Goal: Task Accomplishment & Management: Manage account settings

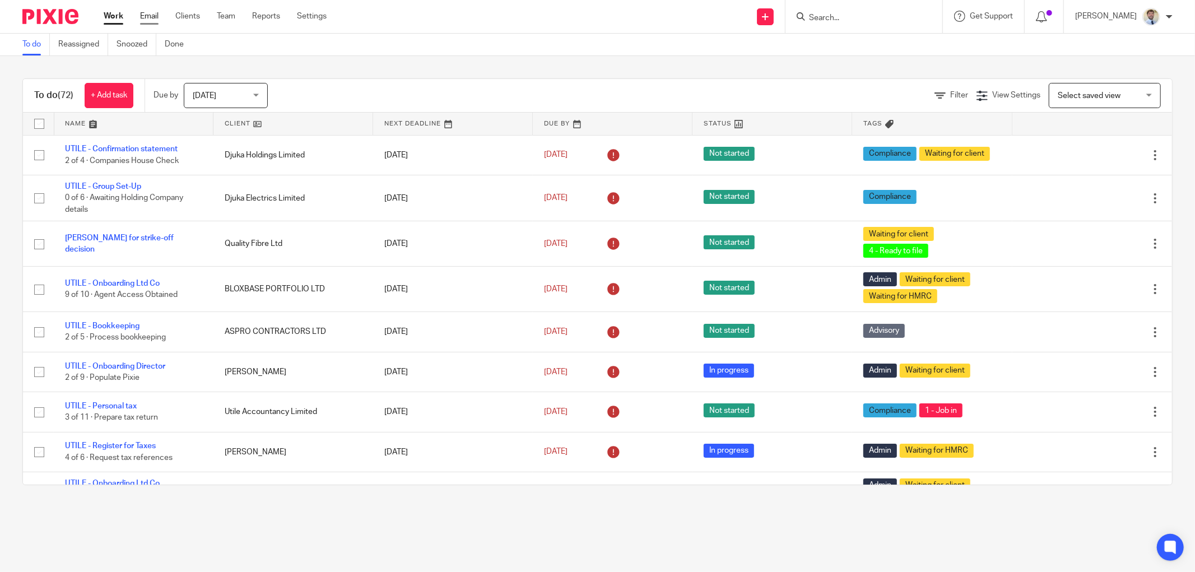
click at [147, 13] on link "Email" at bounding box center [149, 16] width 18 height 11
drag, startPoint x: 215, startPoint y: 87, endPoint x: 212, endPoint y: 155, distance: 67.9
click at [214, 88] on span "[DATE]" at bounding box center [222, 95] width 59 height 24
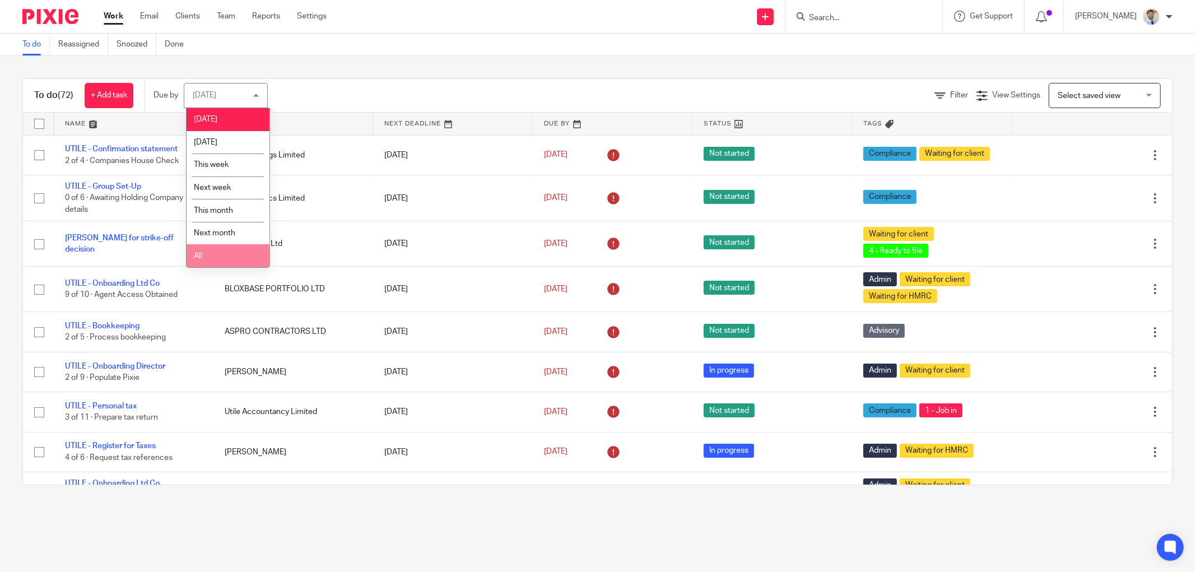
click at [217, 257] on li "All" at bounding box center [228, 255] width 83 height 23
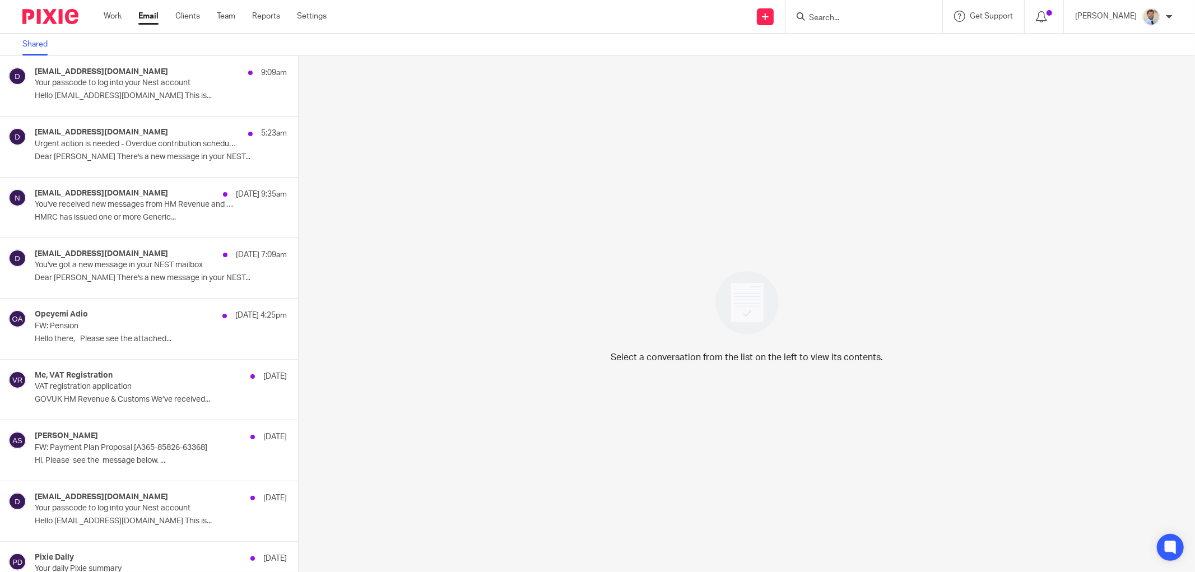
click at [485, 488] on div "Select a conversation from the list on the left to view its contents." at bounding box center [747, 314] width 896 height 516
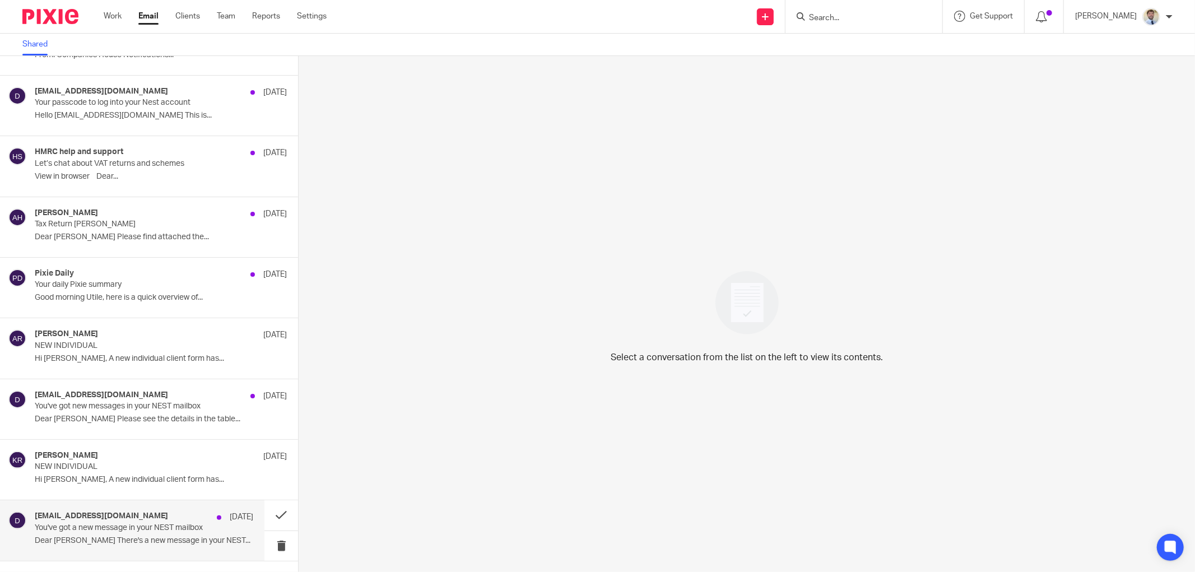
scroll to position [2766, 0]
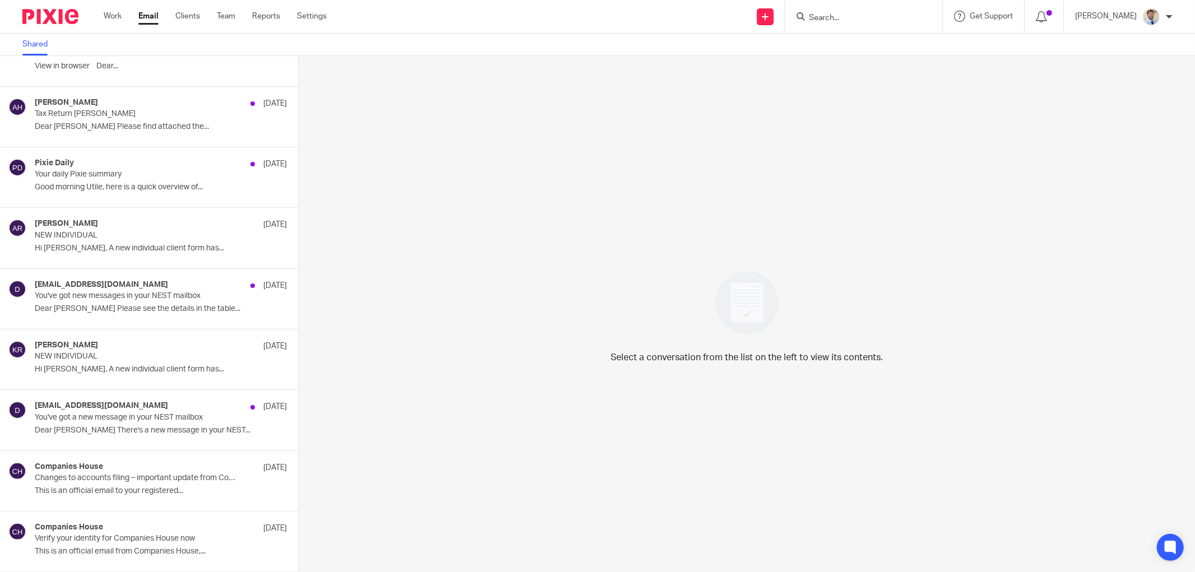
click at [490, 192] on div "Select a conversation from the list on the left to view its contents." at bounding box center [747, 314] width 896 height 516
click at [69, 481] on p "Changes to accounts filing – important update from Companies House" at bounding box center [122, 478] width 175 height 10
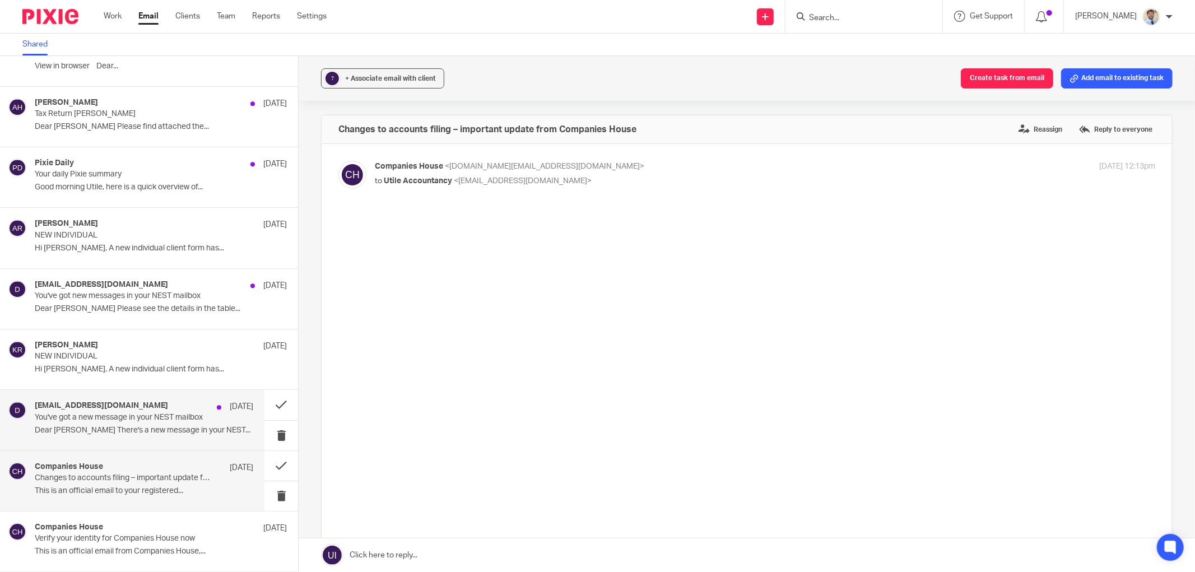
click at [76, 437] on div "do_not_reply@nestpensions.org.uk 29 Jul You've got a new message in your NEST m…" at bounding box center [144, 420] width 219 height 38
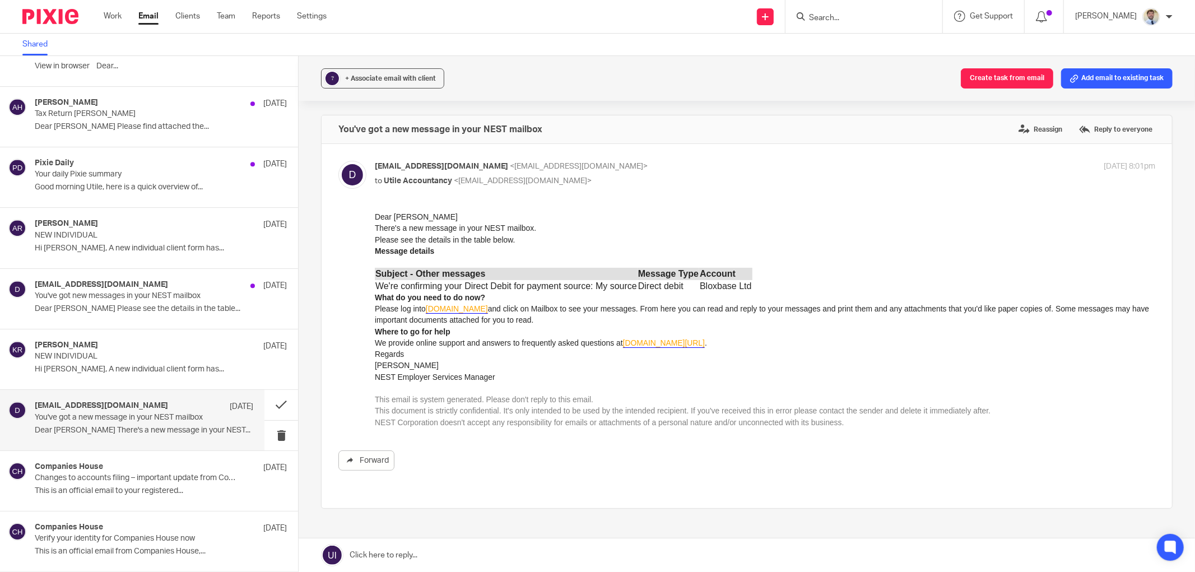
scroll to position [0, 0]
click at [266, 439] on button at bounding box center [281, 436] width 34 height 30
click at [272, 433] on button at bounding box center [281, 436] width 34 height 30
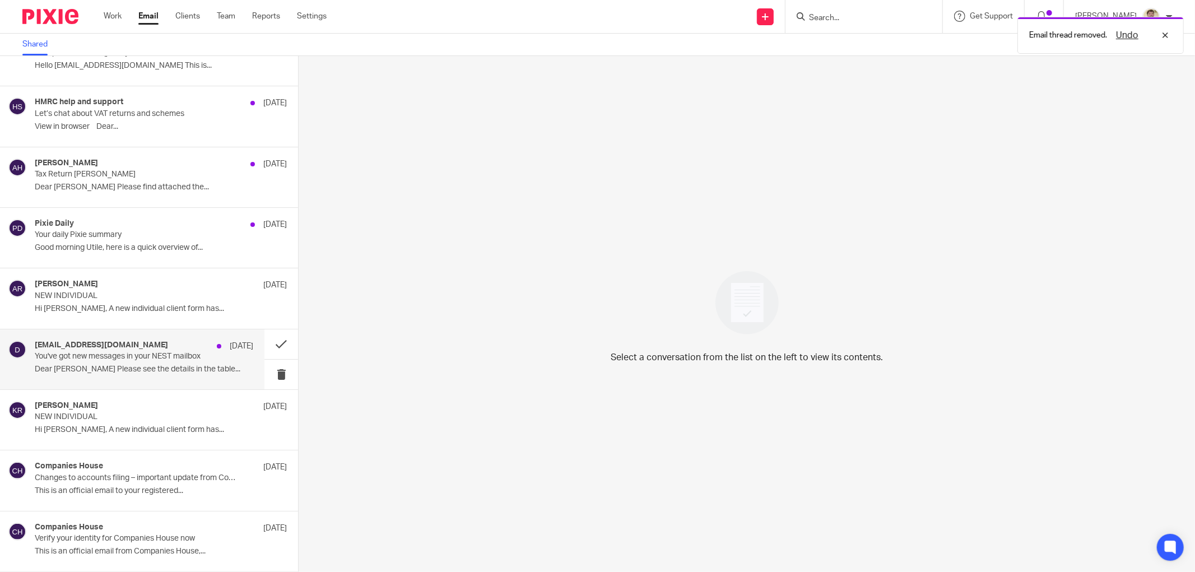
scroll to position [2704, 0]
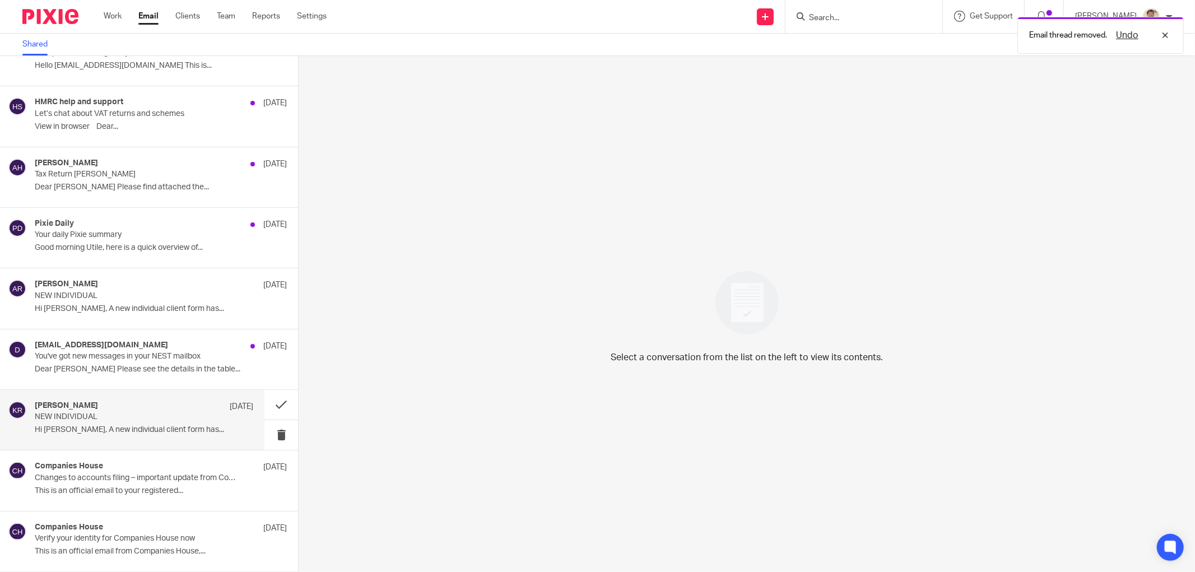
click at [128, 400] on div "Sam Taylor 1 Aug NEW INDIVIDUAL Hi James, A new individual client form has..." at bounding box center [132, 420] width 264 height 60
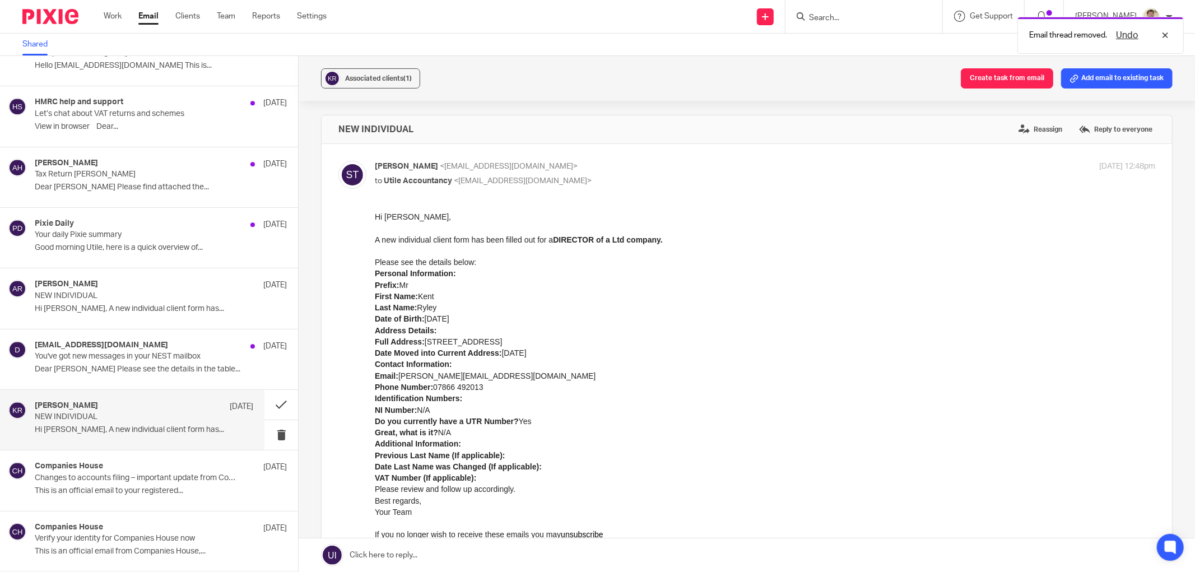
scroll to position [0, 0]
click at [851, 12] on div "Email thread removed. Undo" at bounding box center [891, 32] width 587 height 43
click at [376, 78] on span "Associated clients (1)" at bounding box center [378, 78] width 67 height 7
click at [1091, 81] on button "Add email to existing task" at bounding box center [1116, 78] width 111 height 20
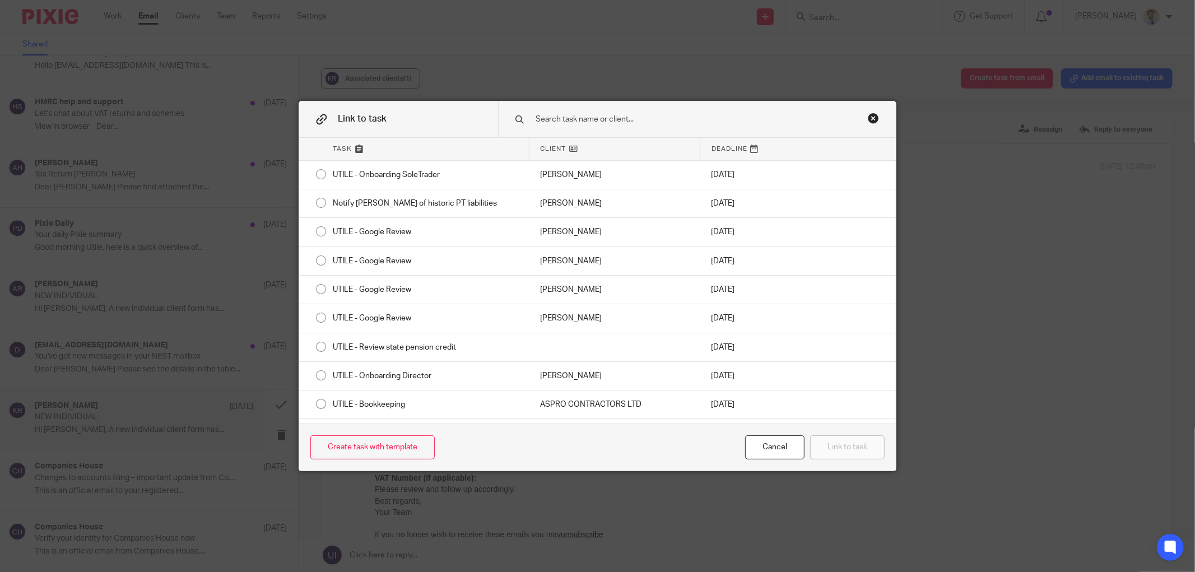
click at [543, 119] on input "text" at bounding box center [686, 119] width 303 height 12
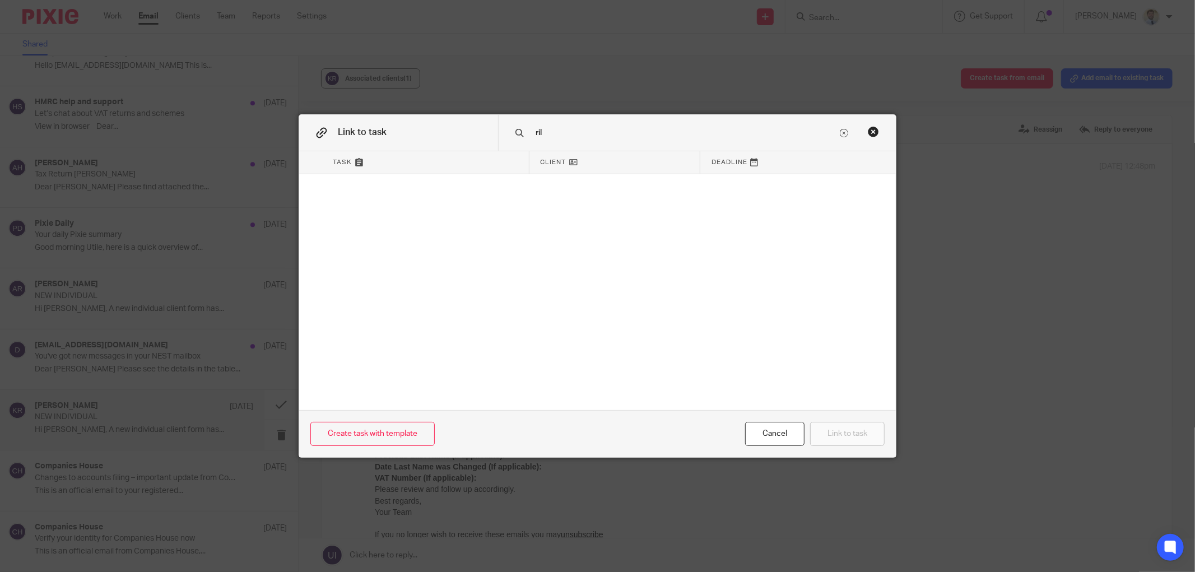
type input "ril"
click at [868, 131] on div "Close this dialog window" at bounding box center [873, 131] width 11 height 11
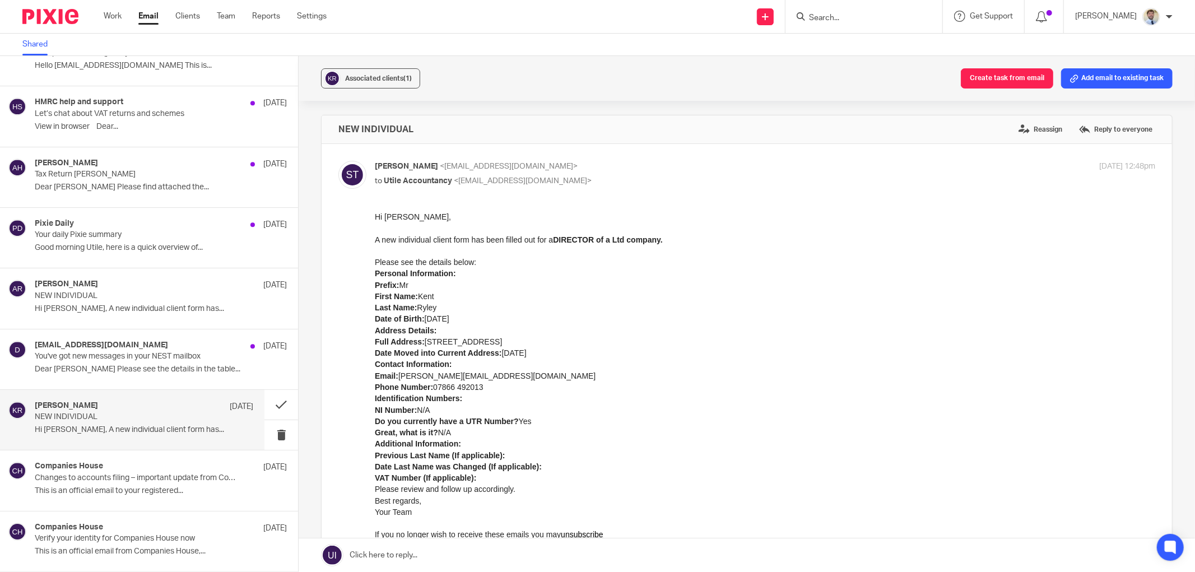
click at [848, 17] on input "Search" at bounding box center [858, 18] width 101 height 10
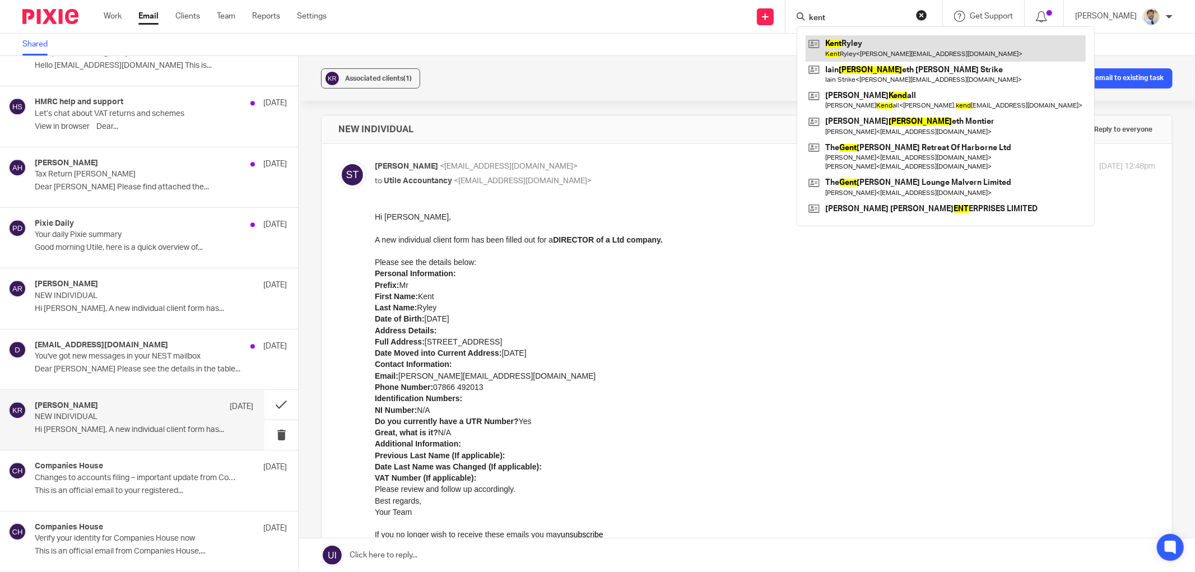
type input "kent"
click at [852, 48] on link at bounding box center [946, 48] width 280 height 26
click at [710, 101] on div "Associated clients (1) Create task from email Add email to existing task NEW IN…" at bounding box center [747, 314] width 896 height 516
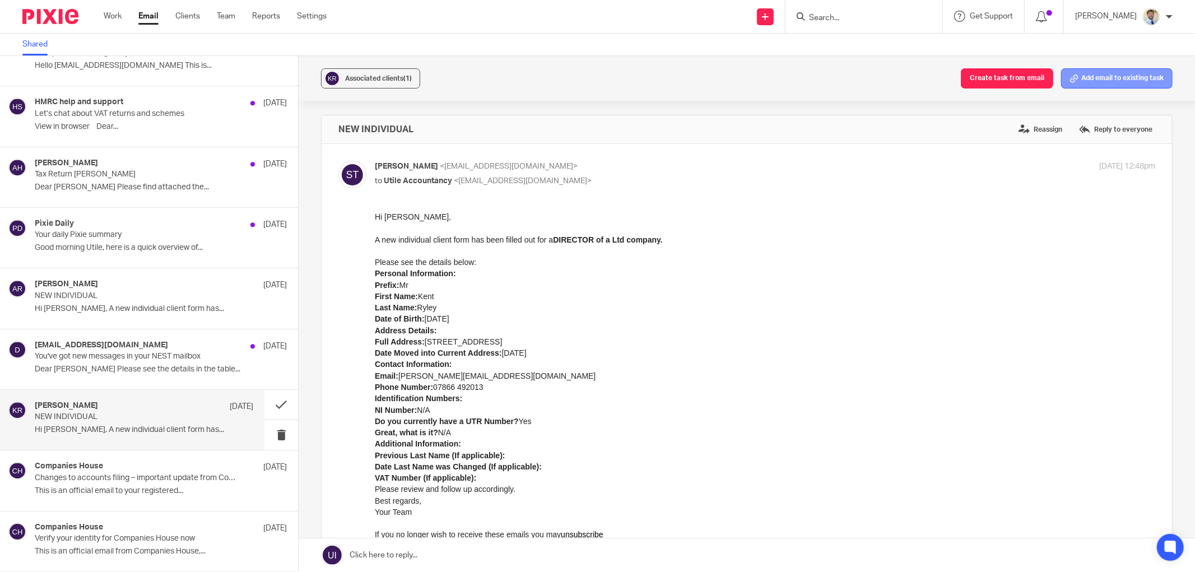
click at [1133, 79] on button "Add email to existing task" at bounding box center [1116, 78] width 111 height 20
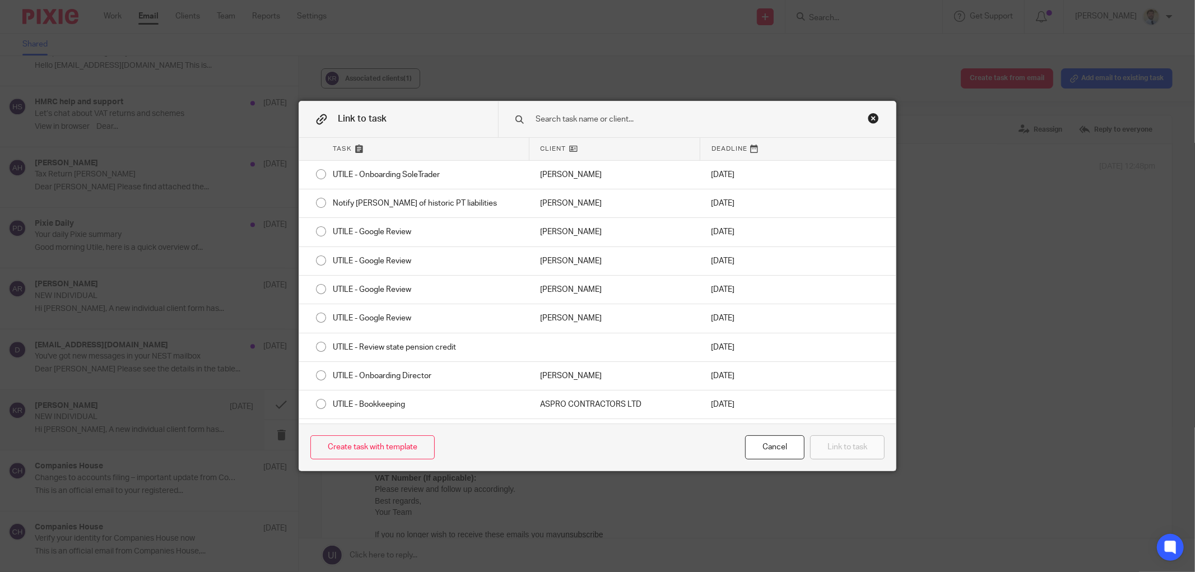
click at [601, 120] on input "text" at bounding box center [686, 119] width 303 height 12
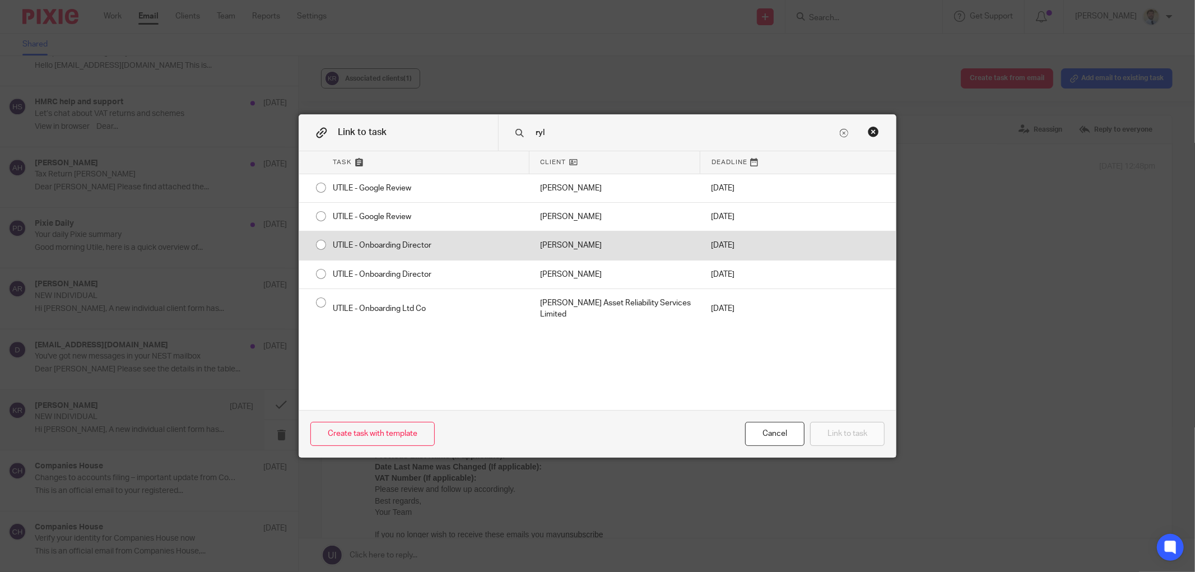
type input "ryl"
click at [340, 247] on div "UTILE - Onboarding Director" at bounding box center [425, 245] width 207 height 28
radio input "true"
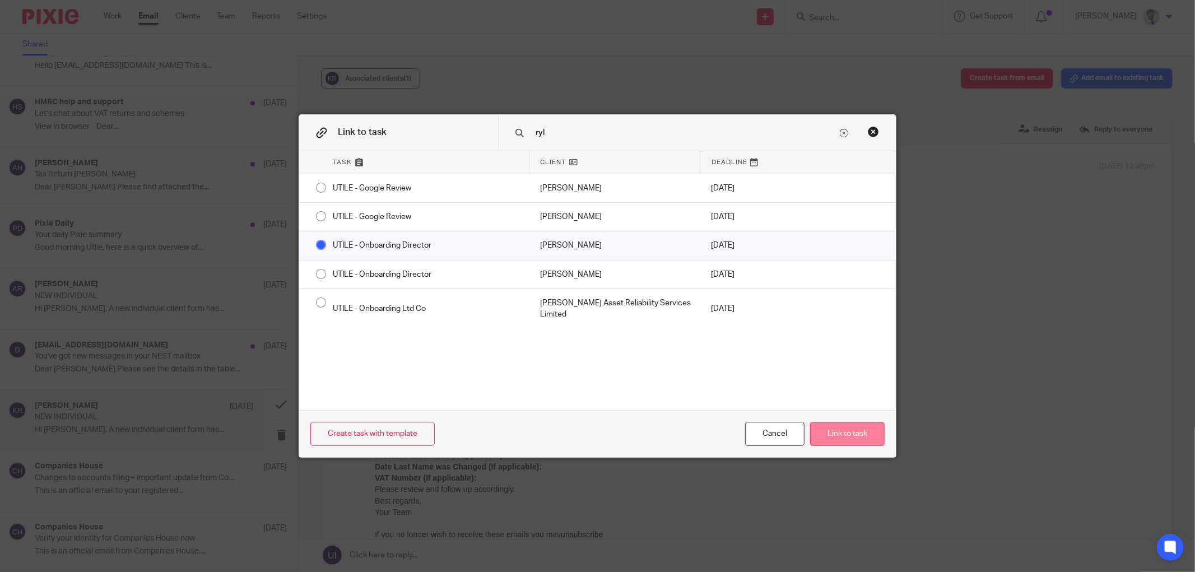
click at [842, 432] on button "Link to task" at bounding box center [847, 434] width 75 height 24
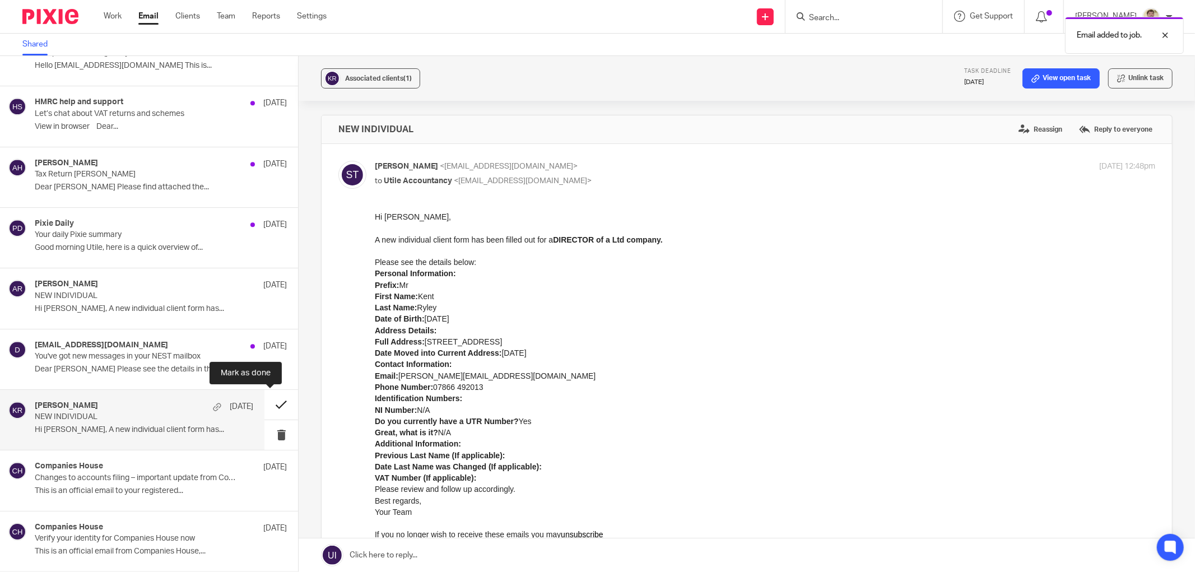
click at [271, 401] on button at bounding box center [281, 405] width 34 height 30
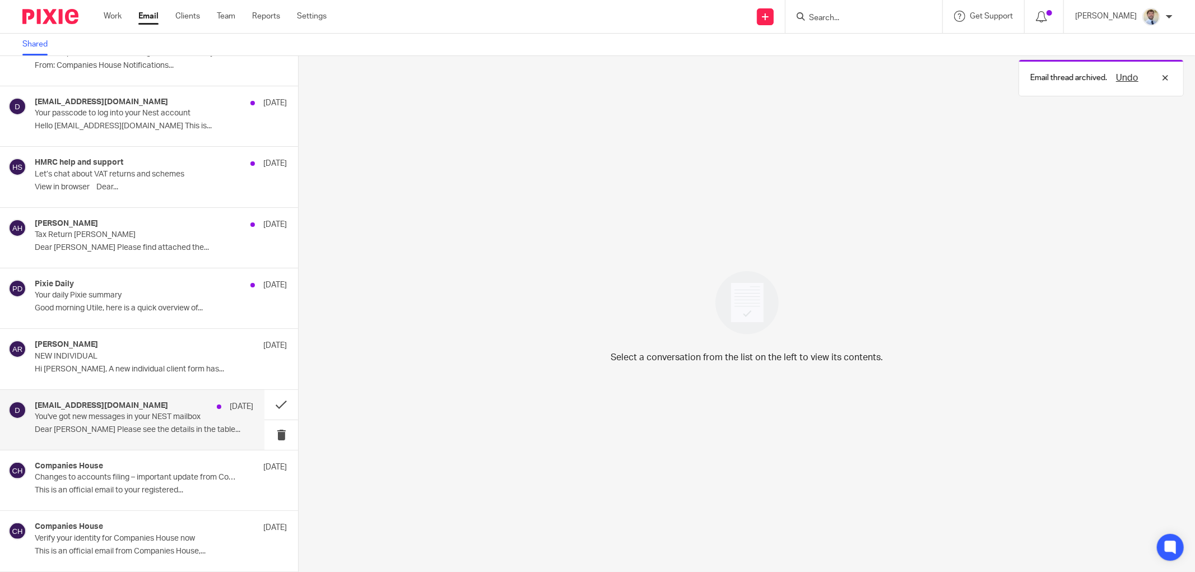
scroll to position [2645, 0]
click at [137, 420] on p "You've got new messages in your NEST mailbox" at bounding box center [122, 417] width 175 height 10
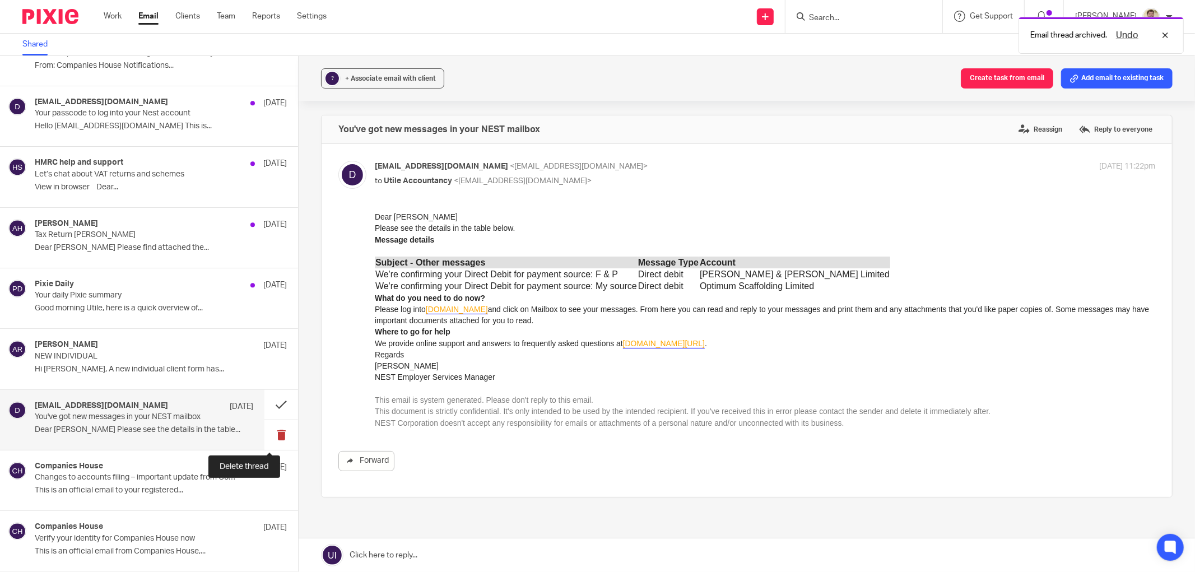
scroll to position [0, 0]
click at [271, 432] on button at bounding box center [281, 435] width 34 height 30
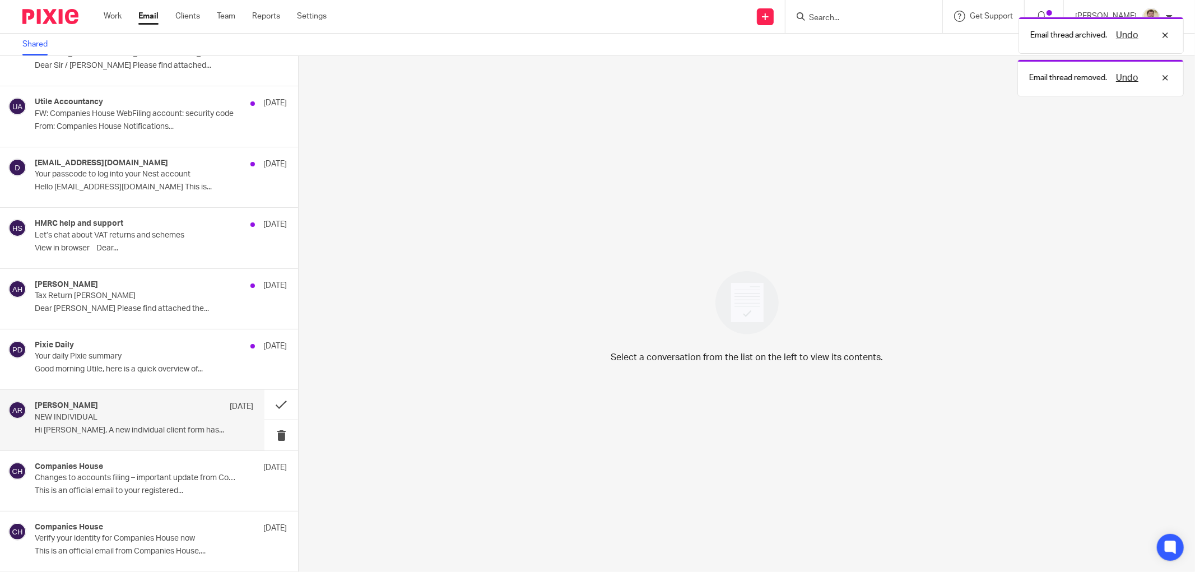
scroll to position [2583, 0]
click at [162, 413] on p "NEW INDIVIDUAL" at bounding box center [122, 418] width 175 height 10
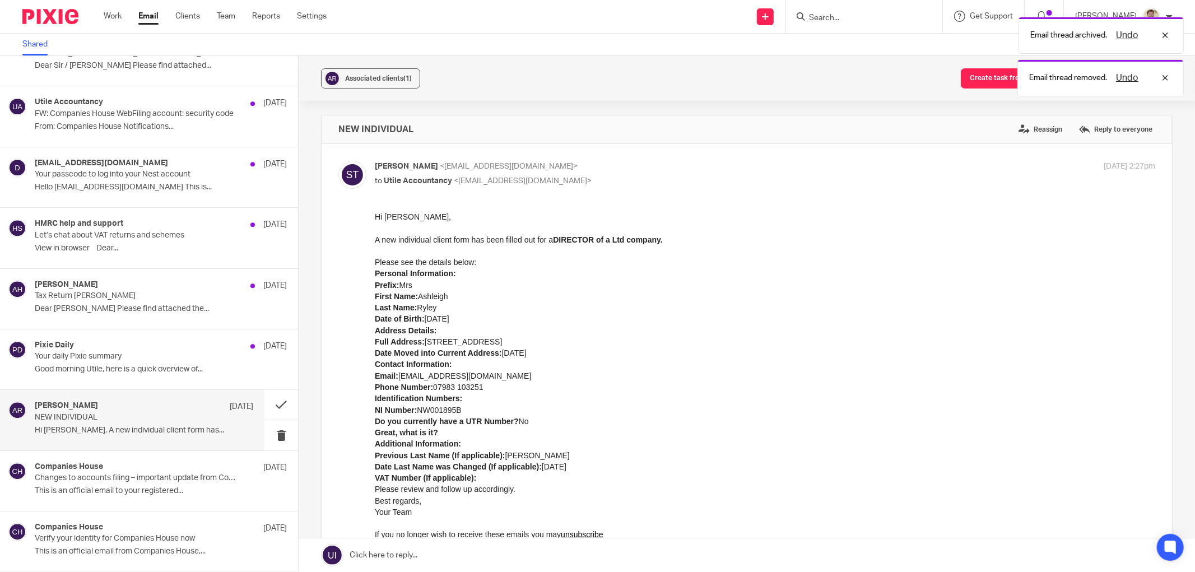
scroll to position [0, 0]
click at [373, 73] on div "Associated clients (1)" at bounding box center [378, 78] width 67 height 11
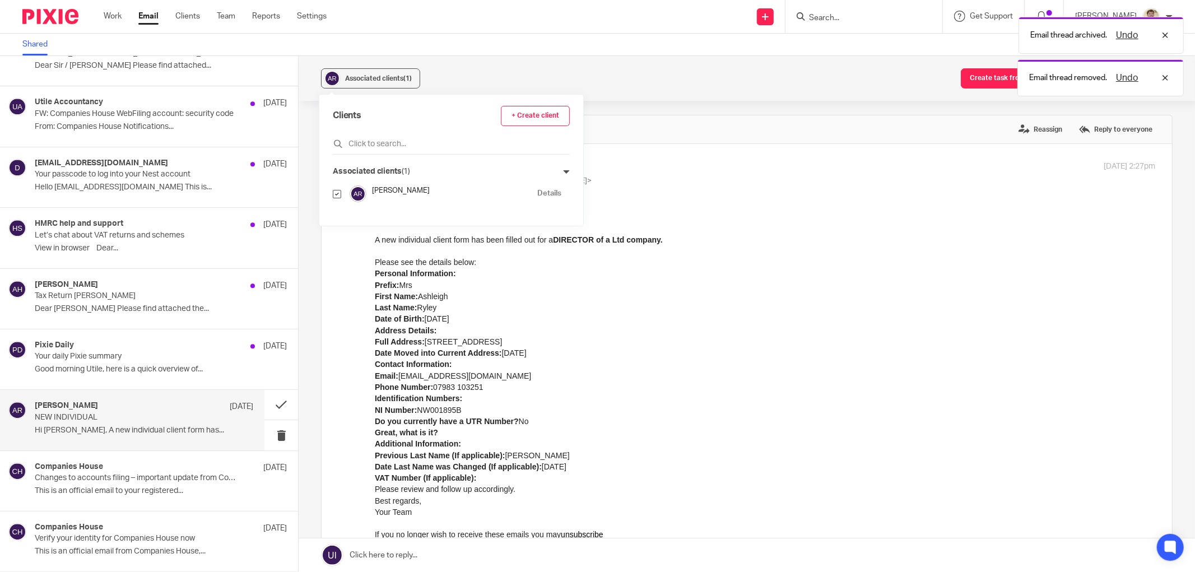
drag, startPoint x: 959, startPoint y: 109, endPoint x: 1110, endPoint y: 89, distance: 152.6
click at [960, 109] on div "Associated clients (1) Create task from email Add email to existing task NEW IN…" at bounding box center [747, 314] width 896 height 516
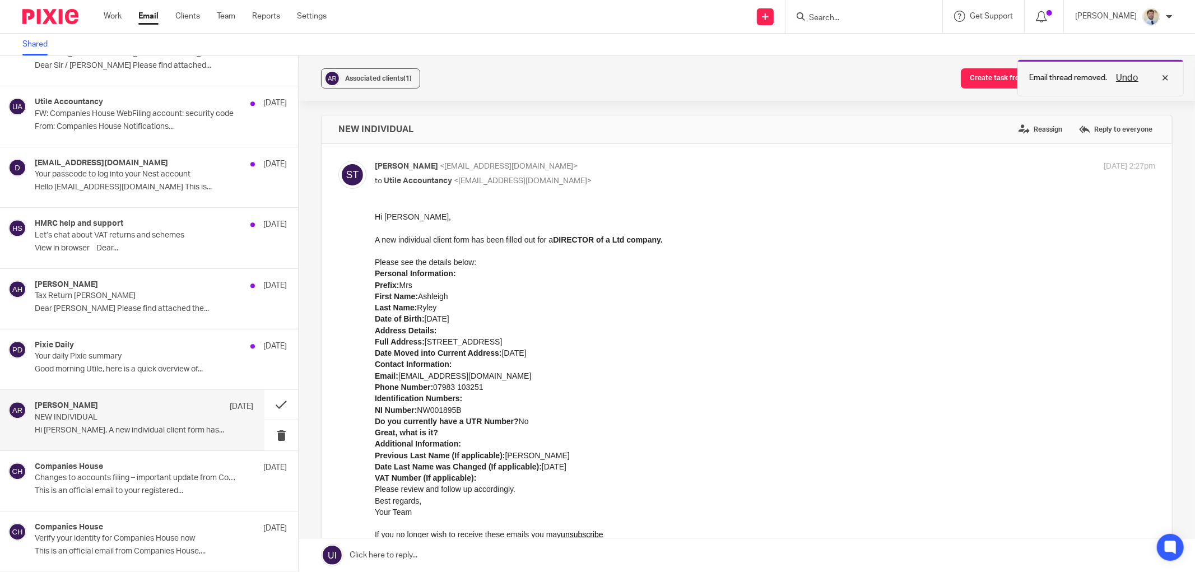
click at [1172, 73] on div "Email thread removed. Undo" at bounding box center [1100, 77] width 166 height 37
click at [1130, 84] on button "Add email to existing task" at bounding box center [1116, 78] width 111 height 20
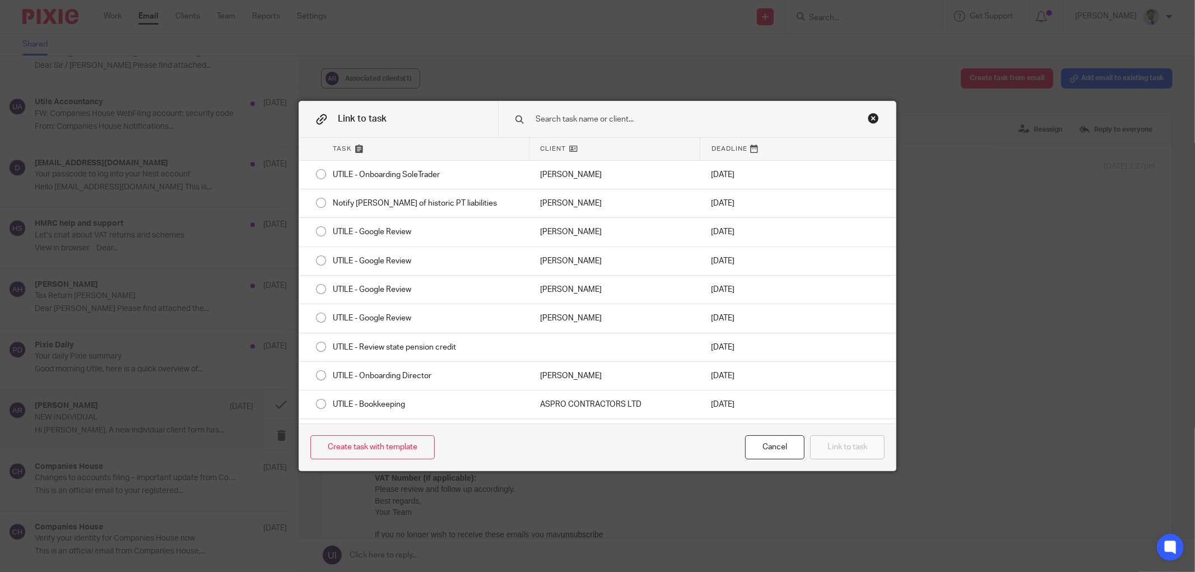
click at [693, 117] on input "text" at bounding box center [686, 119] width 303 height 12
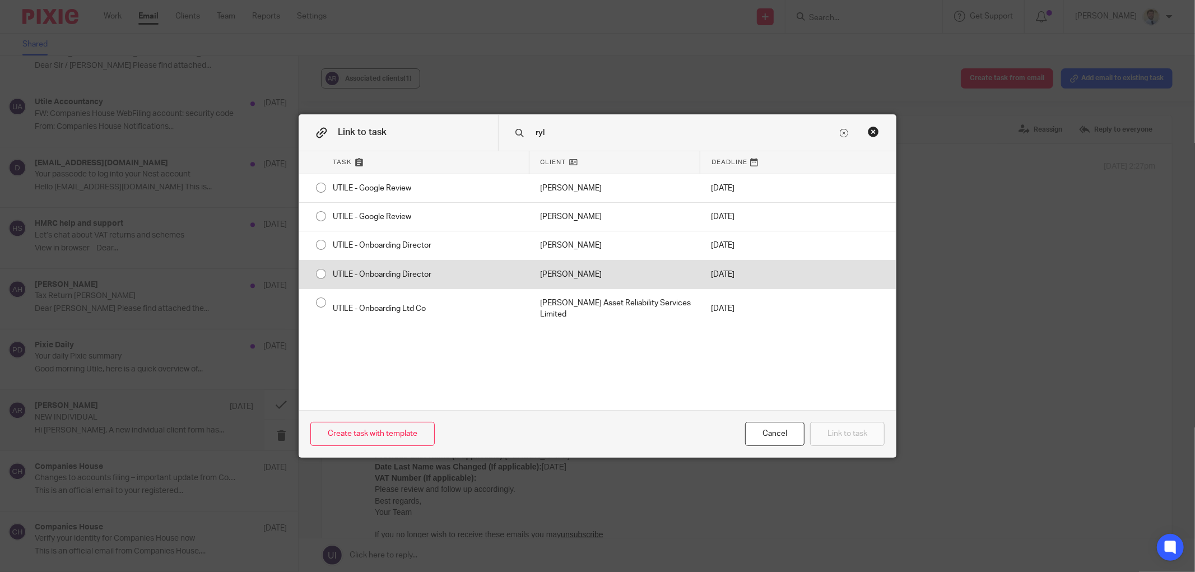
type input "ryl"
click at [373, 276] on div "UTILE - Onboarding Director" at bounding box center [425, 275] width 207 height 28
radio input "true"
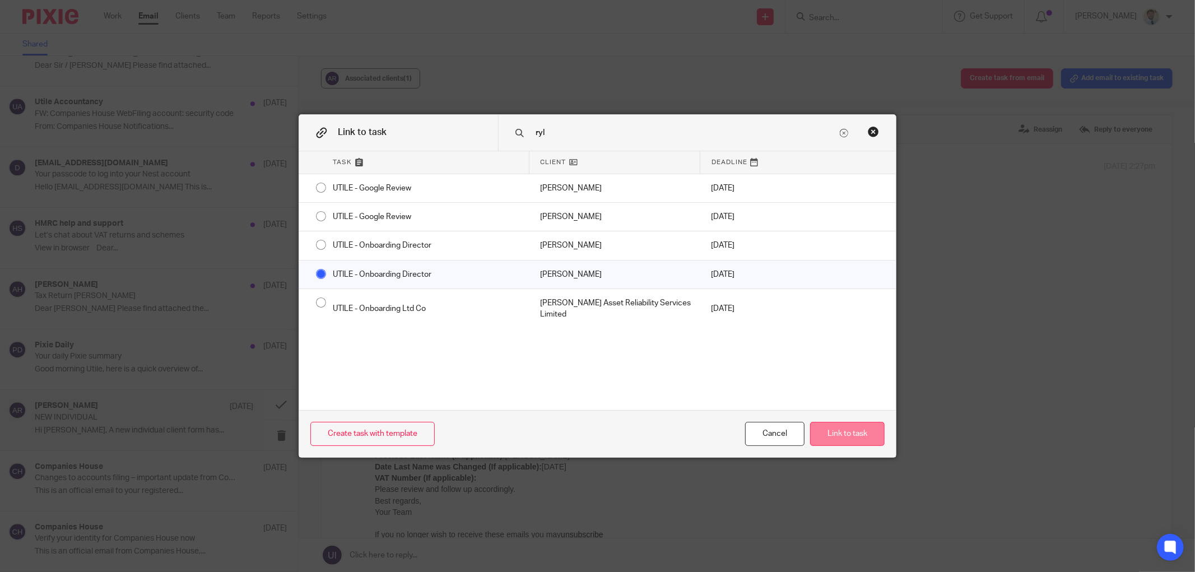
click at [851, 429] on button "Link to task" at bounding box center [847, 434] width 75 height 24
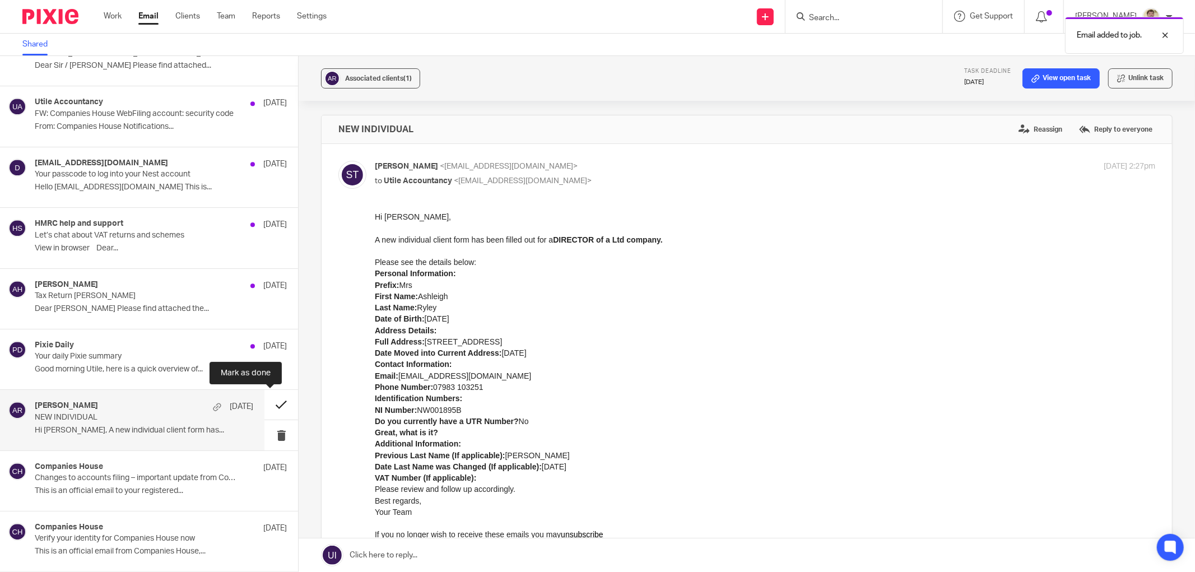
click at [270, 406] on button at bounding box center [281, 405] width 34 height 30
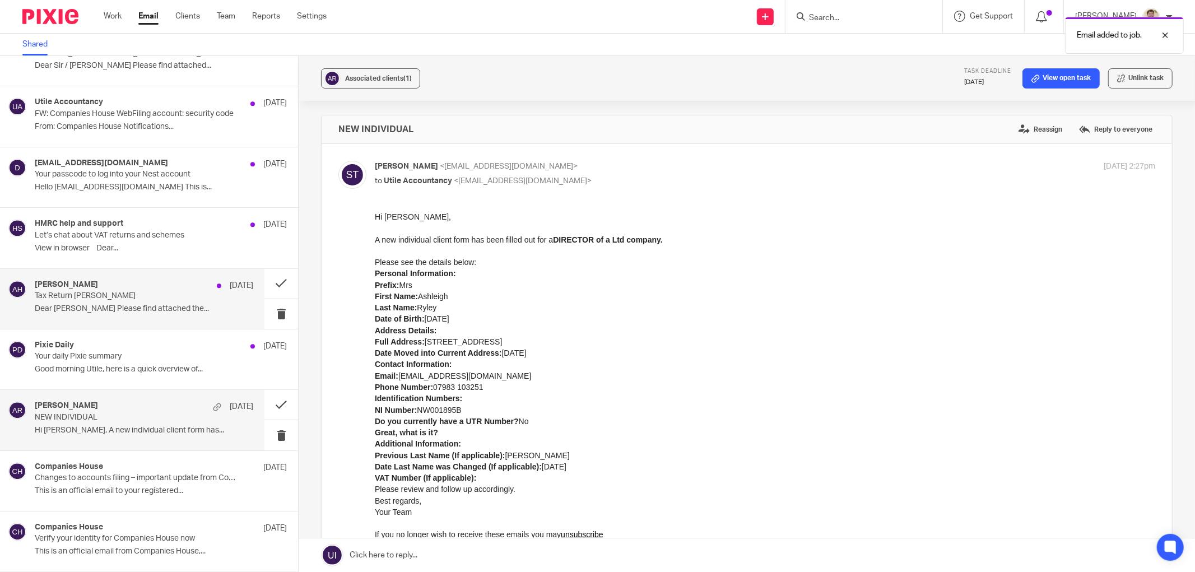
scroll to position [2522, 0]
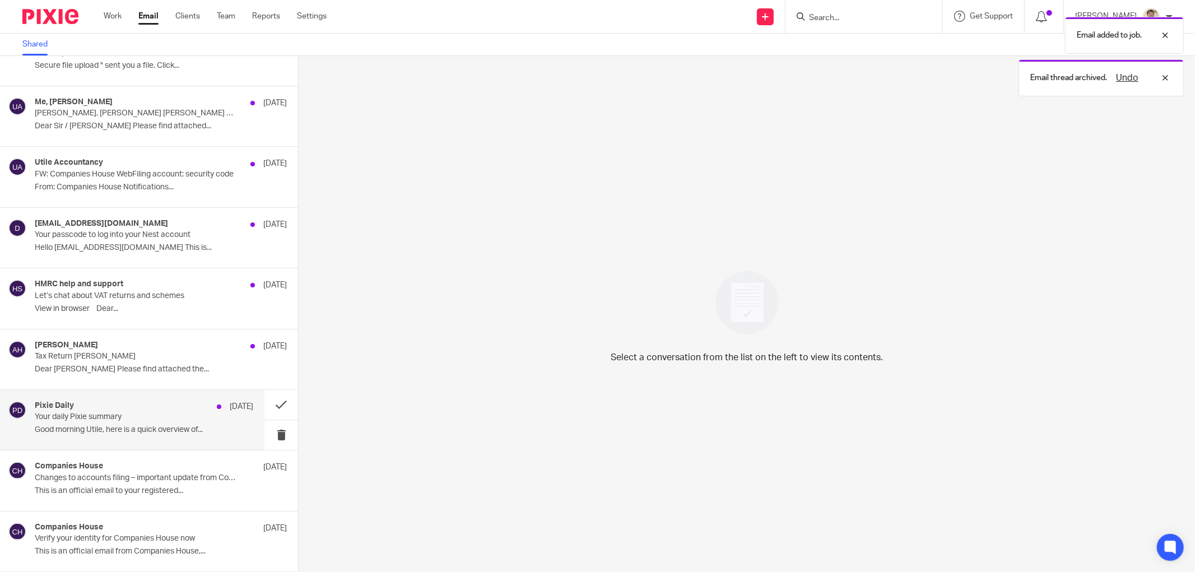
click at [115, 404] on div "Pixie Daily 5 Aug" at bounding box center [144, 406] width 219 height 11
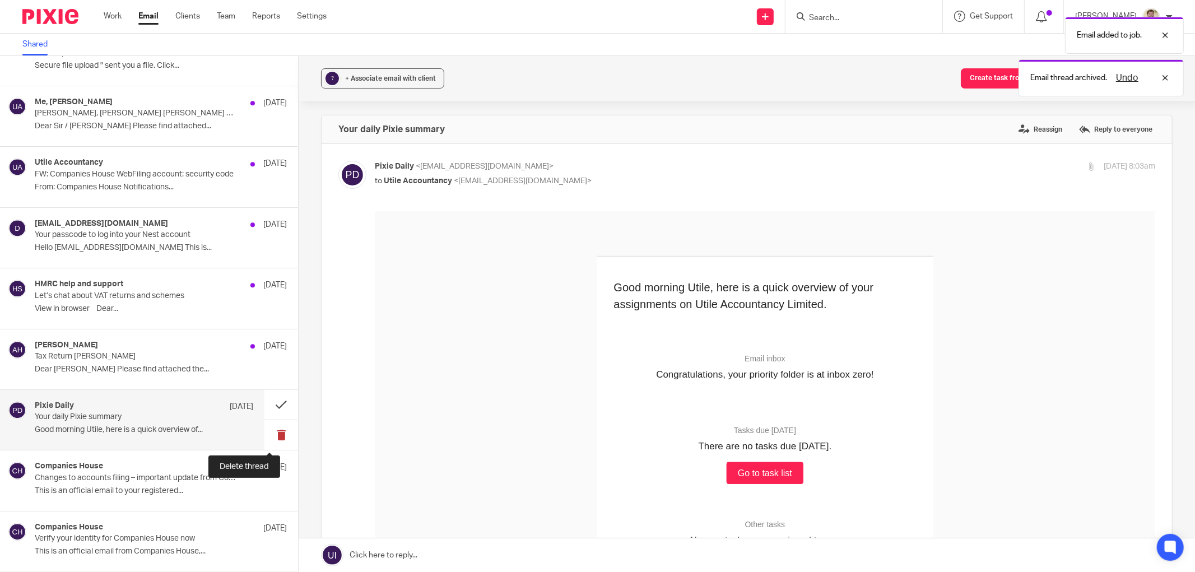
scroll to position [0, 0]
click at [267, 436] on button at bounding box center [281, 435] width 34 height 30
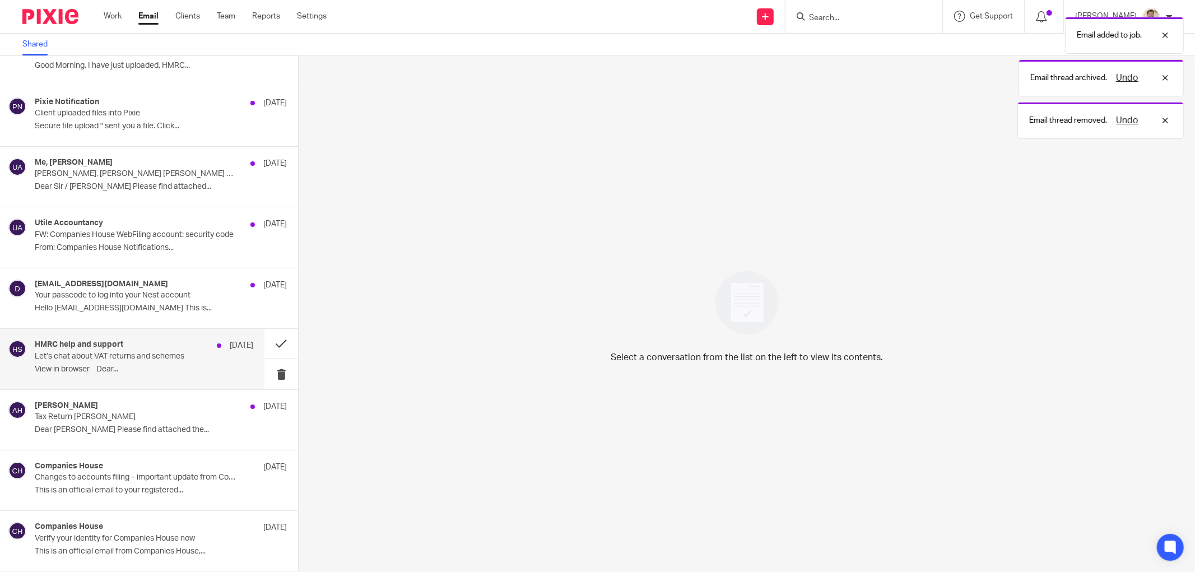
scroll to position [2462, 0]
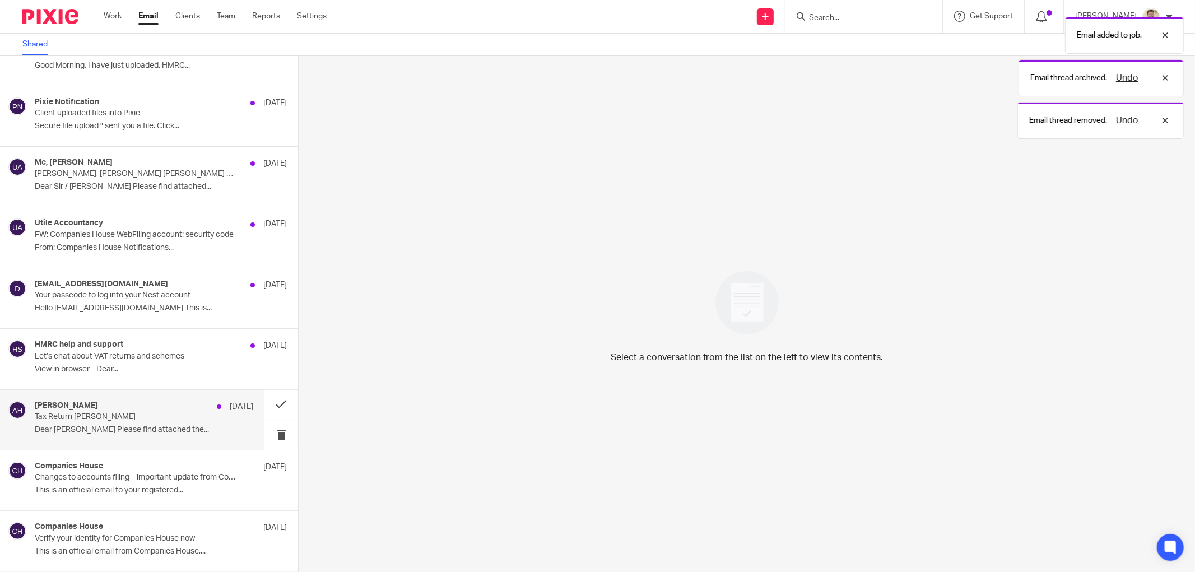
click at [143, 416] on p "Tax Return Amanda Hartwright" at bounding box center [122, 417] width 175 height 10
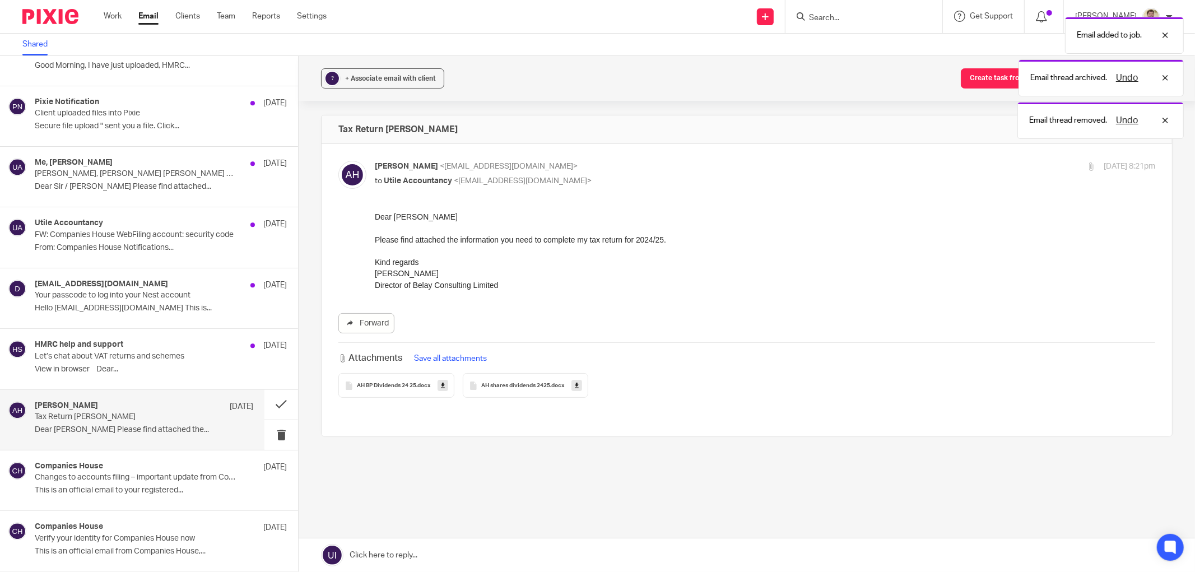
scroll to position [0, 0]
drag, startPoint x: 521, startPoint y: 234, endPoint x: 560, endPoint y: 237, distance: 39.4
click at [536, 235] on div "Dear James Please find attached the information you need to complete my tax ret…" at bounding box center [765, 251] width 780 height 80
click at [626, 245] on div at bounding box center [765, 250] width 780 height 11
click at [643, 238] on div "Please find attached the information you need to complete my tax return for 202…" at bounding box center [765, 239] width 780 height 11
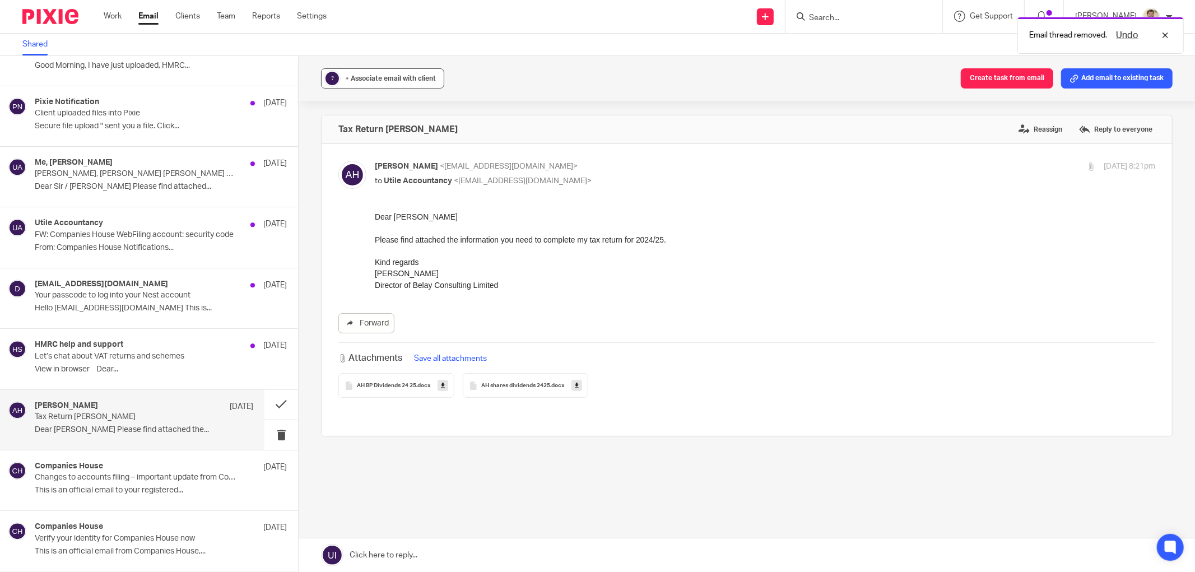
click at [368, 68] on button "? + Associate email with client" at bounding box center [382, 78] width 123 height 20
click at [356, 143] on input "text" at bounding box center [451, 143] width 237 height 11
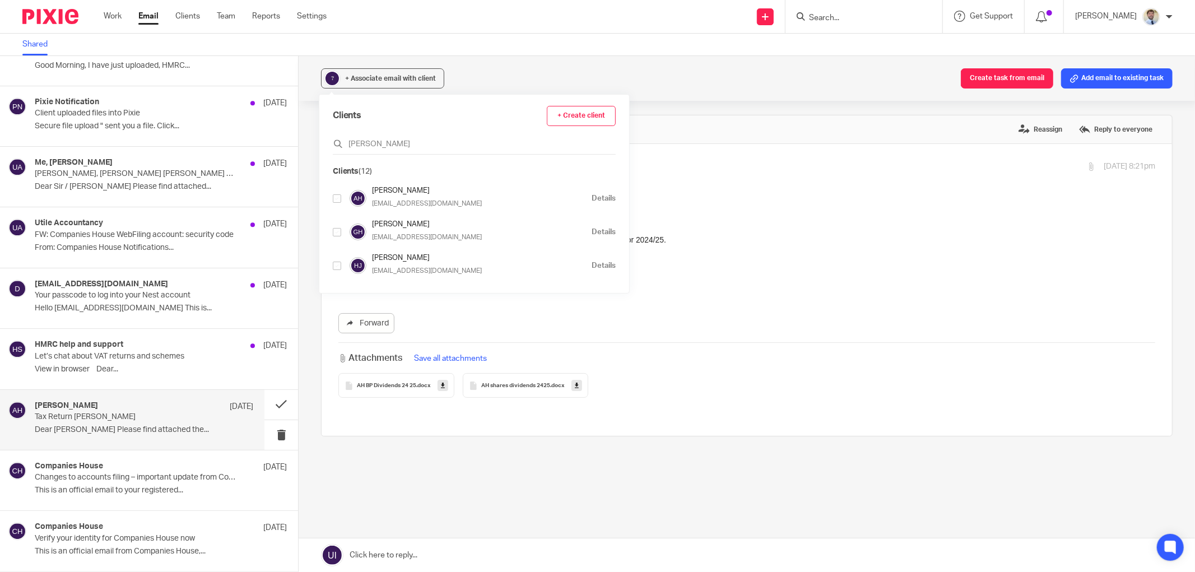
type input "hart"
click at [336, 199] on input "checkbox" at bounding box center [337, 198] width 8 height 8
checkbox input "true"
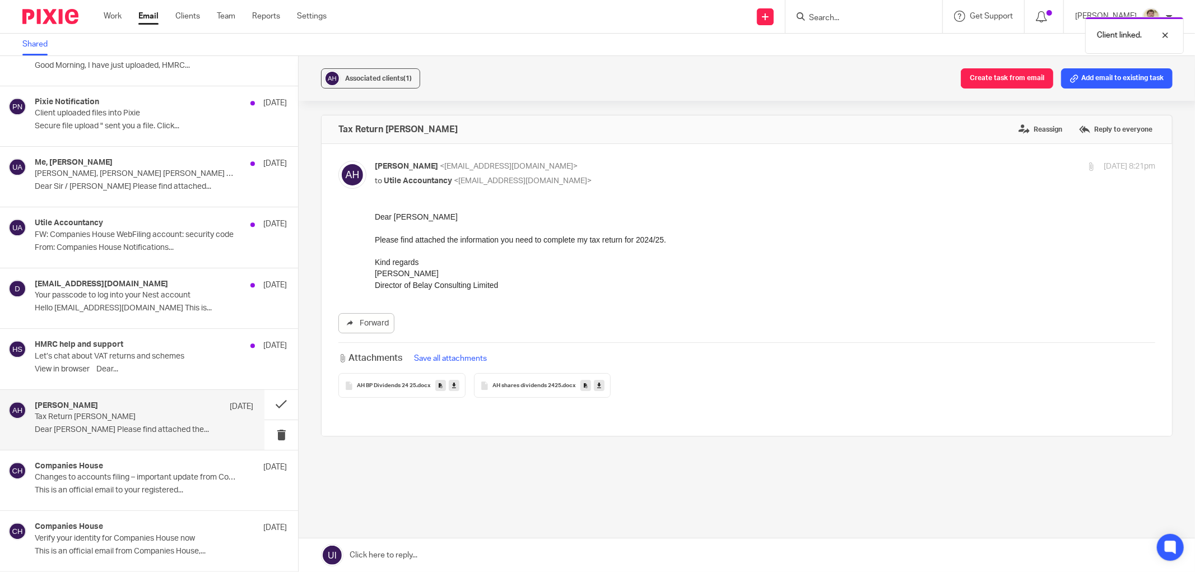
click at [716, 146] on label at bounding box center [747, 290] width 851 height 292
click at [338, 160] on input "checkbox" at bounding box center [338, 160] width 1 height 1
checkbox input "false"
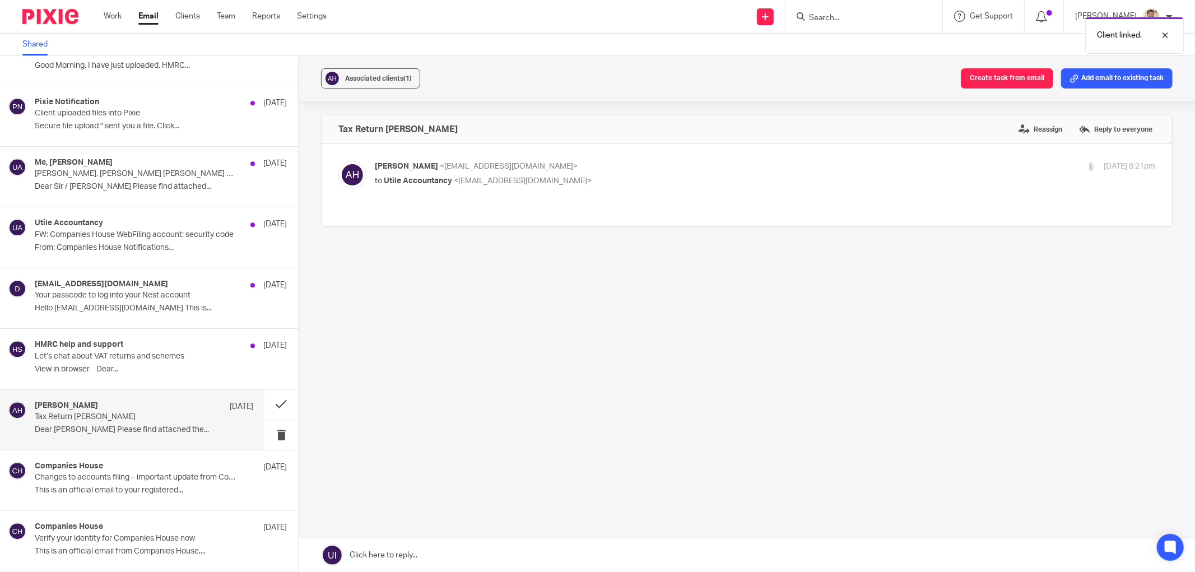
click at [1080, 82] on button "Add email to existing task" at bounding box center [1116, 78] width 111 height 20
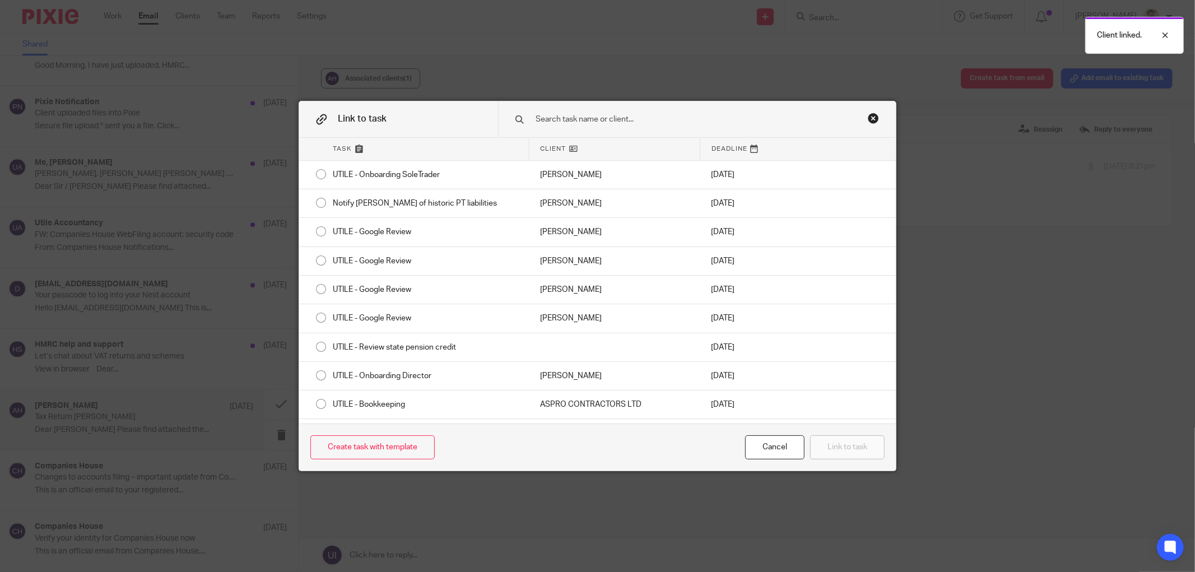
click at [547, 119] on input "text" at bounding box center [686, 119] width 303 height 12
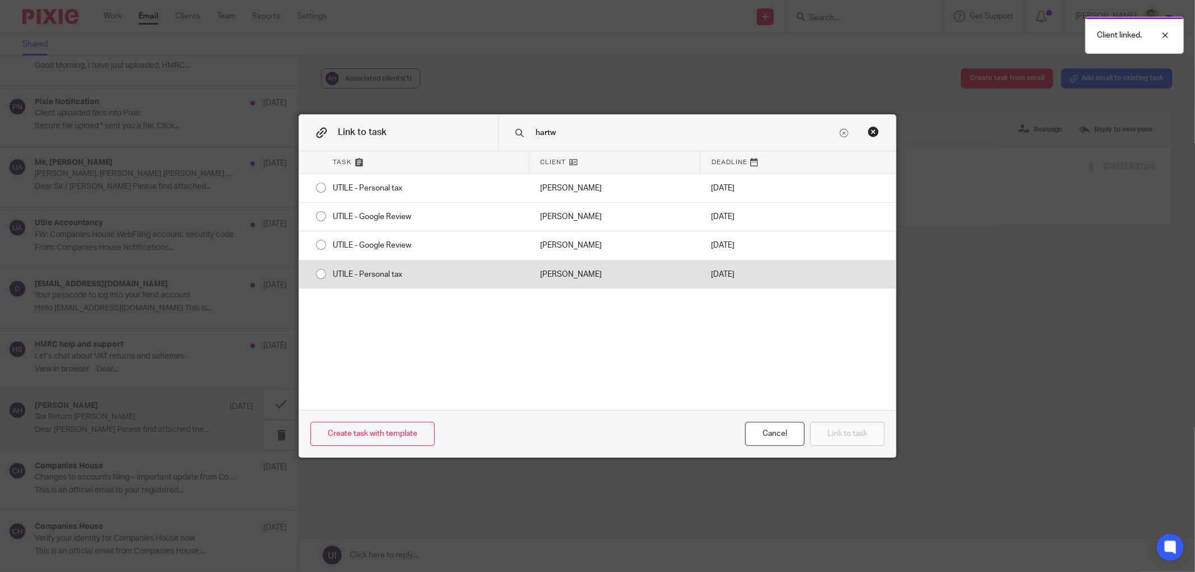
type input "hartw"
click at [334, 275] on div "UTILE - Personal tax" at bounding box center [425, 275] width 207 height 28
radio input "true"
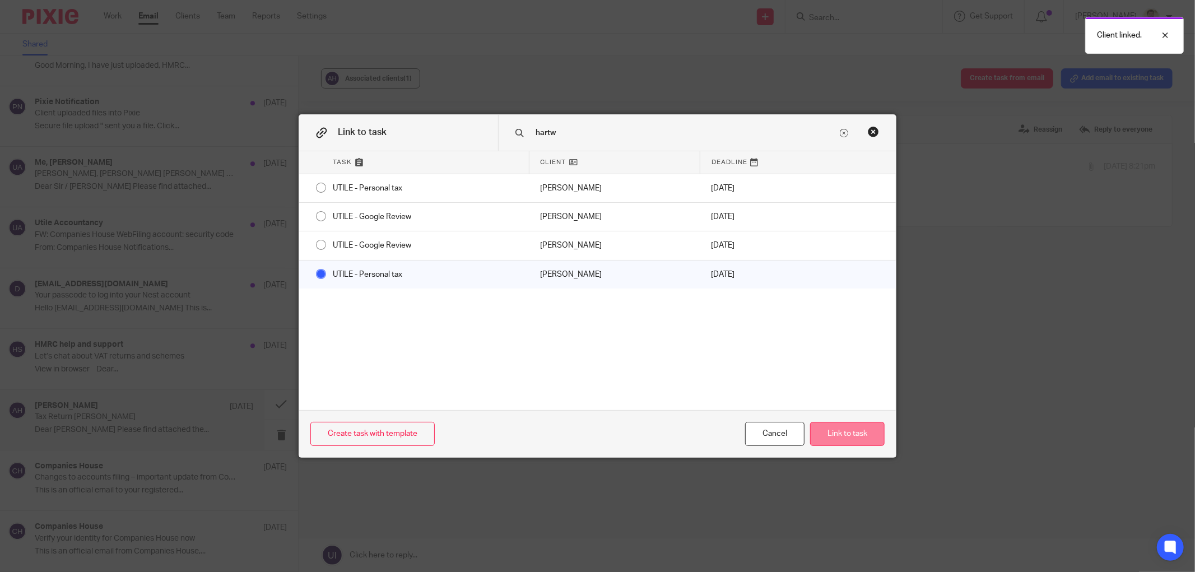
click at [835, 430] on button "Link to task" at bounding box center [847, 434] width 75 height 24
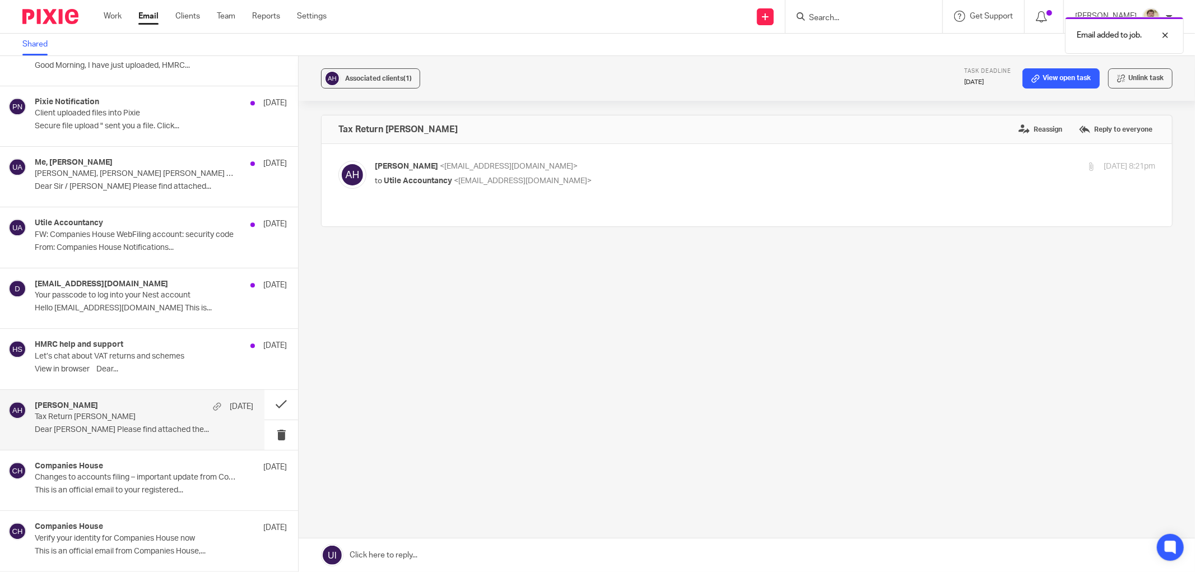
click at [845, 13] on div "Email added to job." at bounding box center [891, 32] width 587 height 43
click at [834, 18] on div "Email added to job." at bounding box center [891, 32] width 587 height 43
click at [1173, 34] on div "Email added to job." at bounding box center [1124, 35] width 119 height 37
click at [847, 18] on input "Search" at bounding box center [858, 18] width 101 height 10
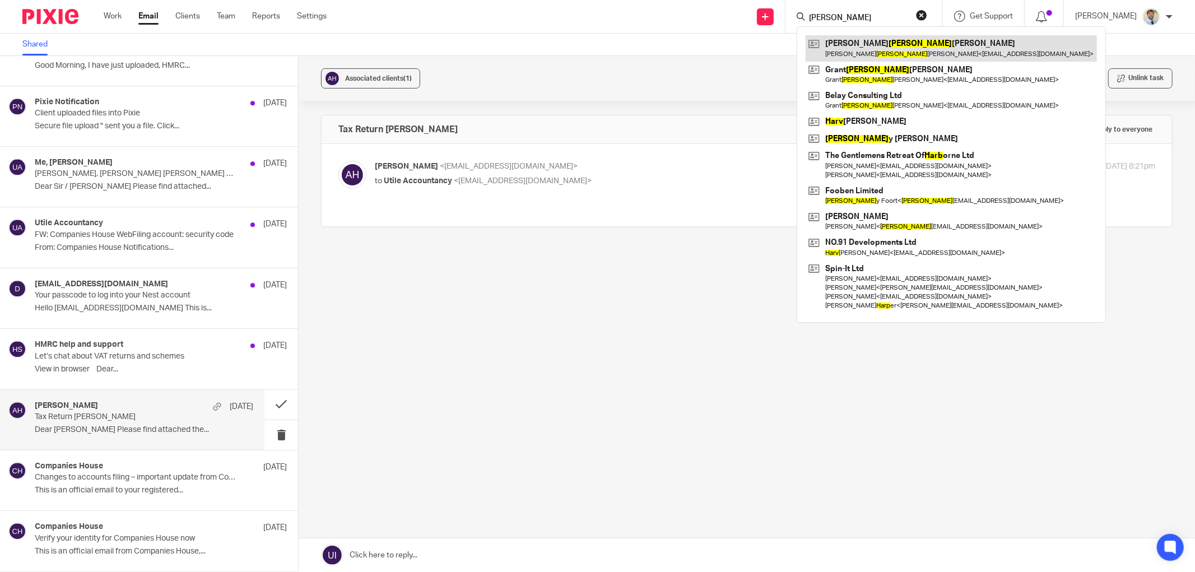
type input "hart"
click at [870, 40] on link at bounding box center [951, 48] width 291 height 26
click at [350, 286] on div "Tax Return Amanda Hartwright Reassign Reply to everyone Amanda Hartwright <ahar…" at bounding box center [747, 210] width 852 height 190
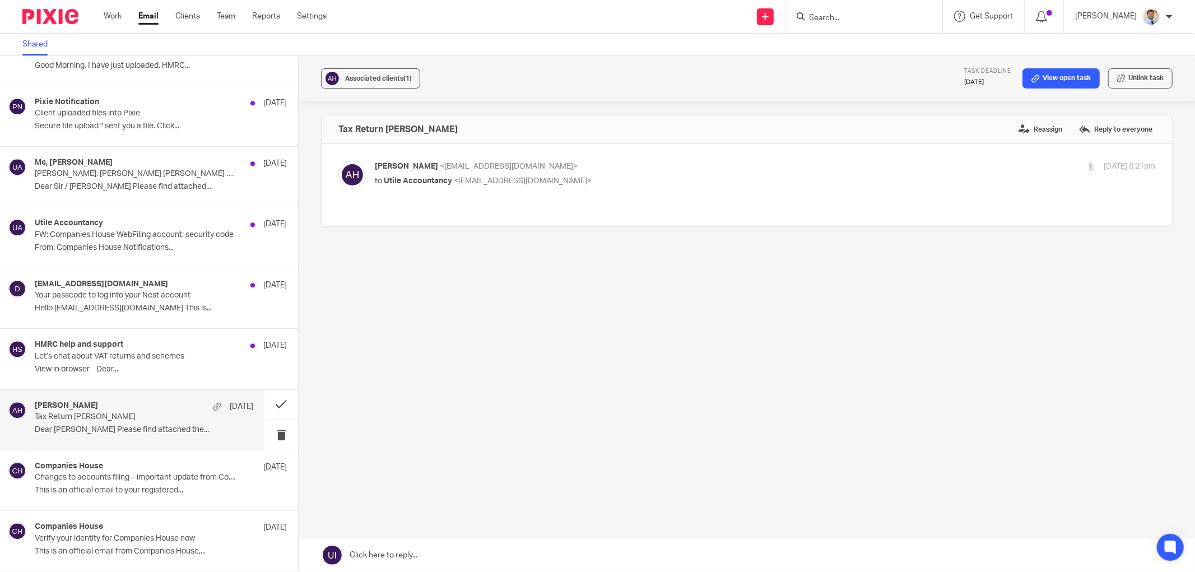
click at [173, 422] on div "Amanda Hartwright 5 Aug Tax Return Amanda Hartwright Dear James Please find att…" at bounding box center [144, 420] width 219 height 38
click at [267, 398] on button at bounding box center [281, 405] width 34 height 30
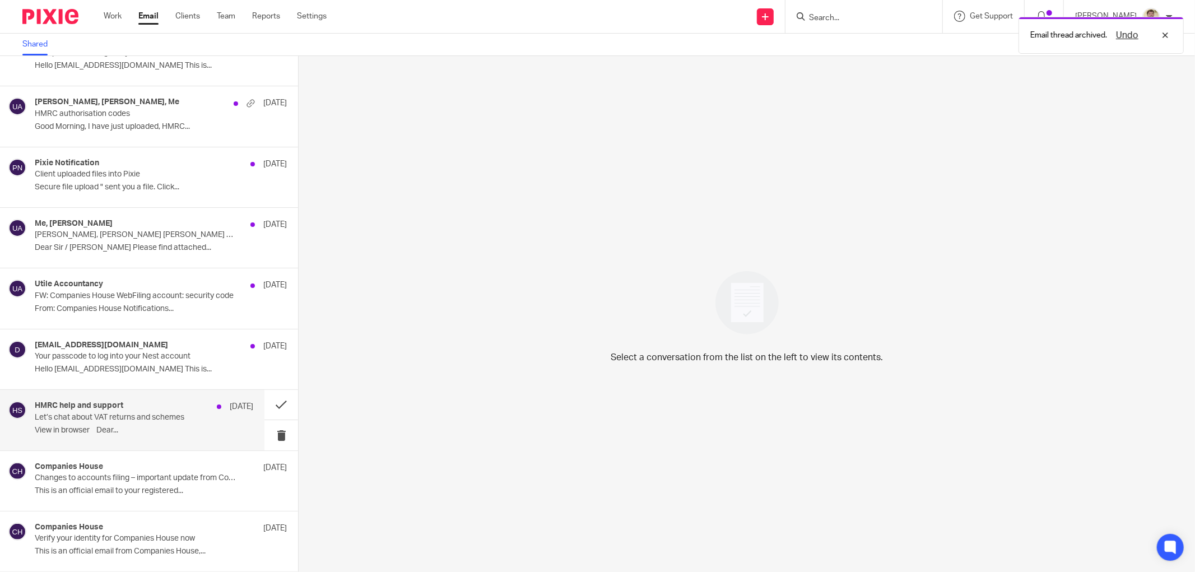
click at [151, 423] on div "HMRC help and support 6 Aug Let’s chat about VAT returns and schemes ﻿View in b…" at bounding box center [144, 420] width 219 height 38
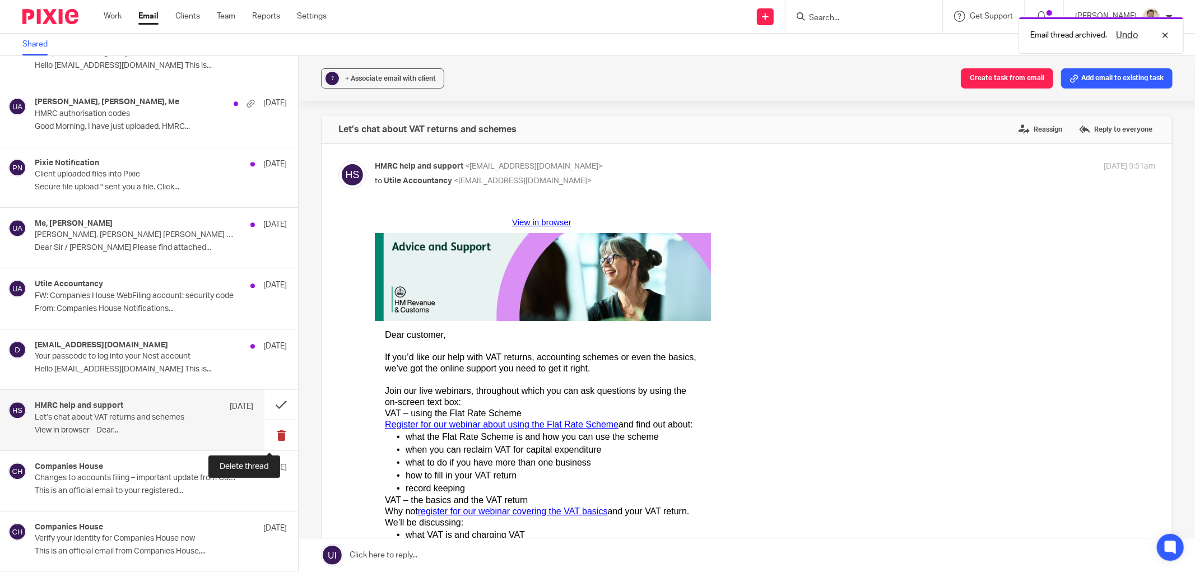
scroll to position [0, 0]
click at [264, 433] on button at bounding box center [281, 435] width 34 height 30
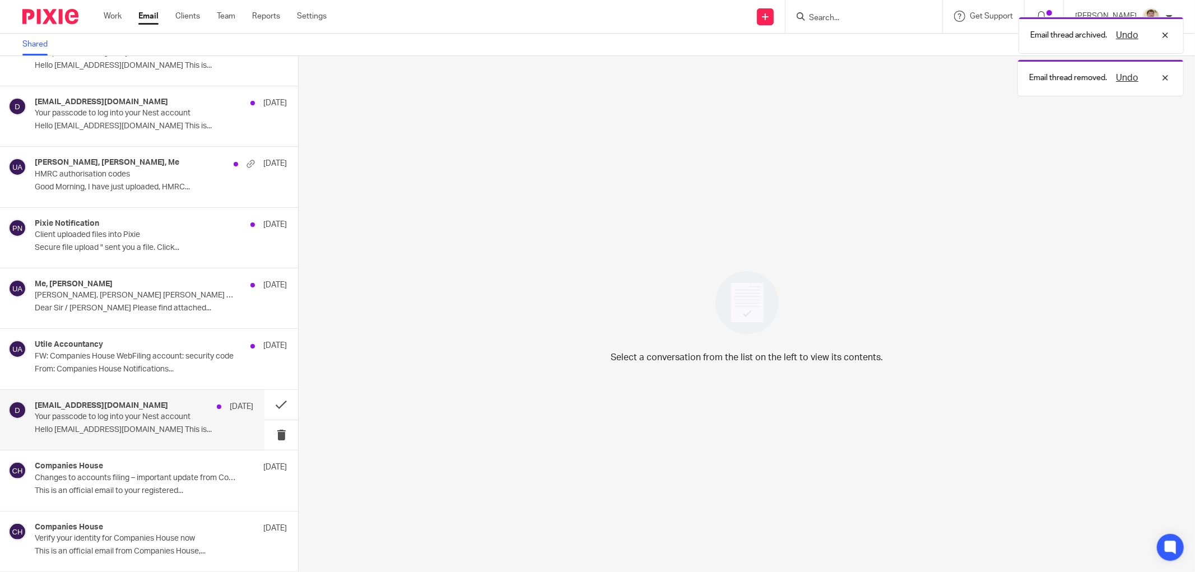
click at [136, 393] on div "do_not_reply@nestpensions.org.uk 6 Aug Your passcode to log into your Nest acco…" at bounding box center [132, 420] width 264 height 60
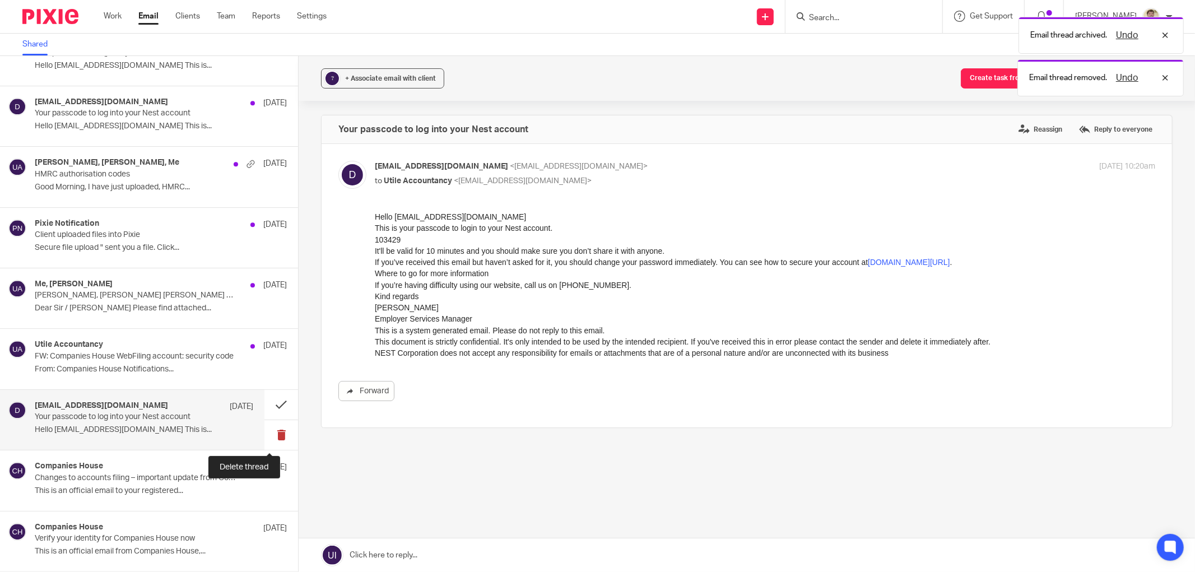
scroll to position [0, 0]
click at [270, 439] on button at bounding box center [281, 435] width 34 height 30
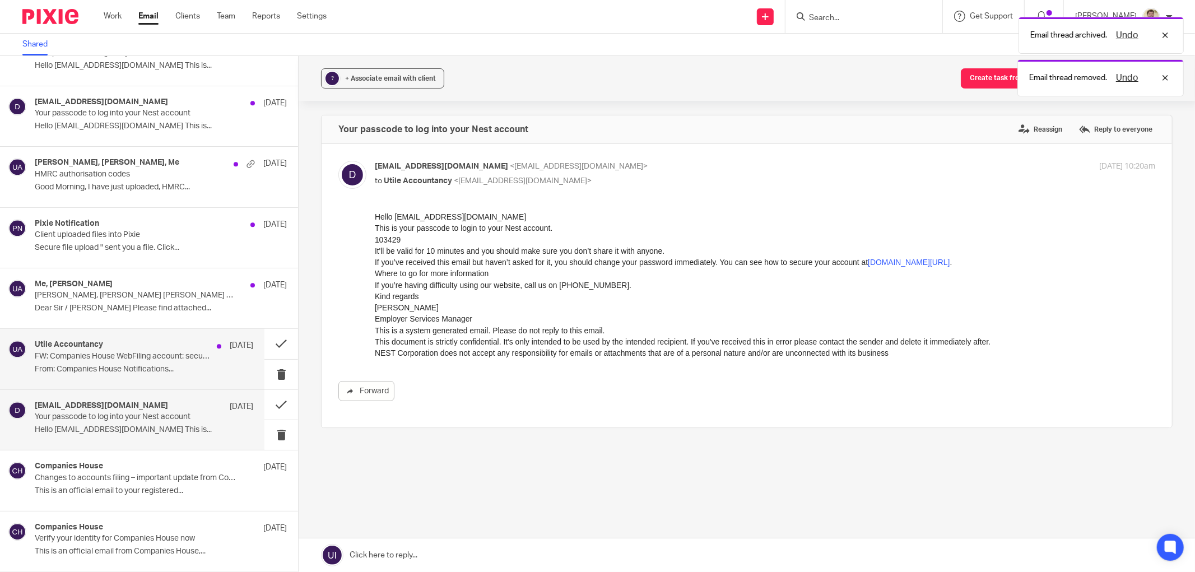
scroll to position [2279, 0]
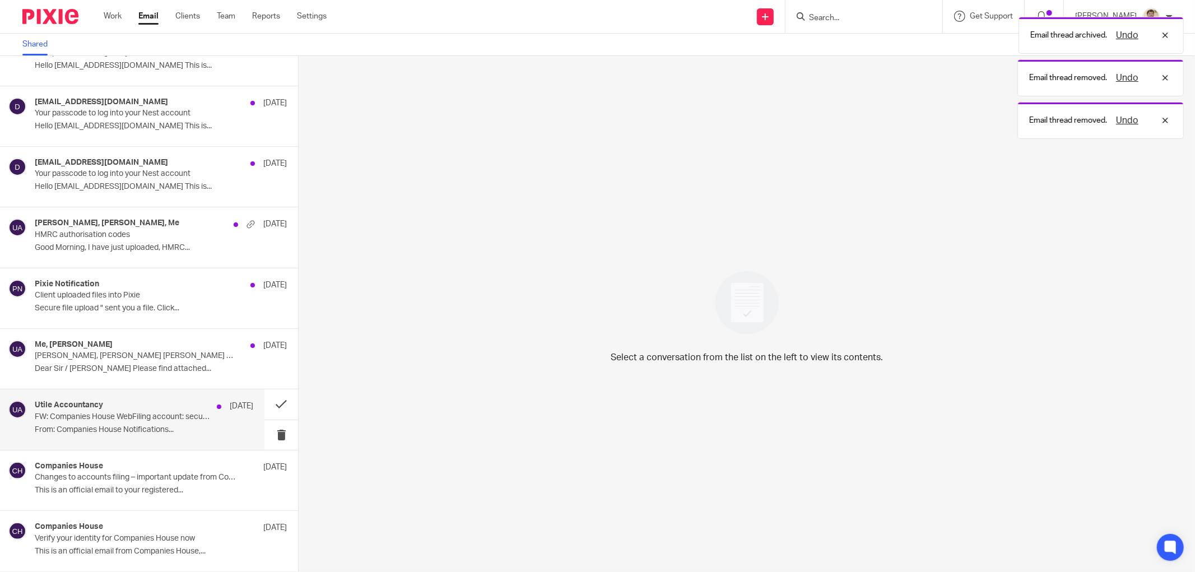
click at [154, 426] on p "From: Companies House Notifications..." at bounding box center [144, 430] width 219 height 10
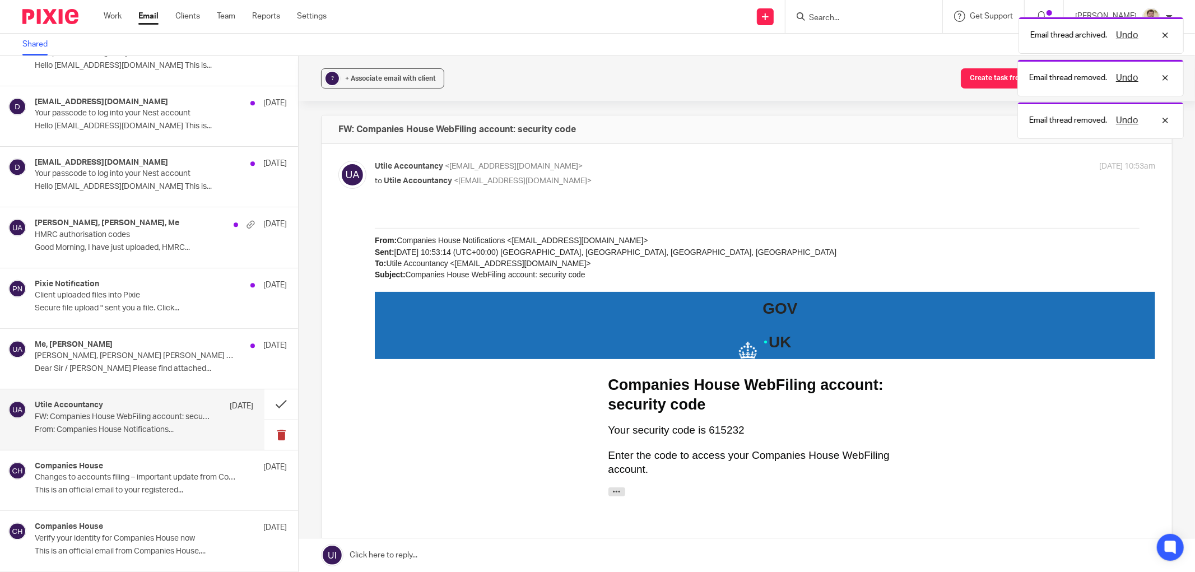
scroll to position [0, 0]
click at [269, 438] on button at bounding box center [281, 435] width 34 height 30
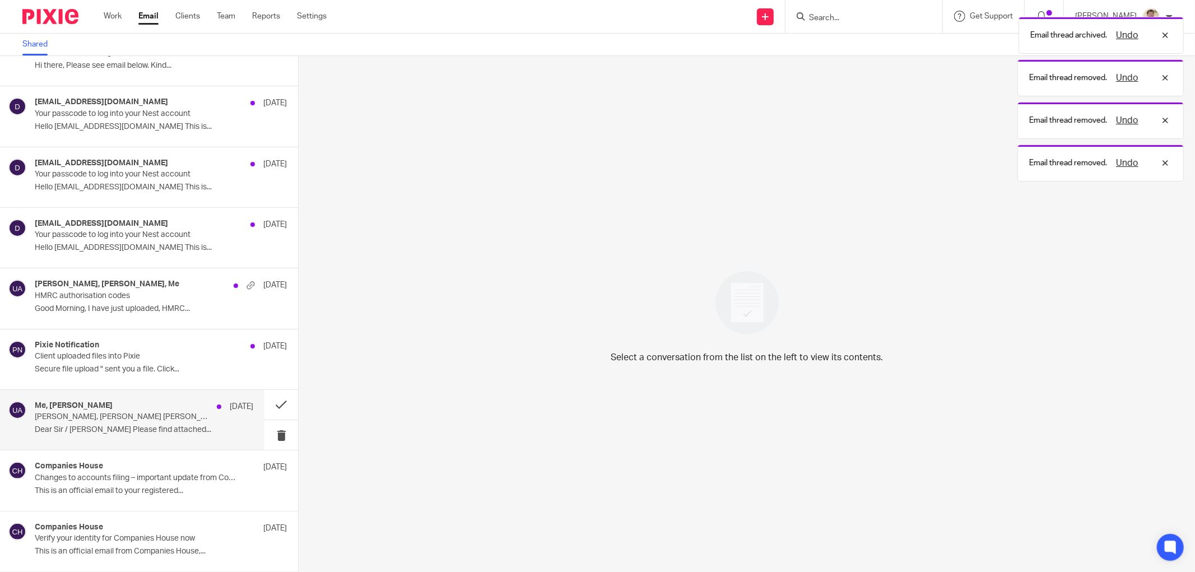
scroll to position [2219, 0]
click at [144, 424] on div "Me, Richard Paton 8 Aug Louis Adkins, Adkins Sneddon Co Ltd - Professional Clea…" at bounding box center [144, 420] width 219 height 38
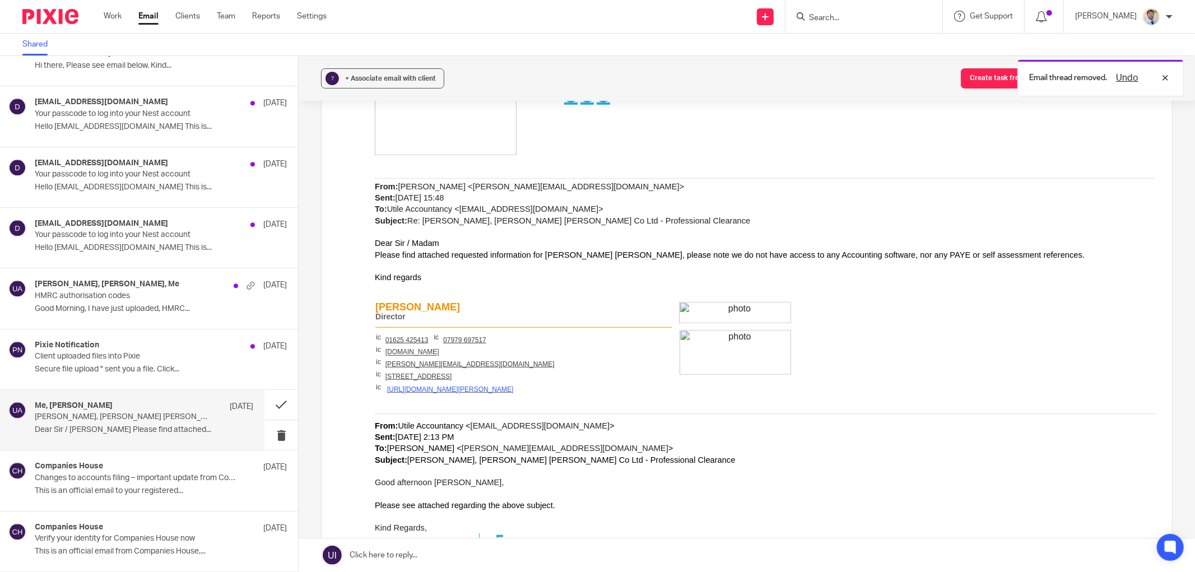
scroll to position [560, 0]
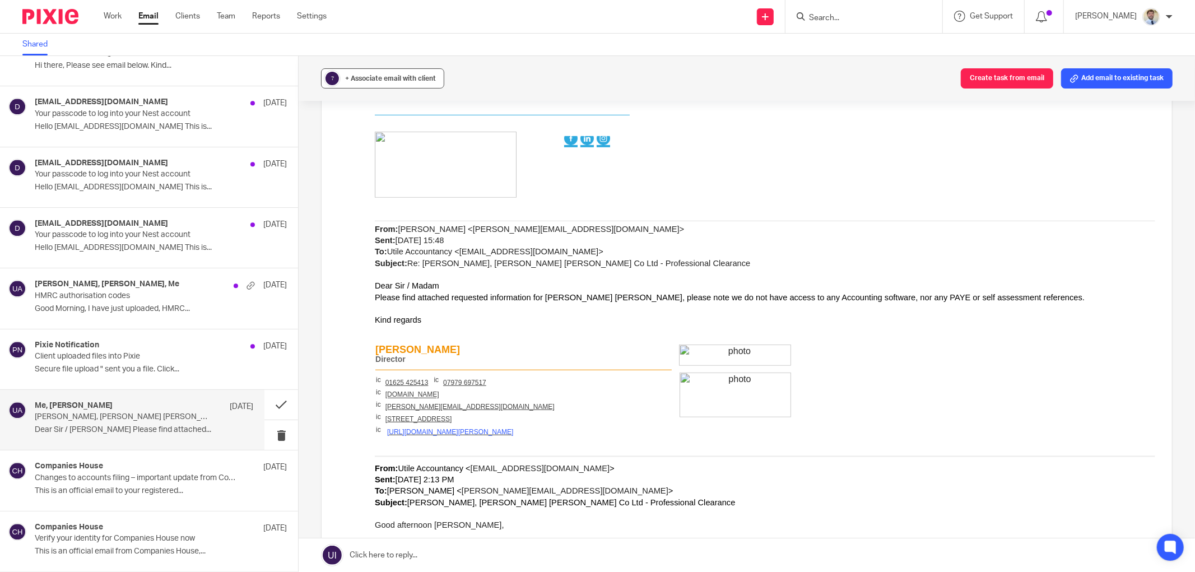
click at [356, 73] on div "+ Associate email with client" at bounding box center [390, 78] width 91 height 11
click at [365, 148] on input "text" at bounding box center [451, 143] width 237 height 11
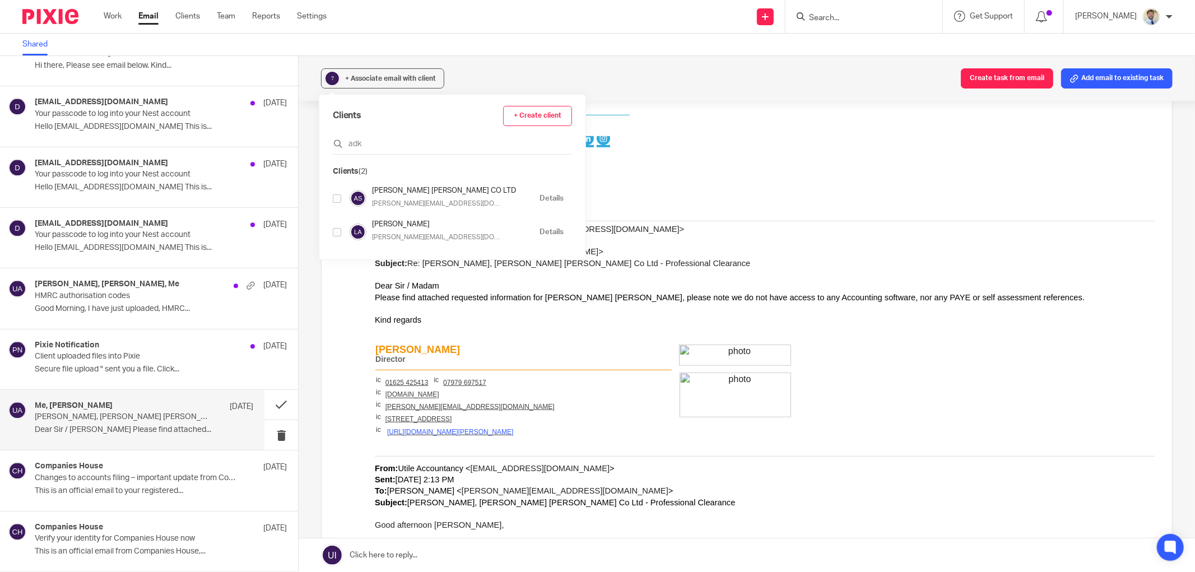
type input "adk"
click at [331, 198] on div "Clients + Create client adk Clients (2) ADKINS SNEDDON CO LTD louis@leadgenfs.c…" at bounding box center [452, 177] width 266 height 165
click at [337, 199] on input "checkbox" at bounding box center [337, 198] width 8 height 8
checkbox input "true"
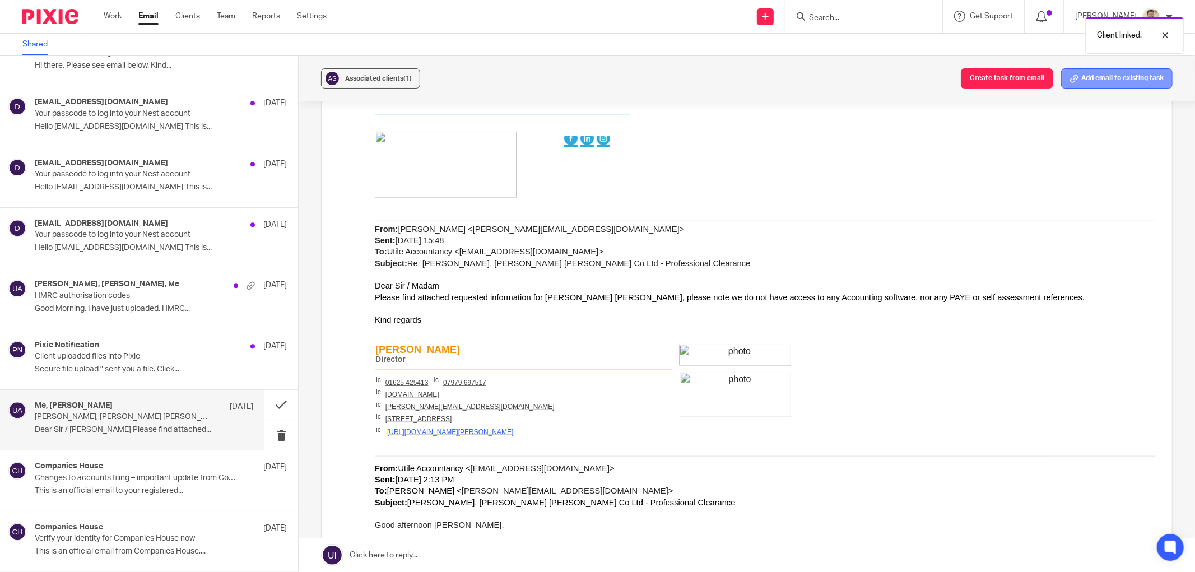
click at [1114, 86] on button "Add email to existing task" at bounding box center [1116, 78] width 111 height 20
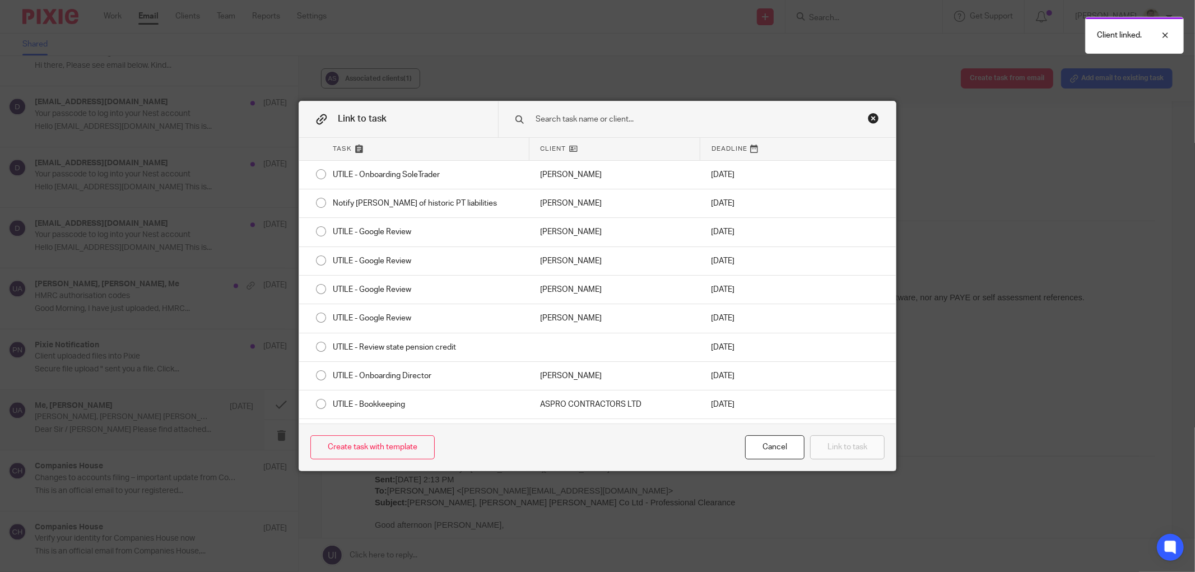
click at [564, 119] on input "text" at bounding box center [686, 119] width 303 height 12
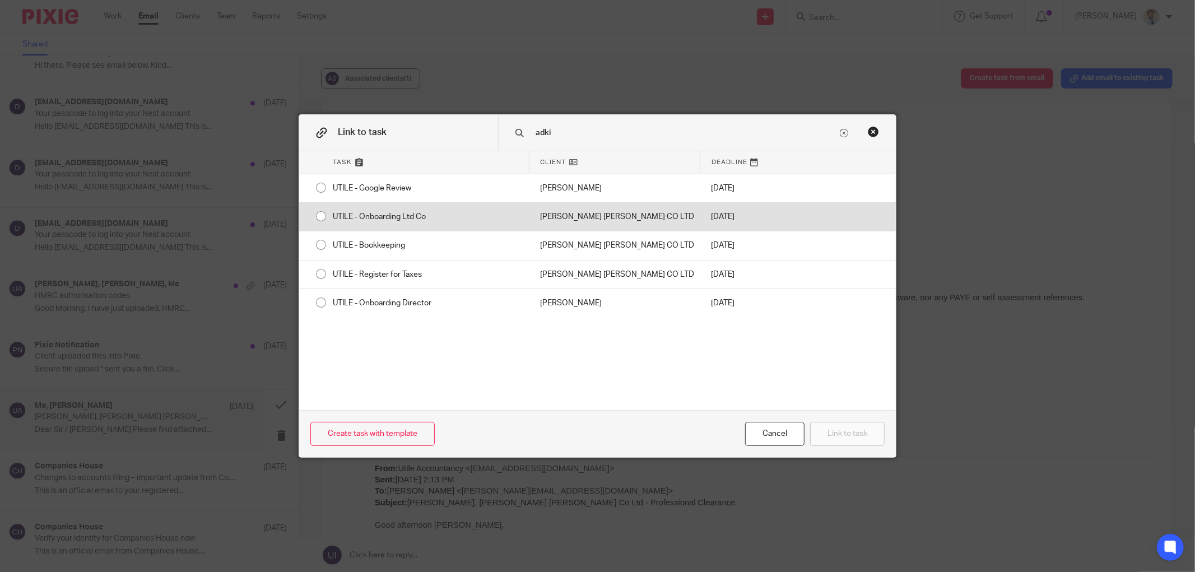
type input "adki"
click at [452, 213] on div "UTILE - Onboarding Ltd Co" at bounding box center [425, 217] width 207 height 28
radio input "true"
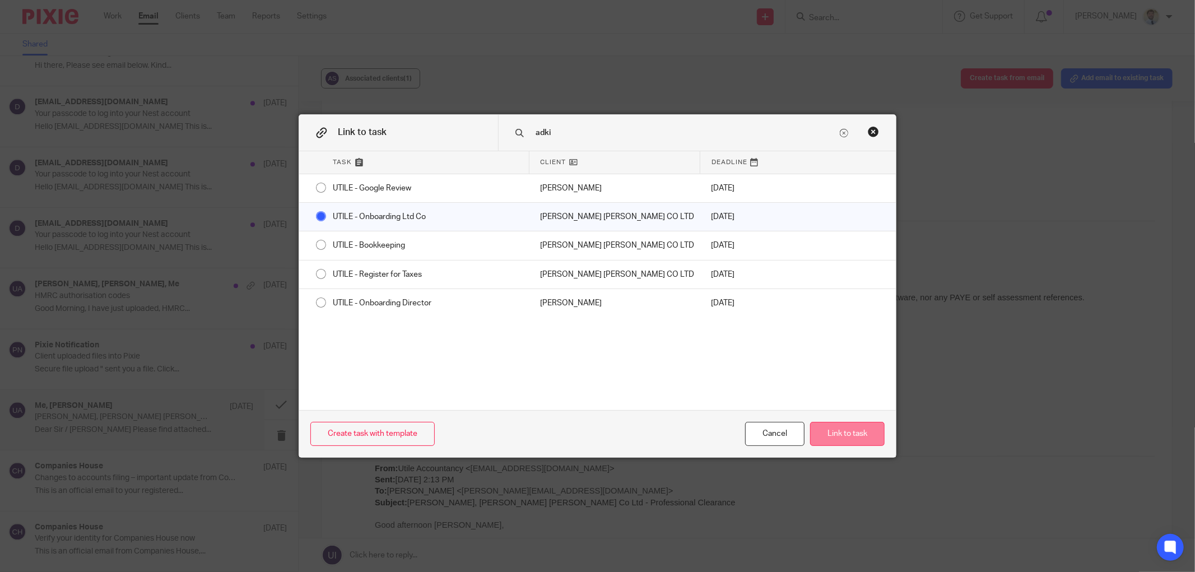
click at [836, 433] on button "Link to task" at bounding box center [847, 434] width 75 height 24
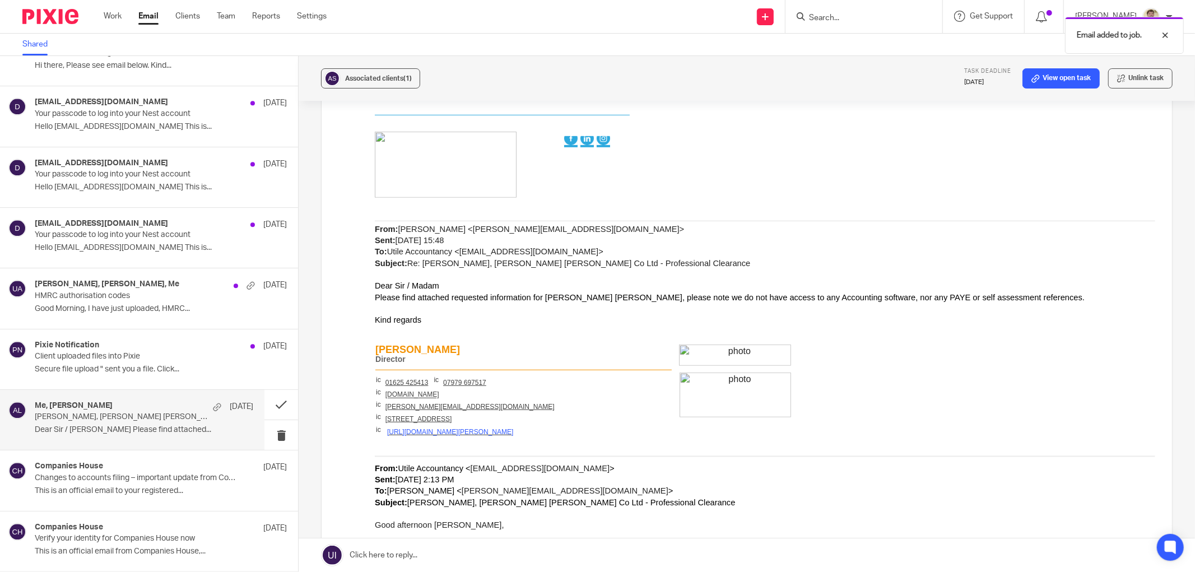
scroll to position [0, 0]
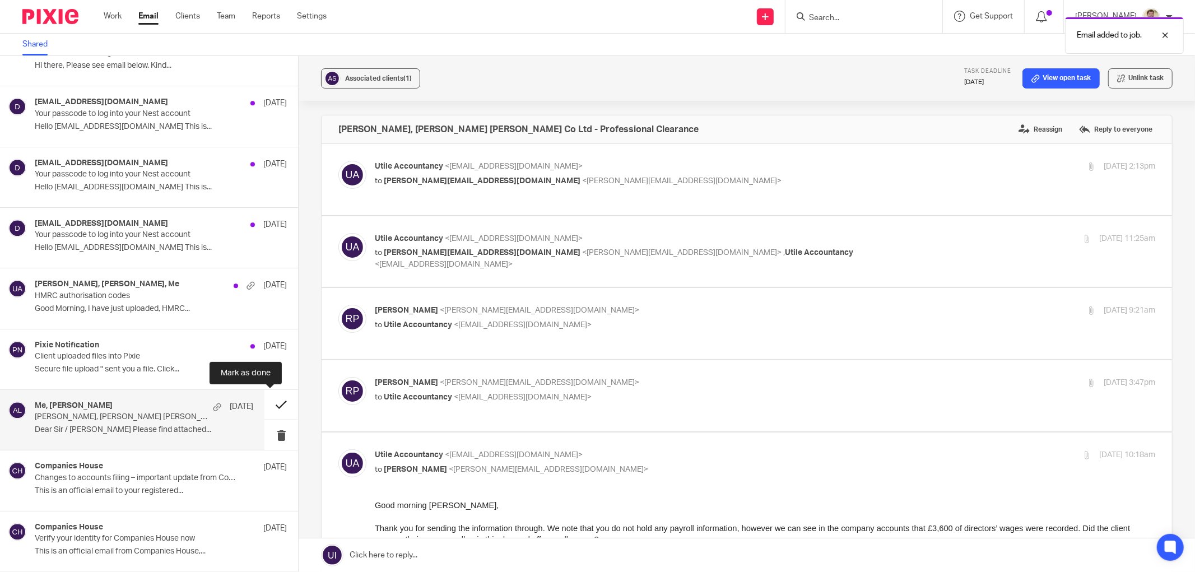
click at [269, 404] on button at bounding box center [281, 405] width 34 height 30
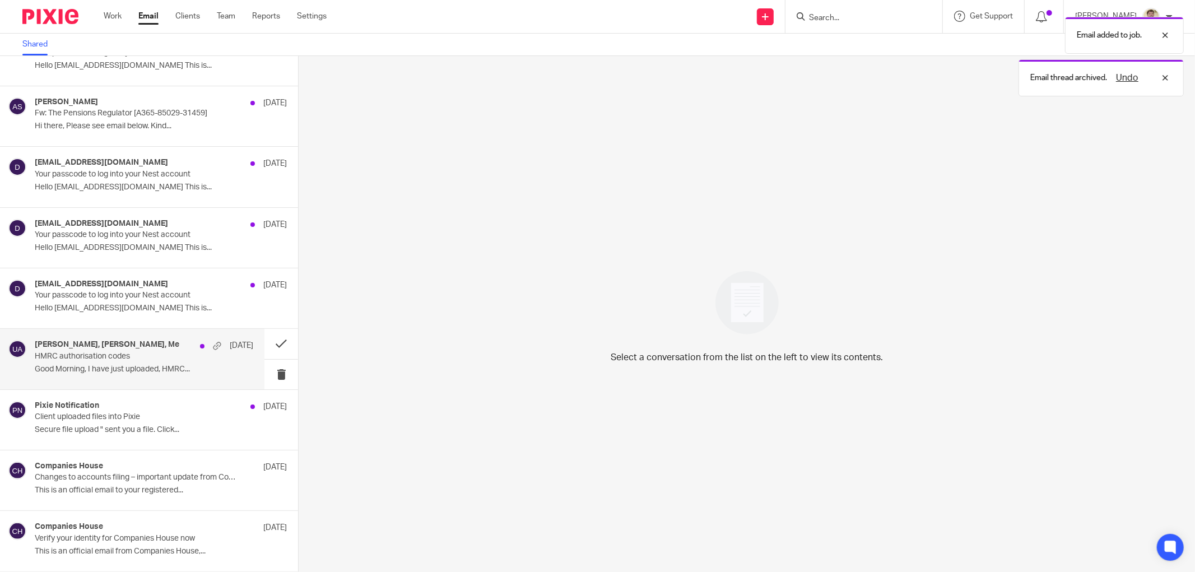
scroll to position [2158, 0]
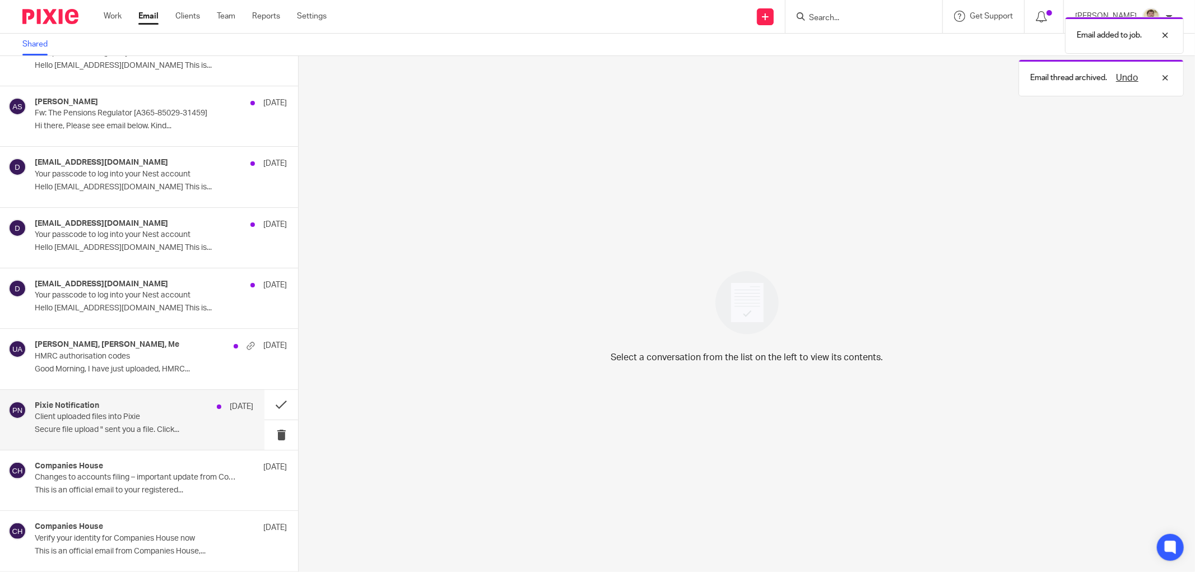
click at [108, 425] on p "Secure file upload " sent you a file. Click..." at bounding box center [144, 430] width 219 height 10
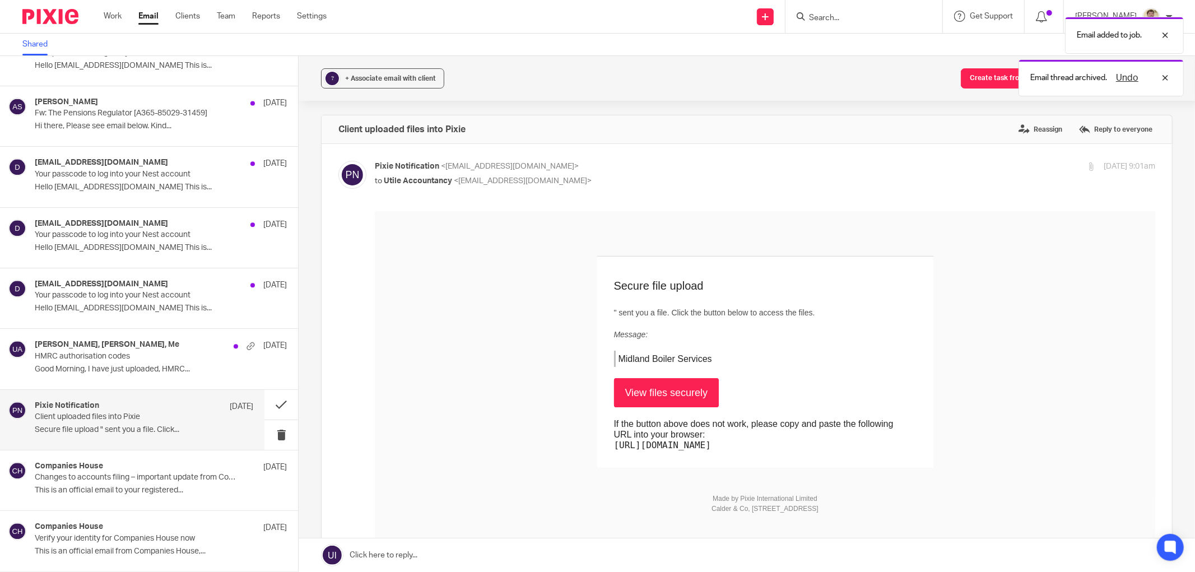
scroll to position [0, 0]
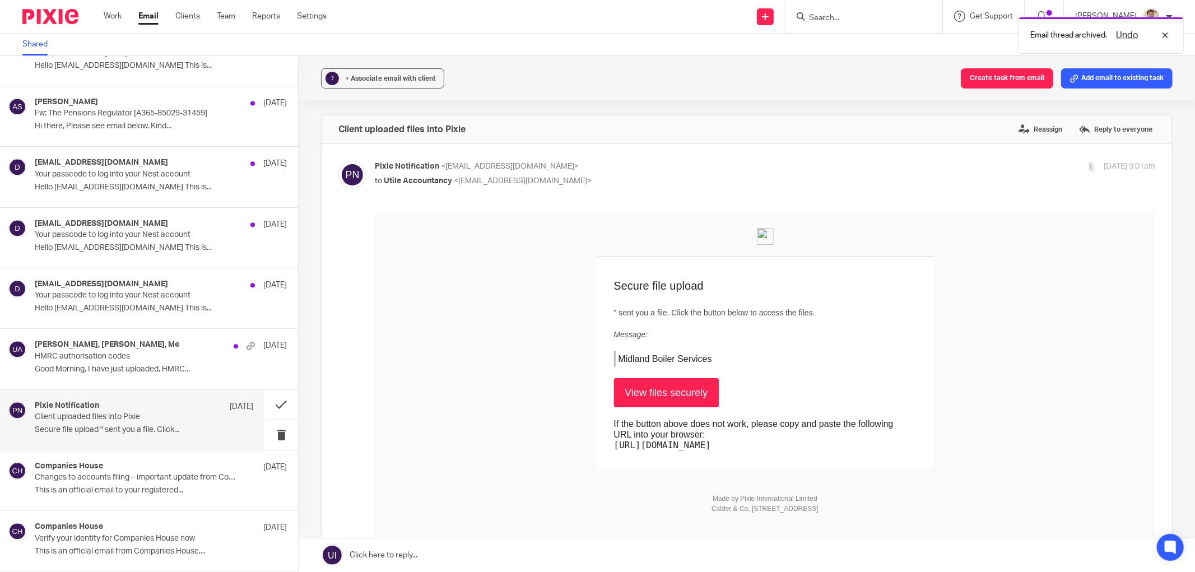
click at [650, 397] on link "View files securely" at bounding box center [666, 392] width 105 height 29
click at [271, 405] on button at bounding box center [281, 405] width 34 height 30
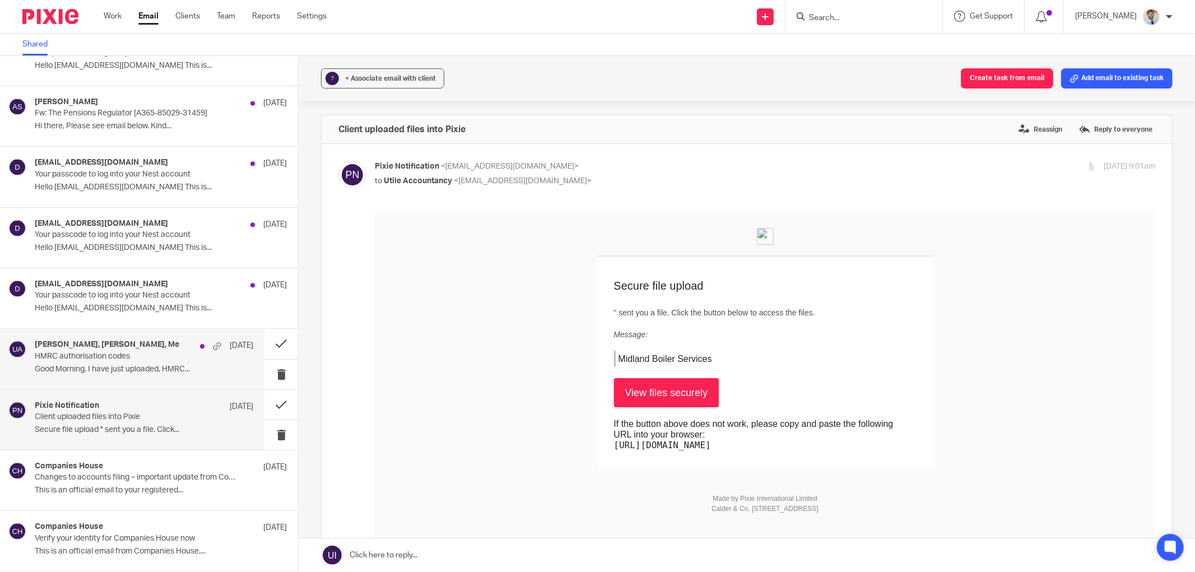
scroll to position [2097, 0]
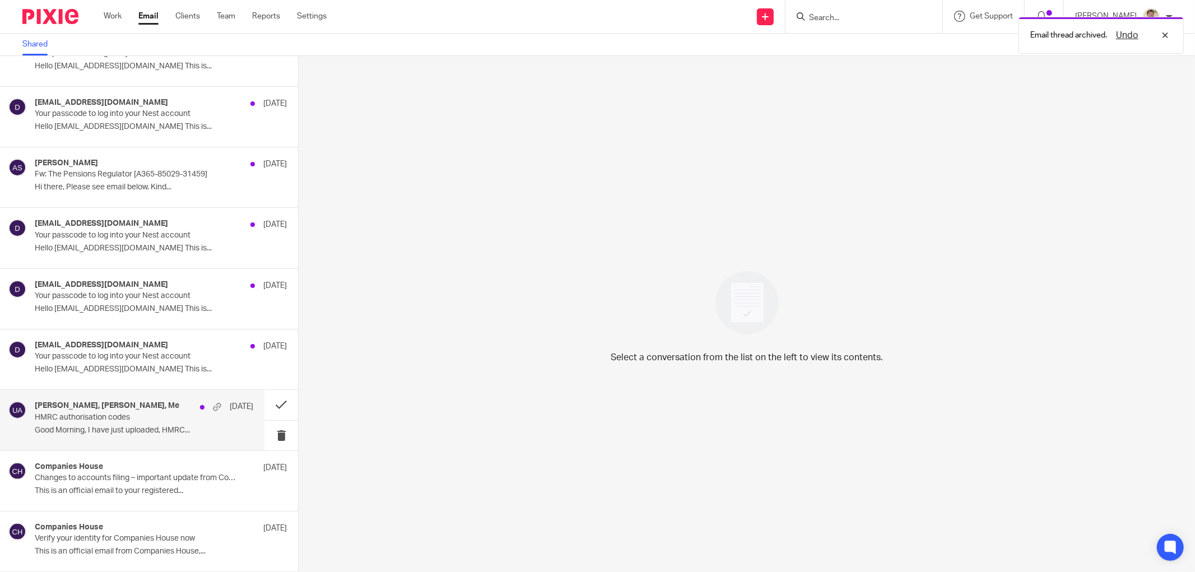
click at [169, 438] on div "Nicholas Smith, nicholas_i_smith, Me 11 Aug HMRC authorisation codes Good Morni…" at bounding box center [144, 420] width 219 height 38
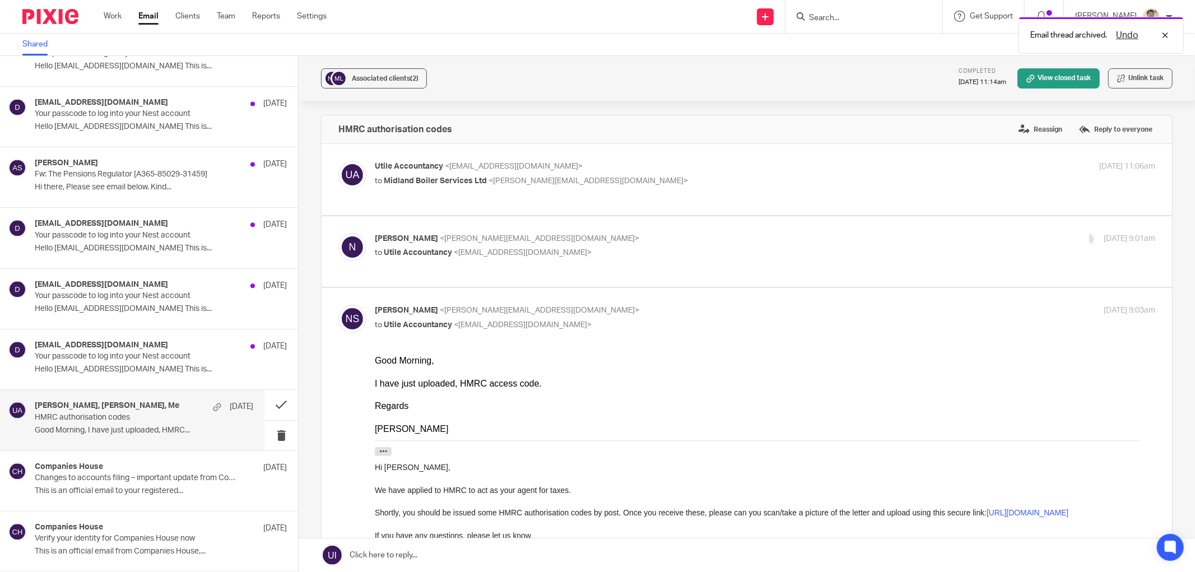
scroll to position [0, 0]
click at [833, 17] on div "Email thread archived. Undo" at bounding box center [891, 32] width 587 height 43
click at [1166, 30] on div "Undo" at bounding box center [1139, 35] width 65 height 13
click at [836, 13] on input "Search" at bounding box center [858, 18] width 101 height 10
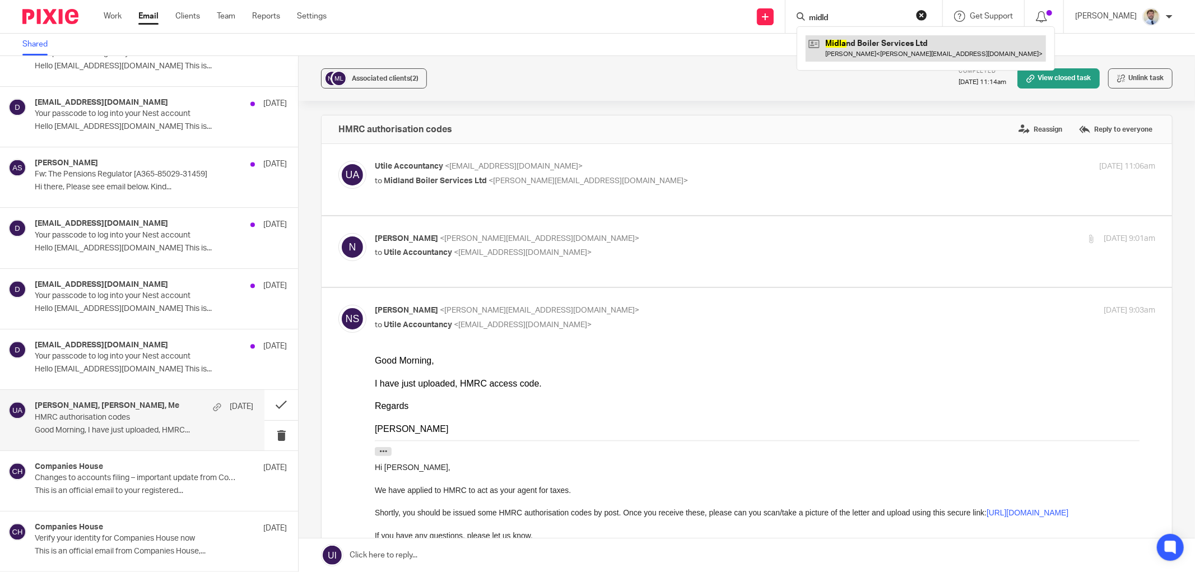
type input "midld"
click at [863, 52] on link at bounding box center [926, 48] width 240 height 26
drag, startPoint x: 941, startPoint y: 12, endPoint x: 880, endPoint y: 24, distance: 62.3
click at [927, 12] on button "reset" at bounding box center [921, 15] width 11 height 11
click at [531, 75] on div "Associated clients (2) Completed 12 Aug 2025 11:14am View closed task Unlink ta…" at bounding box center [747, 78] width 896 height 45
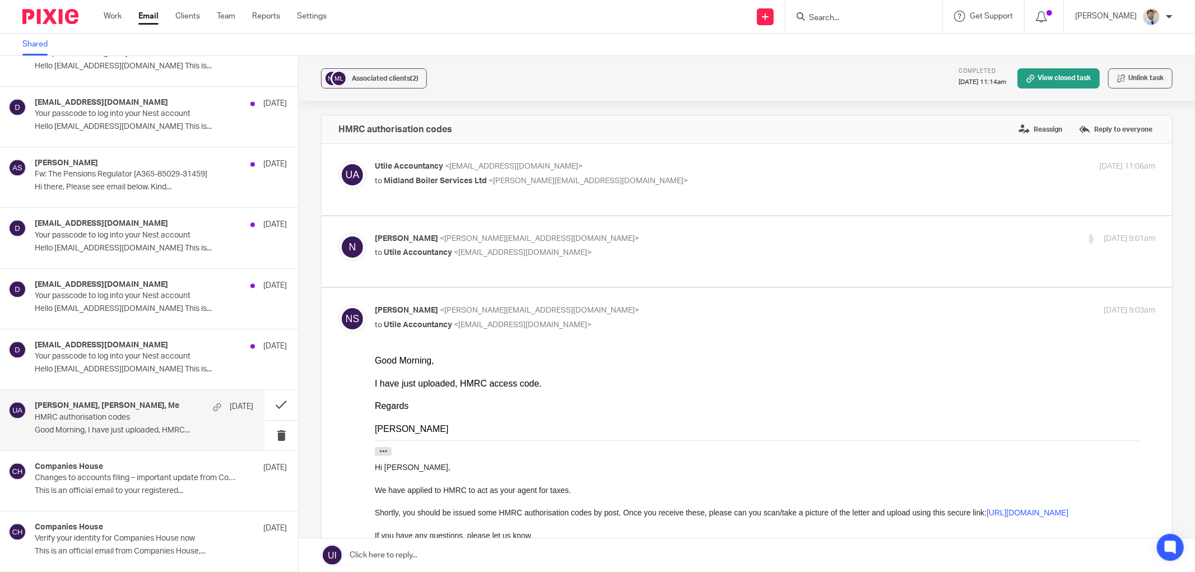
click at [135, 421] on p "HMRC authorisation codes" at bounding box center [122, 418] width 175 height 10
click at [765, 236] on p "nicholas_i_smith <nicholas_i_smith@hotmail.co.uk>" at bounding box center [635, 239] width 521 height 12
checkbox input "true"
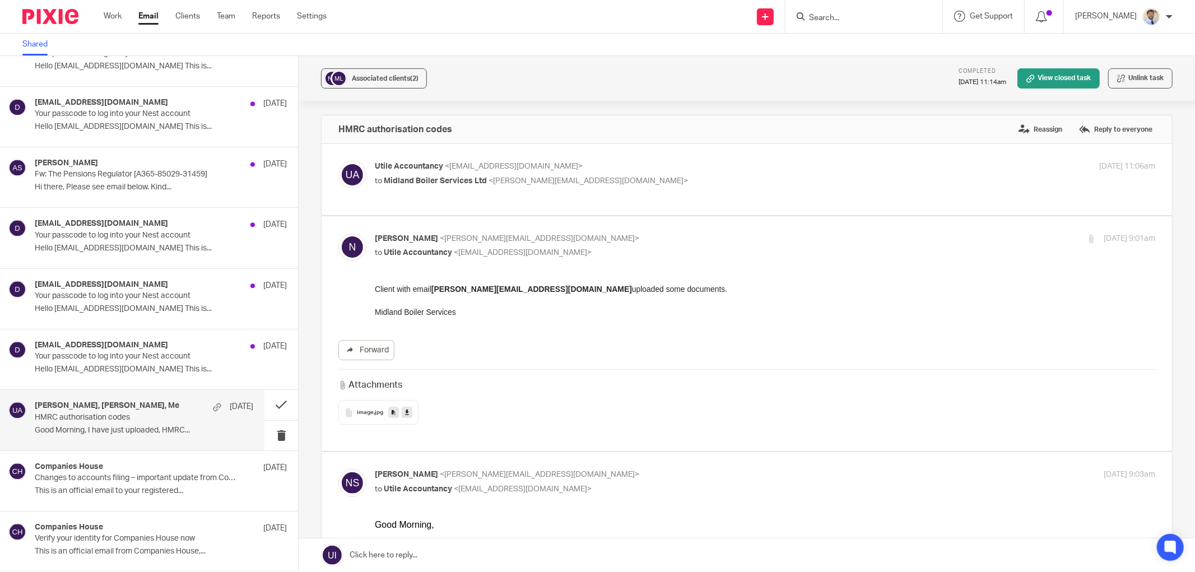
click at [755, 164] on p "Utile Accountancy <info@utileaccountancy.co.uk>" at bounding box center [635, 167] width 521 height 12
checkbox input "true"
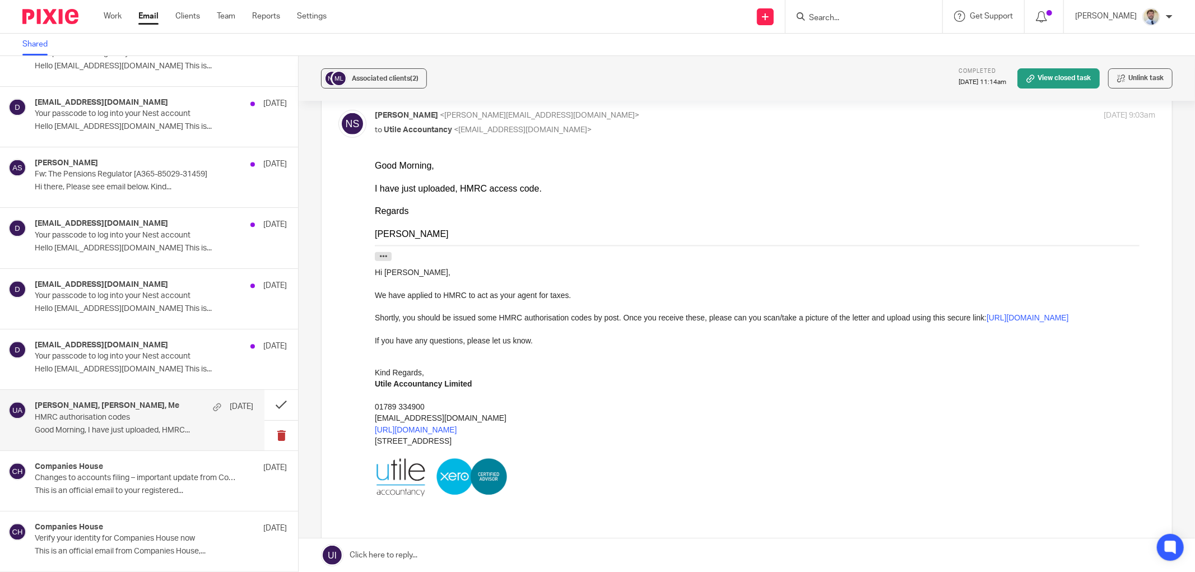
scroll to position [498, 0]
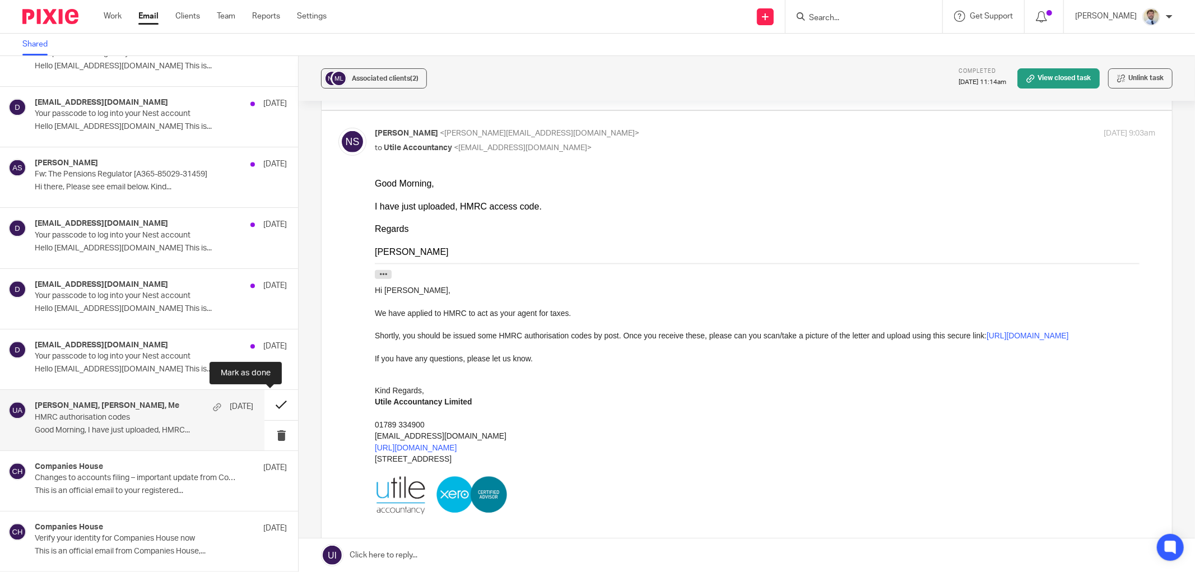
click at [267, 400] on button at bounding box center [281, 405] width 34 height 30
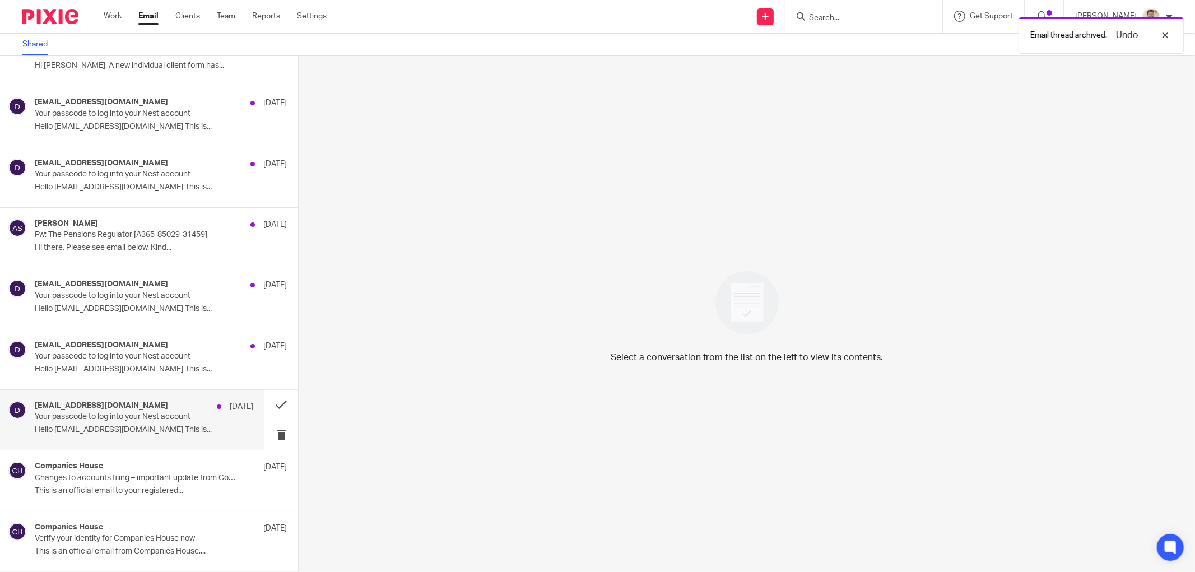
scroll to position [2036, 0]
click at [137, 418] on p "Your passcode to log into your Nest account" at bounding box center [122, 417] width 175 height 10
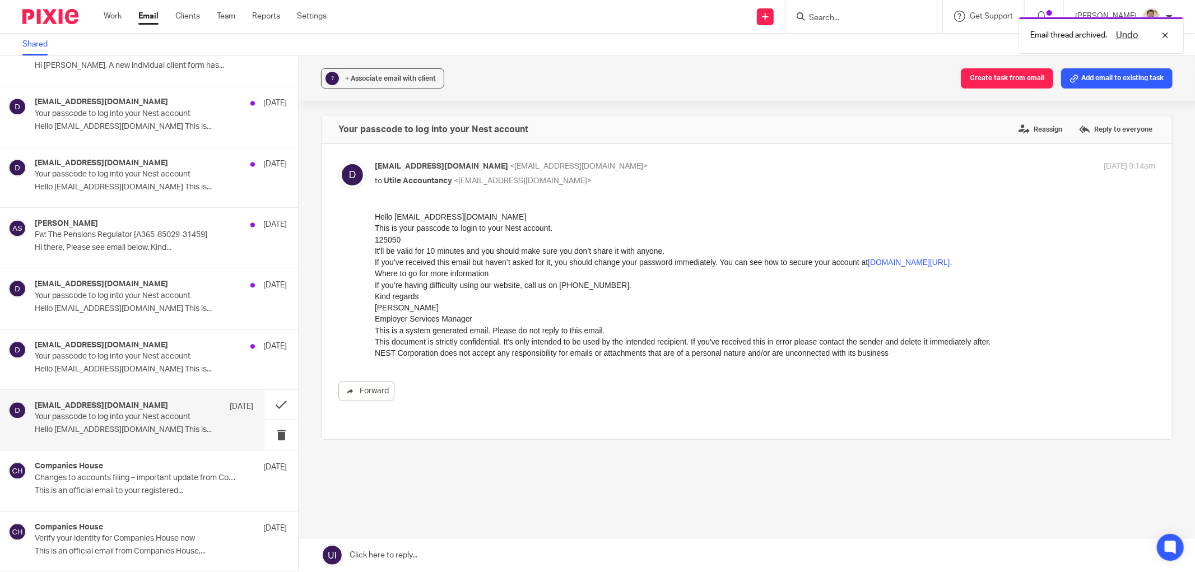
scroll to position [0, 0]
click at [266, 433] on button at bounding box center [281, 435] width 34 height 30
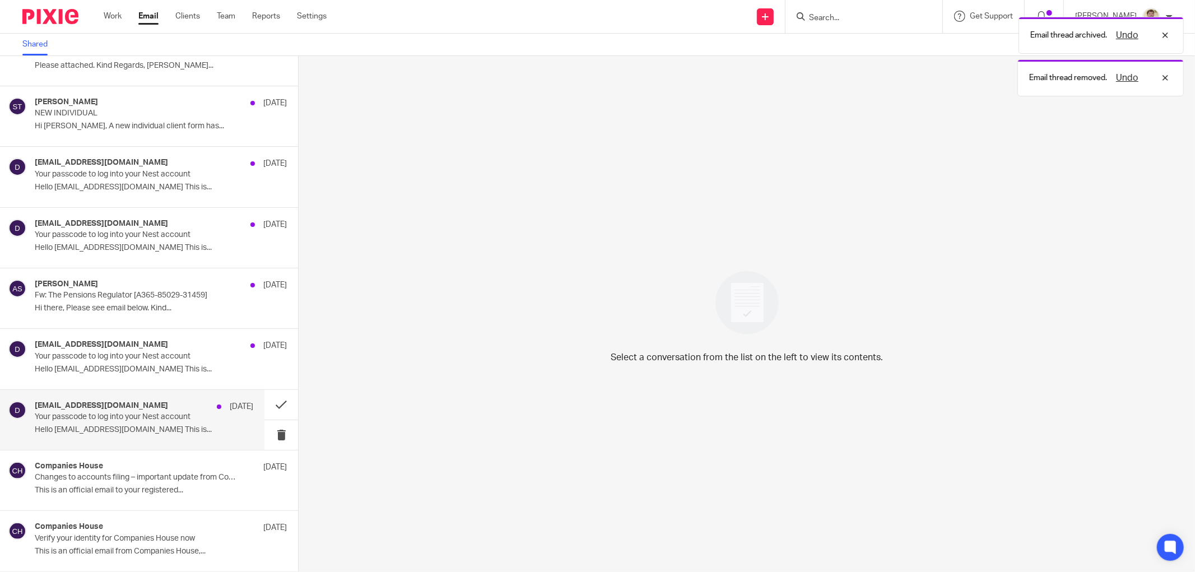
scroll to position [1976, 0]
click at [267, 433] on button at bounding box center [281, 435] width 34 height 30
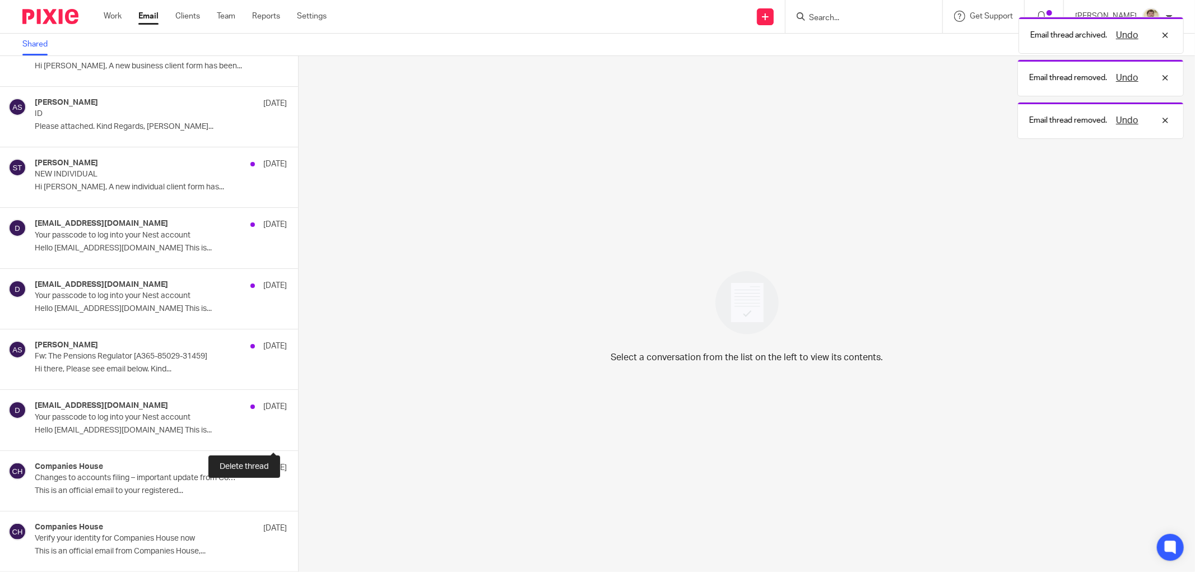
scroll to position [1914, 0]
click at [298, 433] on button at bounding box center [302, 435] width 9 height 30
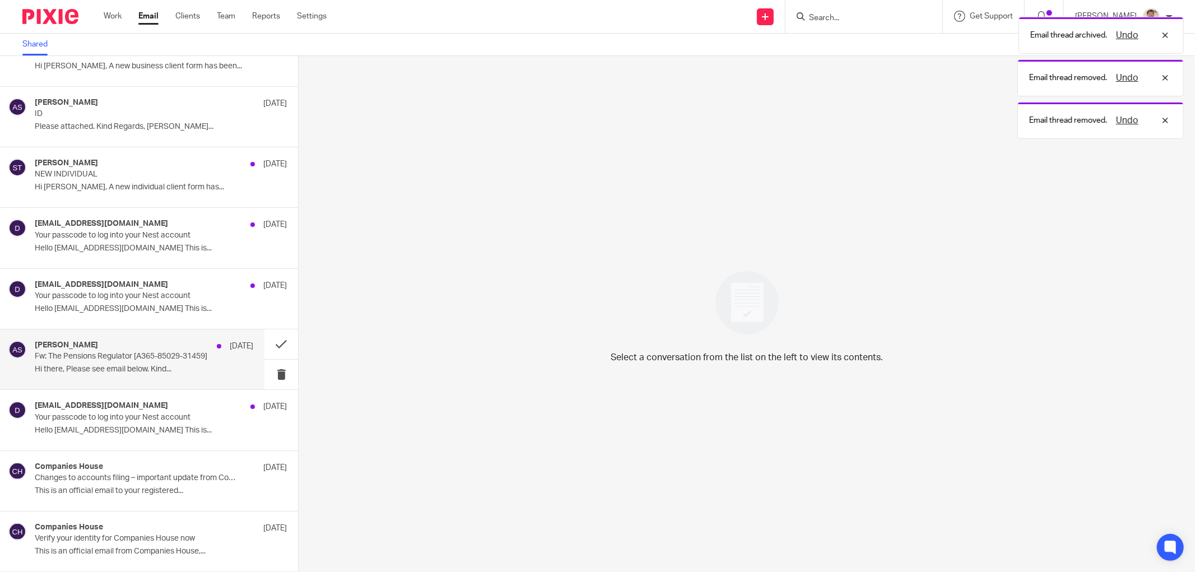
scroll to position [1853, 0]
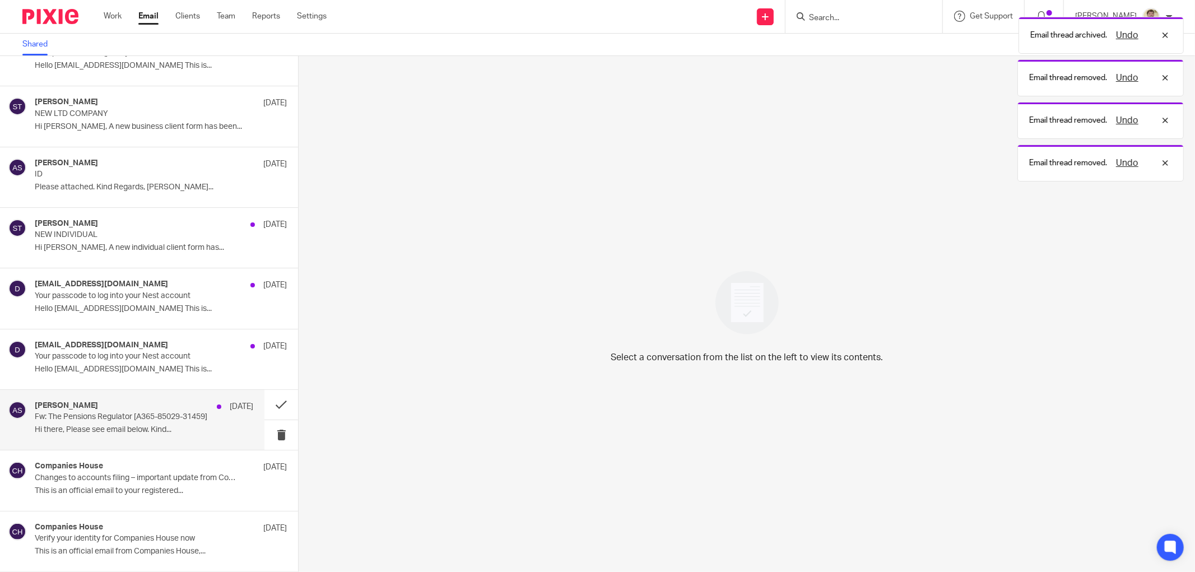
click at [160, 416] on p "Fw: The Pensions Regulator [A365-85029-31459]" at bounding box center [122, 417] width 175 height 10
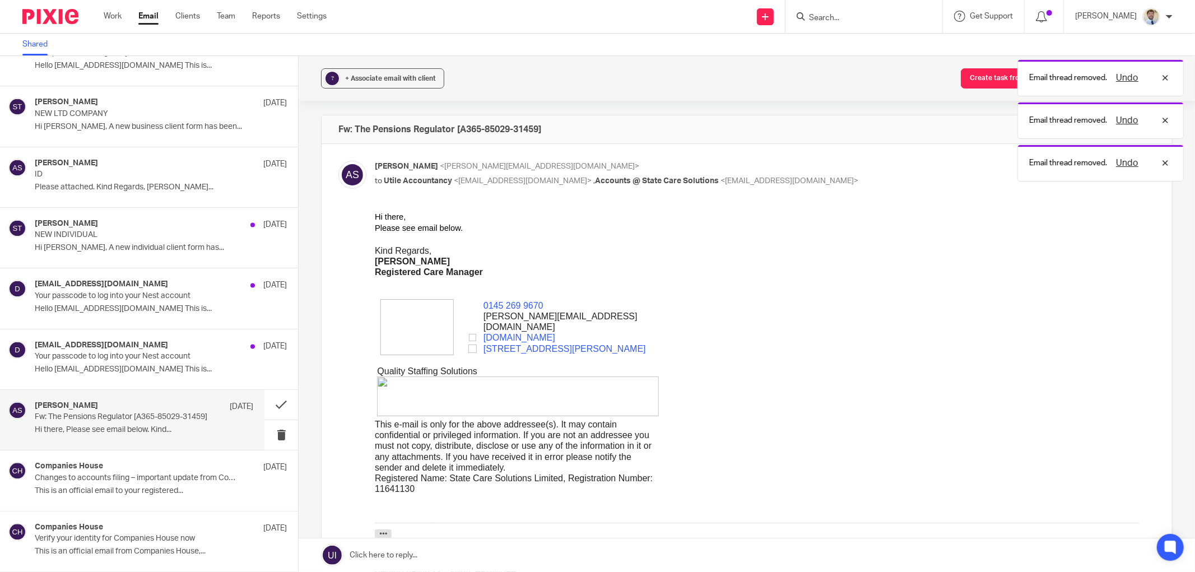
scroll to position [0, 0]
click at [401, 78] on span "+ Associate email with client" at bounding box center [390, 78] width 91 height 7
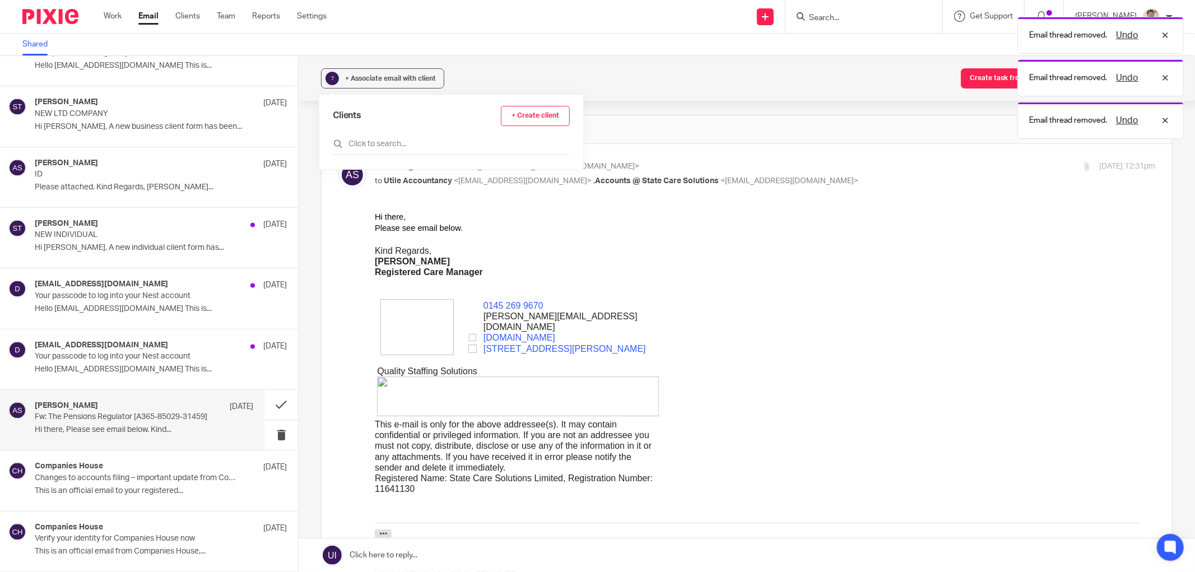
click at [399, 131] on div "Clients + Create client" at bounding box center [451, 130] width 237 height 49
click at [391, 143] on input "text" at bounding box center [451, 143] width 237 height 11
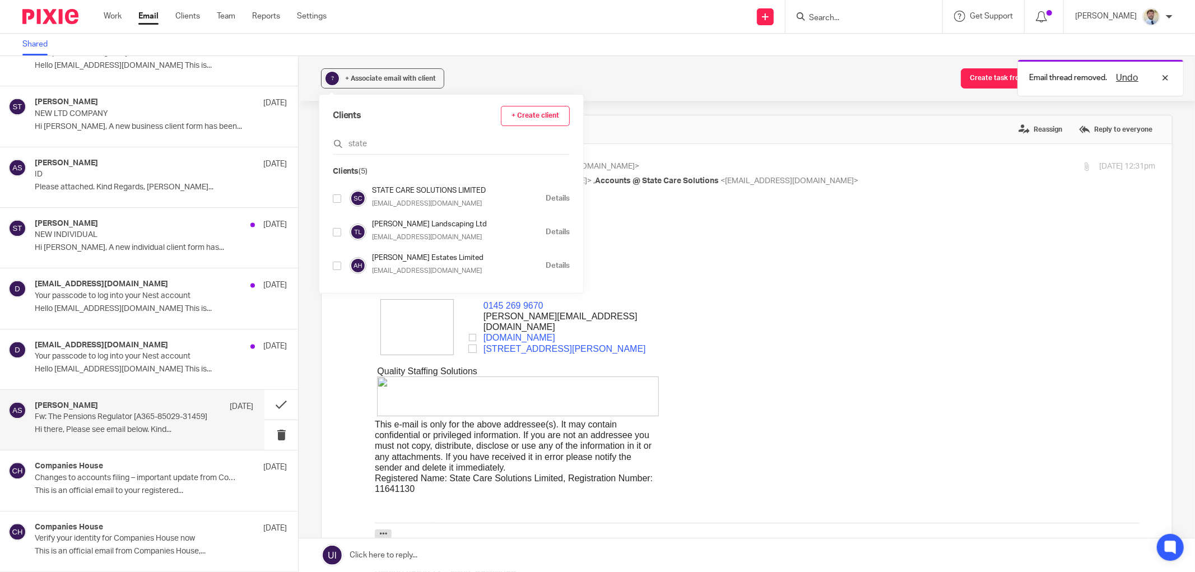
type input "state"
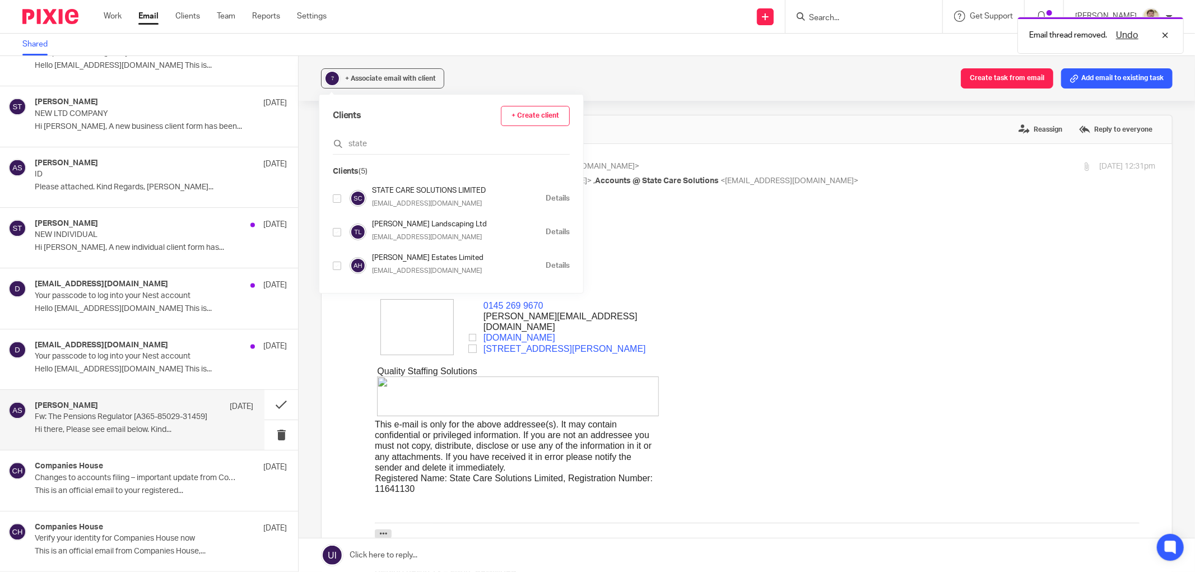
click at [336, 198] on input "checkbox" at bounding box center [337, 198] width 8 height 8
checkbox input "true"
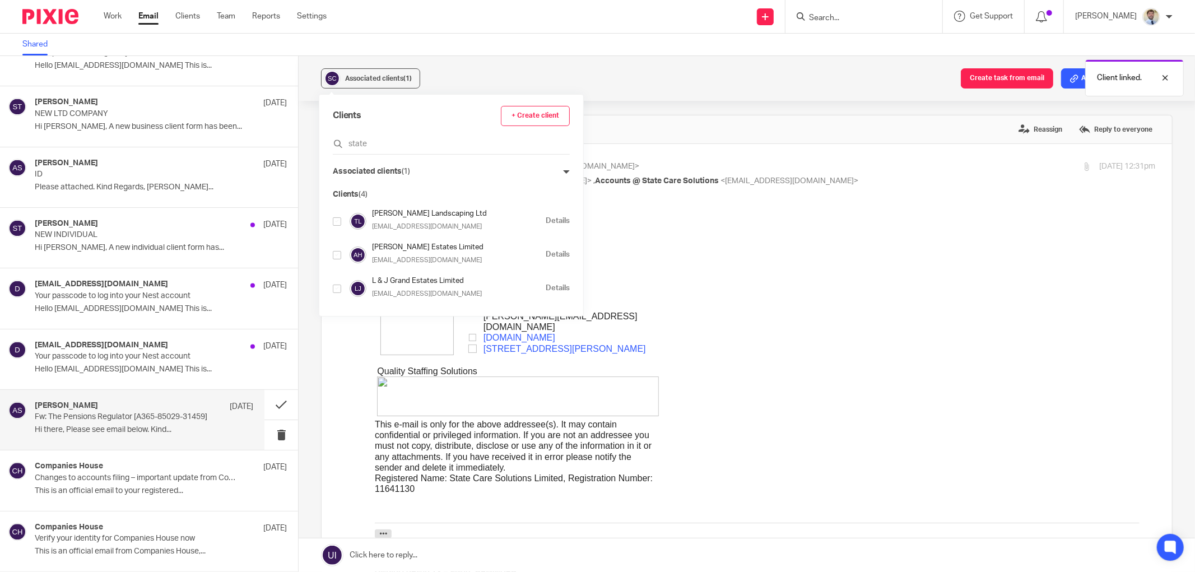
click at [1071, 77] on button "Add email to existing task" at bounding box center [1116, 78] width 111 height 20
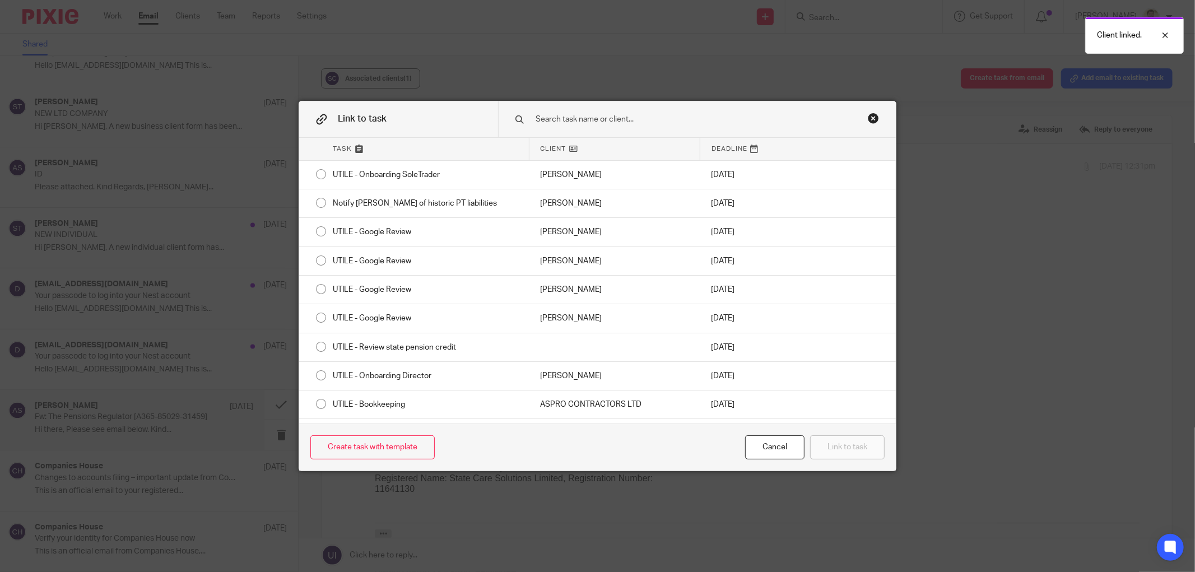
click at [556, 117] on input "text" at bounding box center [686, 119] width 303 height 12
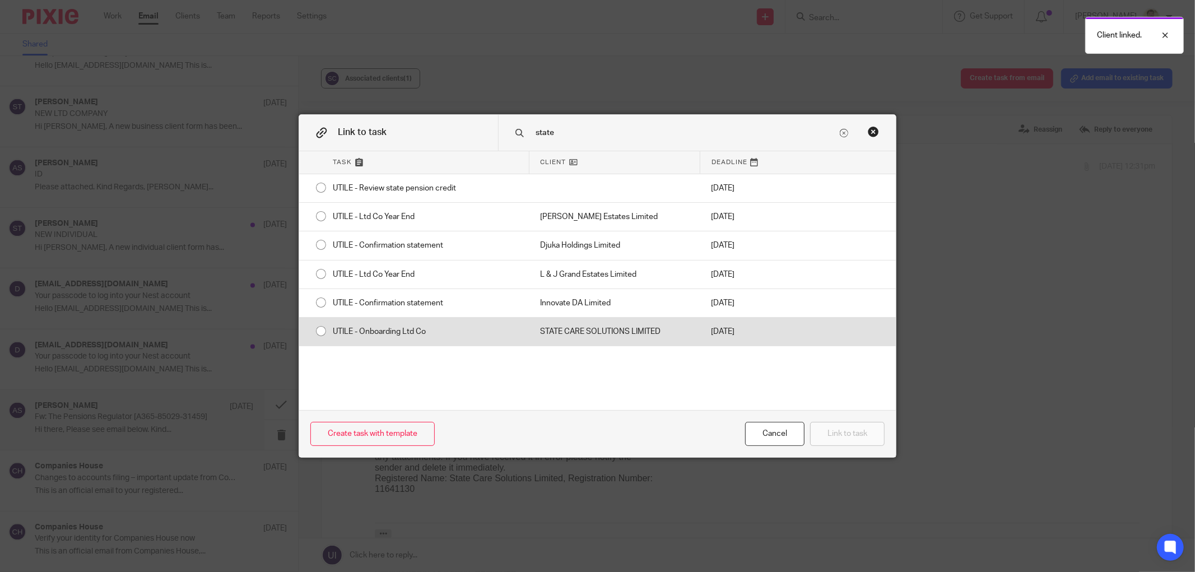
type input "state"
click at [355, 329] on div "UTILE - Onboarding Ltd Co" at bounding box center [425, 332] width 207 height 28
radio input "true"
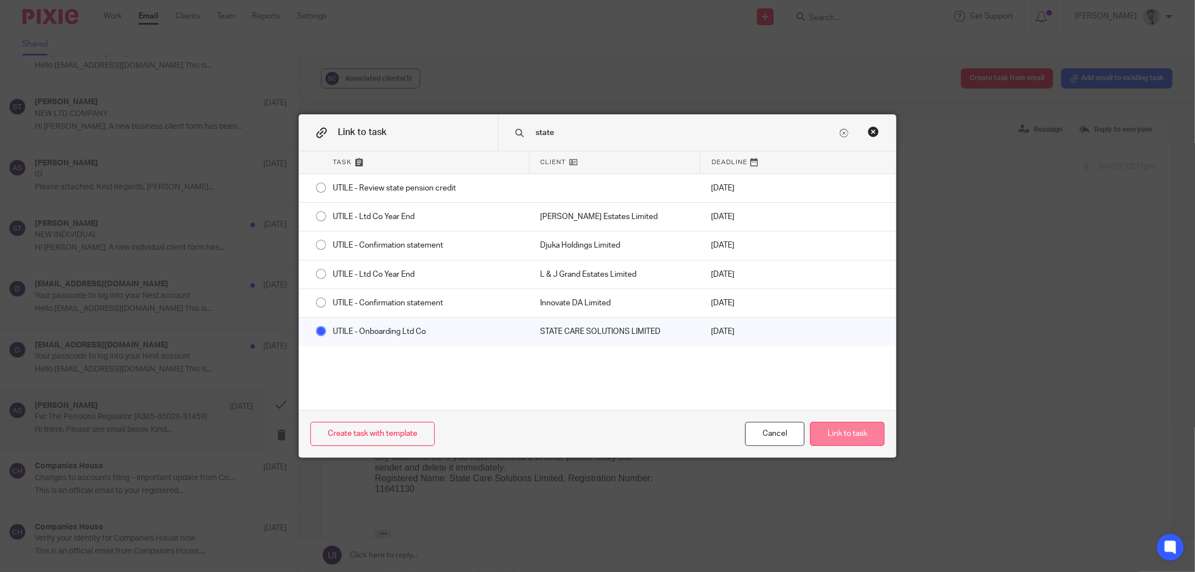
click at [852, 439] on button "Link to task" at bounding box center [847, 434] width 75 height 24
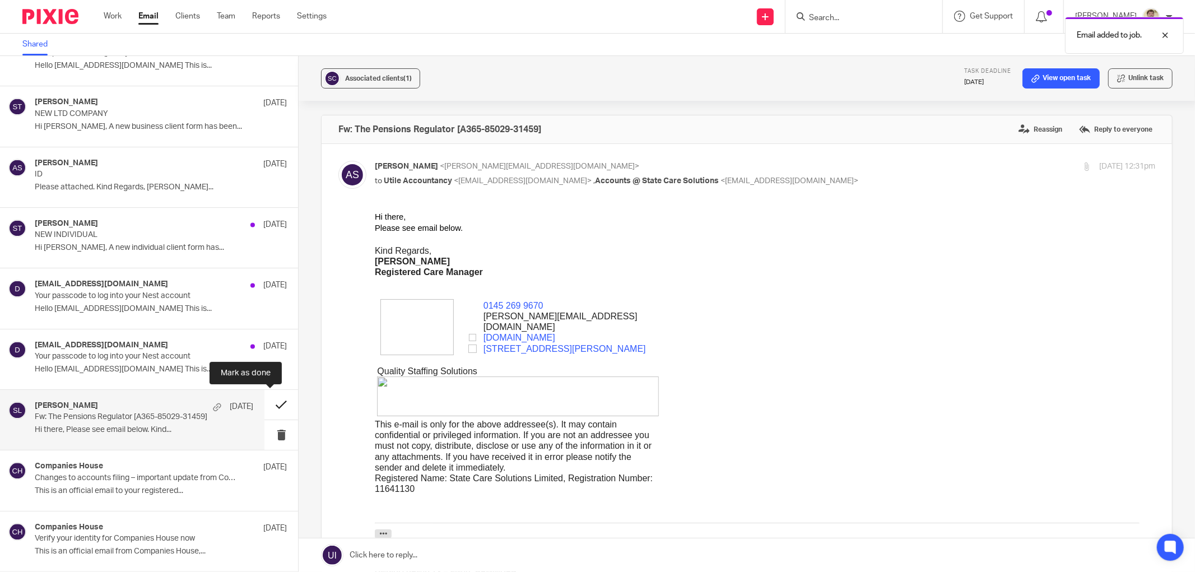
click at [266, 400] on button at bounding box center [281, 405] width 34 height 30
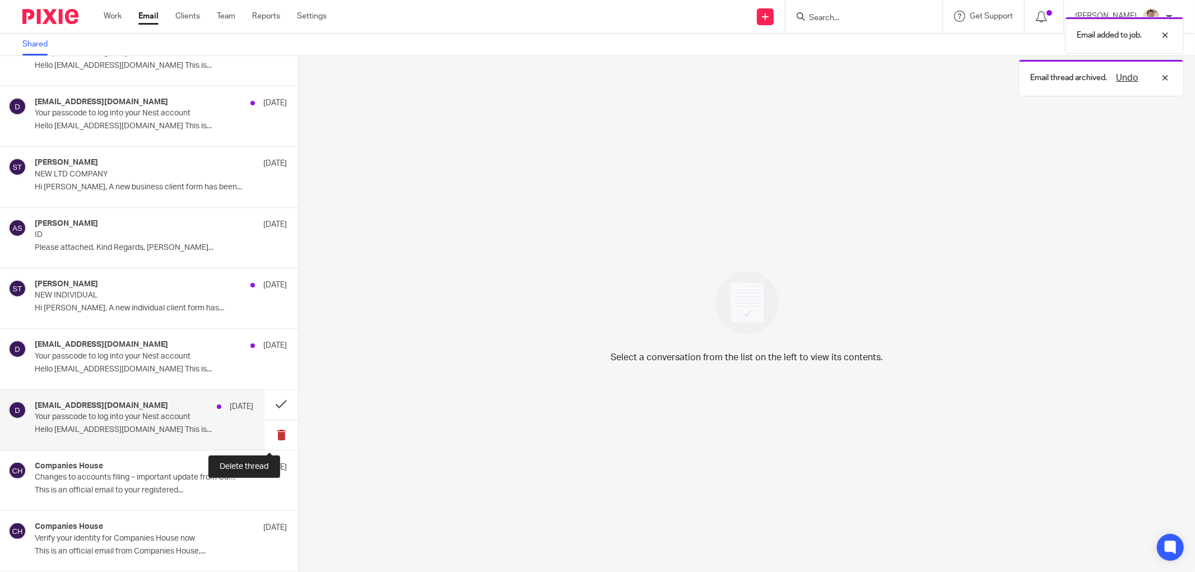
click at [273, 441] on button at bounding box center [281, 435] width 34 height 30
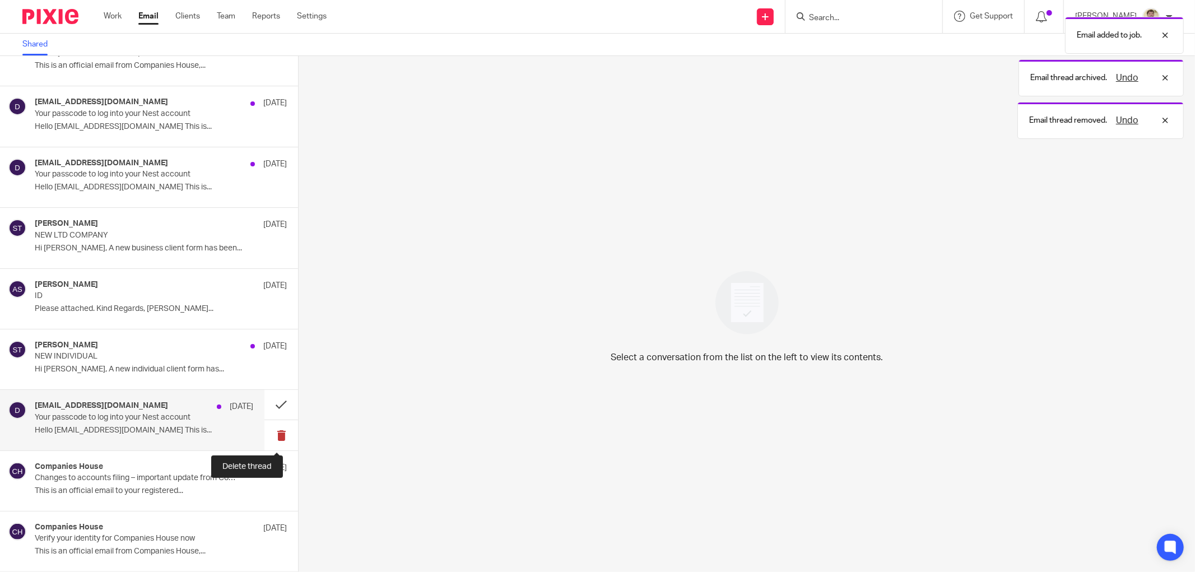
click at [268, 439] on button at bounding box center [281, 435] width 34 height 30
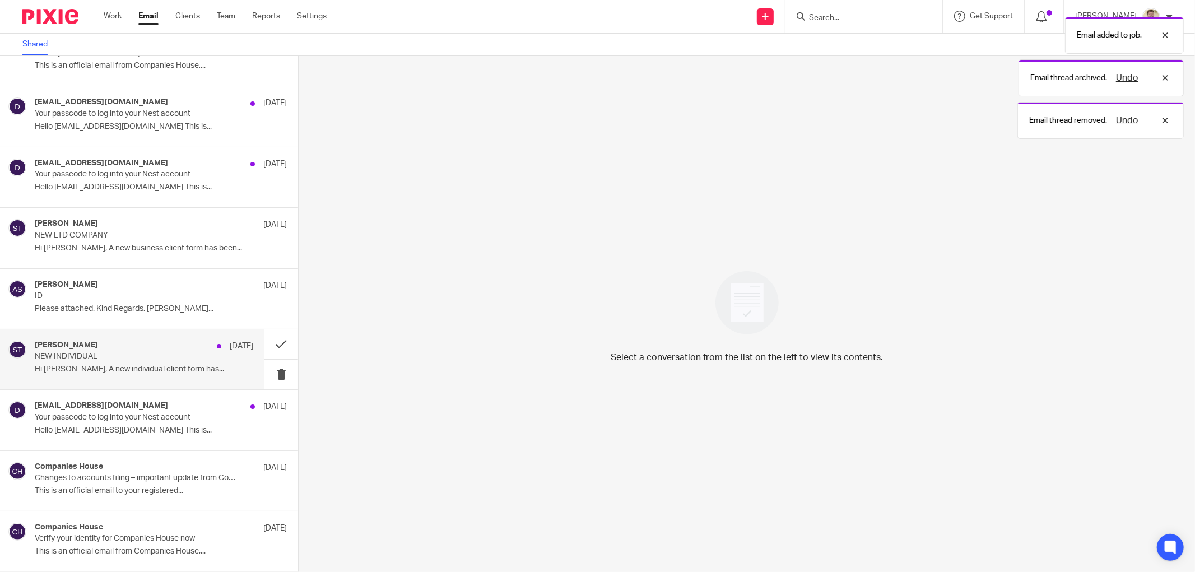
scroll to position [1672, 0]
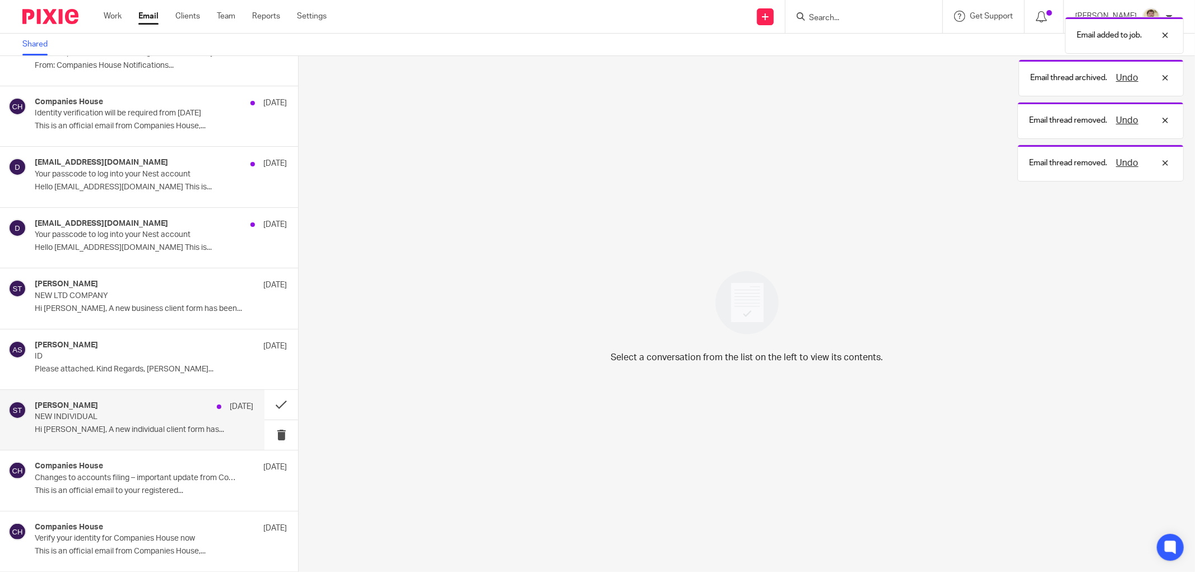
click at [137, 401] on div "Sam Taylor 11 Aug" at bounding box center [144, 406] width 219 height 11
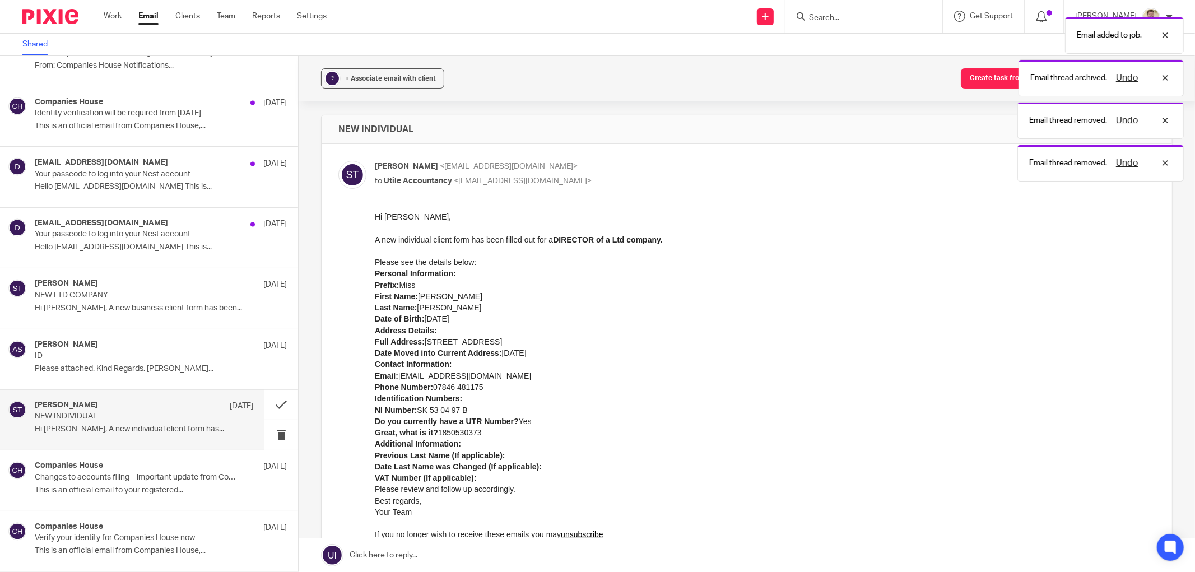
scroll to position [0, 0]
click at [380, 77] on span "+ Associate email with client" at bounding box center [390, 78] width 91 height 7
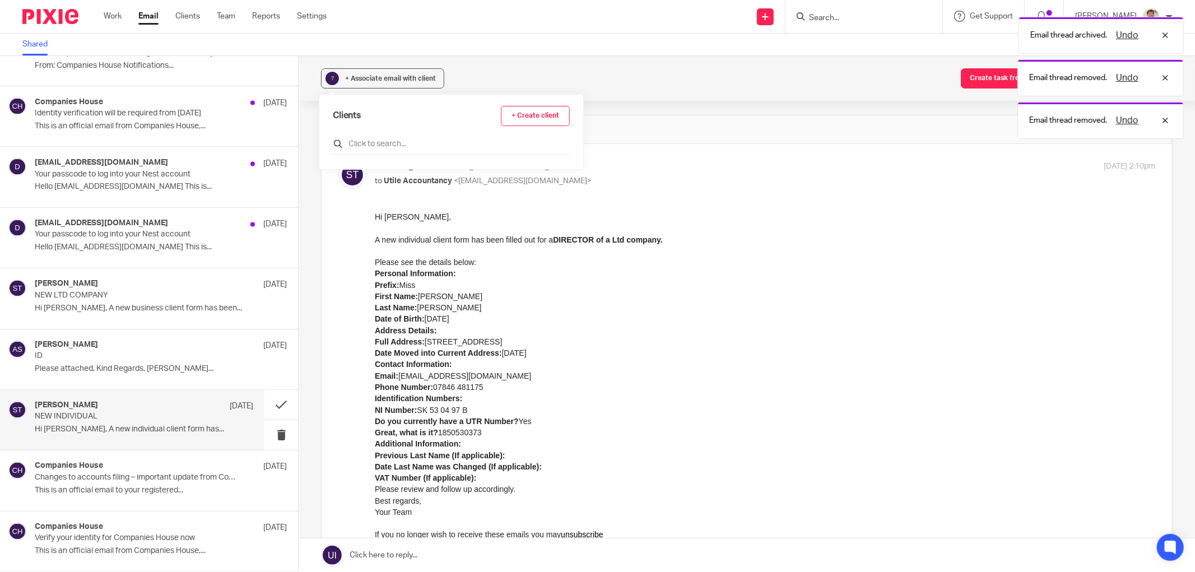
click at [356, 141] on input "text" at bounding box center [451, 143] width 237 height 11
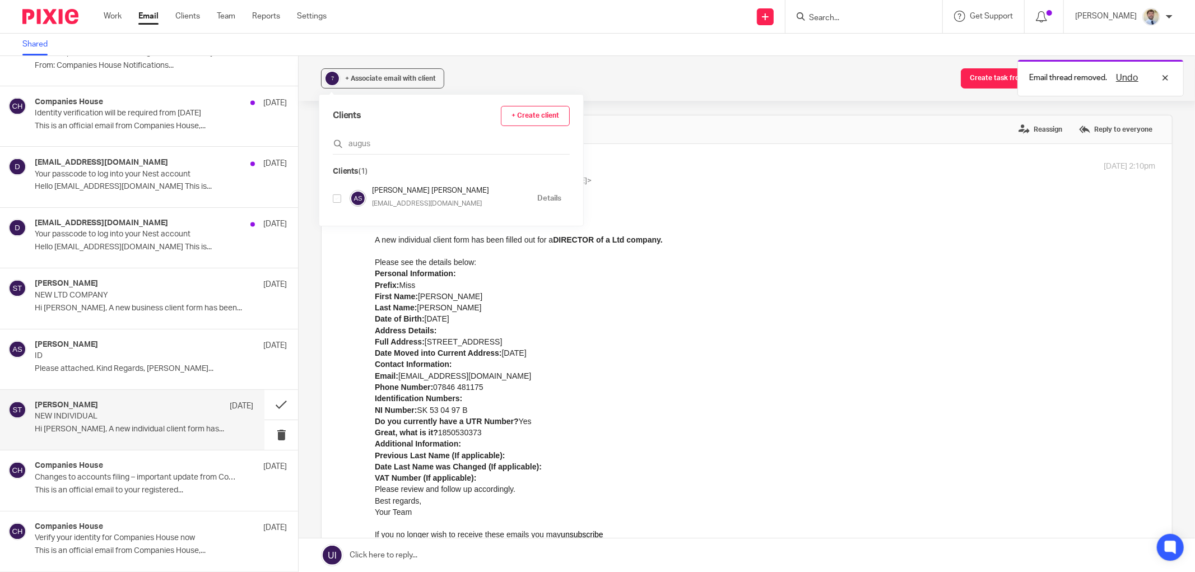
type input "augus"
click at [337, 198] on input "checkbox" at bounding box center [337, 198] width 8 height 8
checkbox input "true"
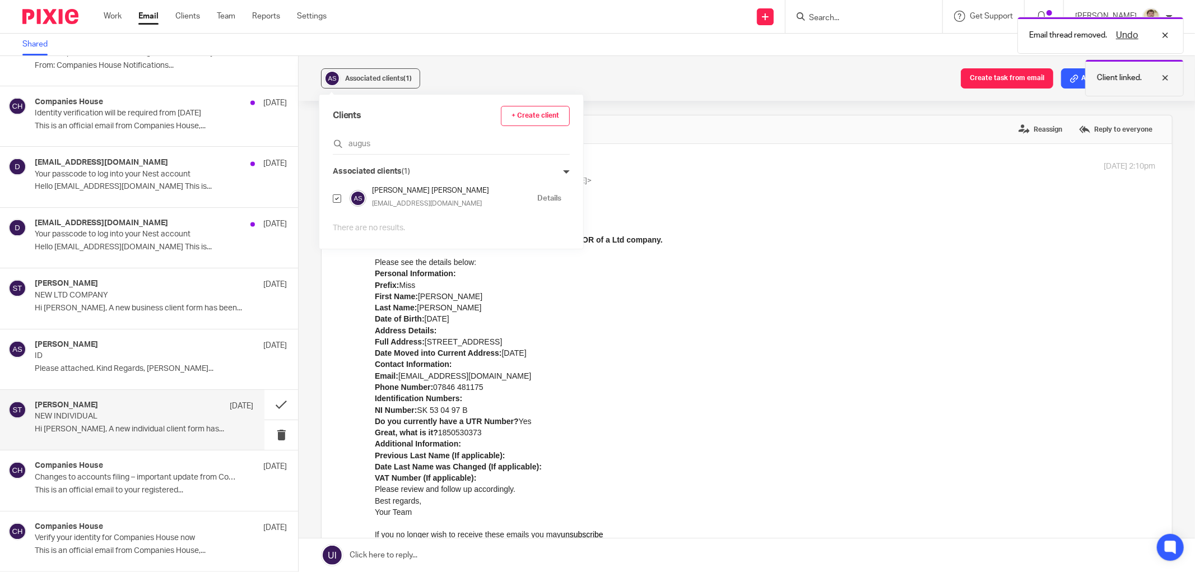
click at [1167, 76] on div at bounding box center [1157, 77] width 30 height 13
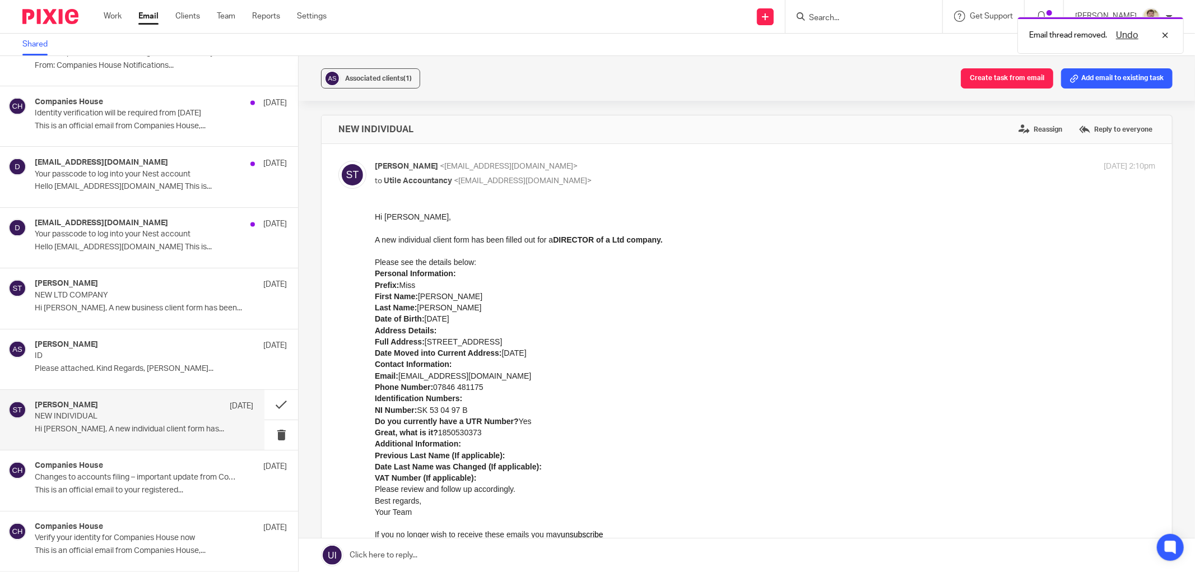
click at [1076, 75] on button "Add email to existing task" at bounding box center [1116, 78] width 111 height 20
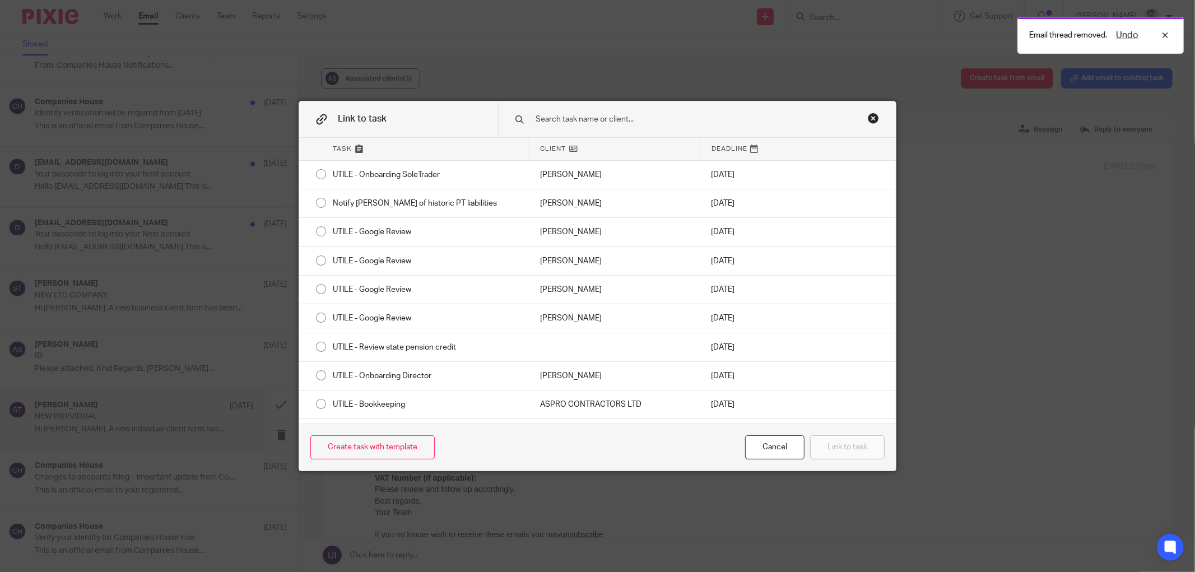
click at [577, 115] on input "text" at bounding box center [686, 119] width 303 height 12
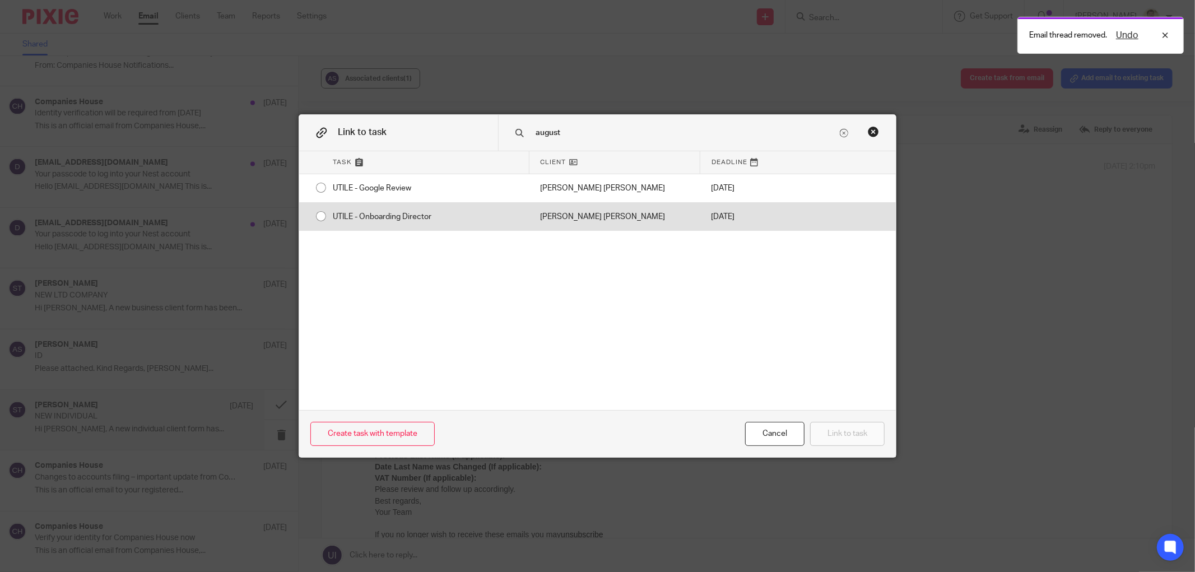
type input "august"
click at [368, 221] on div "UTILE - Onboarding Director" at bounding box center [425, 217] width 207 height 28
radio input "true"
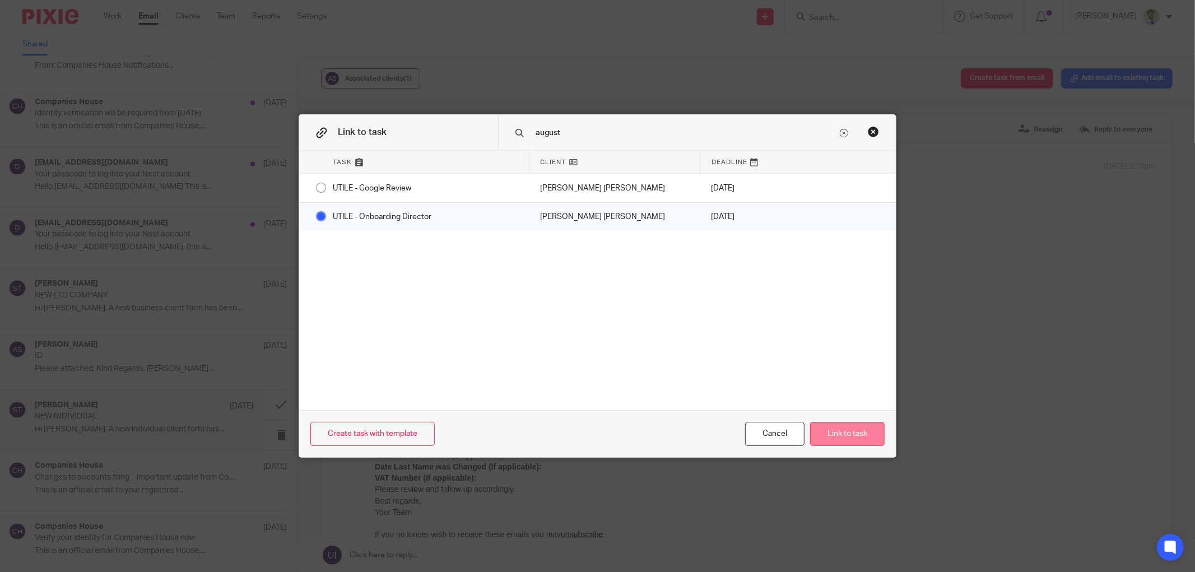
click at [852, 434] on button "Link to task" at bounding box center [847, 434] width 75 height 24
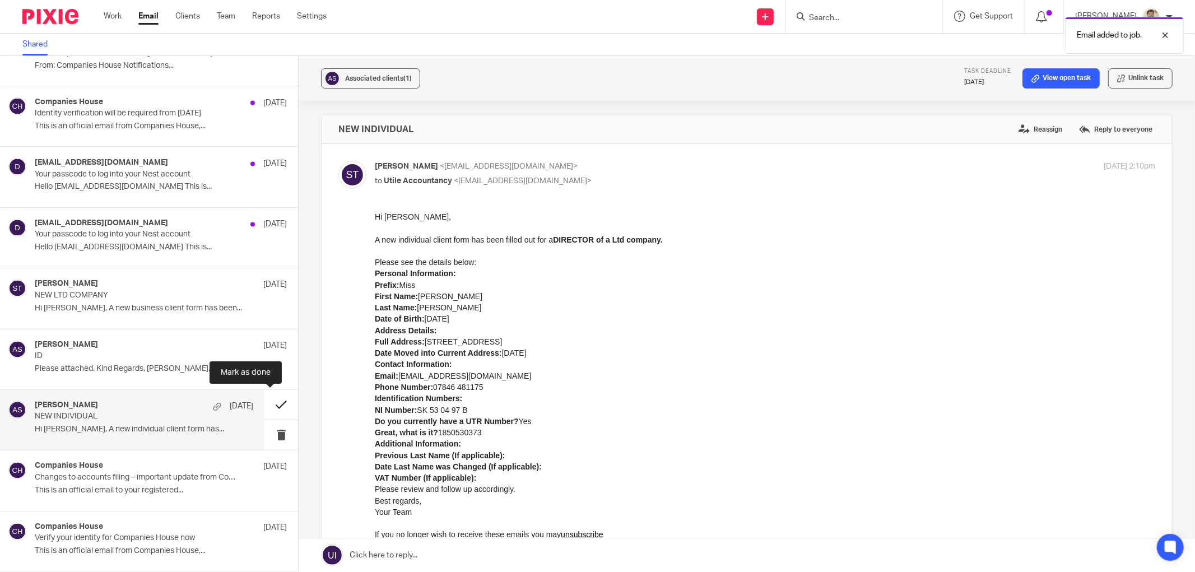
click at [272, 406] on button at bounding box center [281, 405] width 34 height 30
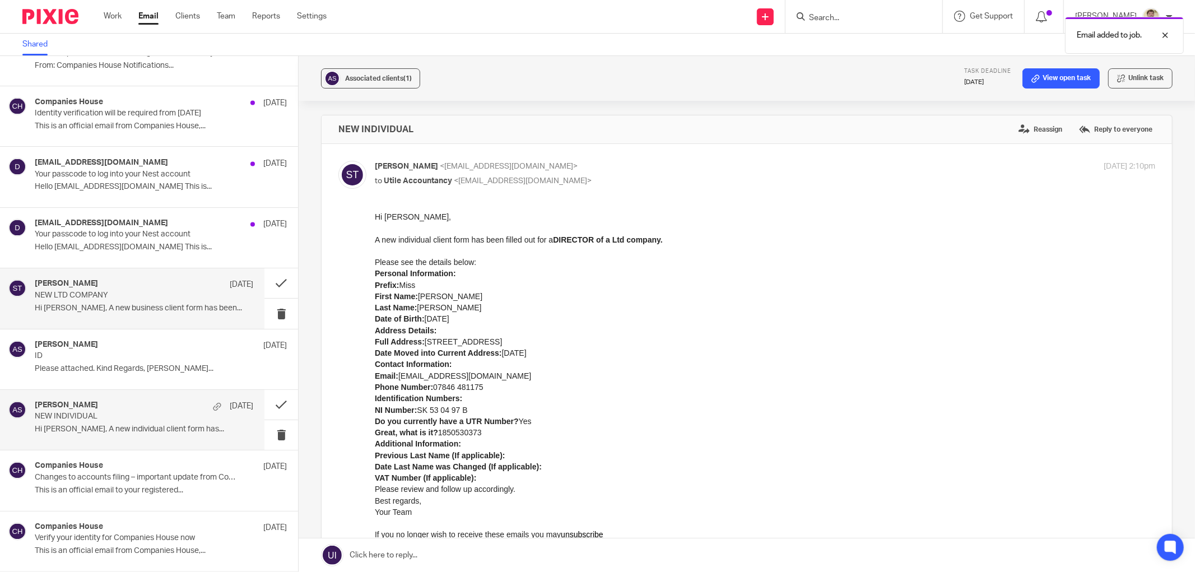
scroll to position [1611, 0]
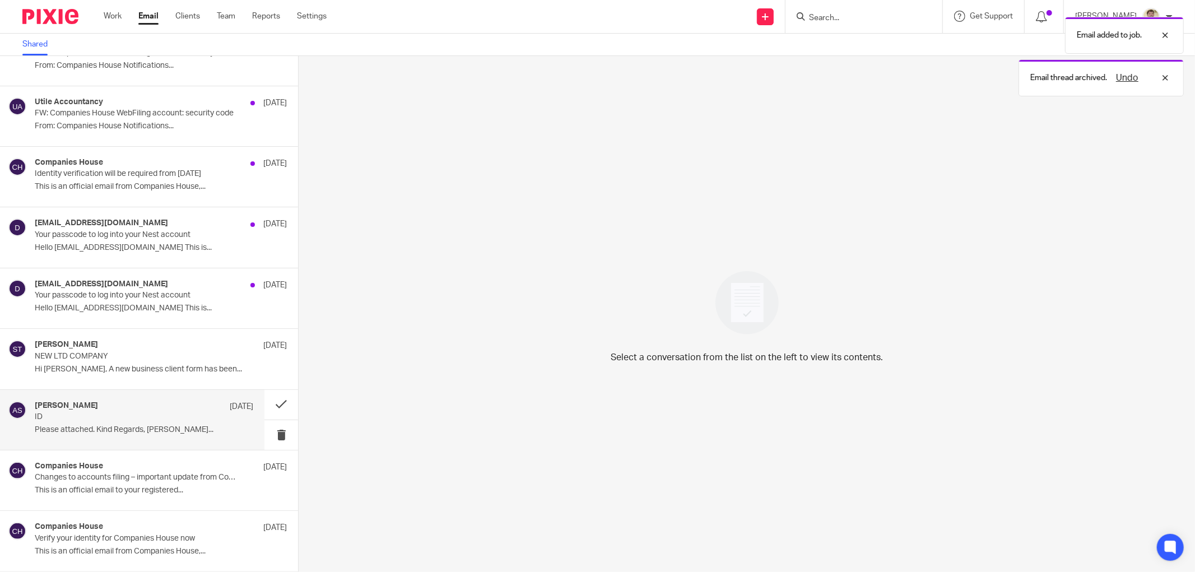
click at [118, 416] on p "ID" at bounding box center [122, 417] width 175 height 10
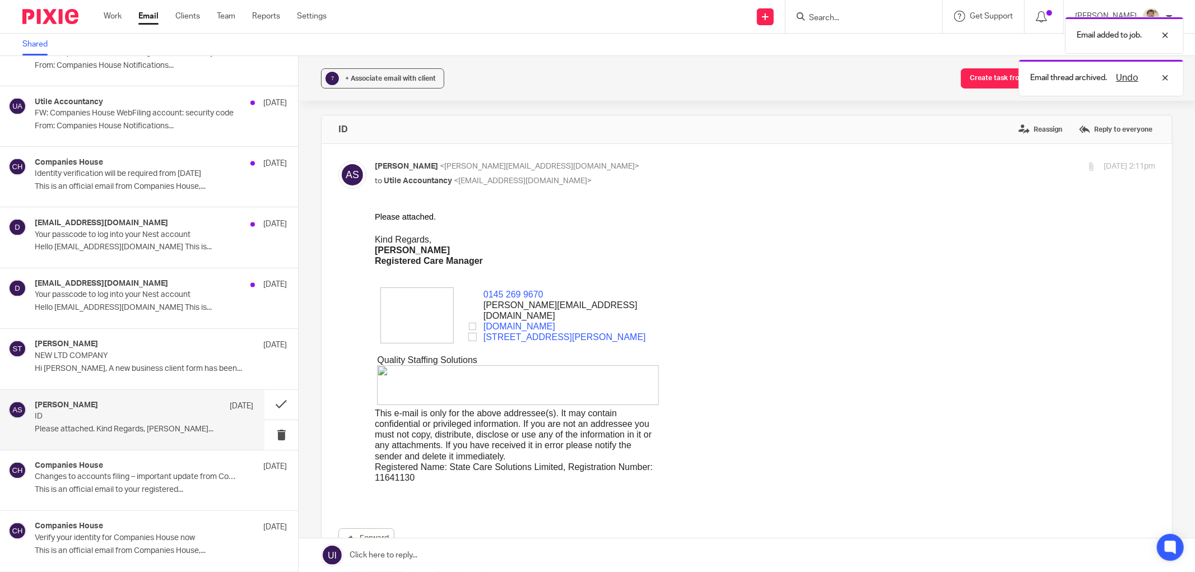
scroll to position [213, 0]
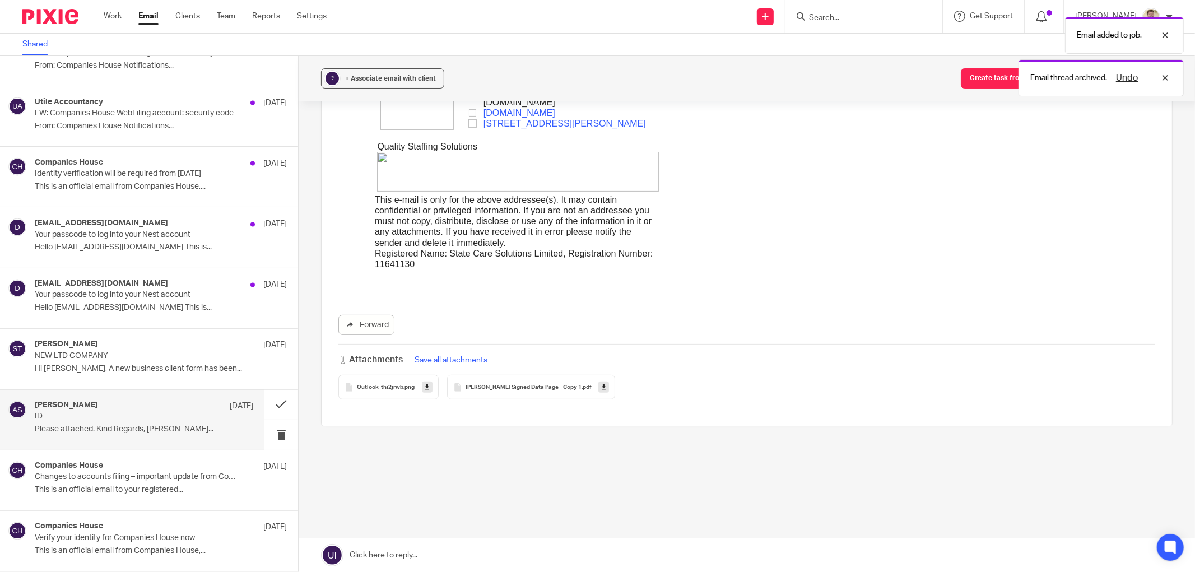
click at [602, 387] on icon at bounding box center [604, 387] width 4 height 8
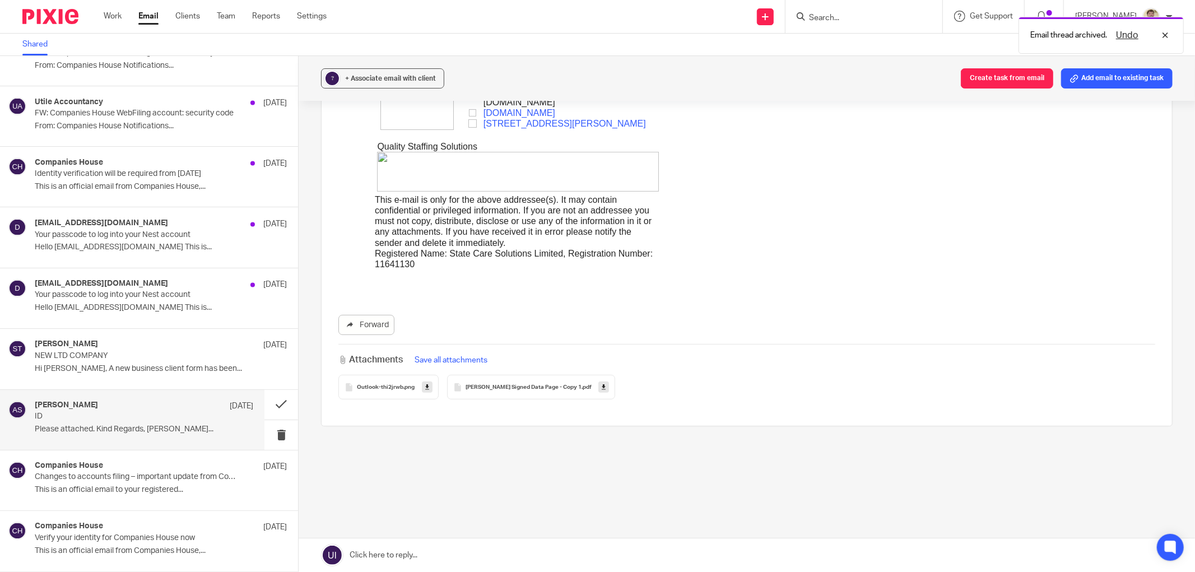
drag, startPoint x: 601, startPoint y: 387, endPoint x: 452, endPoint y: 442, distance: 158.6
click at [452, 442] on div "ID Reassign Reply to everyone Augustina Santos <augustina@statecaresolutions.co…" at bounding box center [747, 202] width 852 height 603
click at [396, 77] on span "+ Associate email with client" at bounding box center [390, 78] width 91 height 7
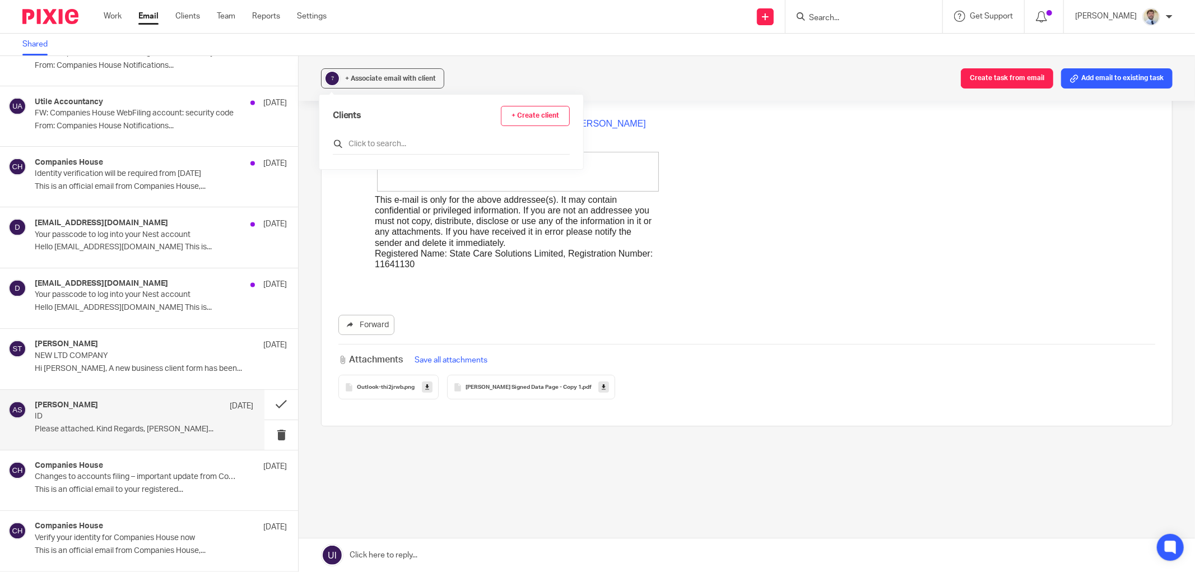
click at [370, 142] on input "text" at bounding box center [451, 143] width 237 height 11
type input "august"
click at [340, 203] on input "checkbox" at bounding box center [337, 198] width 8 height 8
checkbox input "true"
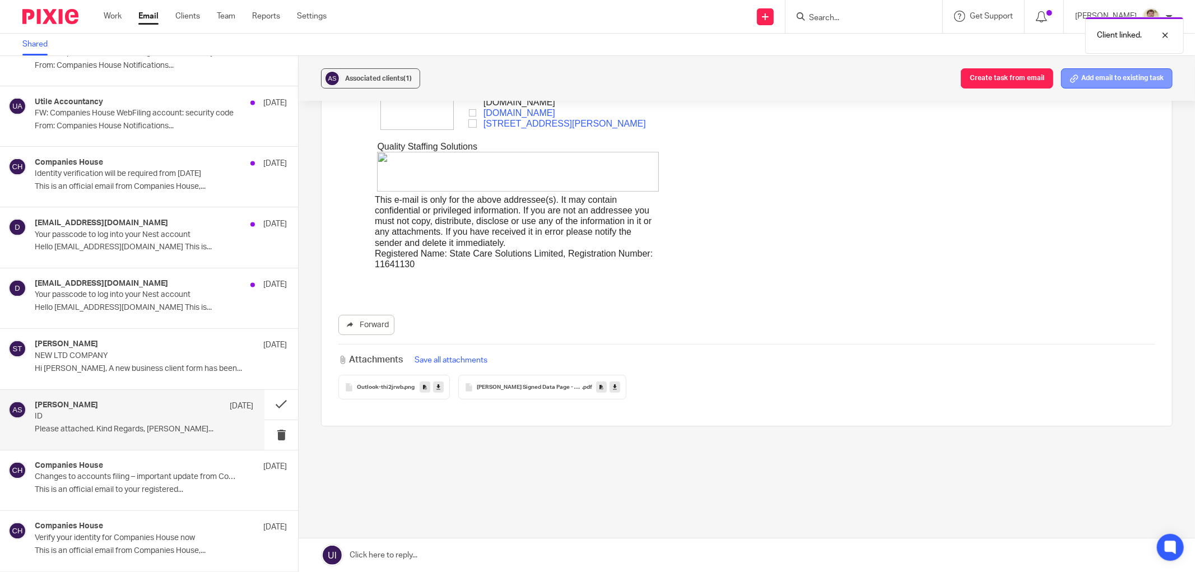
click at [1086, 77] on button "Add email to existing task" at bounding box center [1116, 78] width 111 height 20
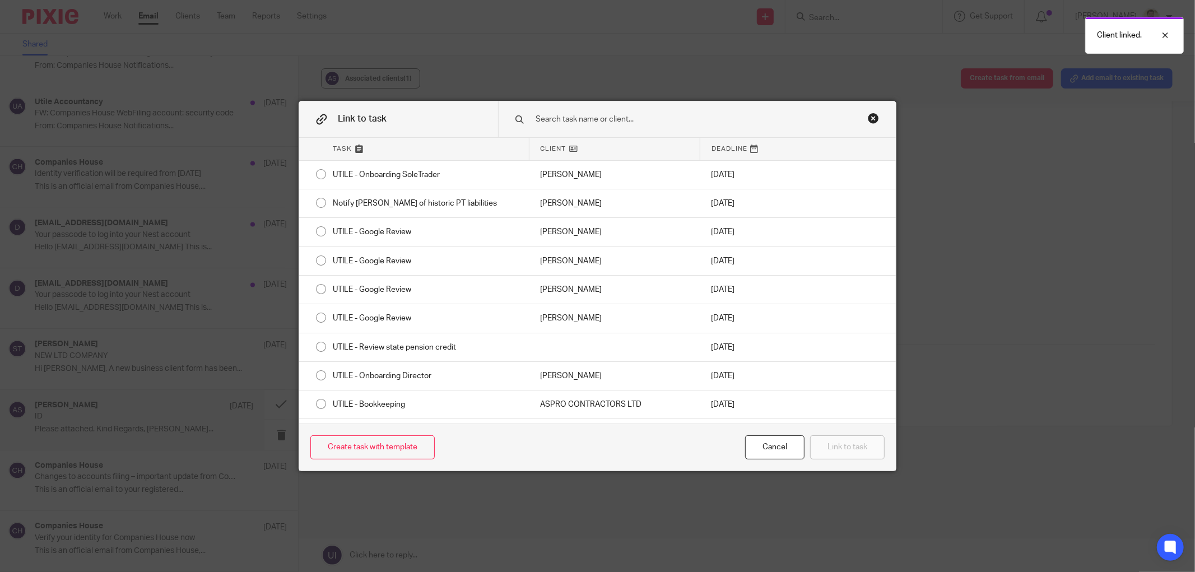
click at [543, 117] on input "text" at bounding box center [686, 119] width 303 height 12
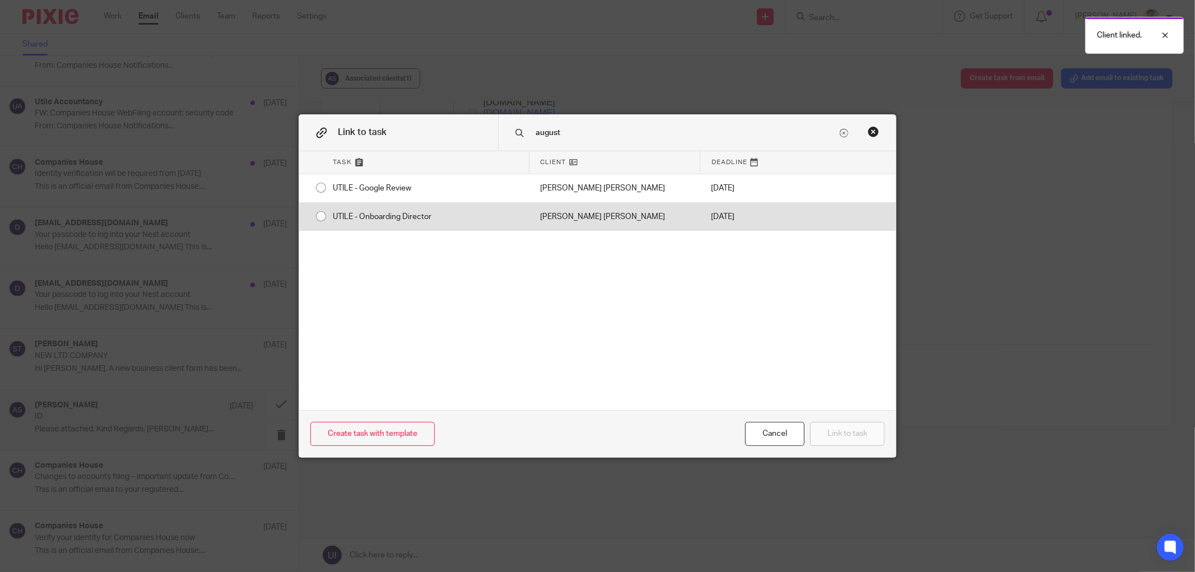
type input "august"
click at [365, 223] on div "UTILE - Onboarding Director" at bounding box center [425, 217] width 207 height 28
radio input "true"
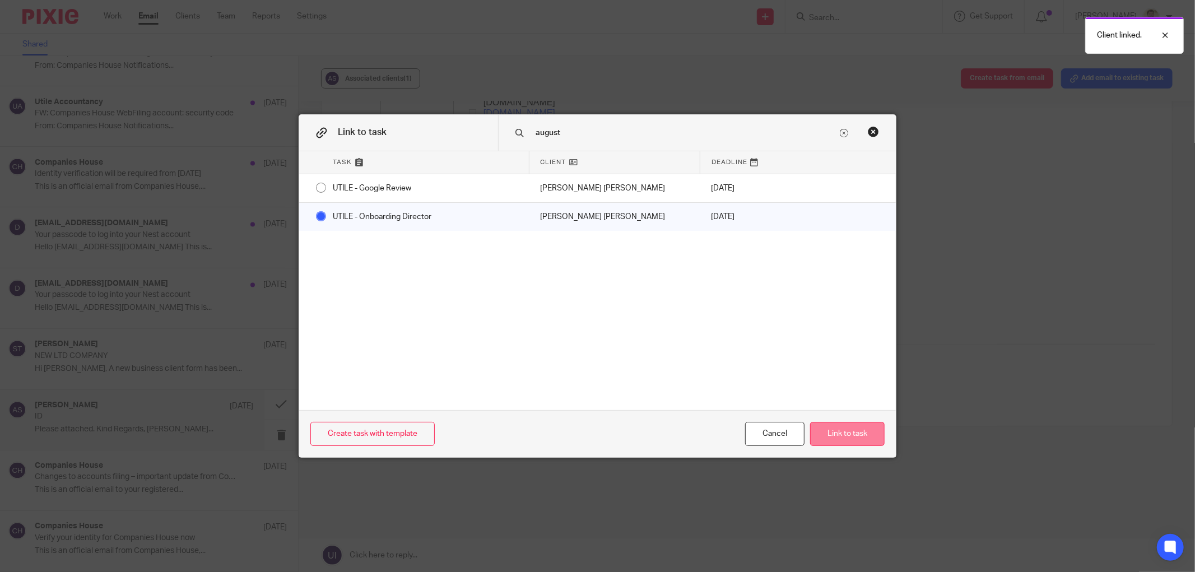
click at [839, 435] on button "Link to task" at bounding box center [847, 434] width 75 height 24
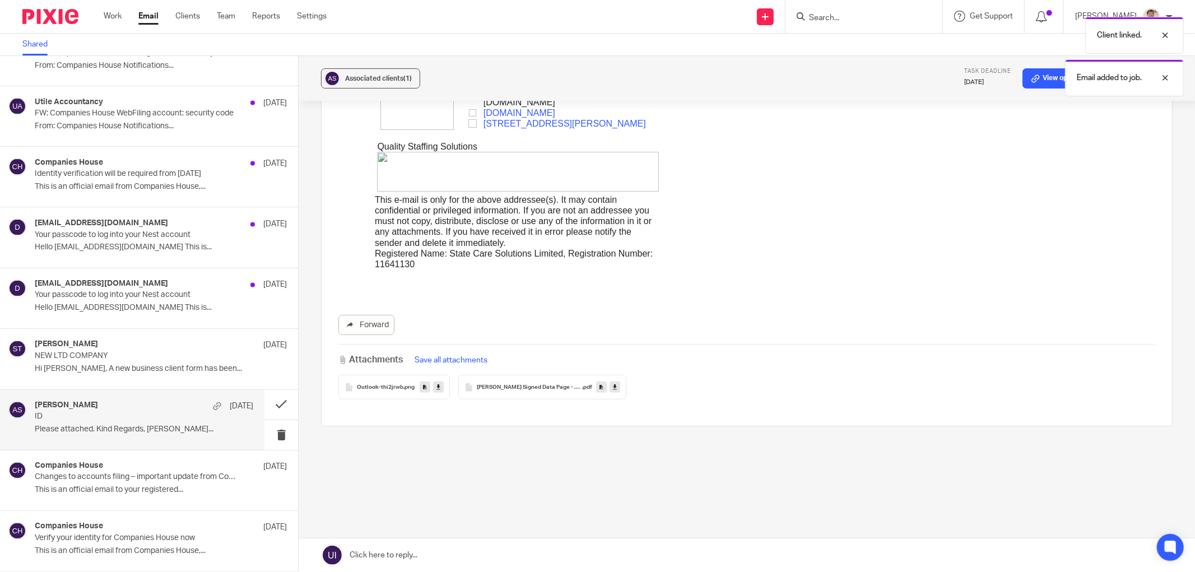
scroll to position [0, 0]
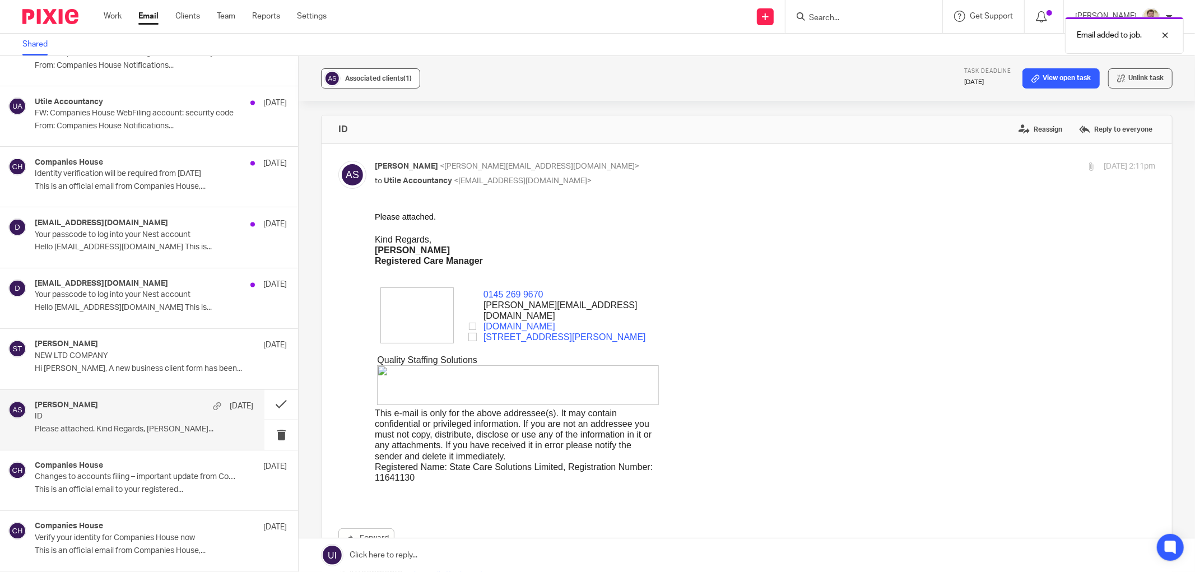
click at [378, 86] on button "Associated clients (1)" at bounding box center [370, 78] width 99 height 20
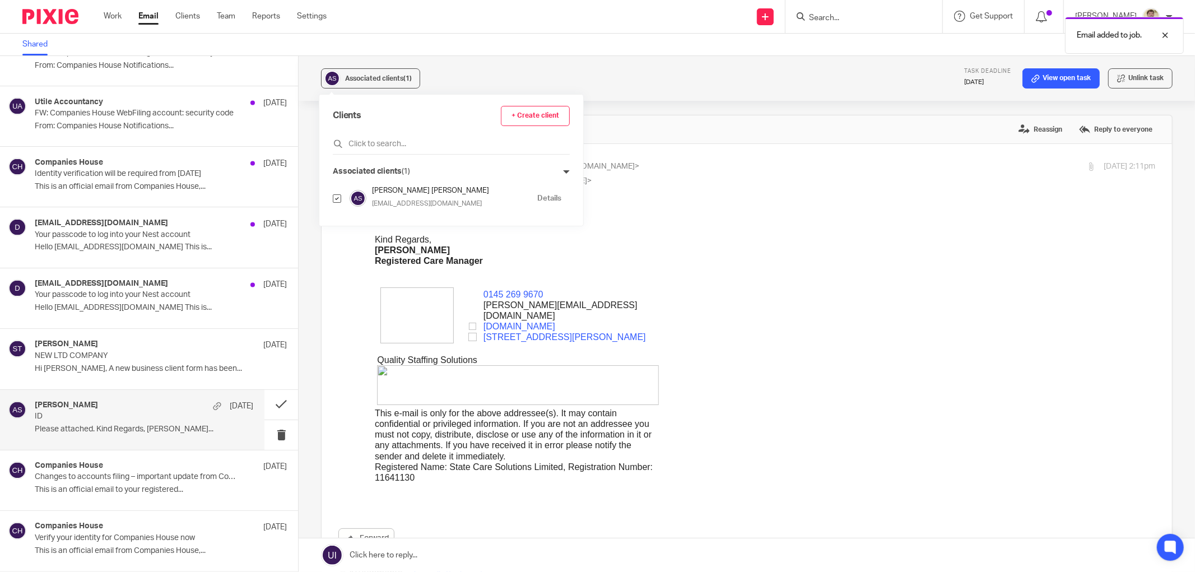
click at [381, 191] on h4 "Augustina Senami Santos" at bounding box center [452, 190] width 160 height 11
click at [873, 17] on div "Email added to job." at bounding box center [891, 32] width 587 height 43
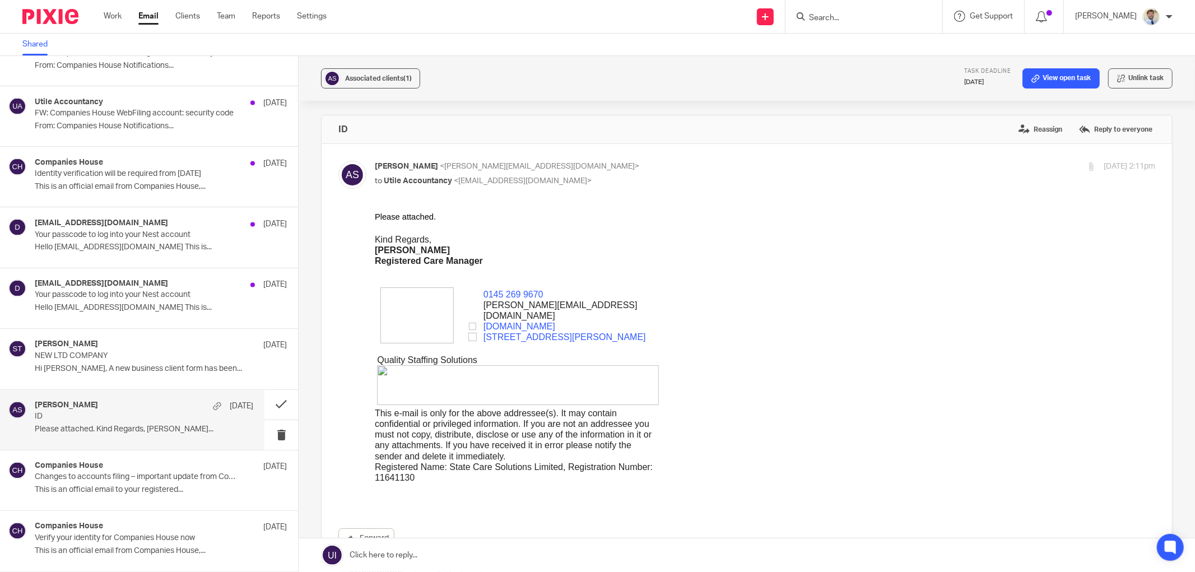
click at [843, 14] on div "Email added to job." at bounding box center [891, 32] width 587 height 43
click at [843, 14] on input "Search" at bounding box center [858, 18] width 101 height 10
type input "august"
click at [835, 49] on link at bounding box center [911, 48] width 211 height 26
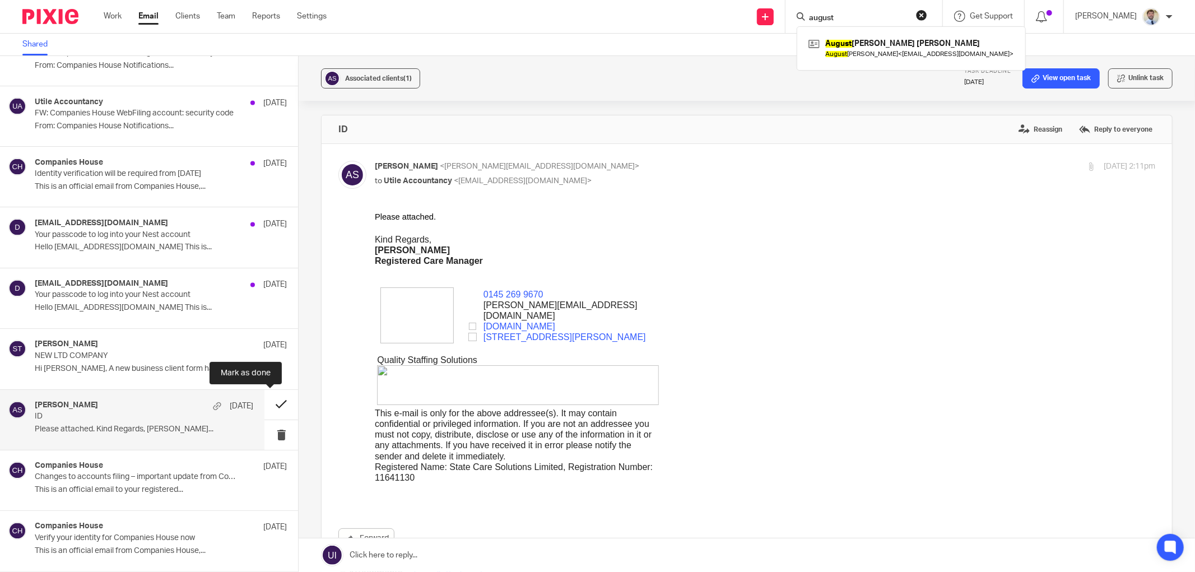
click at [264, 403] on button at bounding box center [281, 405] width 34 height 30
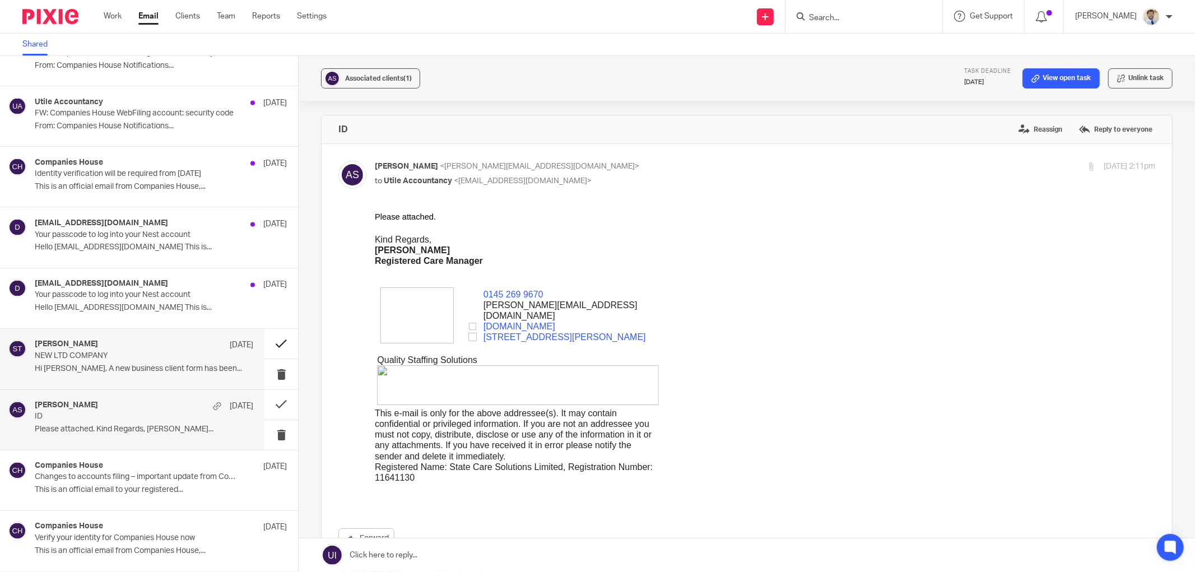
scroll to position [1550, 0]
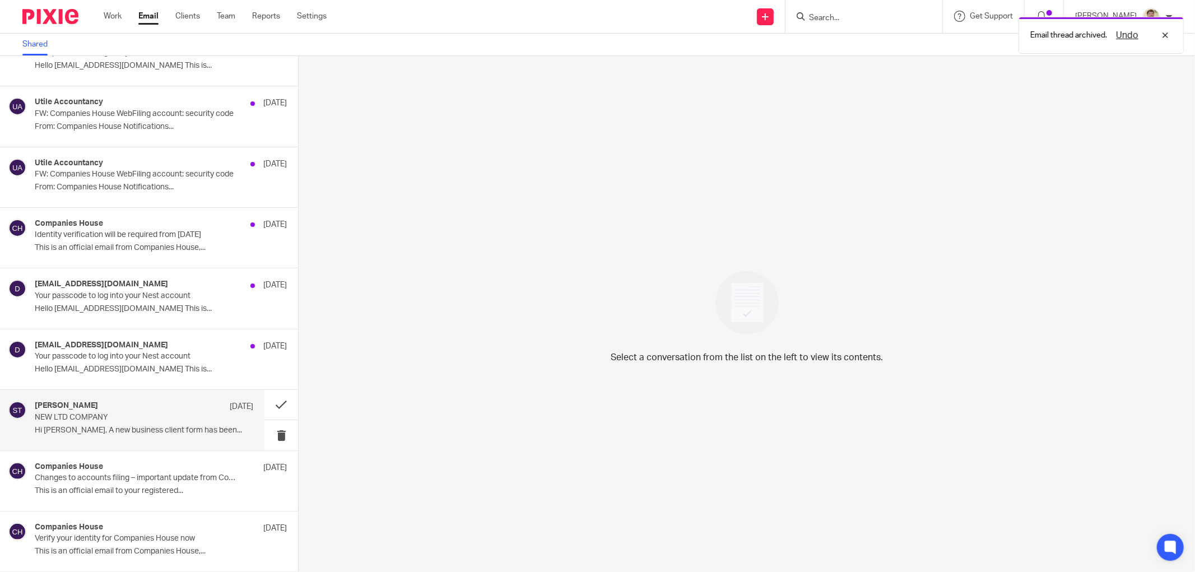
click at [150, 394] on div "Sam Taylor 11 Aug NEW LTD COMPANY Hi James, A new business client form has been…" at bounding box center [132, 420] width 264 height 60
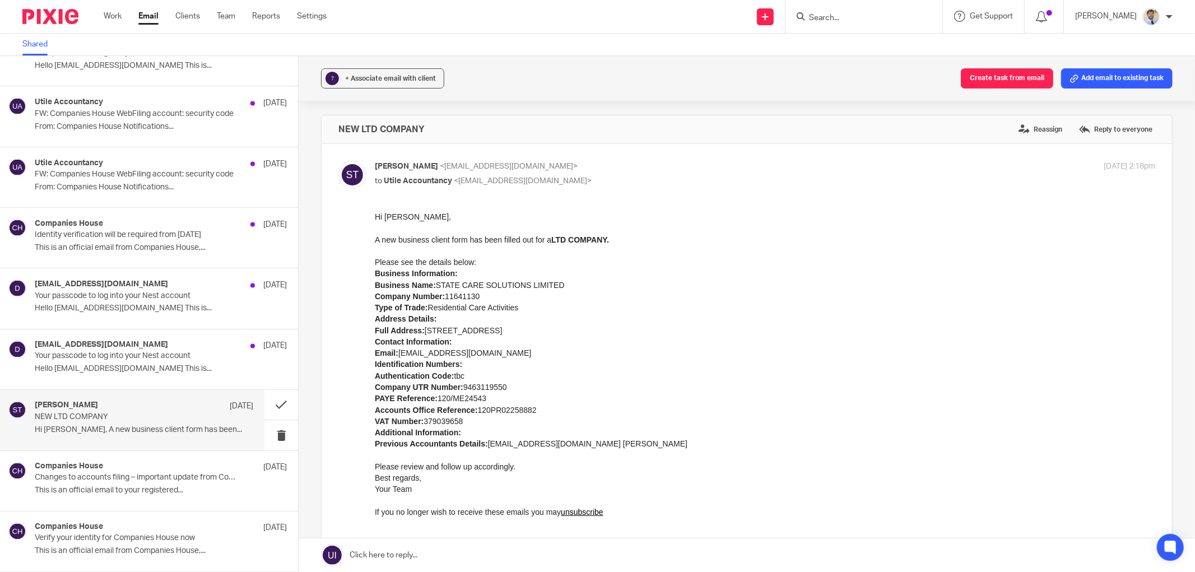
scroll to position [0, 0]
click at [178, 426] on p "Hi James, A new business client form has been..." at bounding box center [144, 431] width 219 height 10
click at [371, 75] on span "+ Associate email with client" at bounding box center [390, 78] width 91 height 7
drag, startPoint x: 369, startPoint y: 90, endPoint x: 356, endPoint y: 132, distance: 44.3
click at [361, 125] on div "Clients + Create client" at bounding box center [451, 130] width 237 height 49
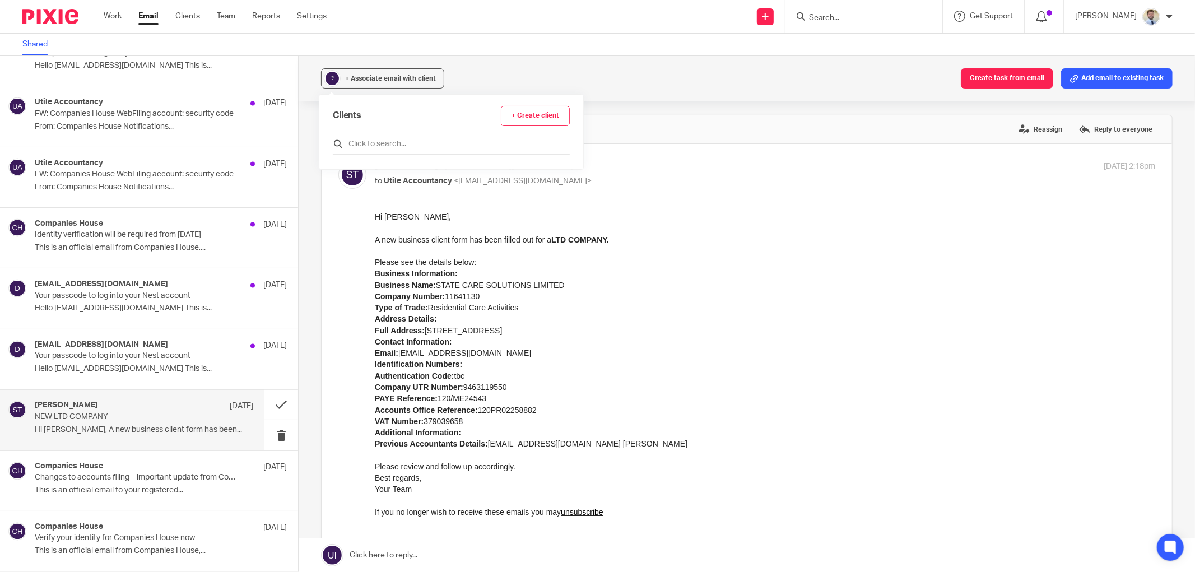
click at [355, 143] on input "text" at bounding box center [451, 143] width 237 height 11
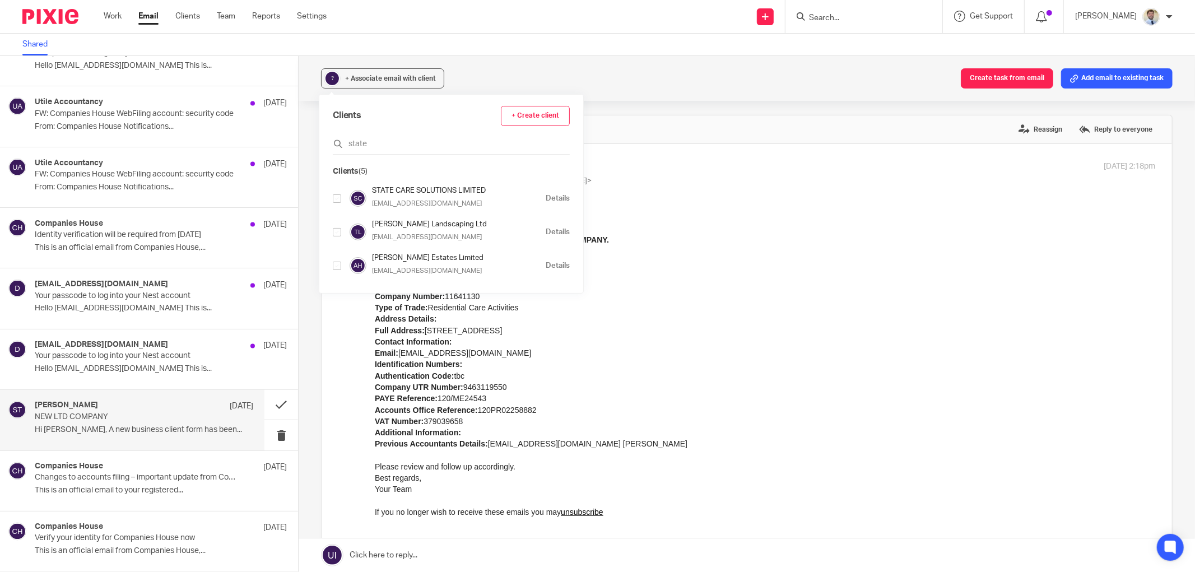
type input "state"
click at [333, 199] on input "checkbox" at bounding box center [337, 198] width 8 height 8
checkbox input "true"
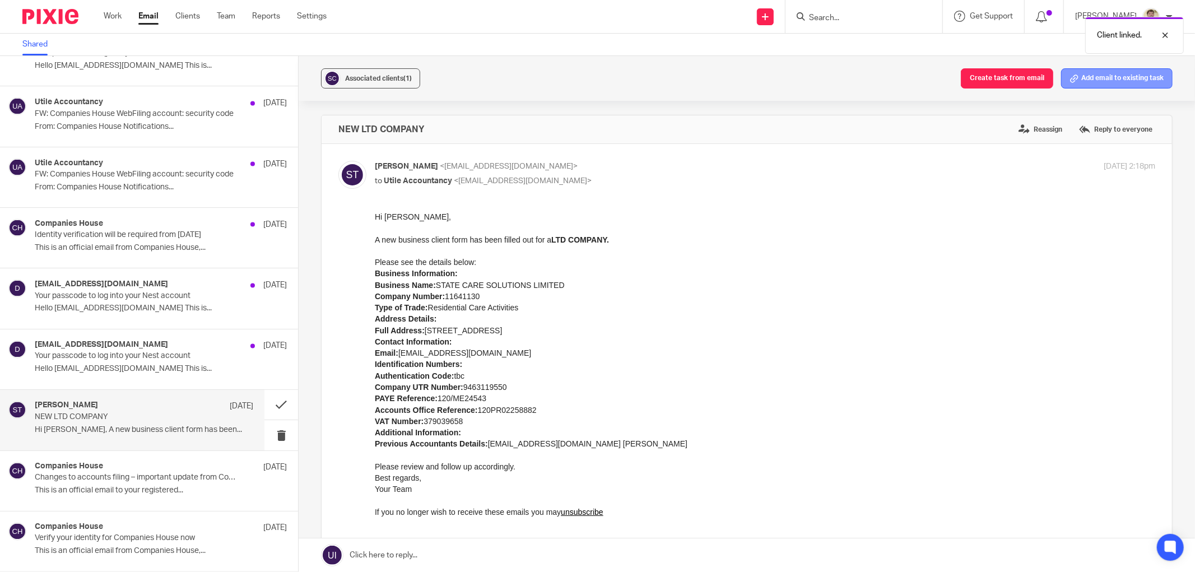
click at [1108, 83] on button "Add email to existing task" at bounding box center [1116, 78] width 111 height 20
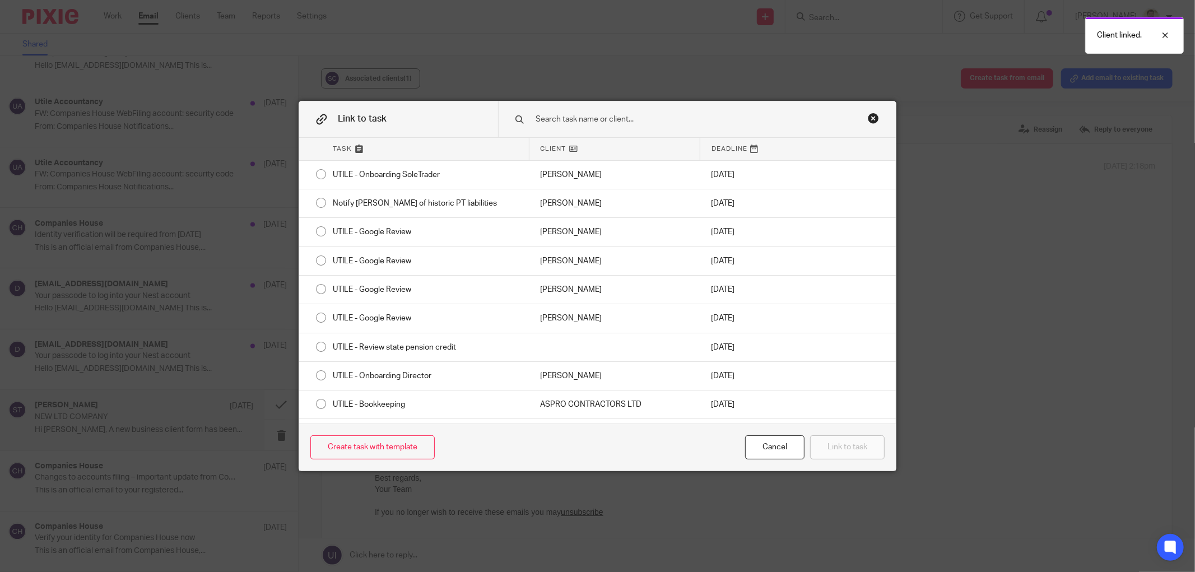
drag, startPoint x: 608, startPoint y: 112, endPoint x: 606, endPoint y: 118, distance: 6.6
click at [607, 113] on div at bounding box center [697, 118] width 398 height 35
click at [606, 118] on input "text" at bounding box center [686, 119] width 303 height 12
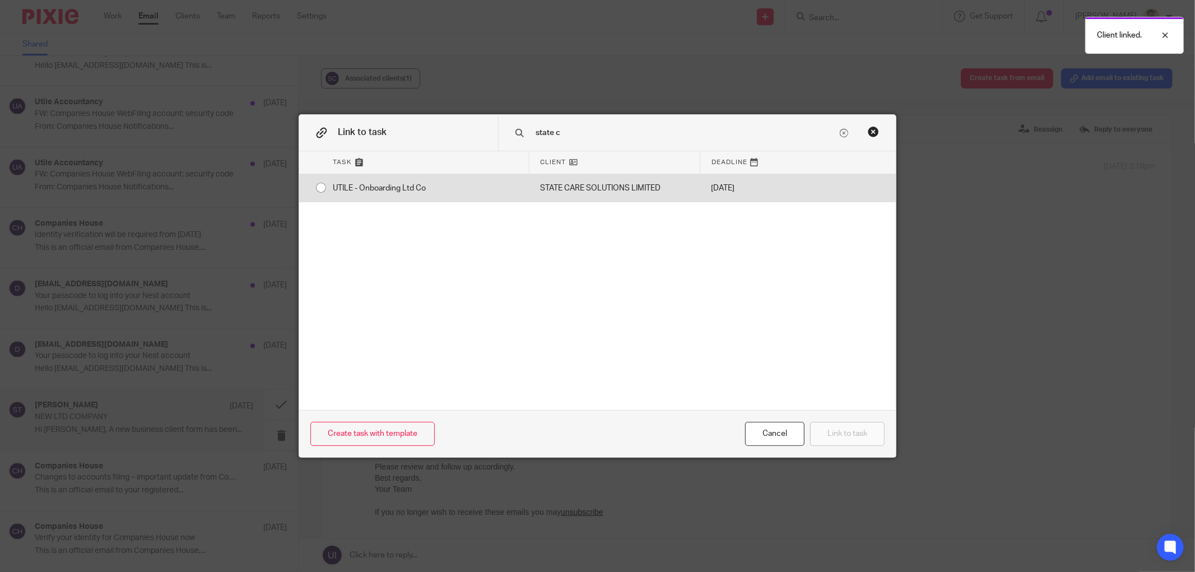
type input "state c"
click at [486, 189] on div "UTILE - Onboarding Ltd Co" at bounding box center [425, 188] width 207 height 28
radio input "true"
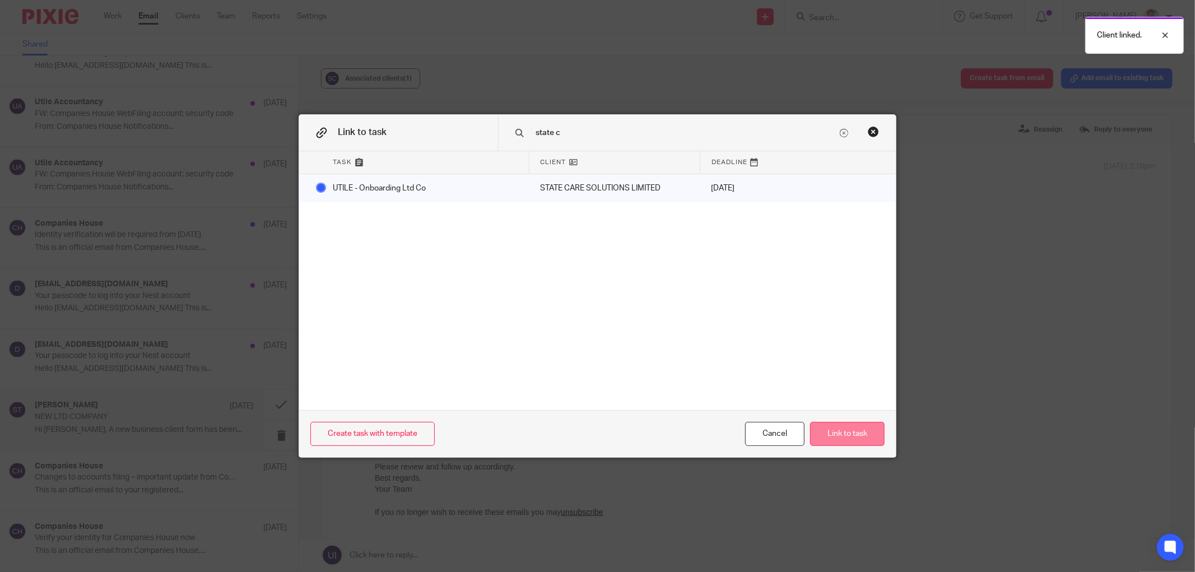
click at [844, 426] on button "Link to task" at bounding box center [847, 434] width 75 height 24
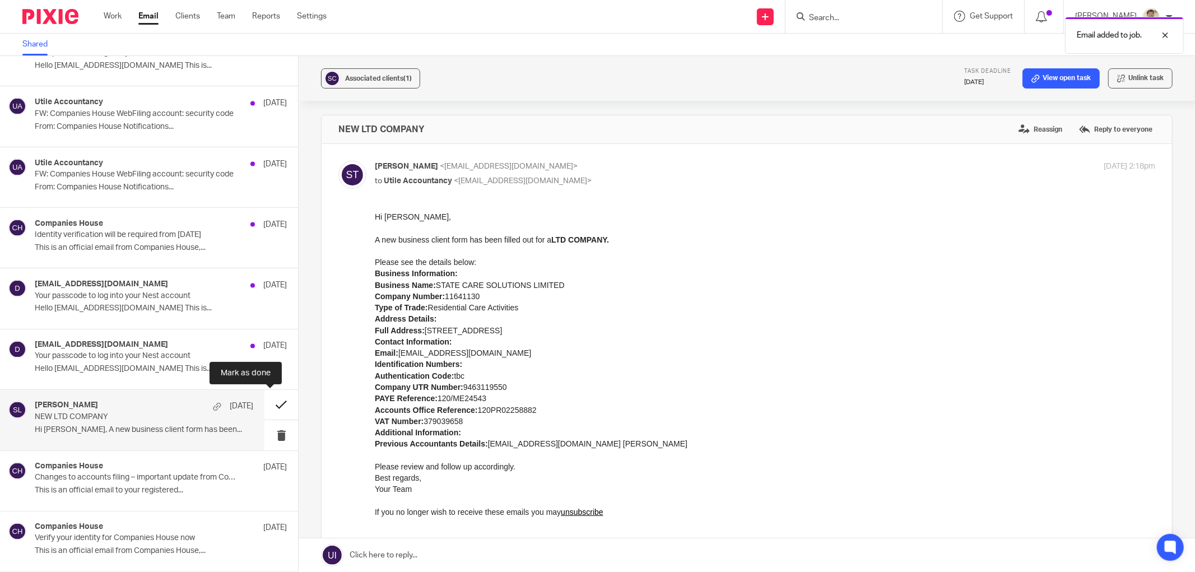
click at [271, 413] on button at bounding box center [281, 405] width 34 height 30
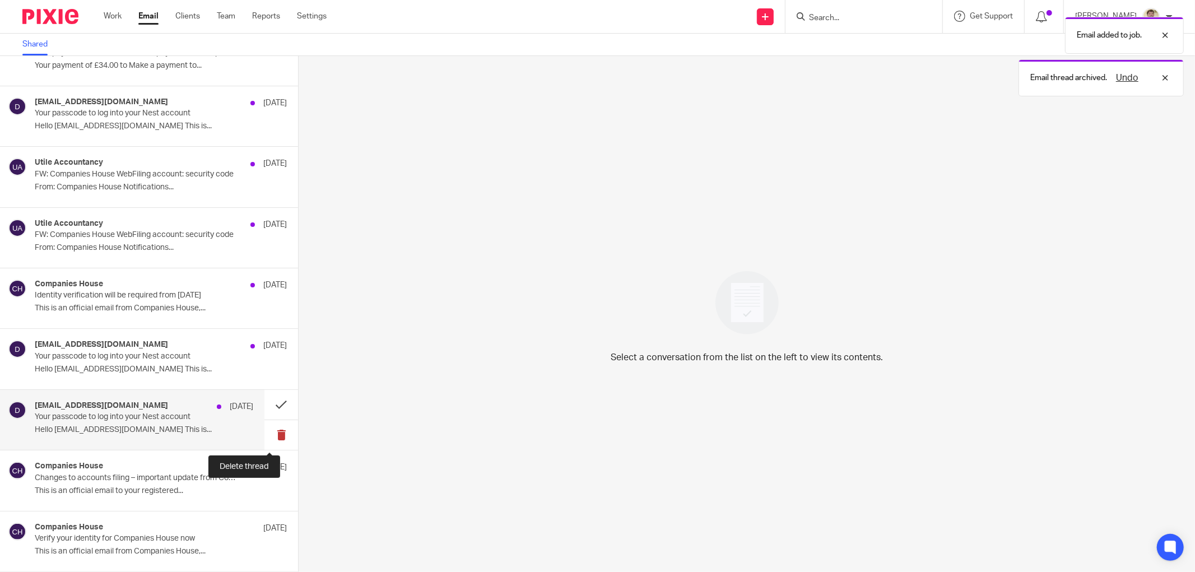
click at [266, 432] on button at bounding box center [281, 435] width 34 height 30
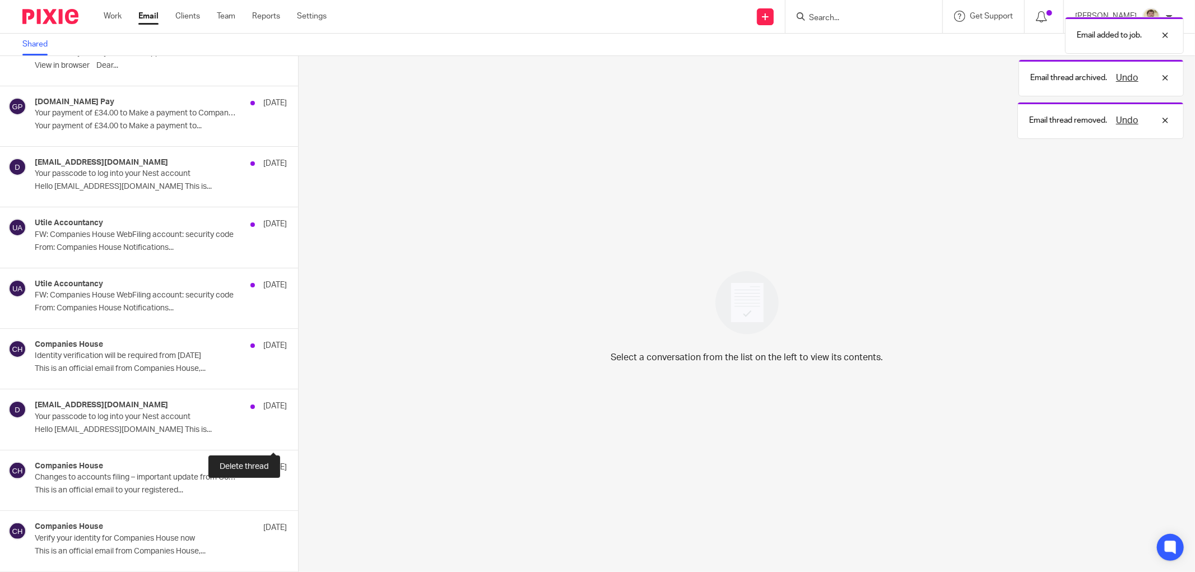
click at [298, 432] on button at bounding box center [302, 435] width 9 height 30
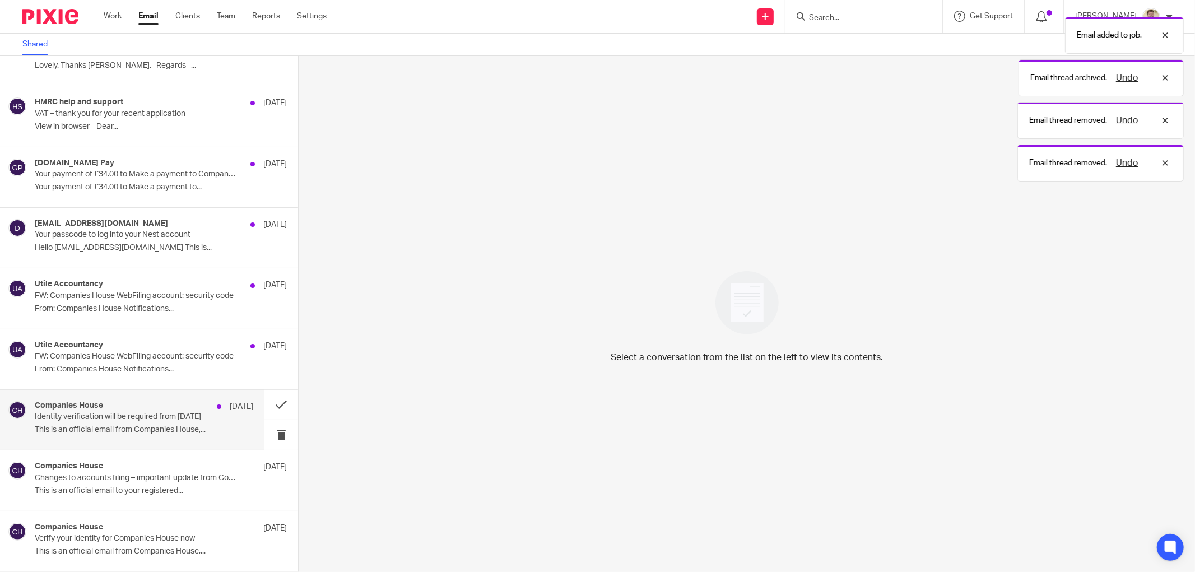
click at [174, 435] on div "Companies House 12 Aug Identity verification will be required from 18 November …" at bounding box center [144, 420] width 219 height 38
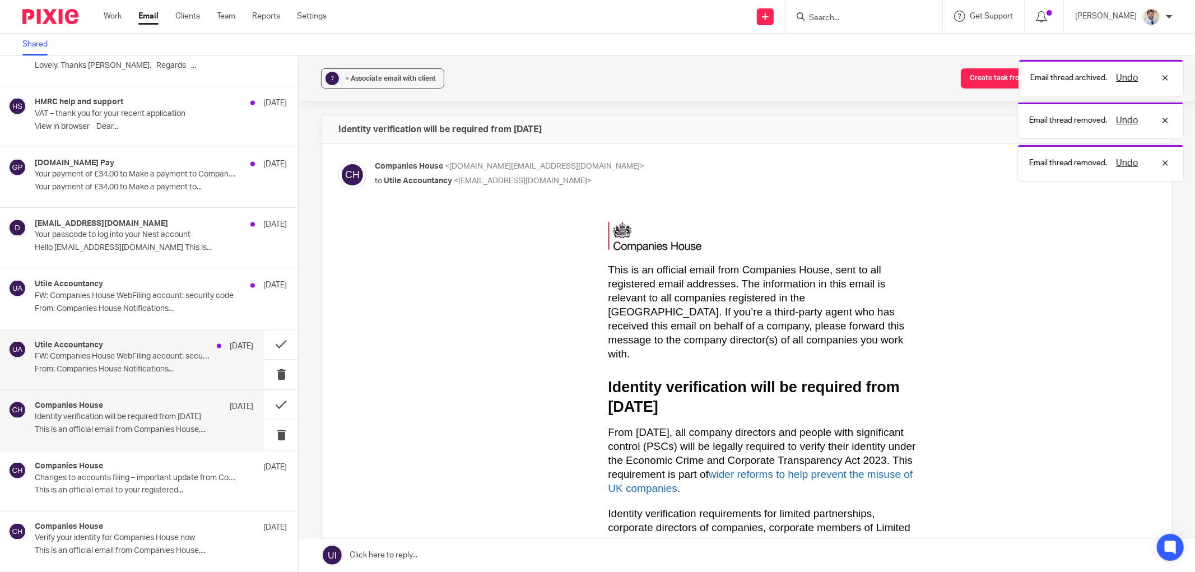
scroll to position [0, 0]
click at [173, 365] on p "From: Companies House Notifications..." at bounding box center [144, 370] width 219 height 10
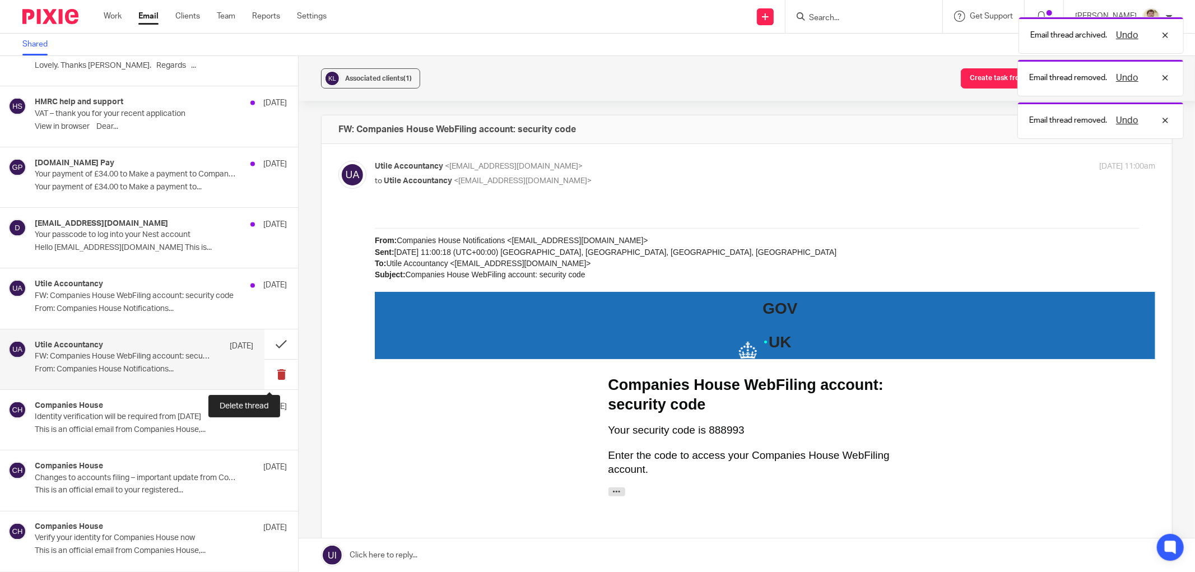
click at [272, 376] on button at bounding box center [281, 375] width 34 height 30
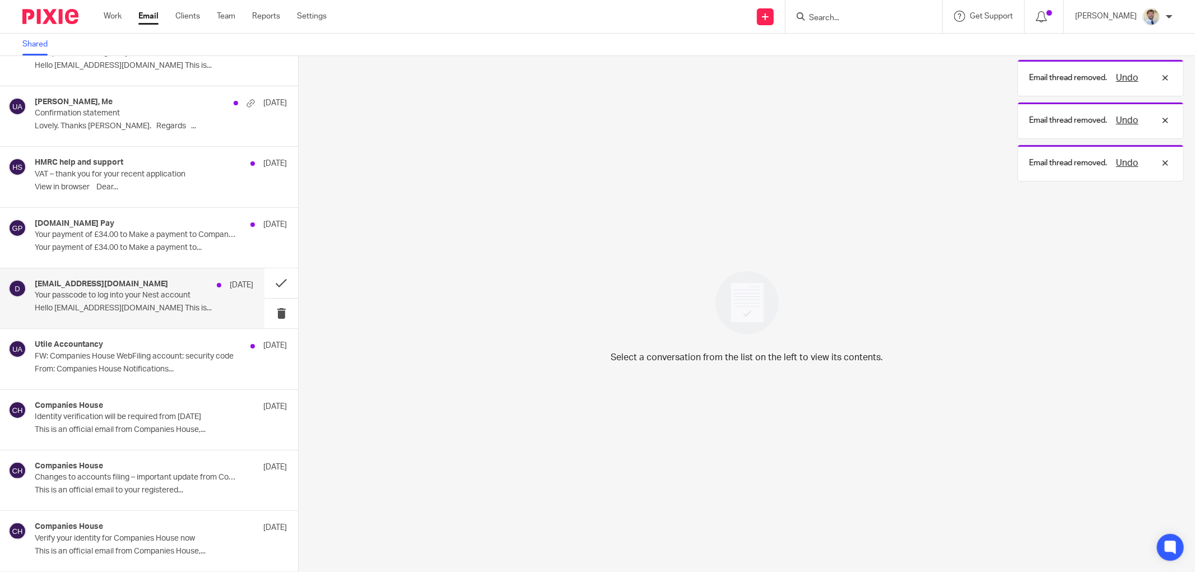
click at [99, 314] on div "do_not_reply@nestpensions.org.uk 12 Aug Your passcode to log into your Nest acc…" at bounding box center [144, 299] width 219 height 38
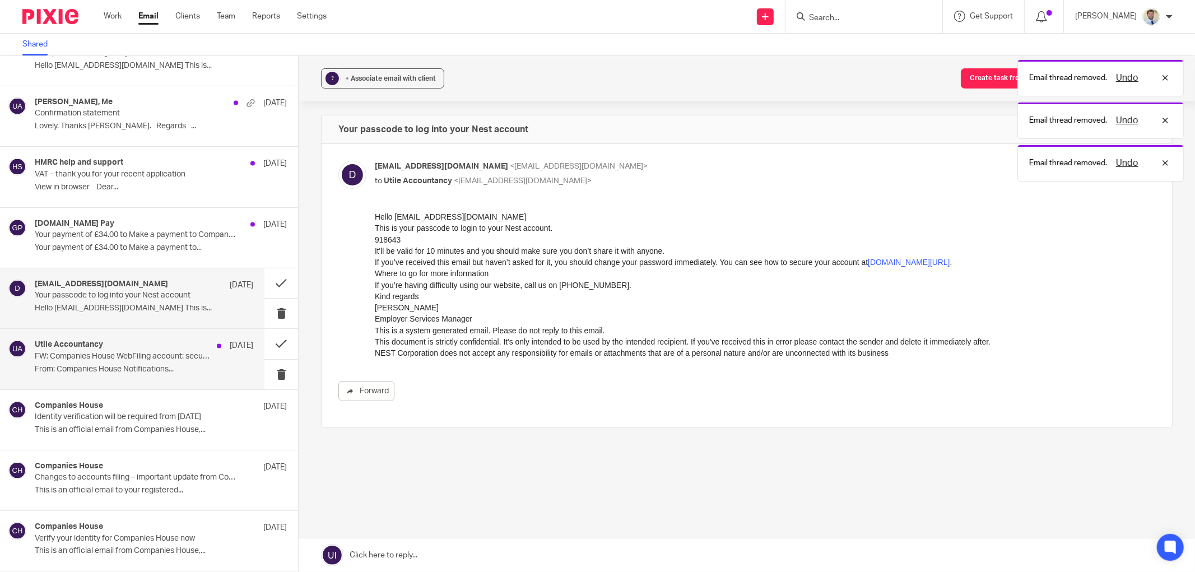
click at [155, 341] on div "Utile Accountancy 12 Aug" at bounding box center [144, 345] width 219 height 11
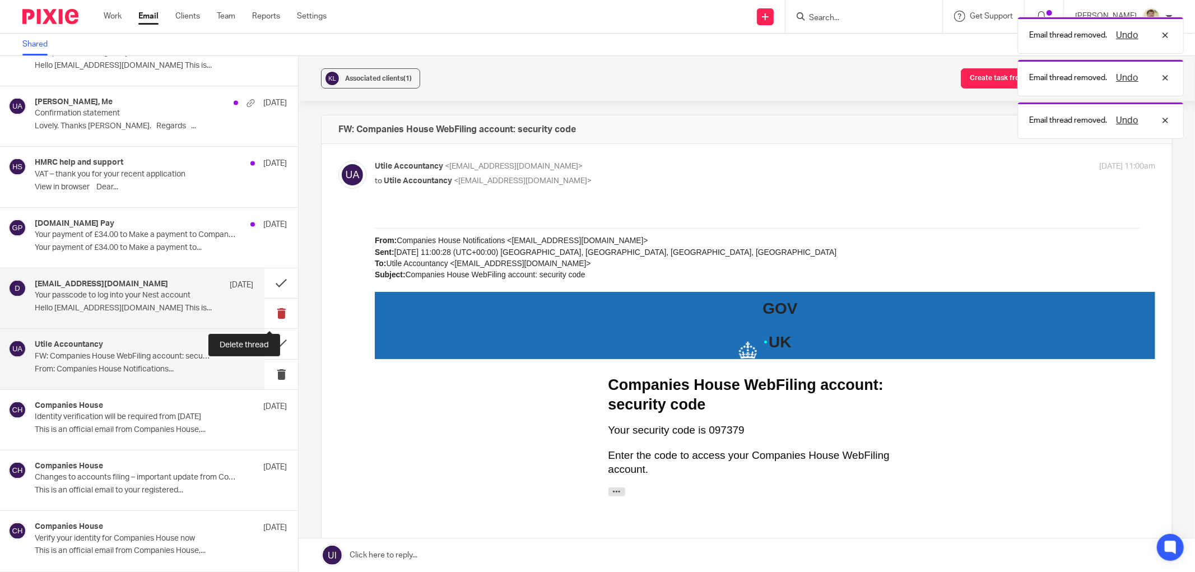
scroll to position [0, 0]
click at [266, 307] on button at bounding box center [281, 314] width 34 height 30
click at [264, 310] on button at bounding box center [281, 314] width 34 height 30
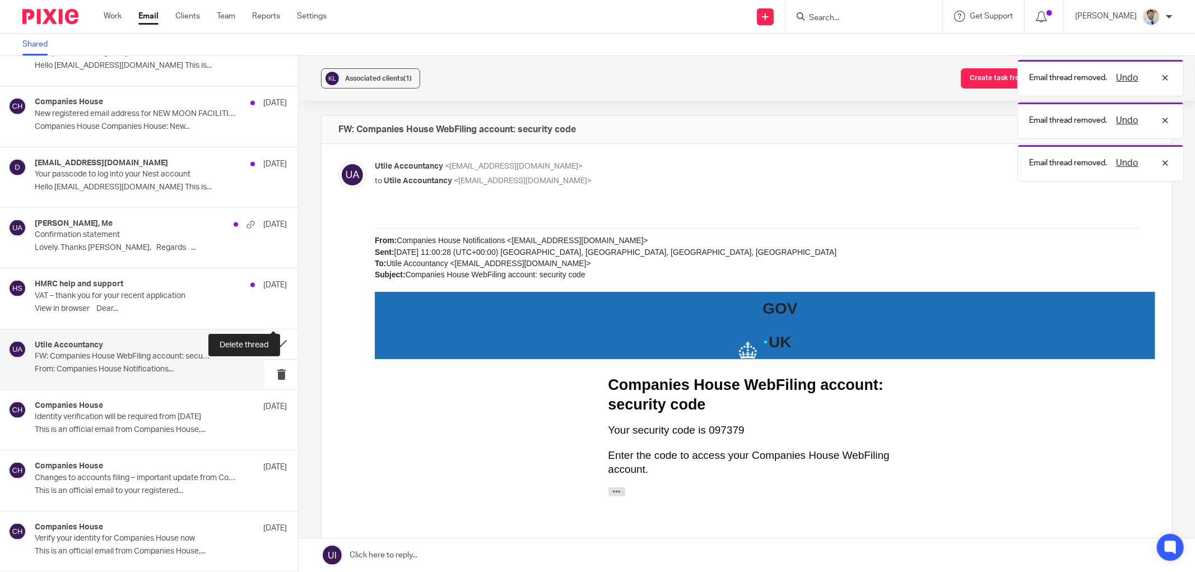
scroll to position [1186, 0]
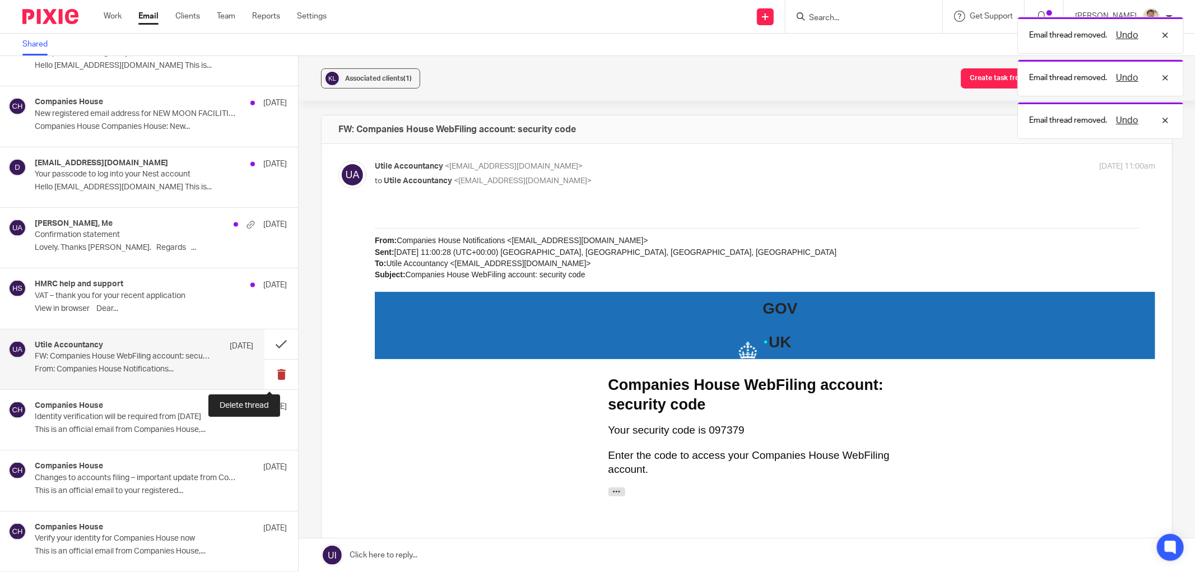
click at [264, 366] on button at bounding box center [281, 375] width 34 height 30
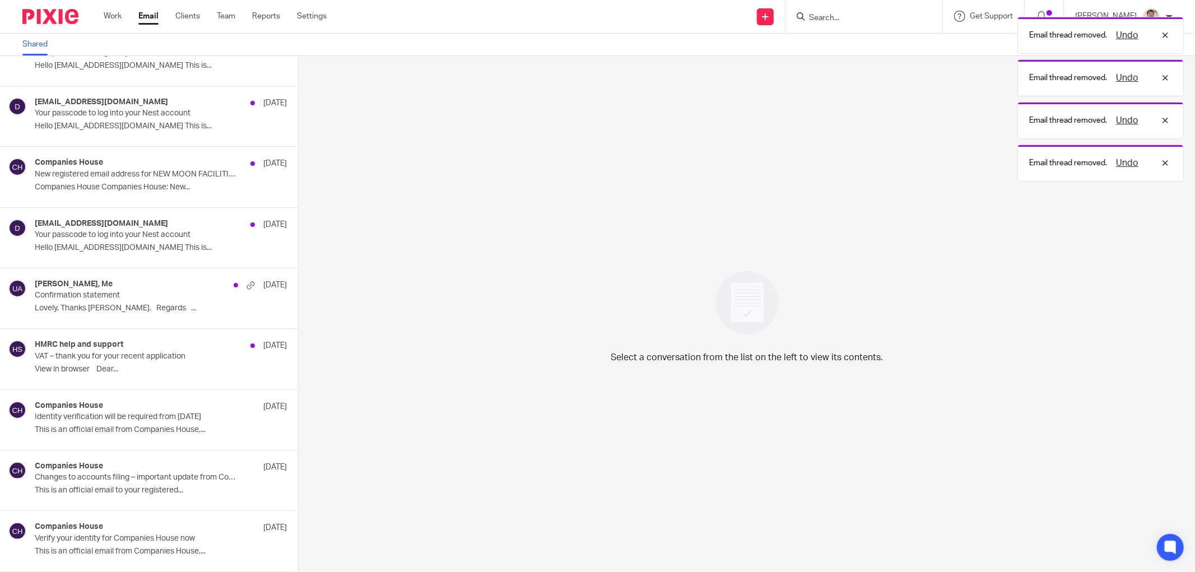
scroll to position [1124, 0]
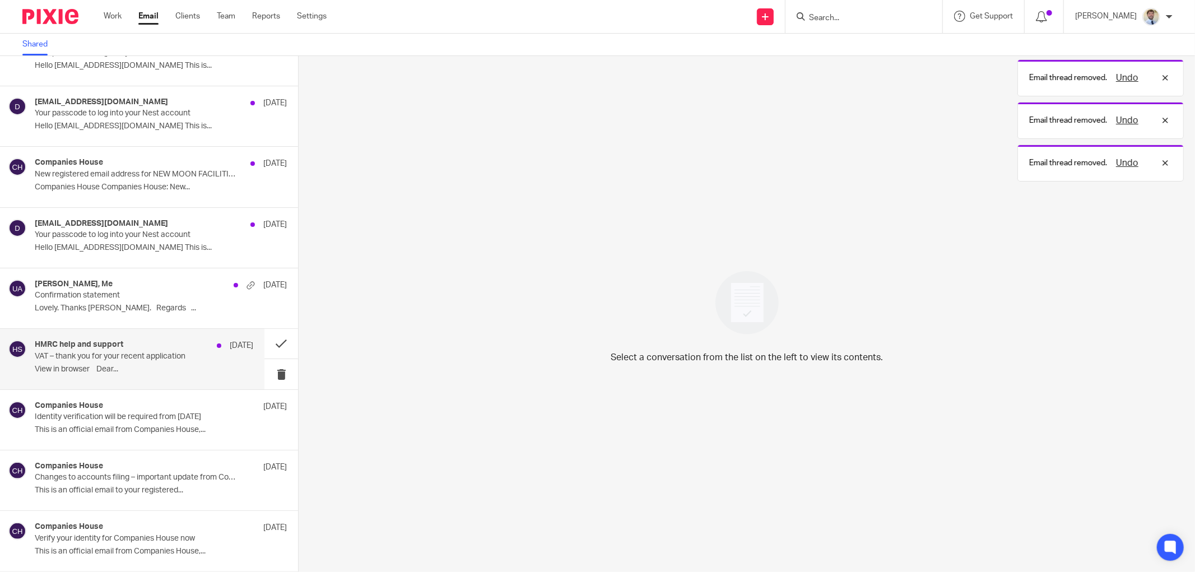
click at [136, 348] on div "HMRC help and support 12 Aug" at bounding box center [144, 345] width 219 height 11
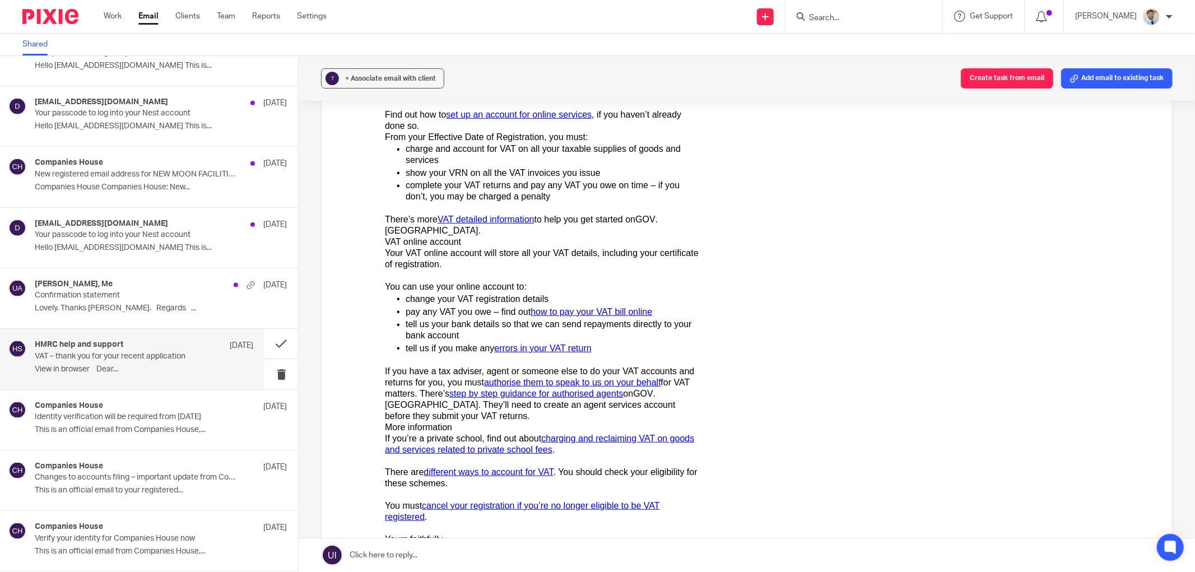
scroll to position [424, 0]
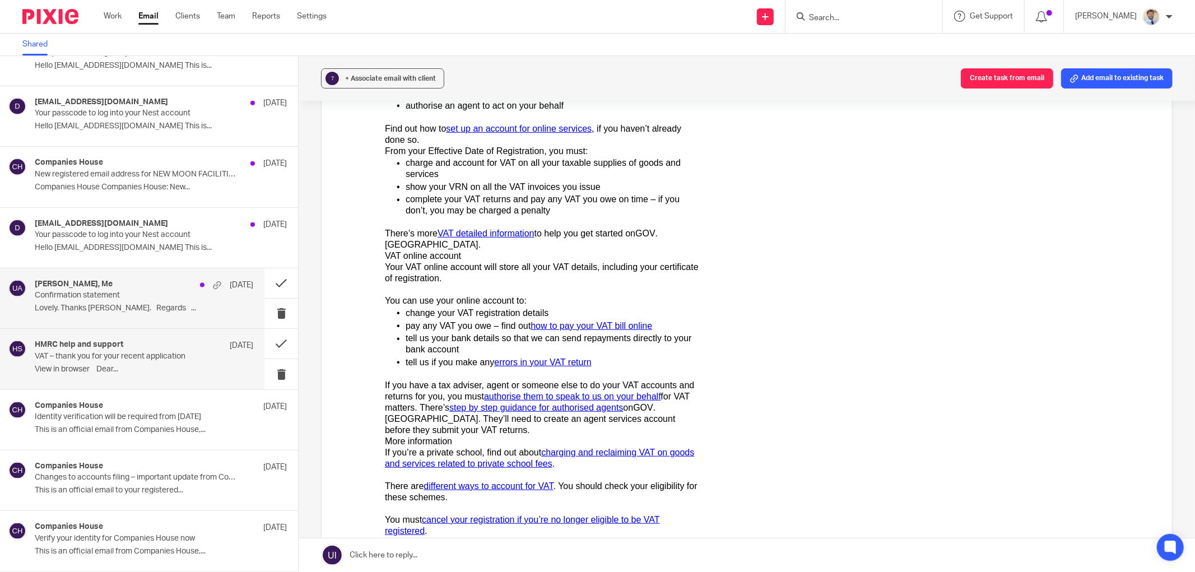
click at [138, 304] on p "Lovely. Thanks Ellie. Regards ..." at bounding box center [144, 309] width 219 height 10
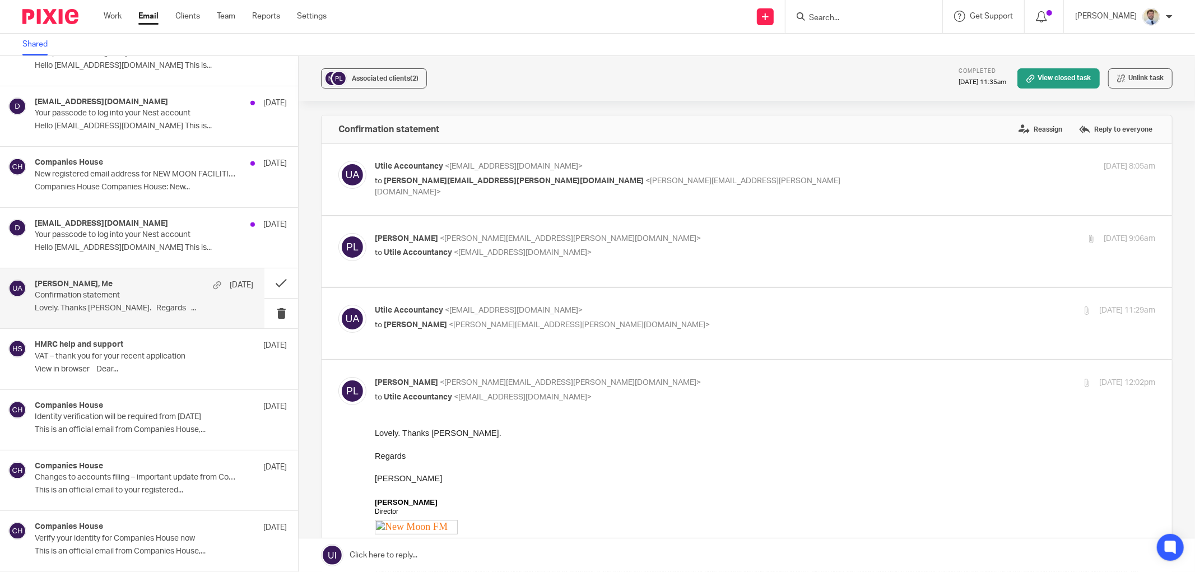
scroll to position [0, 0]
click at [172, 309] on p "Lovely. Thanks Ellie. Regards ..." at bounding box center [144, 309] width 219 height 10
click at [368, 73] on div "Associated clients (2)" at bounding box center [385, 78] width 67 height 11
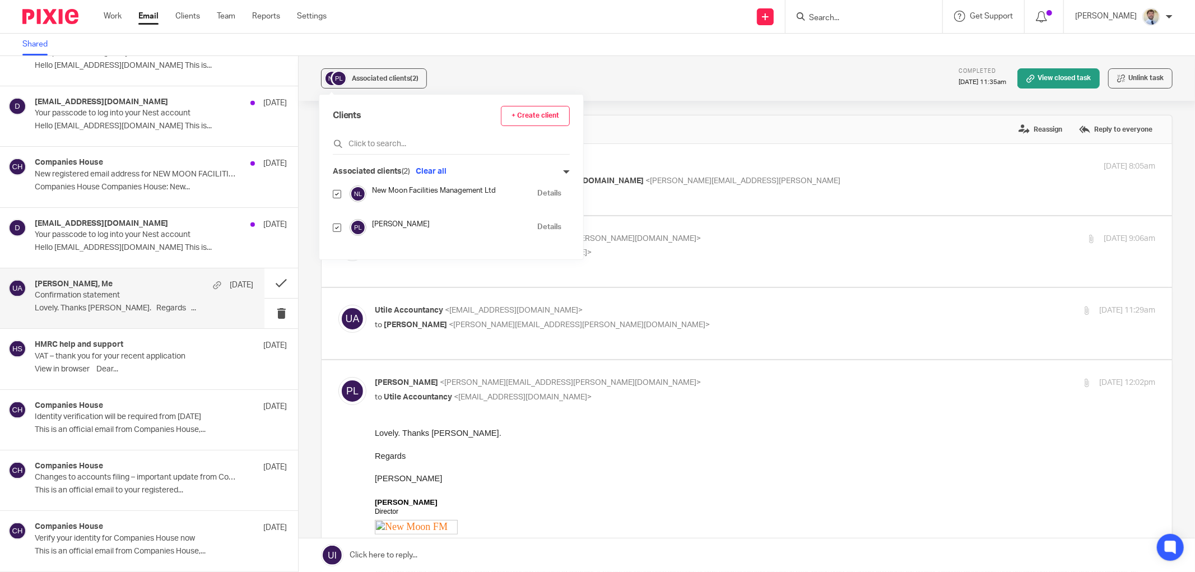
click at [338, 227] on input "checkbox" at bounding box center [337, 228] width 8 height 8
checkbox input "false"
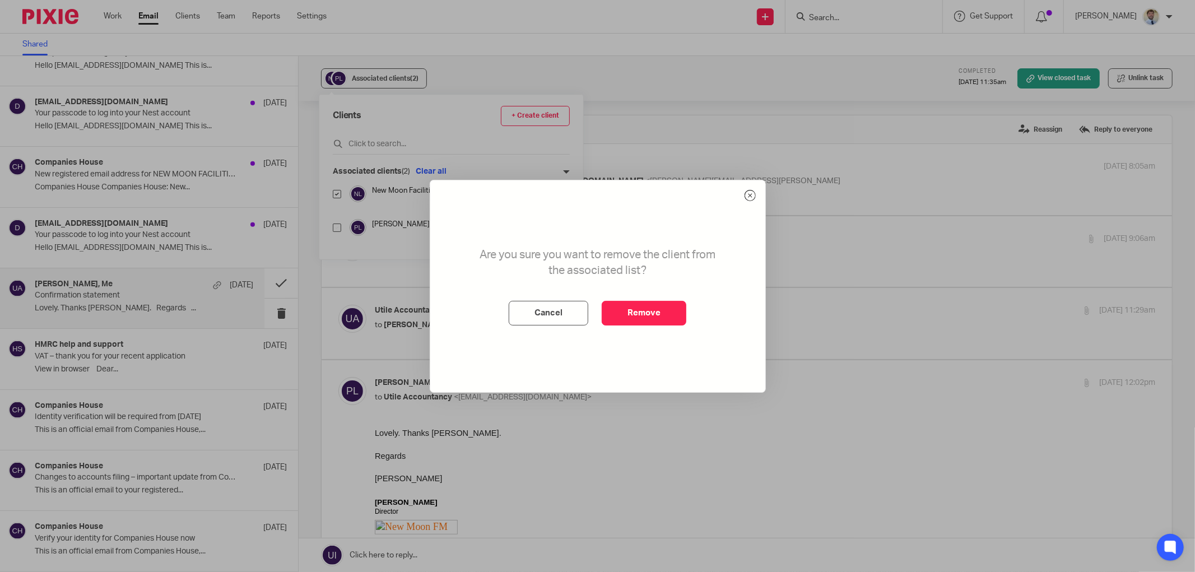
click at [619, 297] on div "Are you sure you want to remove the client from the associated list? Cancel Rem…" at bounding box center [597, 286] width 335 height 212
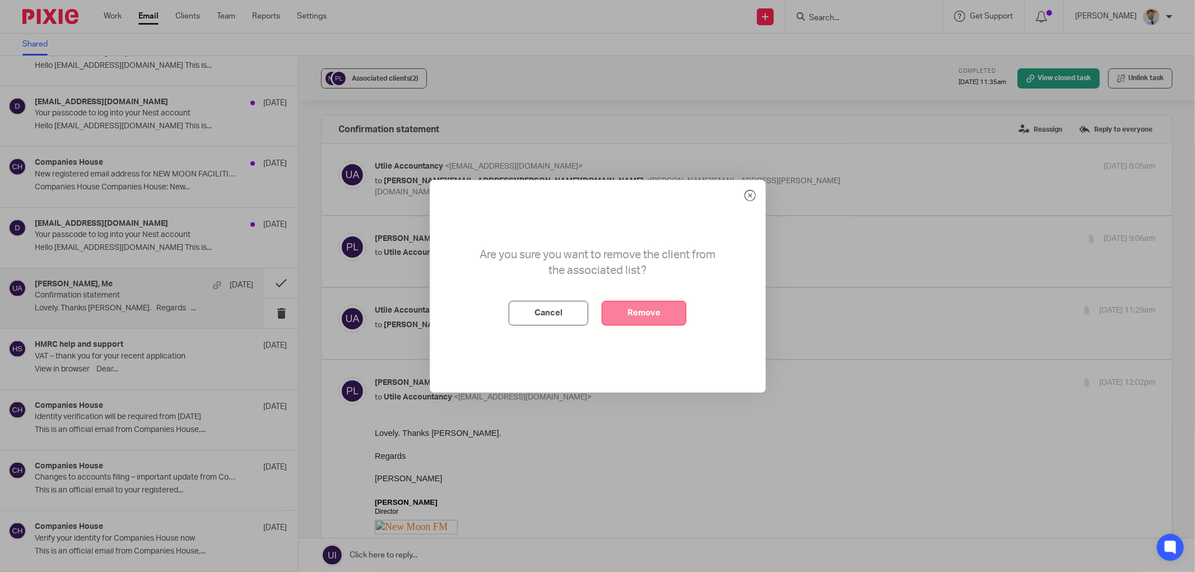
click at [628, 310] on button "Remove" at bounding box center [644, 313] width 85 height 25
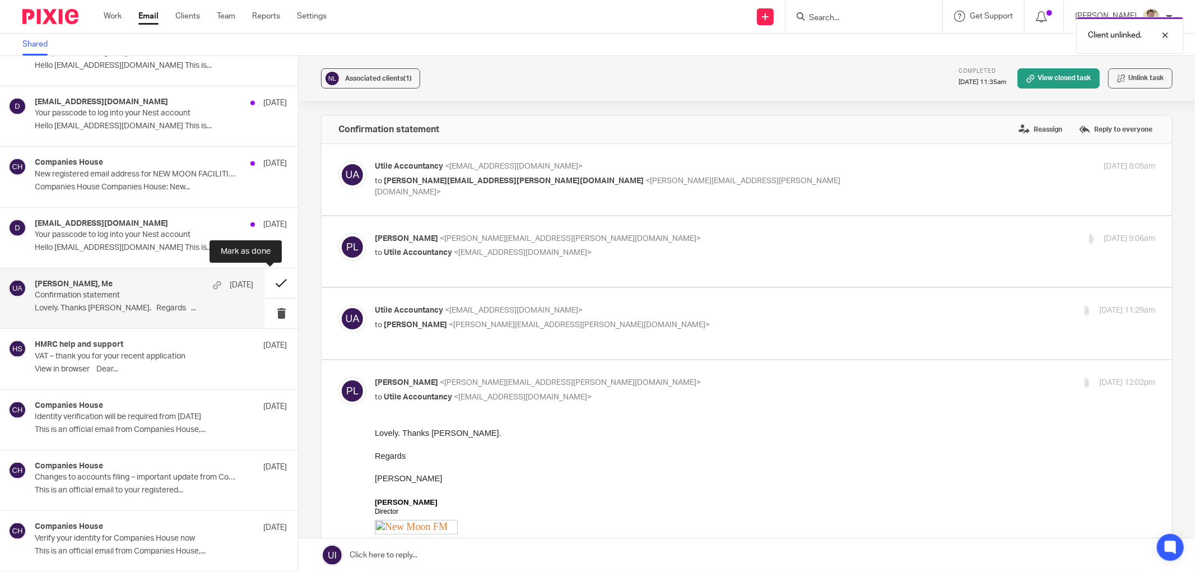
click at [264, 279] on button at bounding box center [281, 283] width 34 height 30
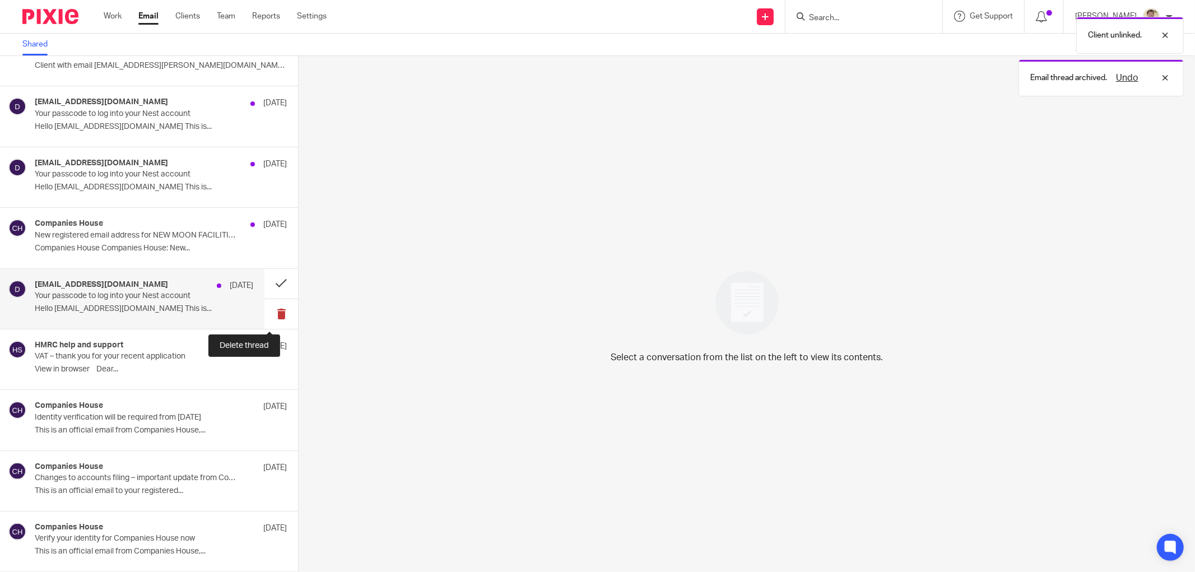
click at [265, 315] on button at bounding box center [281, 314] width 34 height 30
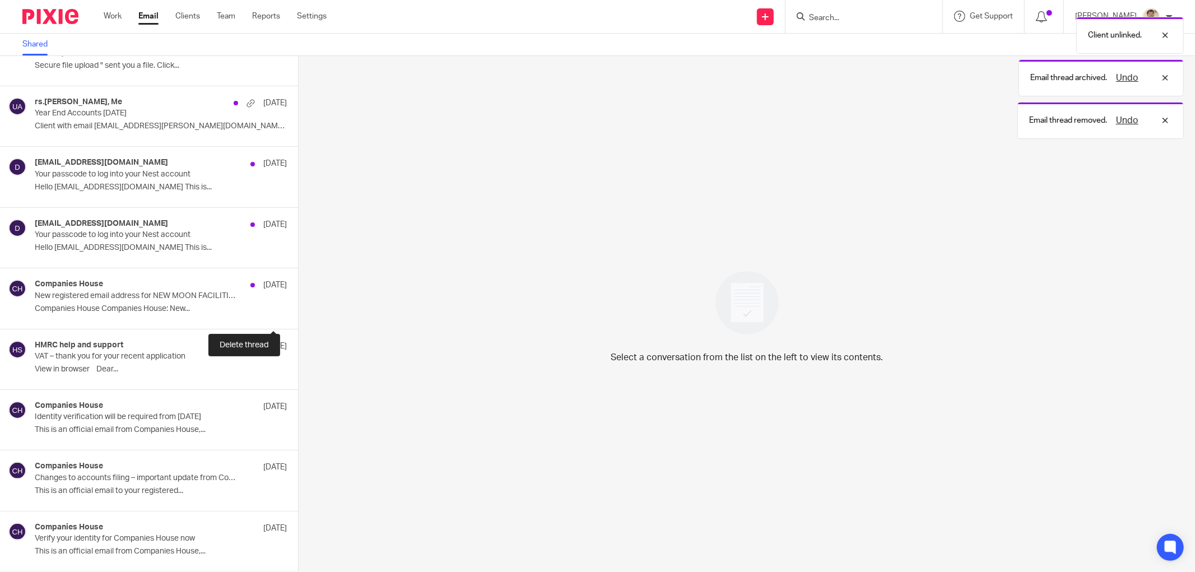
click at [298, 315] on button at bounding box center [302, 314] width 9 height 30
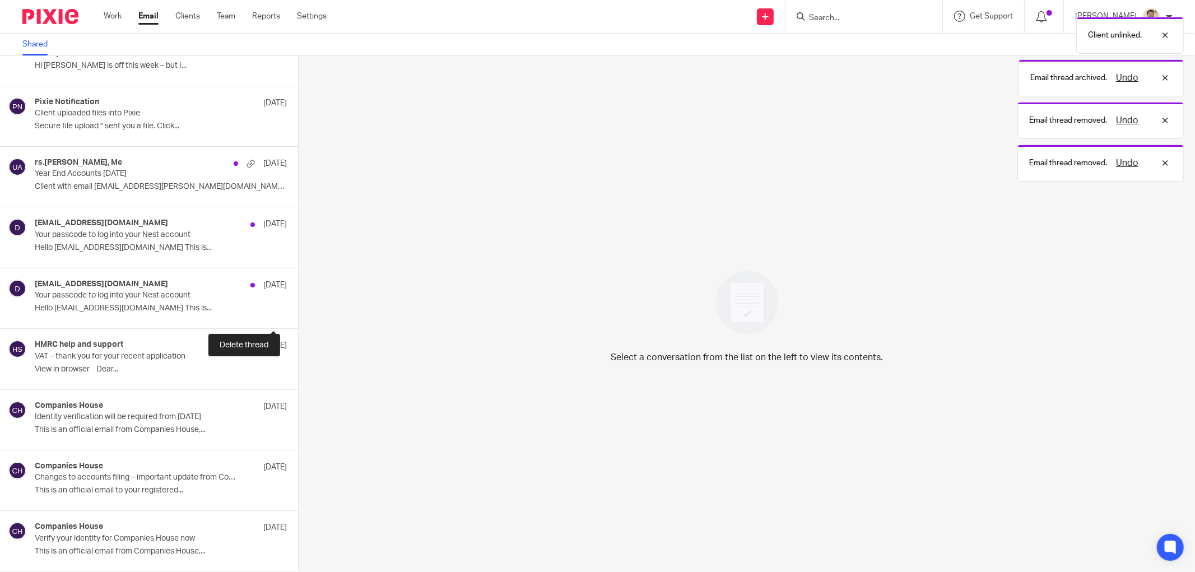
click at [298, 315] on button at bounding box center [302, 314] width 9 height 30
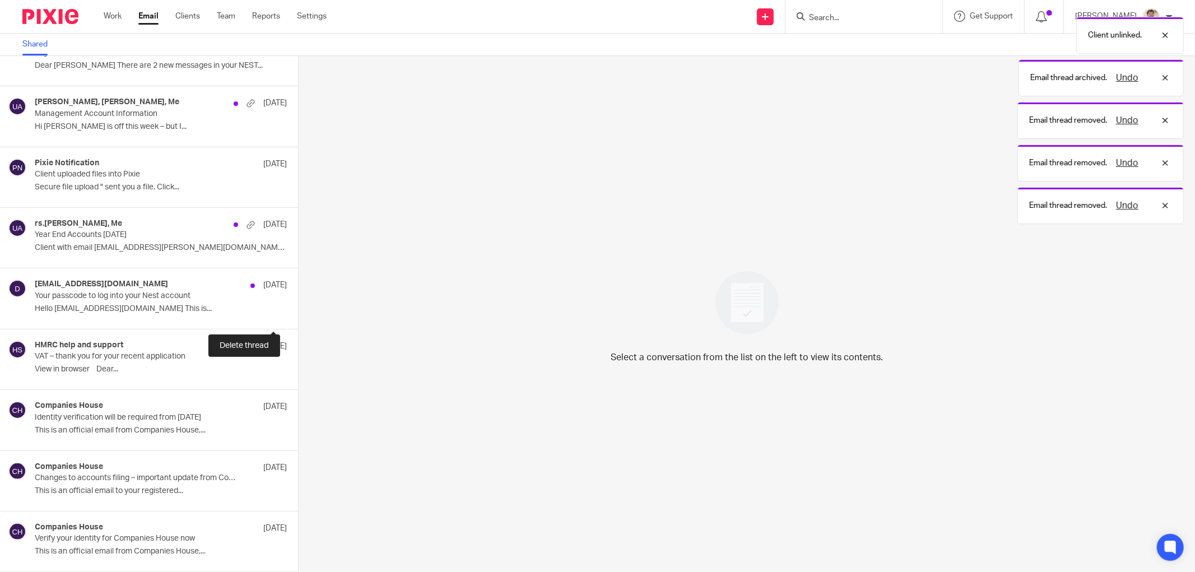
click at [298, 315] on button at bounding box center [302, 314] width 9 height 30
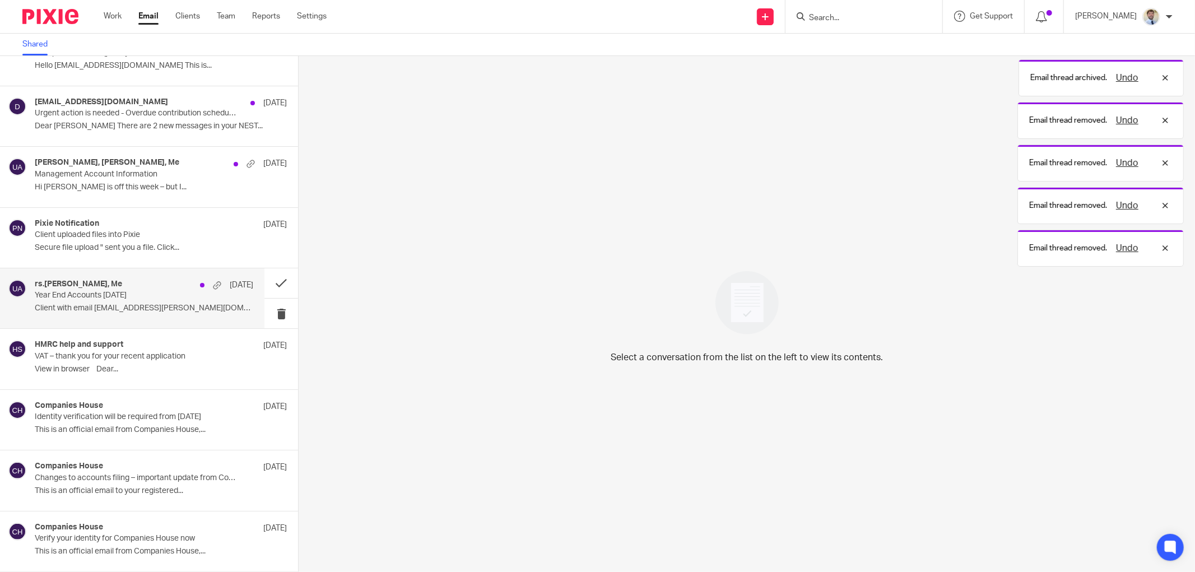
scroll to position [821, 0]
click at [157, 298] on p "Year End Accounts 31st March 2025" at bounding box center [122, 296] width 175 height 10
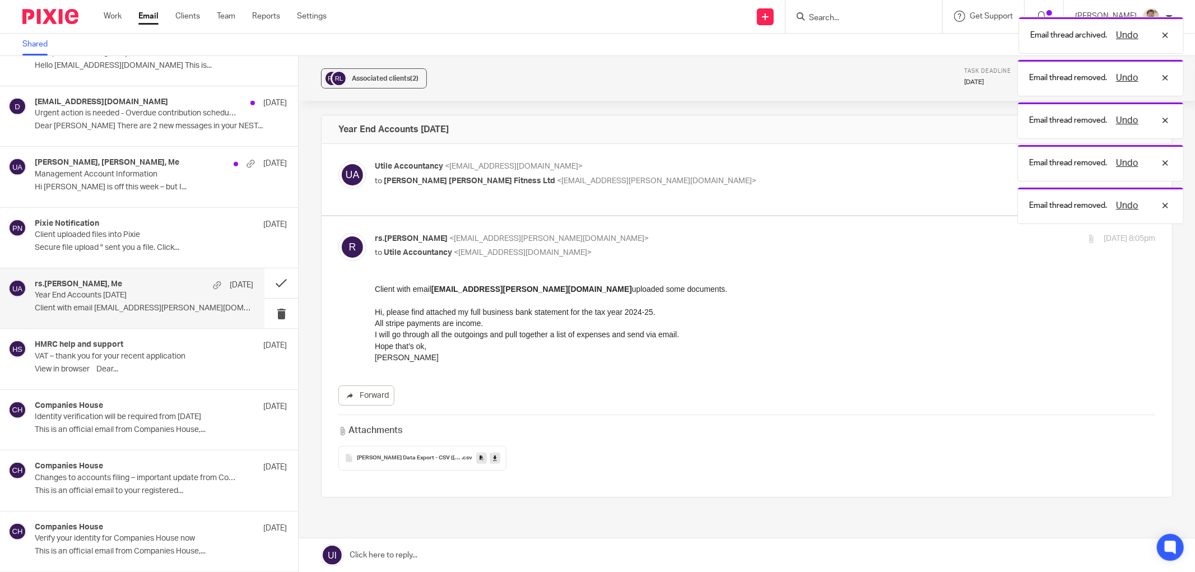
scroll to position [0, 0]
click at [381, 63] on div "Associated clients (2) Task deadline 29 Sep 2025 View open task Unlink task" at bounding box center [747, 78] width 896 height 45
click at [378, 71] on button "Associated clients (2)" at bounding box center [374, 78] width 106 height 20
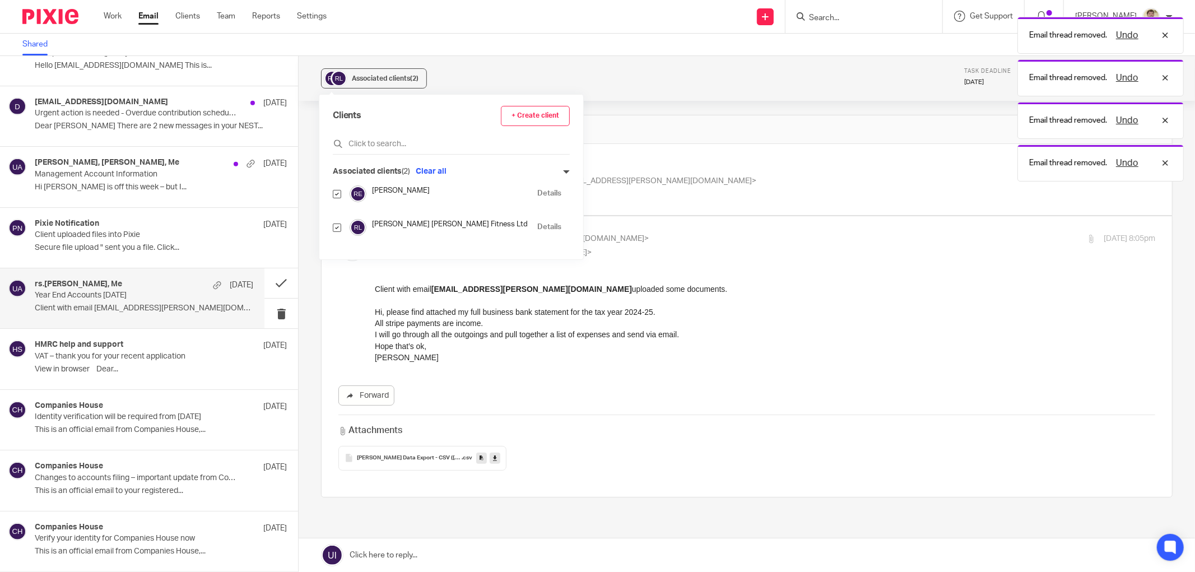
click at [334, 196] on input "checkbox" at bounding box center [337, 194] width 8 height 8
checkbox input "false"
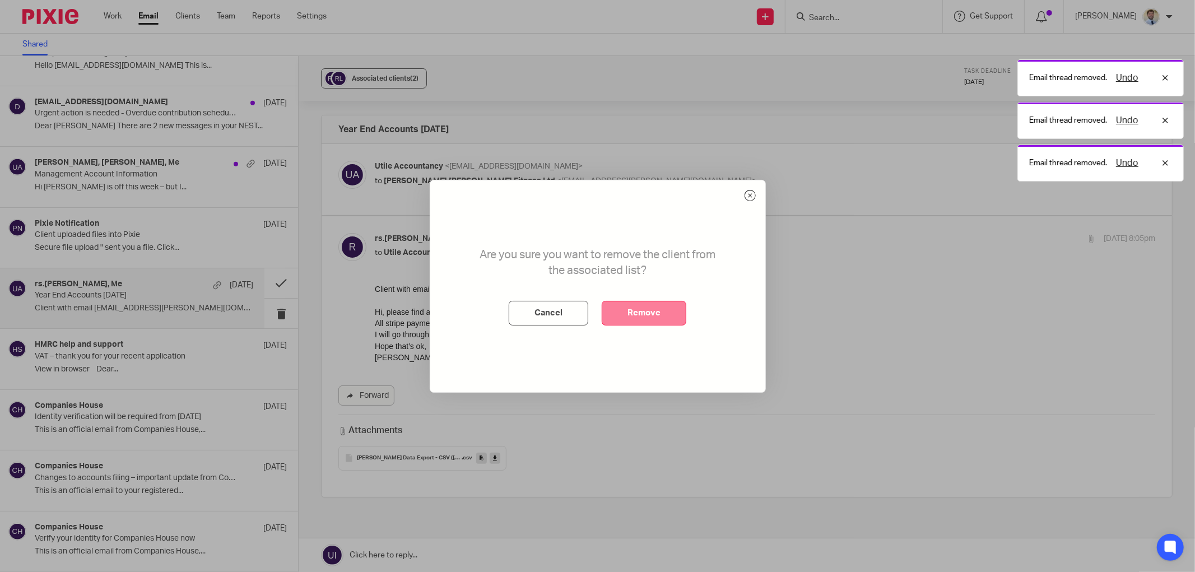
click at [636, 315] on button "Remove" at bounding box center [644, 313] width 85 height 25
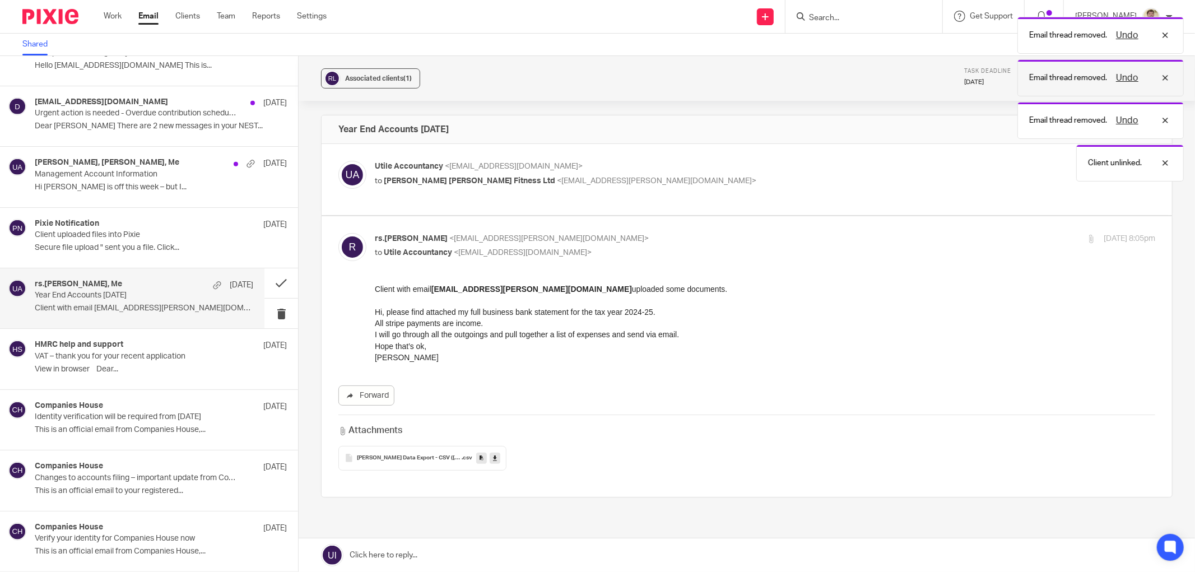
click at [1167, 77] on div "Undo" at bounding box center [1139, 77] width 65 height 13
click at [1166, 35] on div "Undo" at bounding box center [1139, 35] width 65 height 13
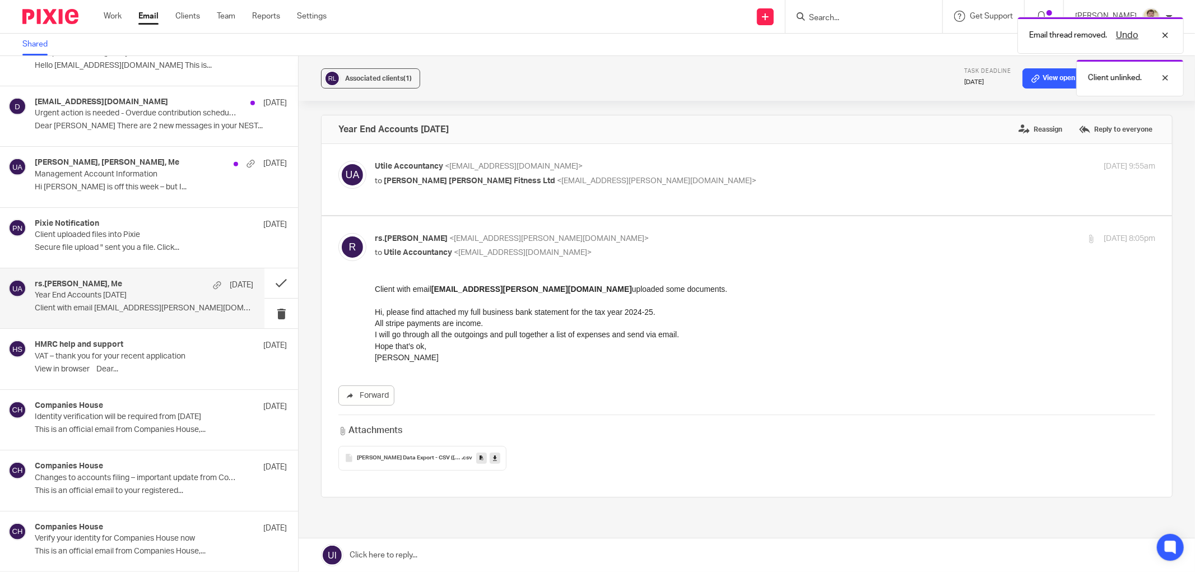
click at [1166, 35] on div "Undo" at bounding box center [1139, 35] width 65 height 13
click at [1166, 35] on div at bounding box center [1157, 35] width 30 height 13
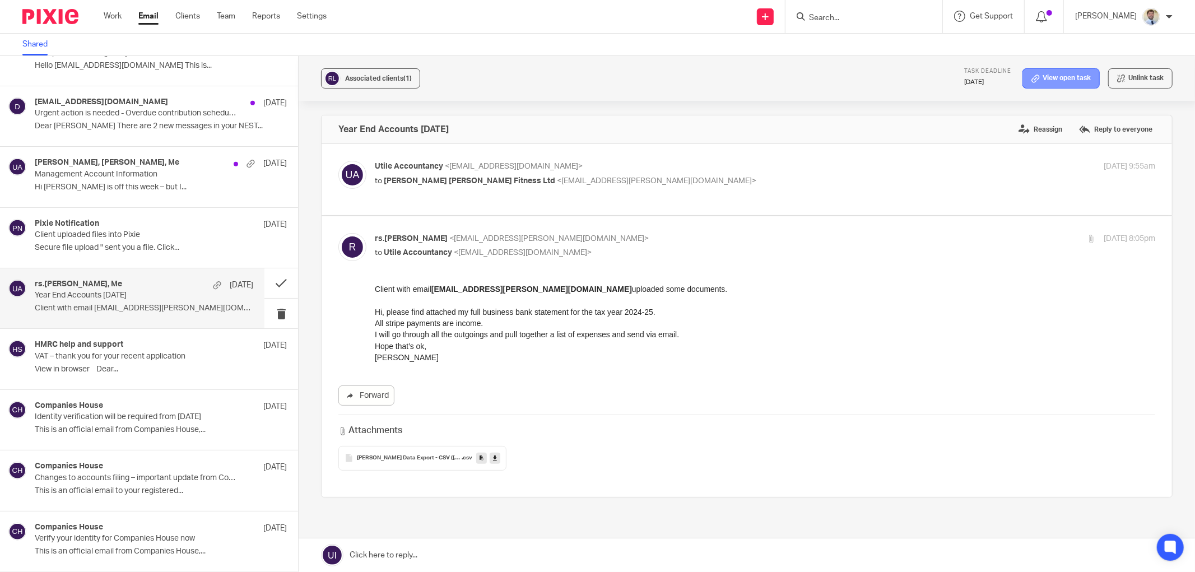
click at [1044, 78] on link "View open task" at bounding box center [1061, 78] width 77 height 20
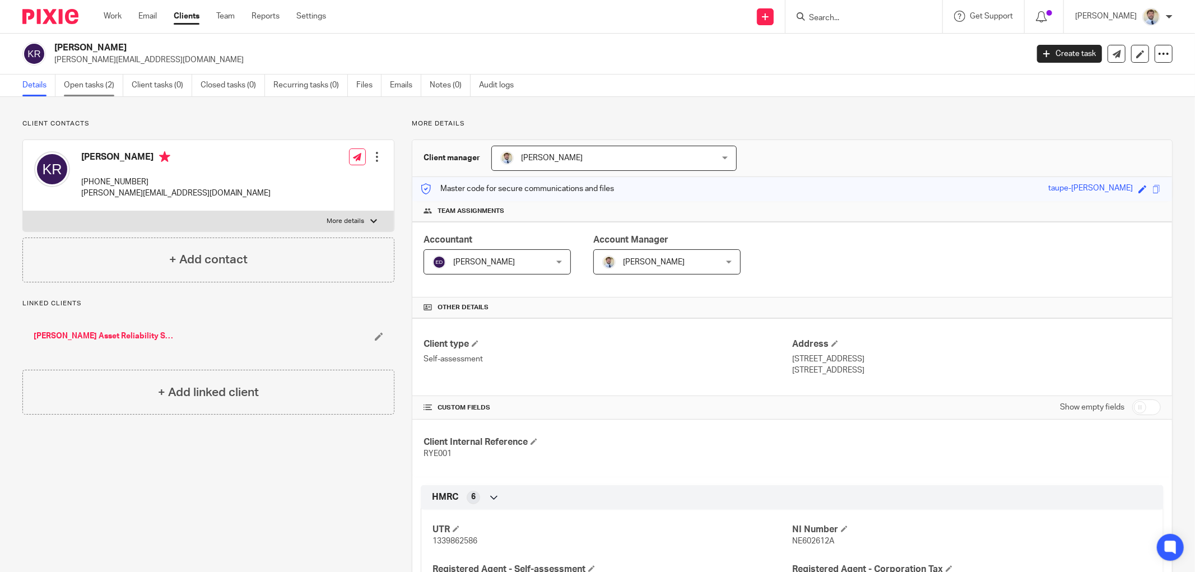
click at [86, 91] on link "Open tasks (2)" at bounding box center [93, 86] width 59 height 22
click at [556, 122] on p "More details" at bounding box center [792, 123] width 761 height 9
click at [77, 82] on link "Open tasks (2)" at bounding box center [93, 86] width 59 height 22
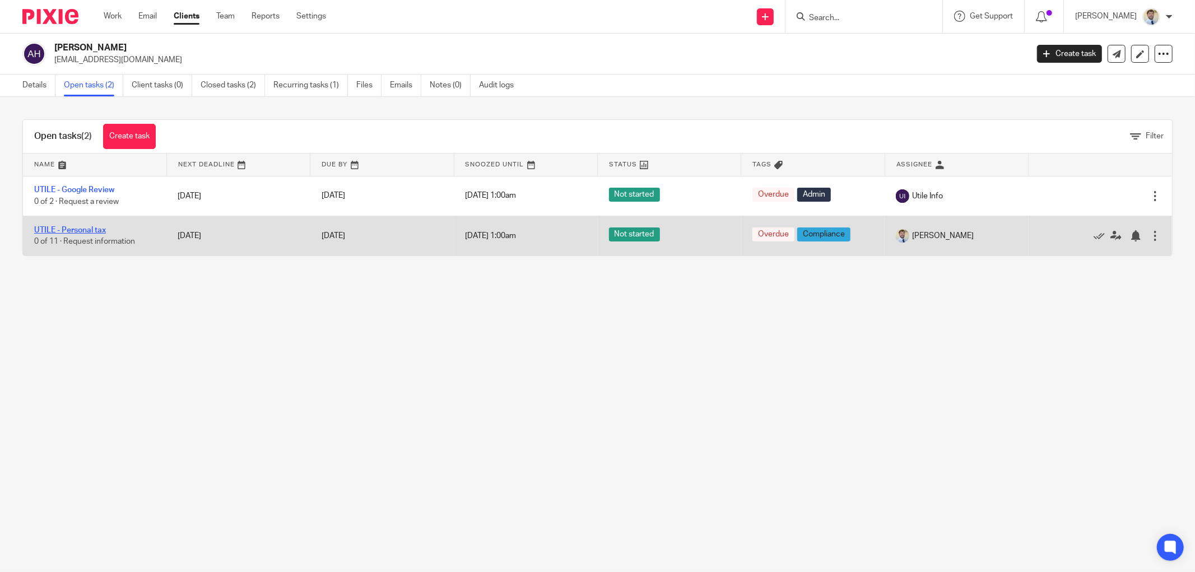
click at [66, 227] on link "UTILE - Personal tax" at bounding box center [70, 230] width 72 height 8
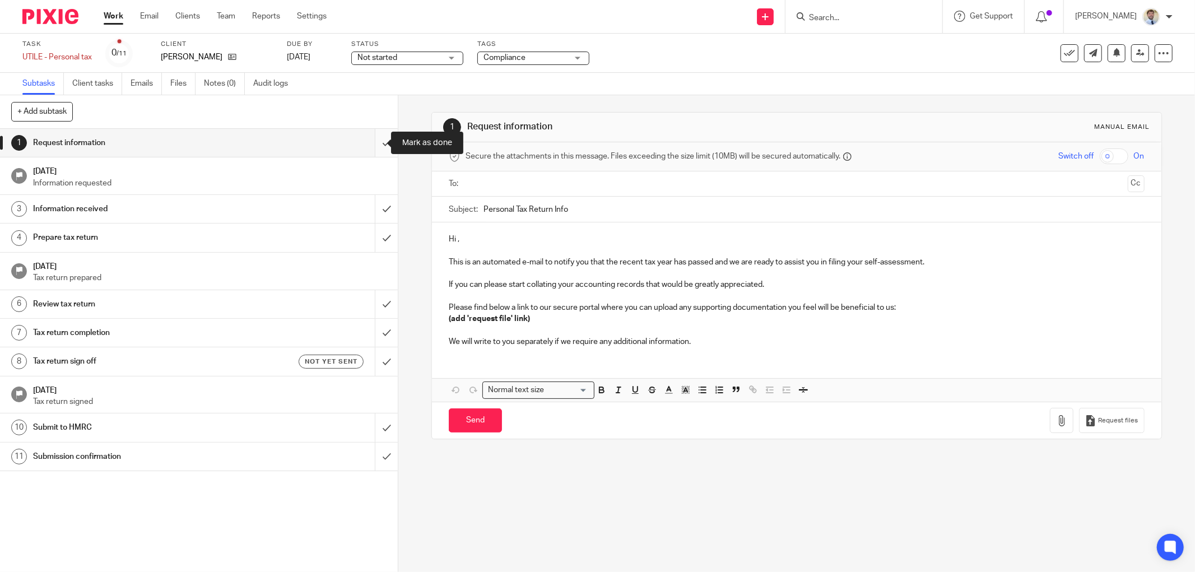
click at [377, 141] on input "submit" at bounding box center [199, 143] width 398 height 28
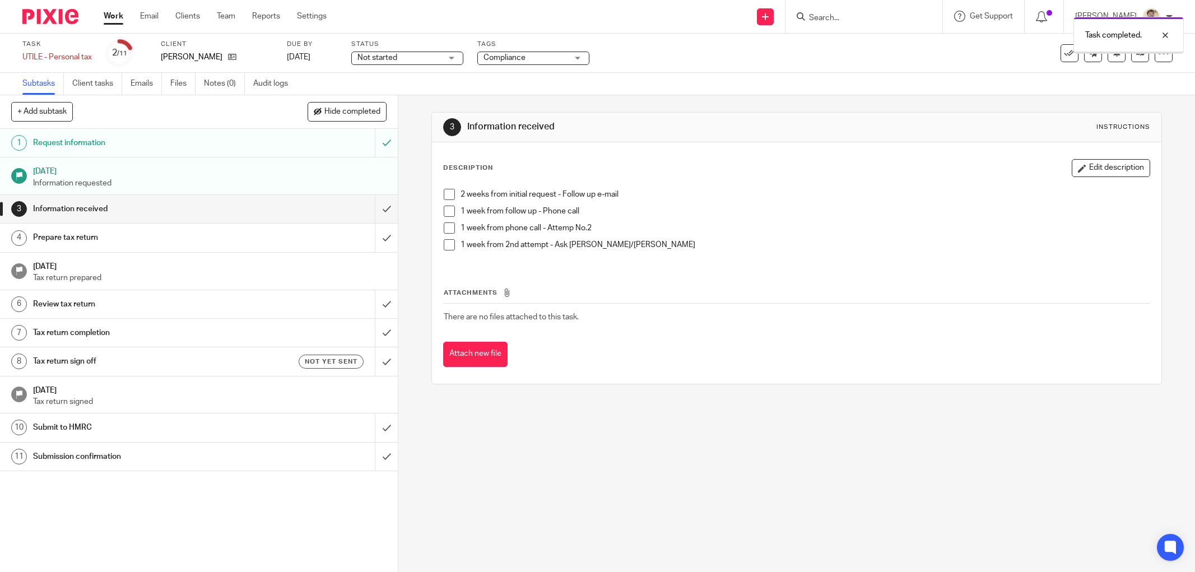
click at [372, 206] on input "submit" at bounding box center [199, 209] width 398 height 28
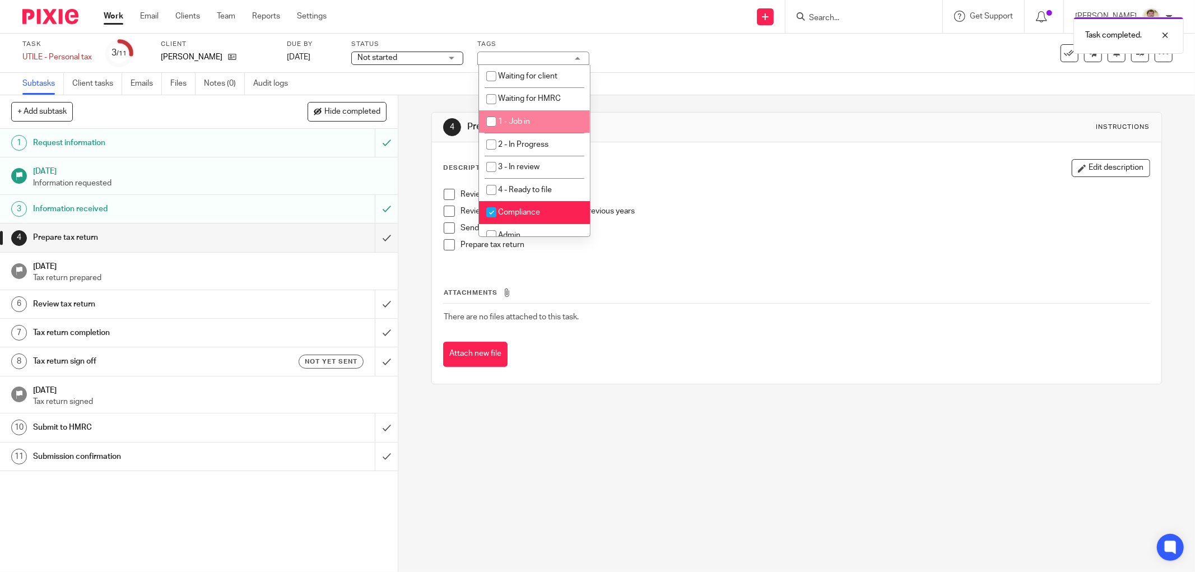
click at [514, 118] on span "1 - Job in" at bounding box center [514, 122] width 32 height 8
checkbox input "true"
click at [712, 95] on div "4 Prepare tax return Instructions Description Edit description Review informati…" at bounding box center [796, 248] width 731 height 306
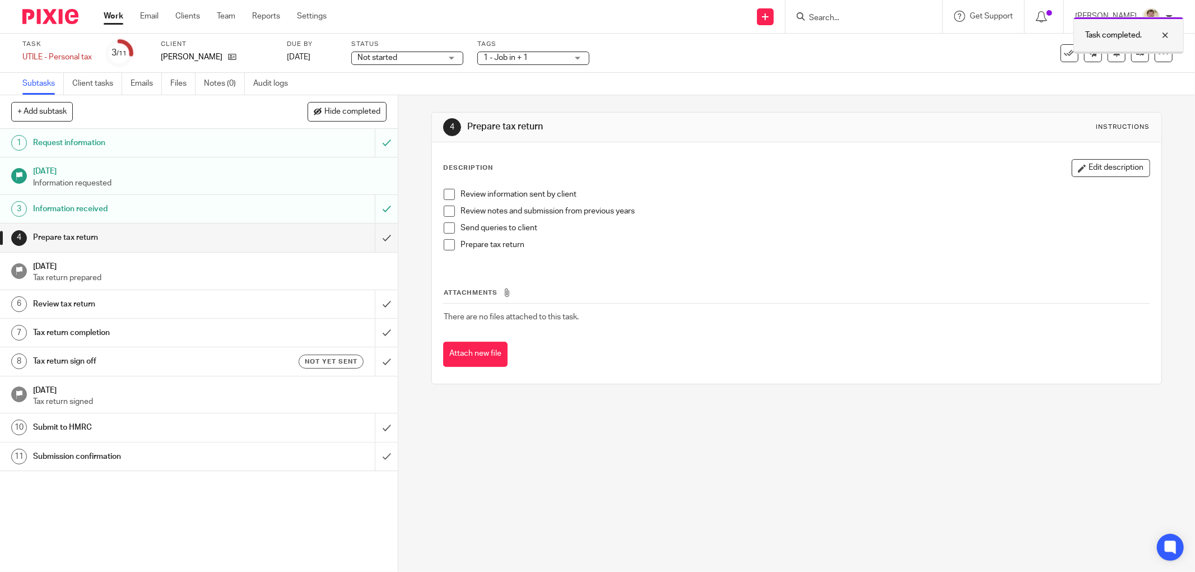
click at [1165, 35] on div at bounding box center [1157, 35] width 30 height 13
click at [1136, 54] on icon at bounding box center [1140, 53] width 8 height 8
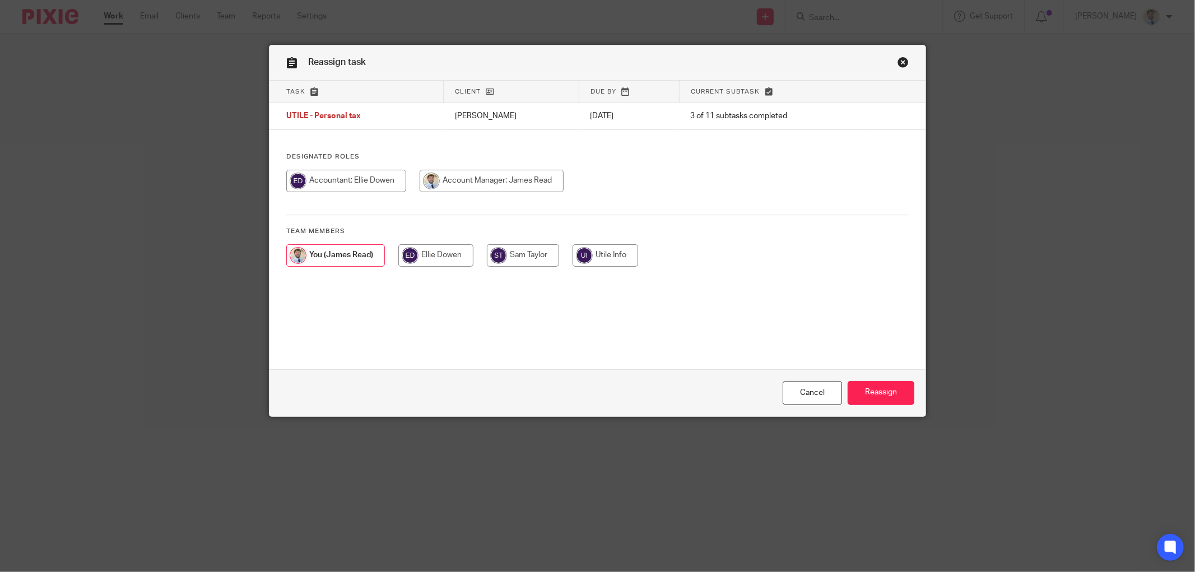
click at [329, 184] on input "radio" at bounding box center [346, 181] width 120 height 22
radio input "true"
click at [864, 392] on input "Reassign" at bounding box center [881, 393] width 67 height 24
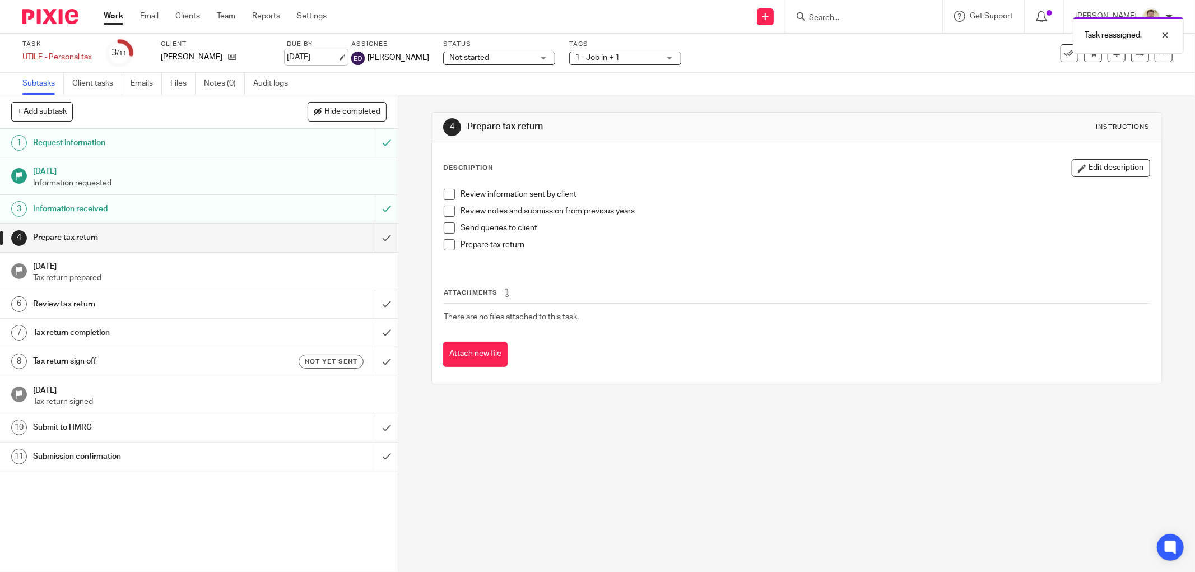
click at [328, 56] on link "31 Jan 2026" at bounding box center [312, 58] width 50 height 12
click at [520, 110] on div "4 Prepare tax return Instructions Description Edit description Review informati…" at bounding box center [796, 248] width 731 height 306
click at [432, 194] on div "Description Edit description Review information sent by client Review notes and…" at bounding box center [796, 262] width 729 height 241
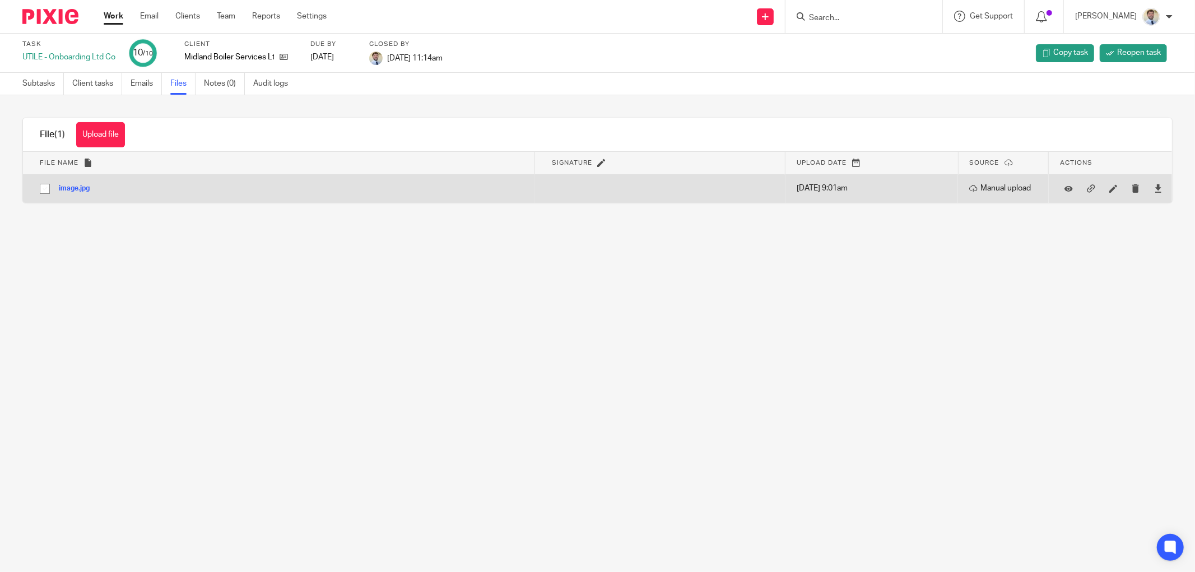
click at [68, 193] on div "image.jpg" at bounding box center [78, 188] width 39 height 11
click at [70, 190] on button "image.jpg" at bounding box center [78, 189] width 39 height 8
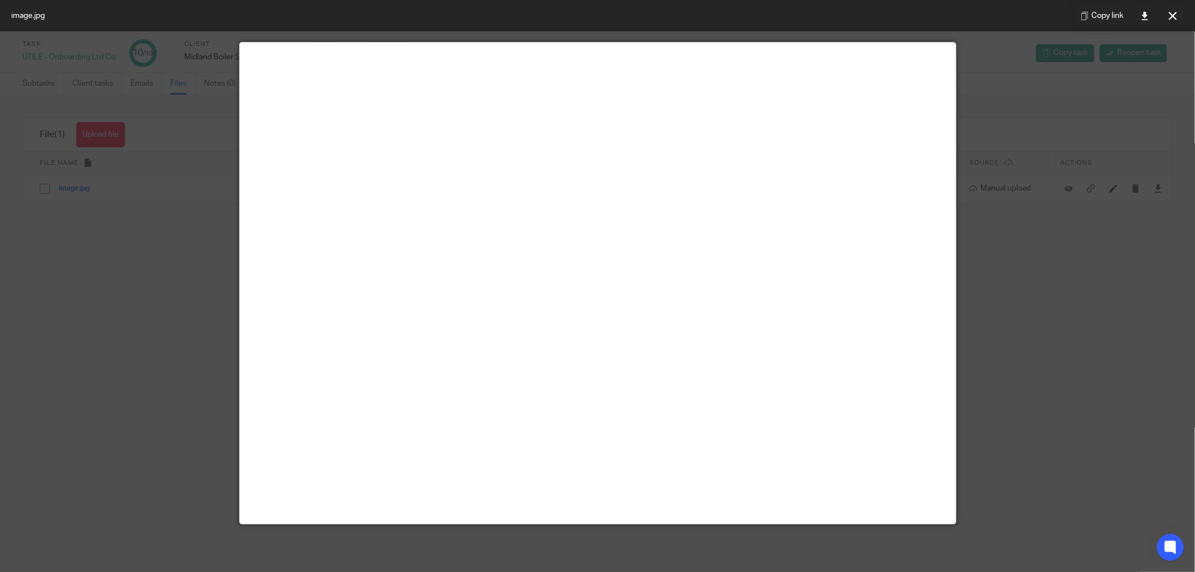
scroll to position [62, 0]
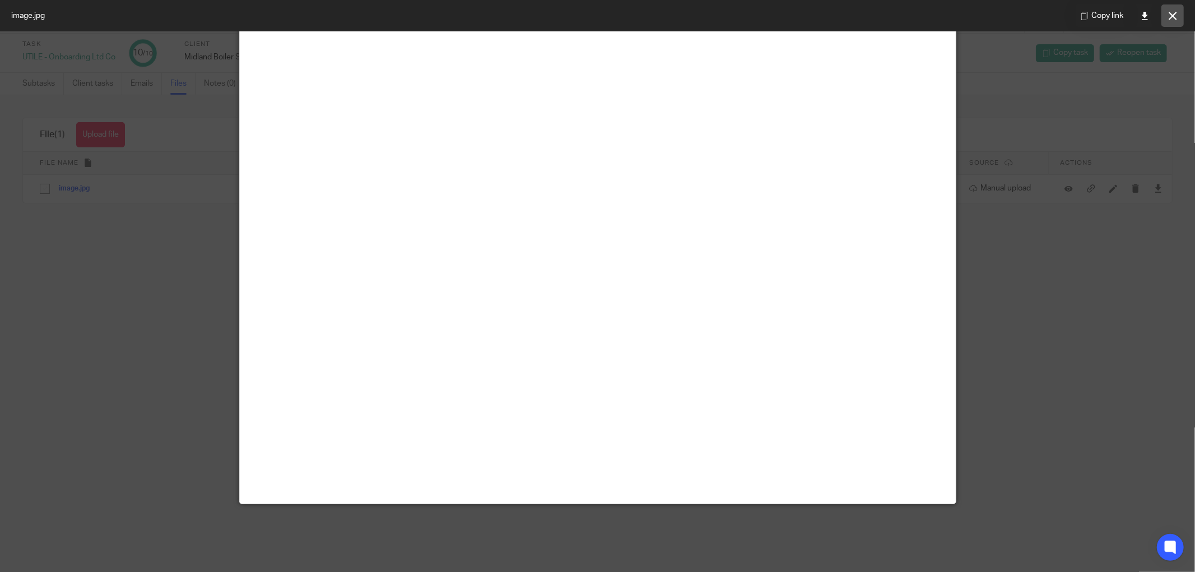
click at [1170, 16] on icon at bounding box center [1173, 16] width 8 height 8
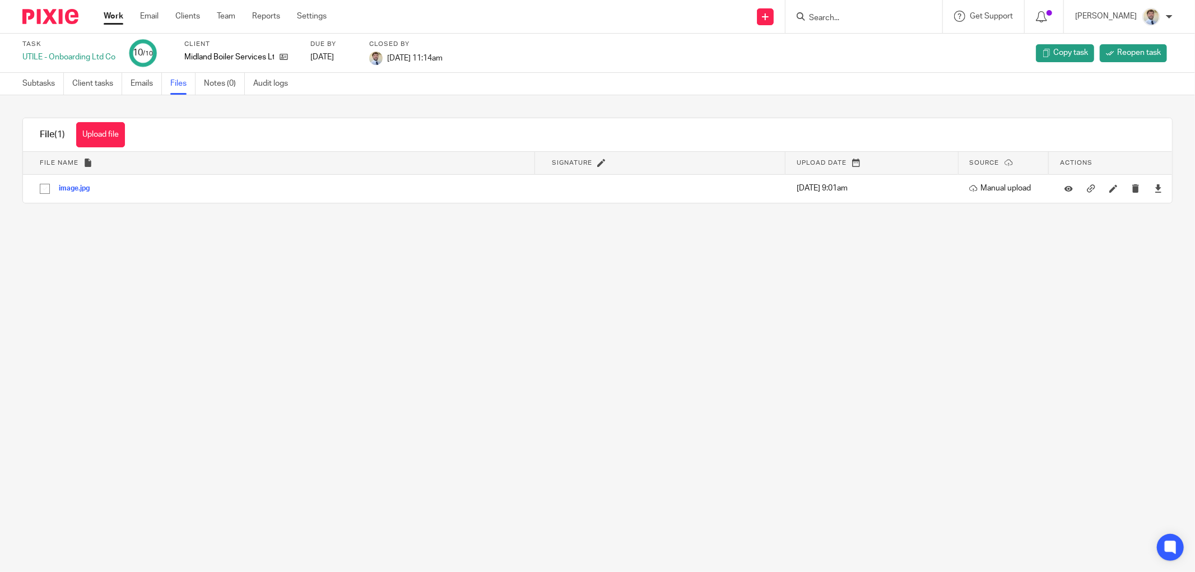
click at [334, 338] on main "Task UTILE - Onboarding Ltd Co 10 /10 Client Midland Boiler Services Ltd Due by…" at bounding box center [597, 286] width 1195 height 572
click at [268, 217] on div "Upload file Drag & Drop your files, or click here Files uploading... File (1) U…" at bounding box center [597, 160] width 1195 height 131
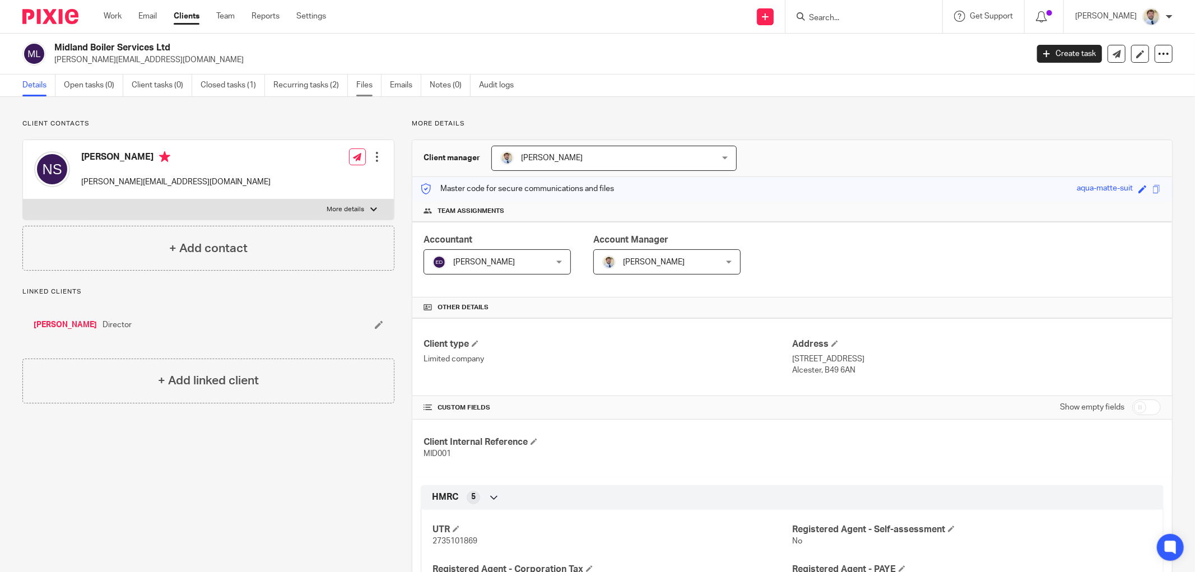
click at [365, 87] on link "Files" at bounding box center [368, 86] width 25 height 22
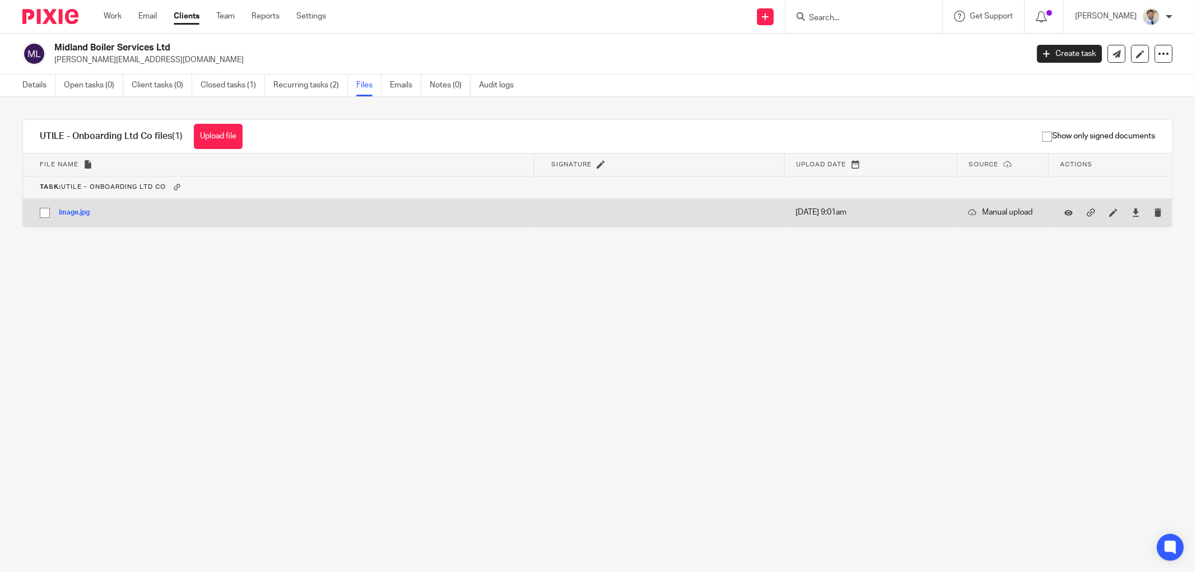
click at [71, 214] on button "image.jpg" at bounding box center [78, 213] width 39 height 8
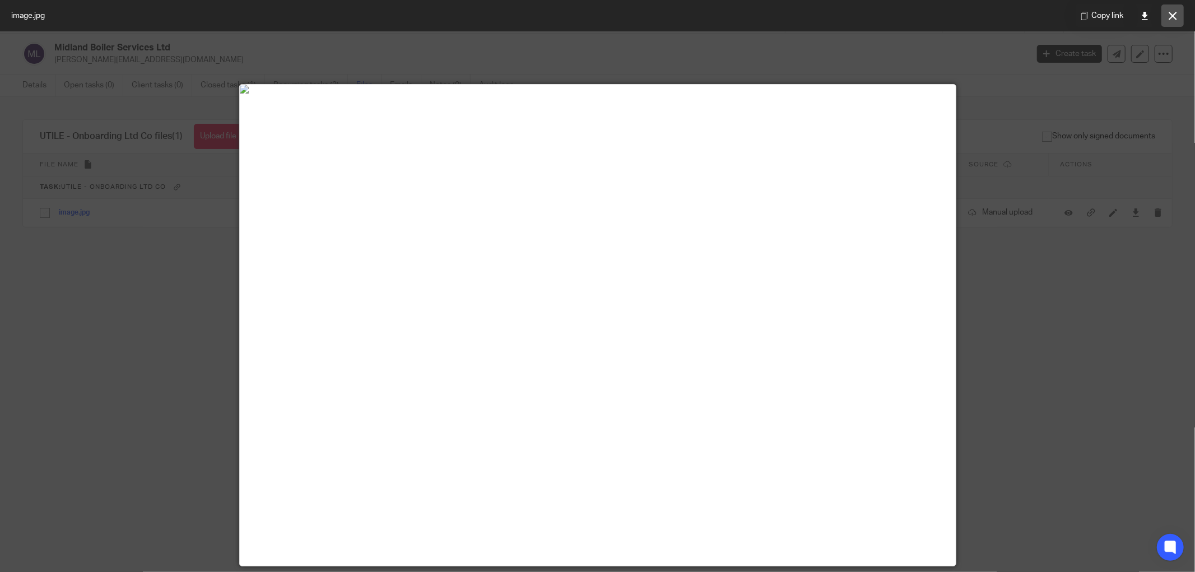
click at [1173, 17] on icon at bounding box center [1173, 16] width 8 height 8
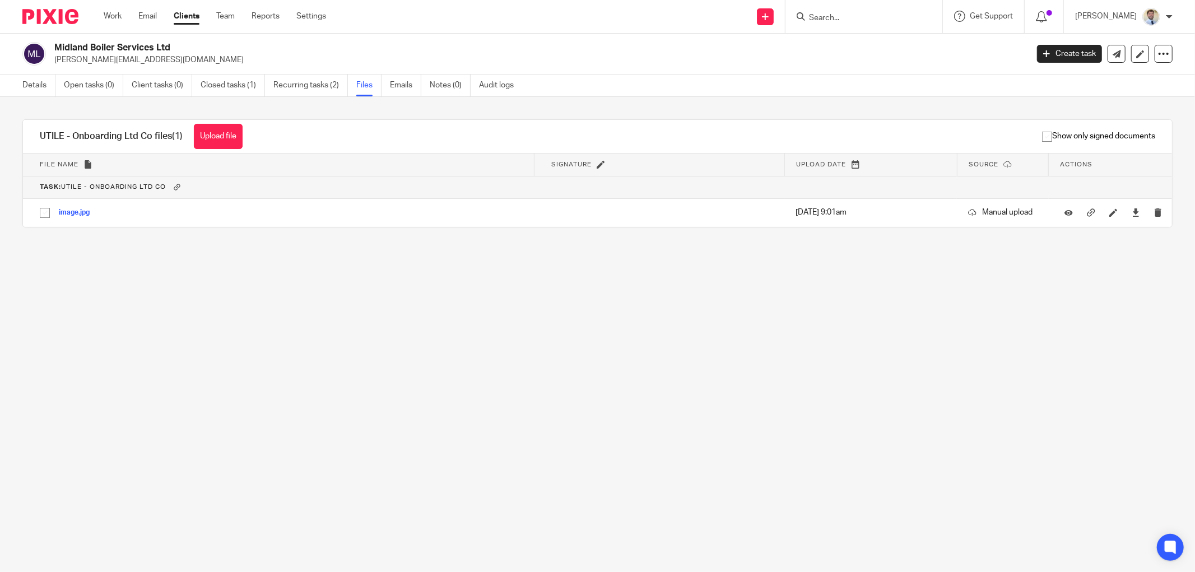
click at [512, 293] on main "Midland Boiler Services Ltd nicholas_i_smith@hotmail.co.uk Create task Update f…" at bounding box center [597, 286] width 1195 height 572
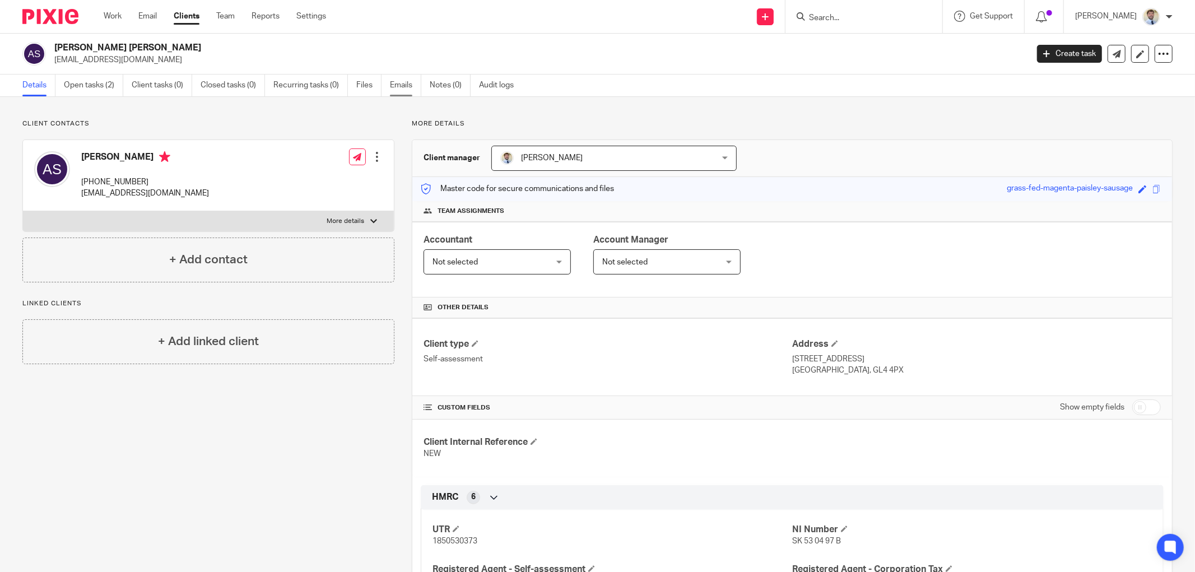
click at [395, 80] on link "Emails" at bounding box center [405, 86] width 31 height 22
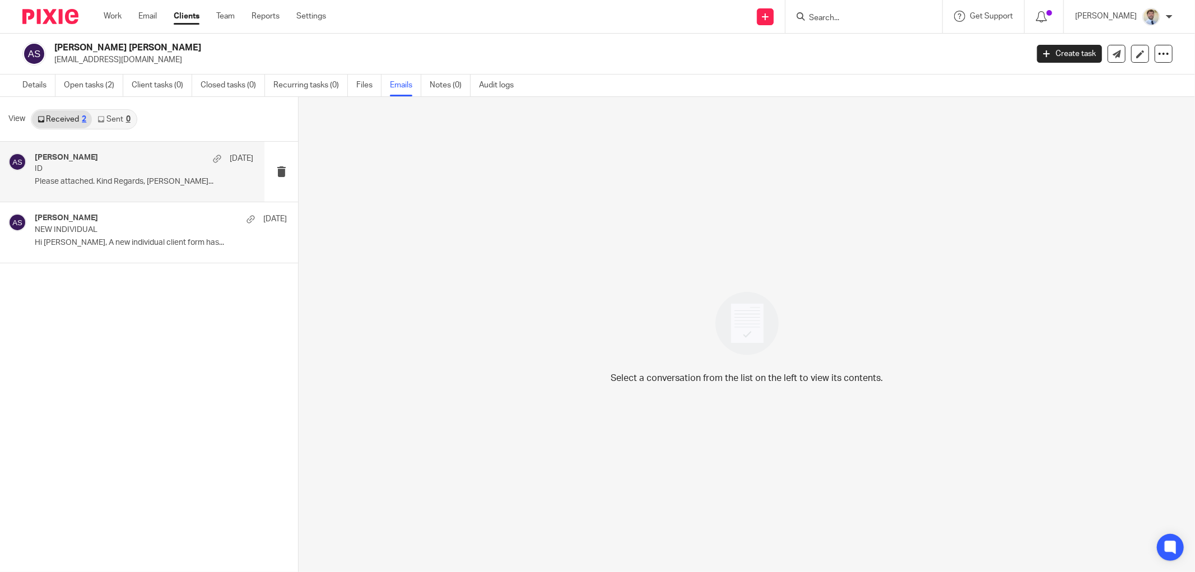
click at [79, 158] on h4 "[PERSON_NAME]" at bounding box center [66, 158] width 63 height 10
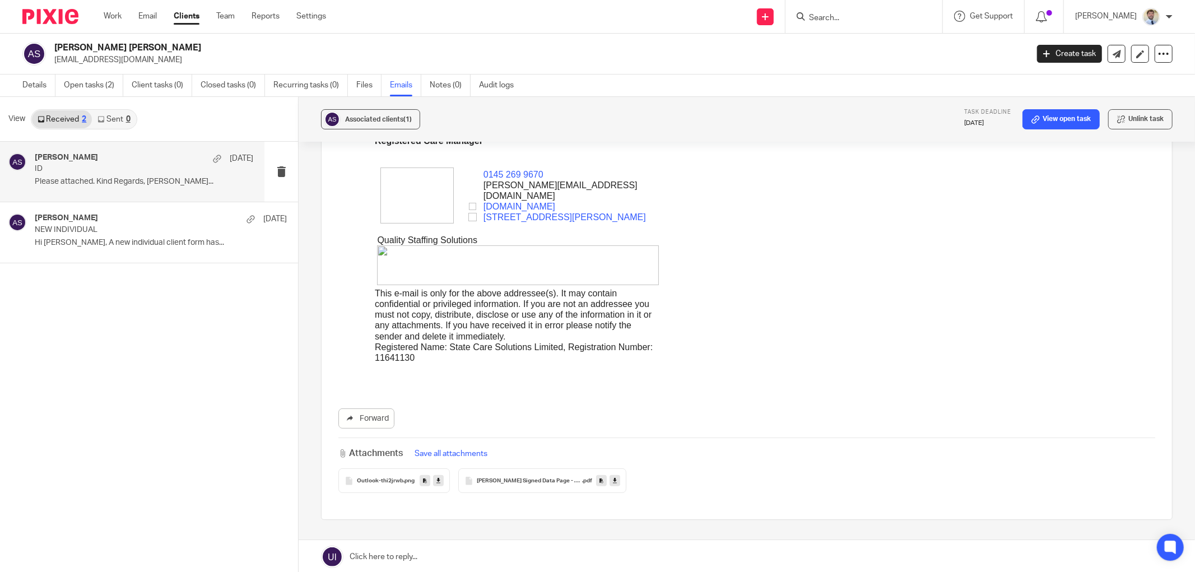
scroll to position [253, 0]
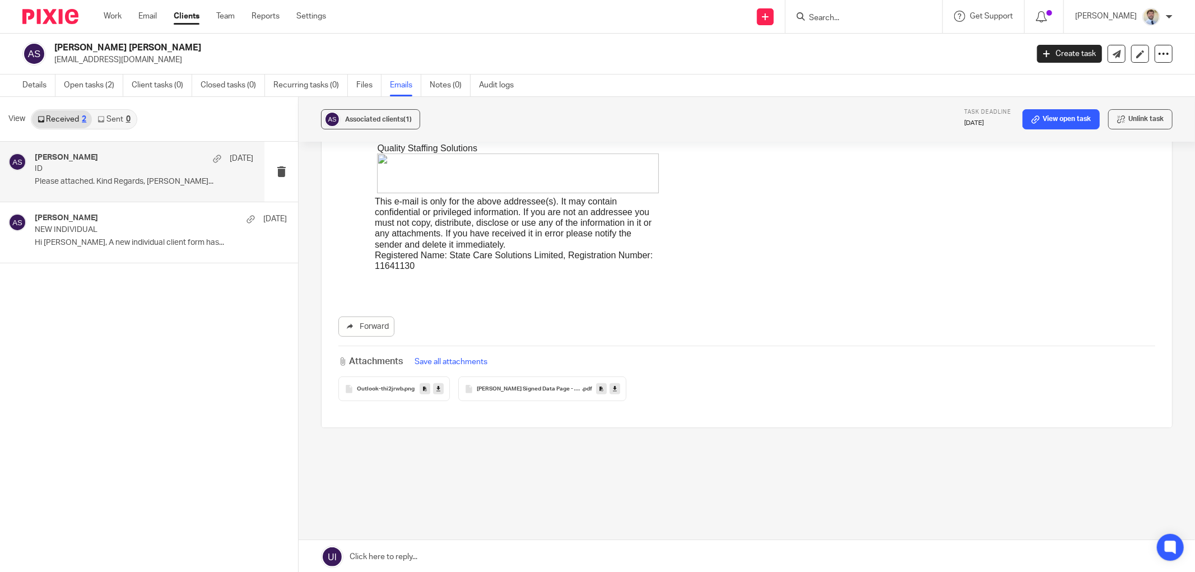
click at [613, 388] on icon at bounding box center [615, 389] width 4 height 8
click at [368, 85] on link "Files" at bounding box center [368, 86] width 25 height 22
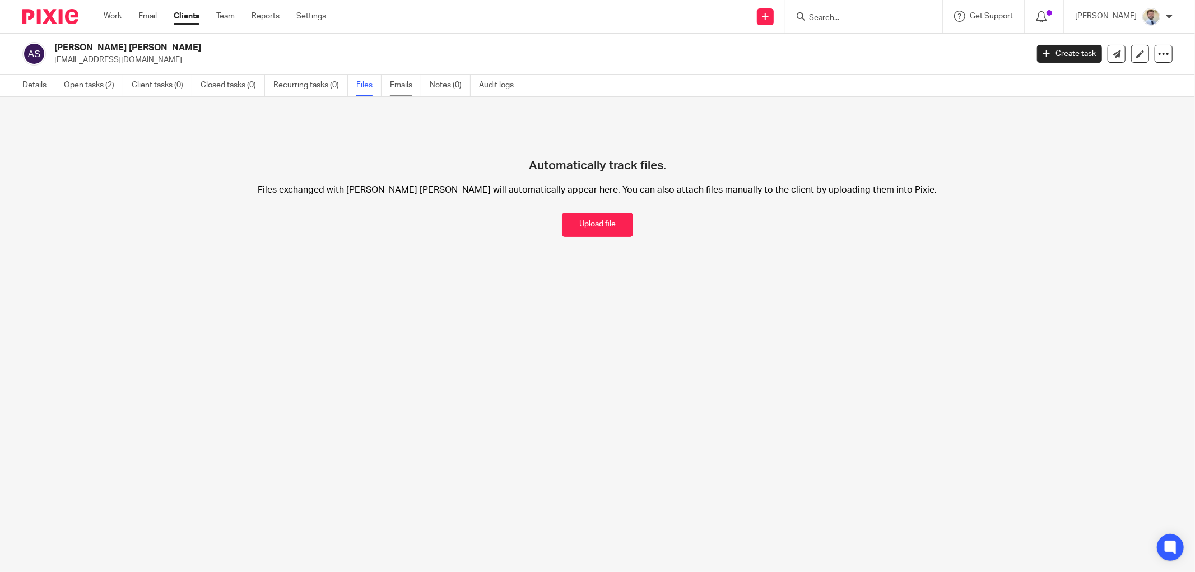
click at [399, 84] on link "Emails" at bounding box center [405, 86] width 31 height 22
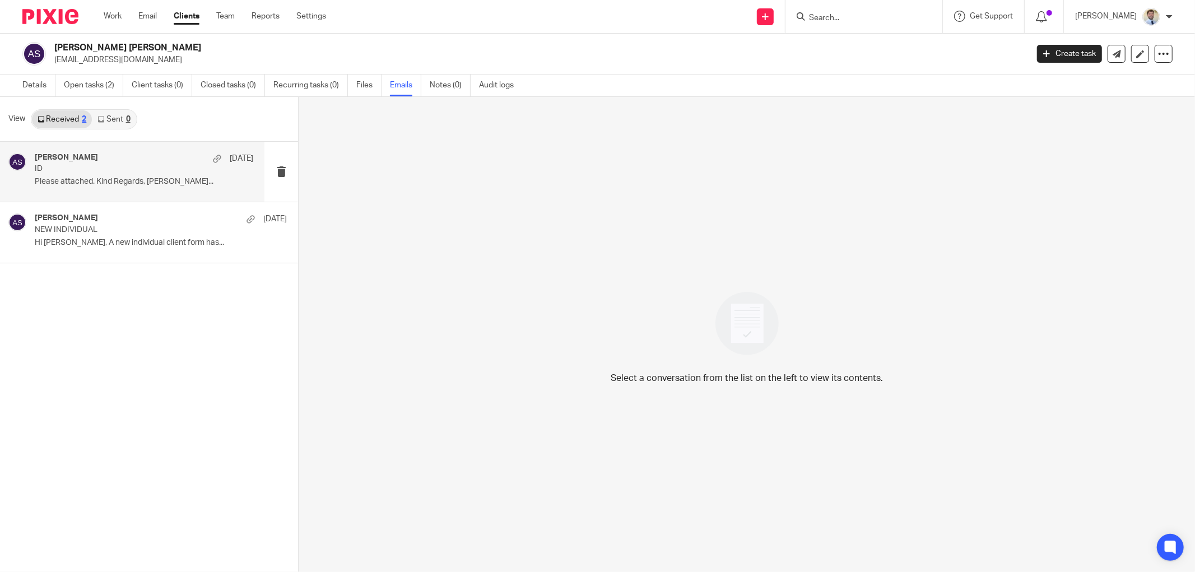
click at [171, 177] on p "Please attached. Kind Regards, Augustina..." at bounding box center [144, 182] width 219 height 10
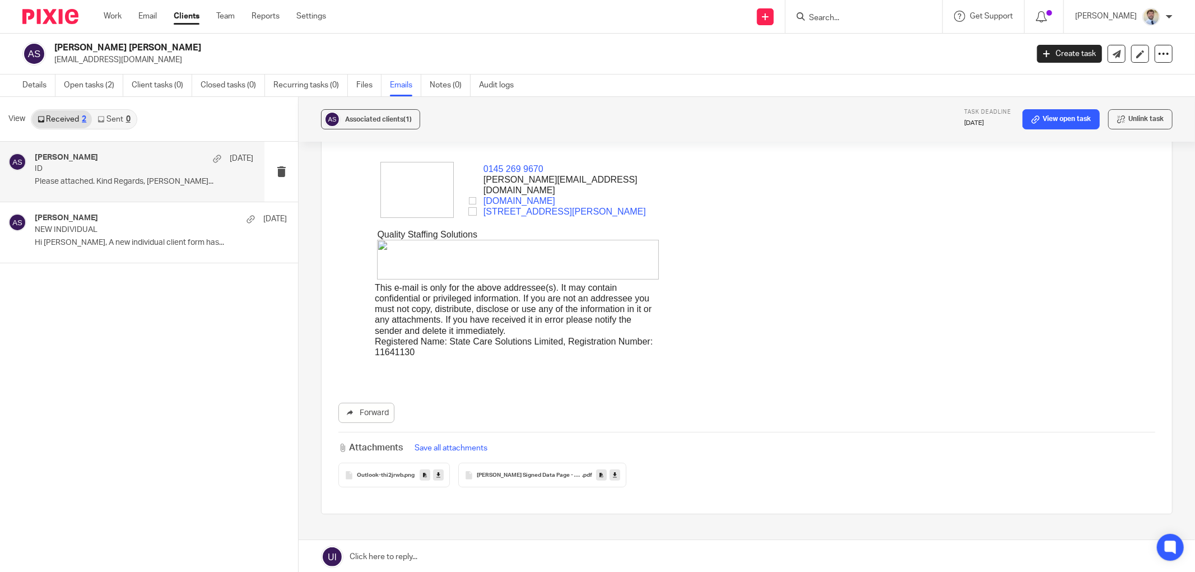
scroll to position [253, 0]
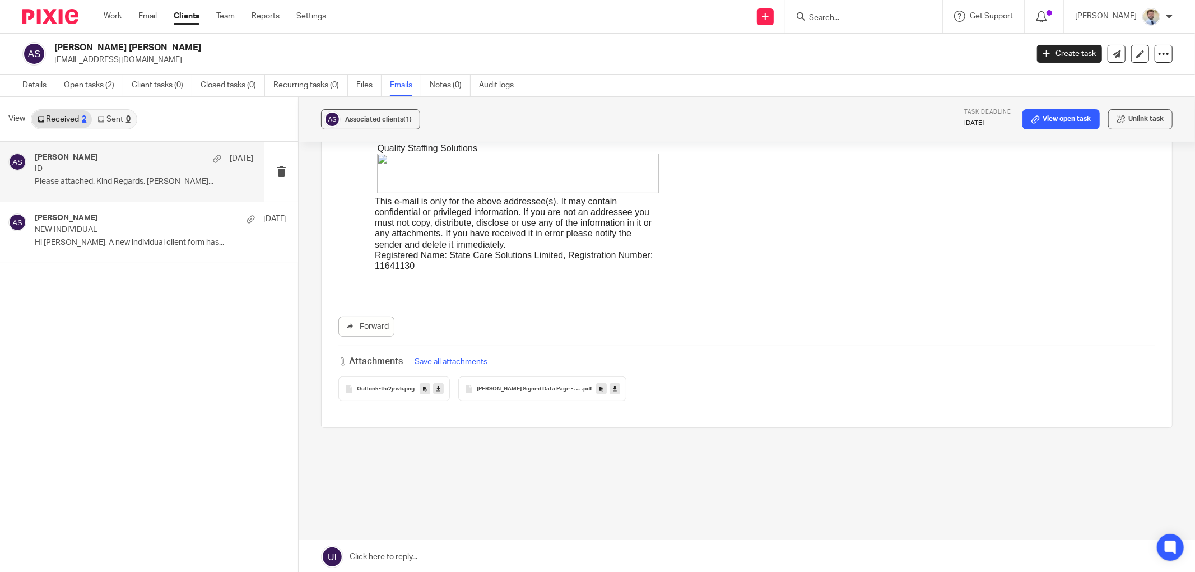
click at [600, 390] on icon at bounding box center [602, 389] width 4 height 8
click at [292, 331] on div "Augustina Santos 11 Aug ID Please attached. Kind Regards, Augustina... Sam Tayl…" at bounding box center [149, 358] width 298 height 432
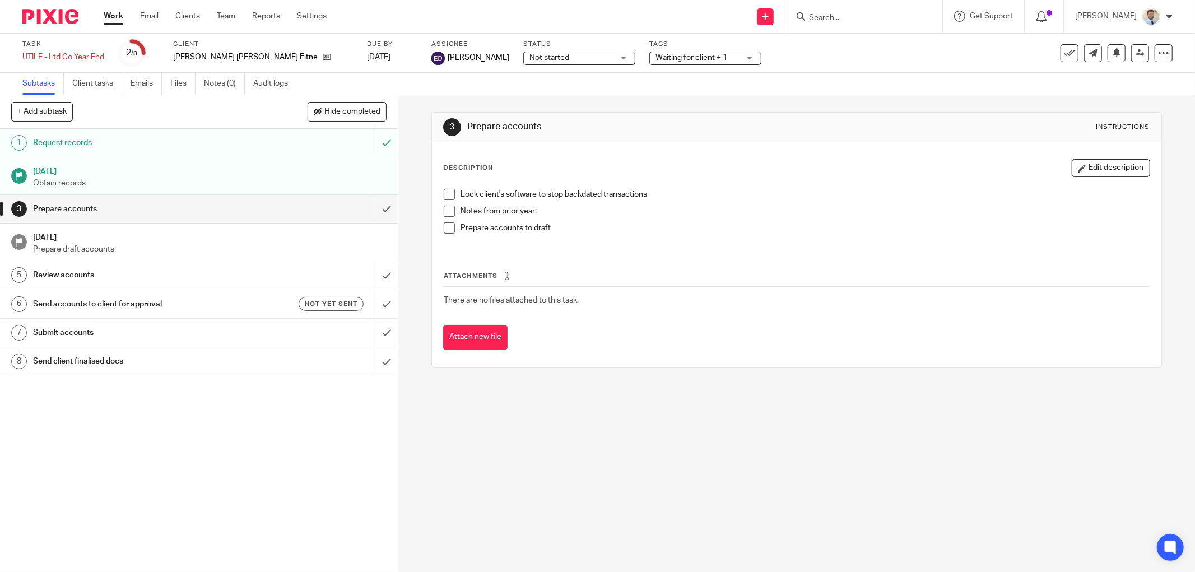
click at [656, 56] on span "Waiting for client + 1" at bounding box center [692, 58] width 72 height 8
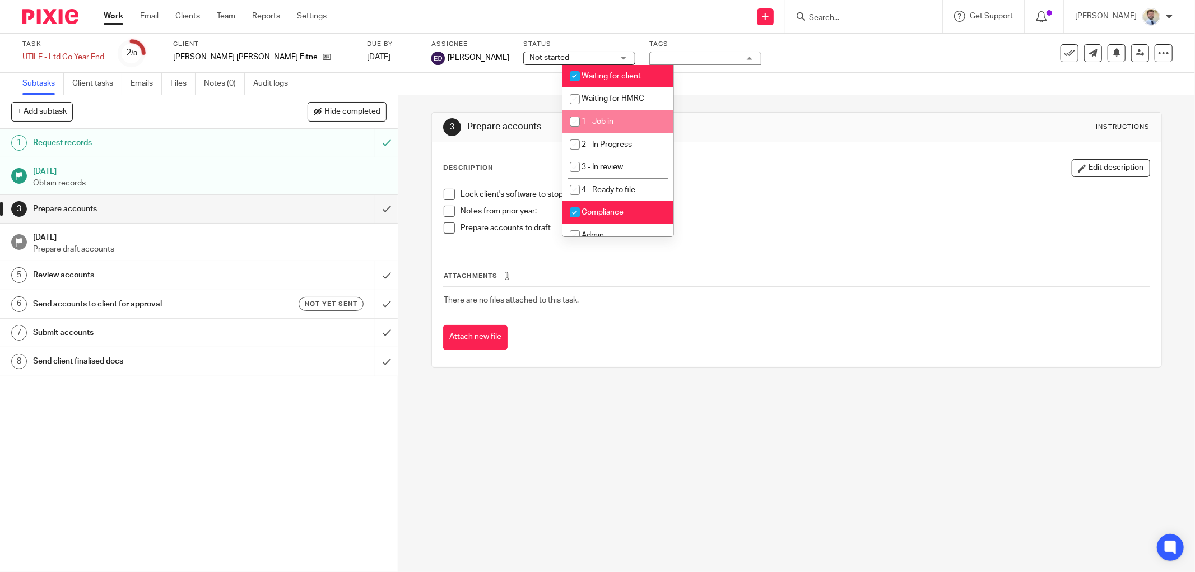
click at [597, 127] on li "1 - Job in" at bounding box center [618, 121] width 111 height 23
checkbox input "true"
click at [636, 81] on li "Waiting for client" at bounding box center [618, 76] width 111 height 23
checkbox input "false"
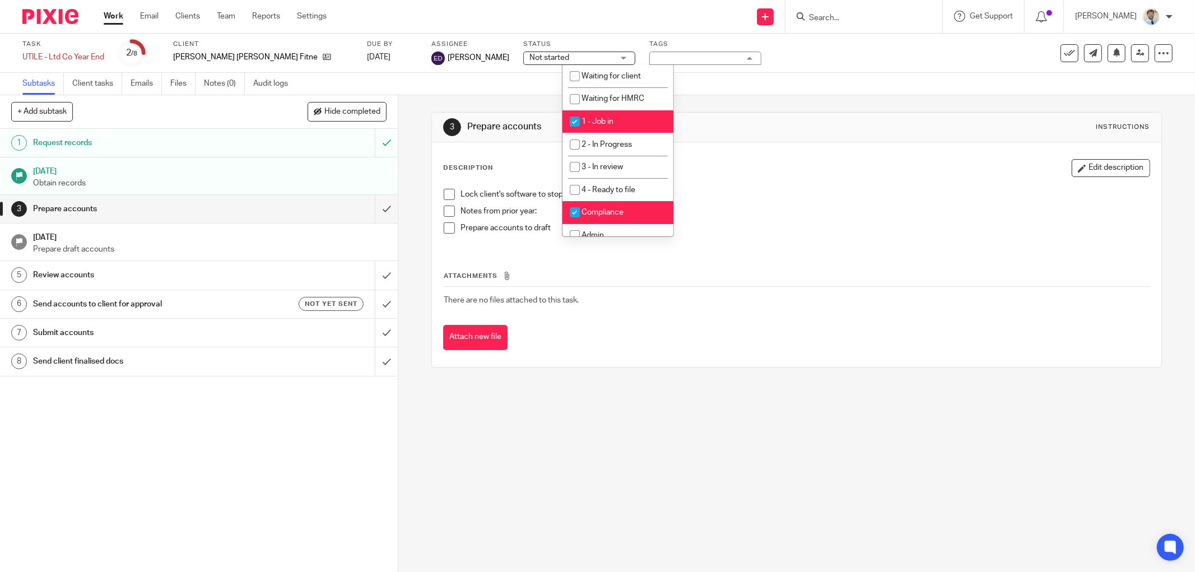
click at [743, 81] on div "Subtasks Client tasks Emails Files Notes (0) Audit logs" at bounding box center [597, 84] width 1195 height 22
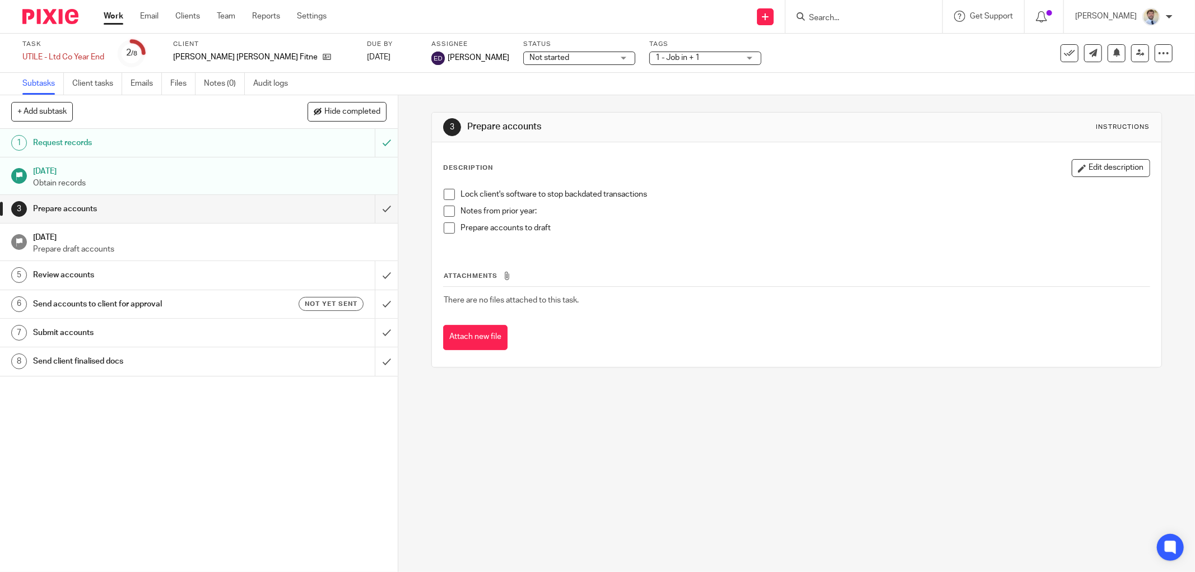
click at [415, 101] on div "3 Prepare accounts Instructions Description Edit description Lock client's soft…" at bounding box center [796, 333] width 797 height 477
click at [367, 55] on link "[DATE]" at bounding box center [392, 58] width 50 height 12
click at [565, 114] on div "3 Prepare accounts Instructions" at bounding box center [796, 128] width 729 height 30
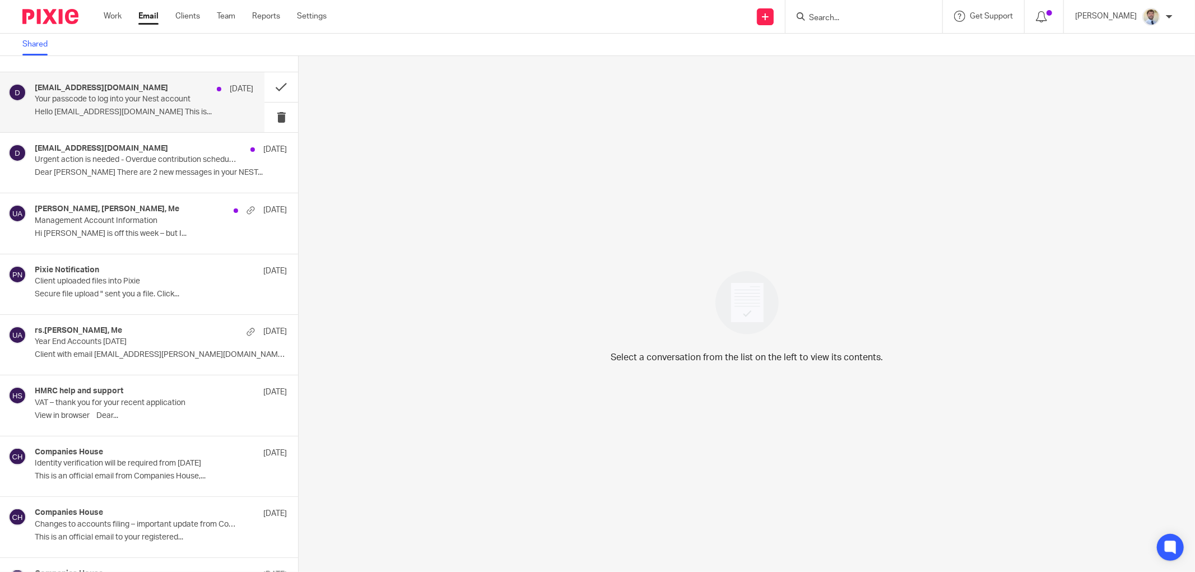
scroll to position [821, 0]
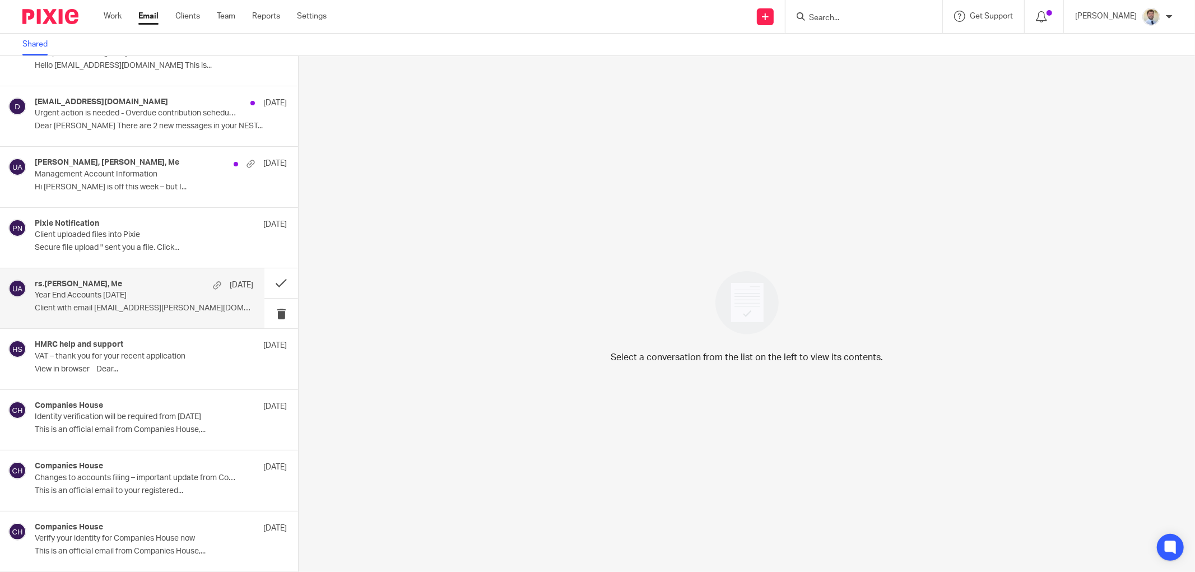
click at [91, 312] on p "Client with email [EMAIL_ADDRESS][PERSON_NAME][DOMAIN_NAME]..." at bounding box center [144, 309] width 219 height 10
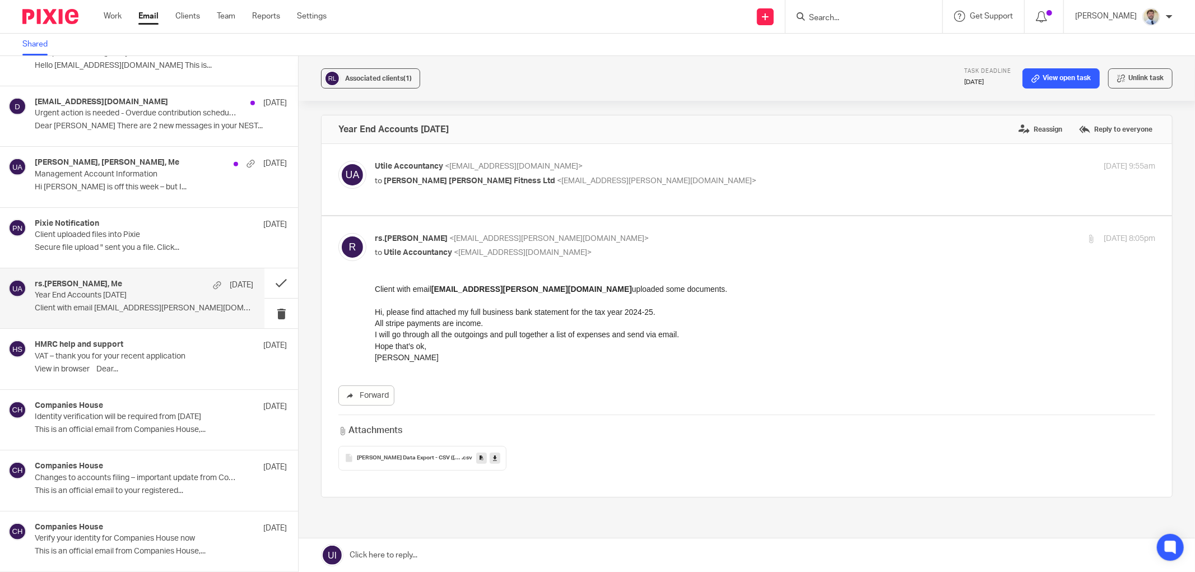
scroll to position [0, 0]
click at [159, 291] on p "Year End Accounts [DATE]" at bounding box center [122, 296] width 175 height 10
click at [270, 279] on button at bounding box center [281, 283] width 34 height 30
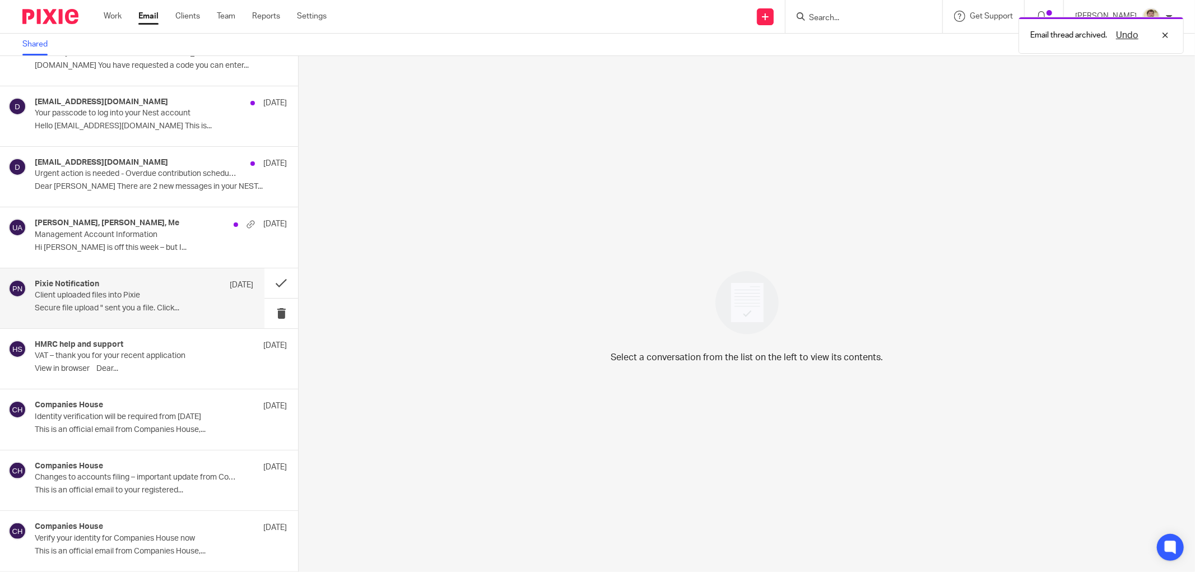
click at [151, 303] on div "Pixie Notification [DATE] Client uploaded files into Pixie Secure file upload "…" at bounding box center [144, 299] width 219 height 38
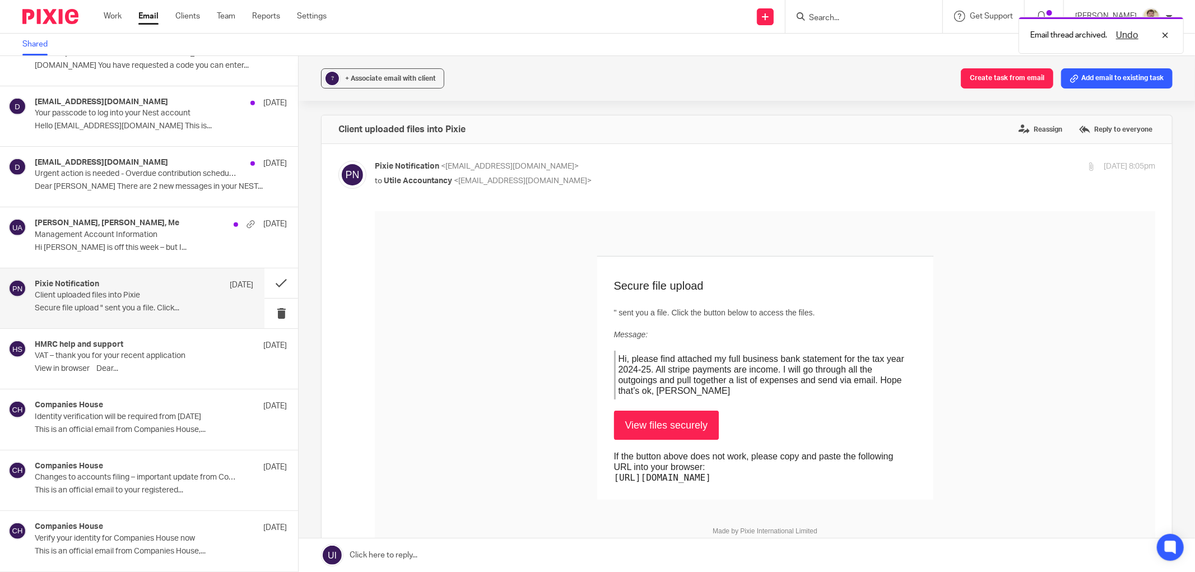
scroll to position [0, 0]
drag, startPoint x: 391, startPoint y: 67, endPoint x: 383, endPoint y: 91, distance: 25.0
click at [392, 67] on div "? + Associate email with client Create task from email Add email to existing ta…" at bounding box center [747, 78] width 896 height 45
click at [379, 85] on button "? + Associate email with client" at bounding box center [382, 78] width 123 height 20
click at [356, 138] on input "text" at bounding box center [451, 143] width 237 height 11
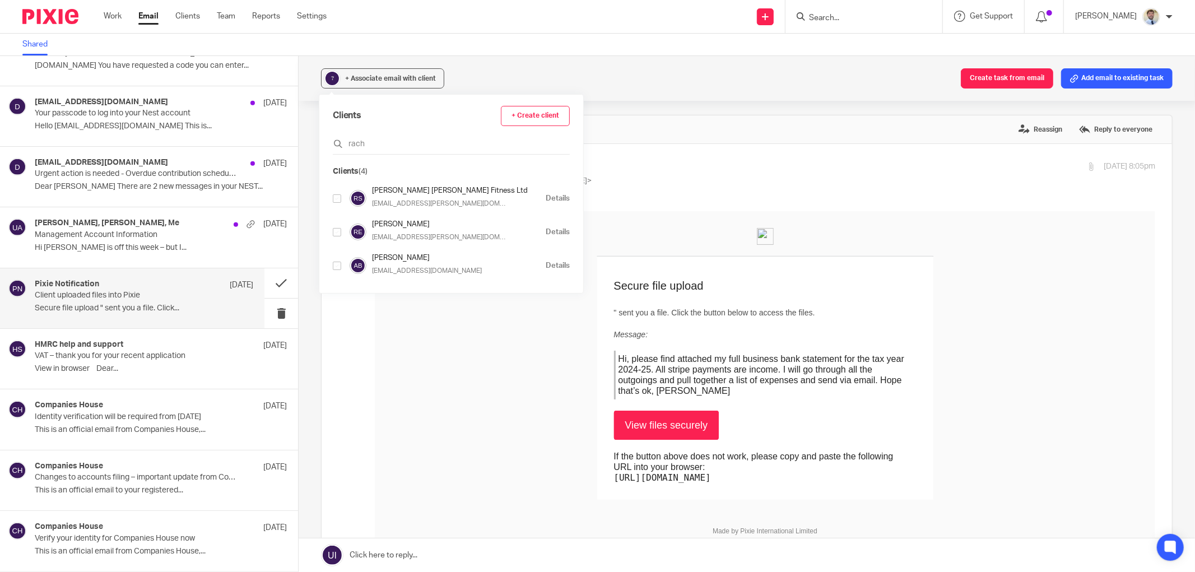
type input "rach"
click at [335, 200] on input "checkbox" at bounding box center [337, 198] width 8 height 8
checkbox input "true"
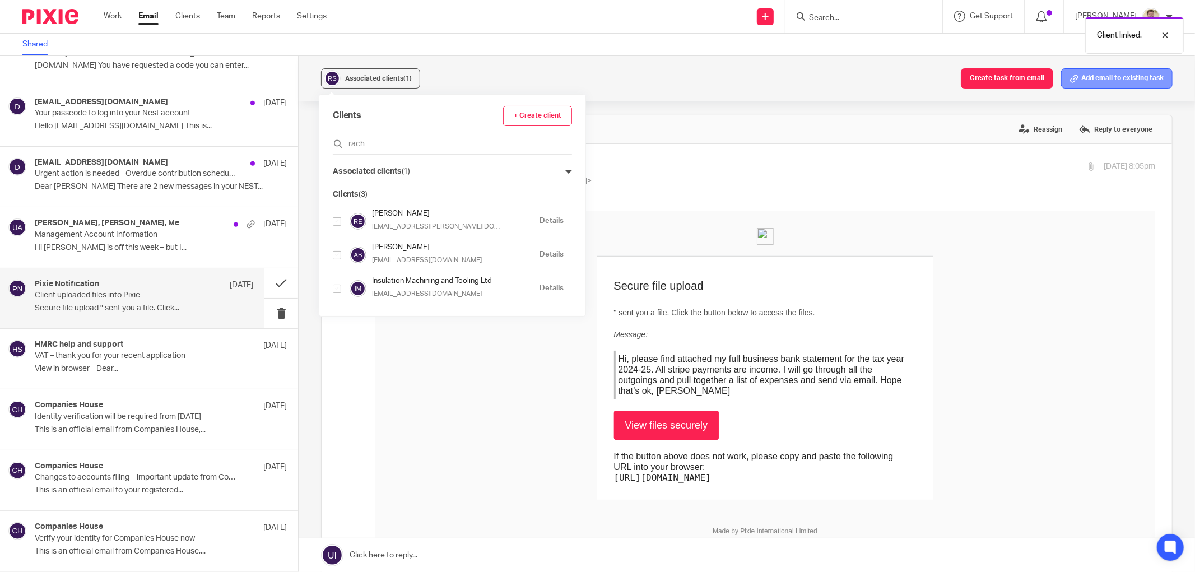
click at [1095, 80] on button "Add email to existing task" at bounding box center [1116, 78] width 111 height 20
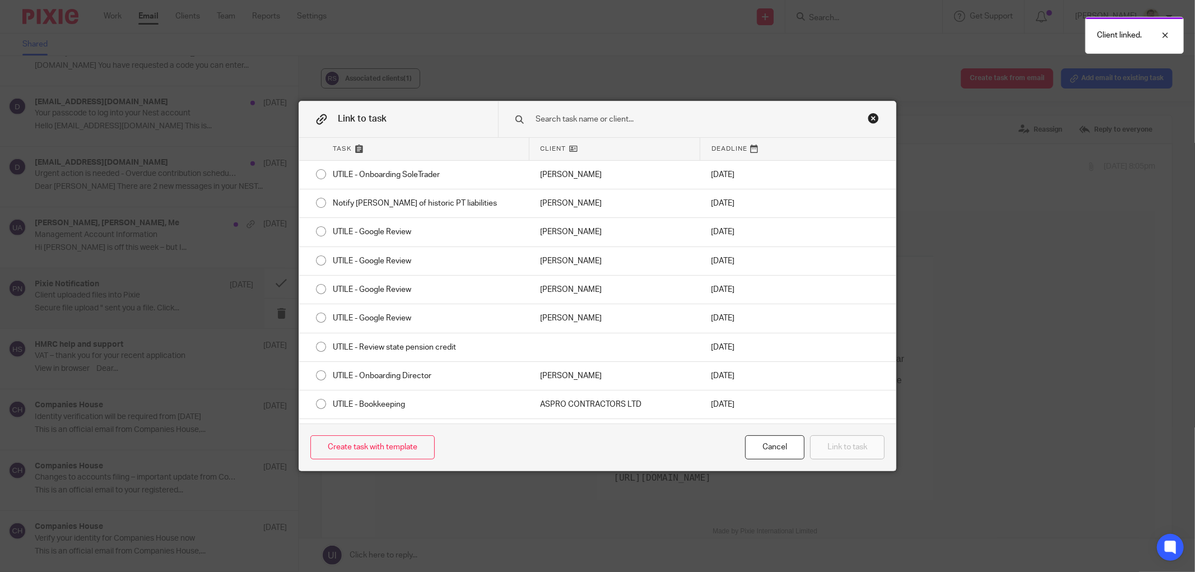
click at [568, 119] on input "text" at bounding box center [686, 119] width 303 height 12
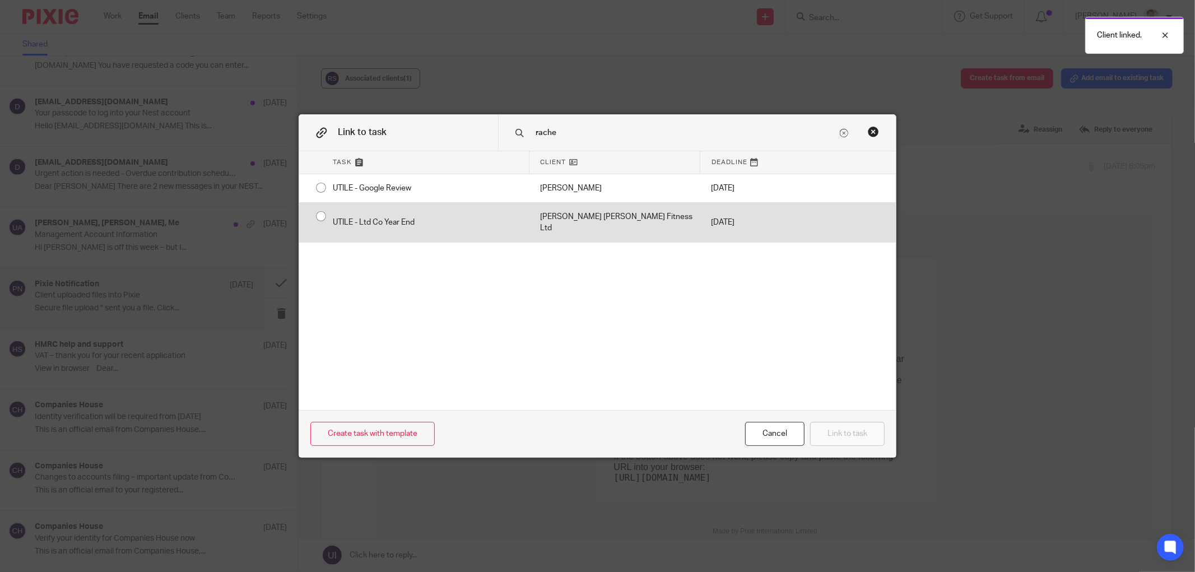
type input "rache"
click at [368, 224] on div "UTILE - Ltd Co Year End" at bounding box center [425, 223] width 207 height 40
radio input "true"
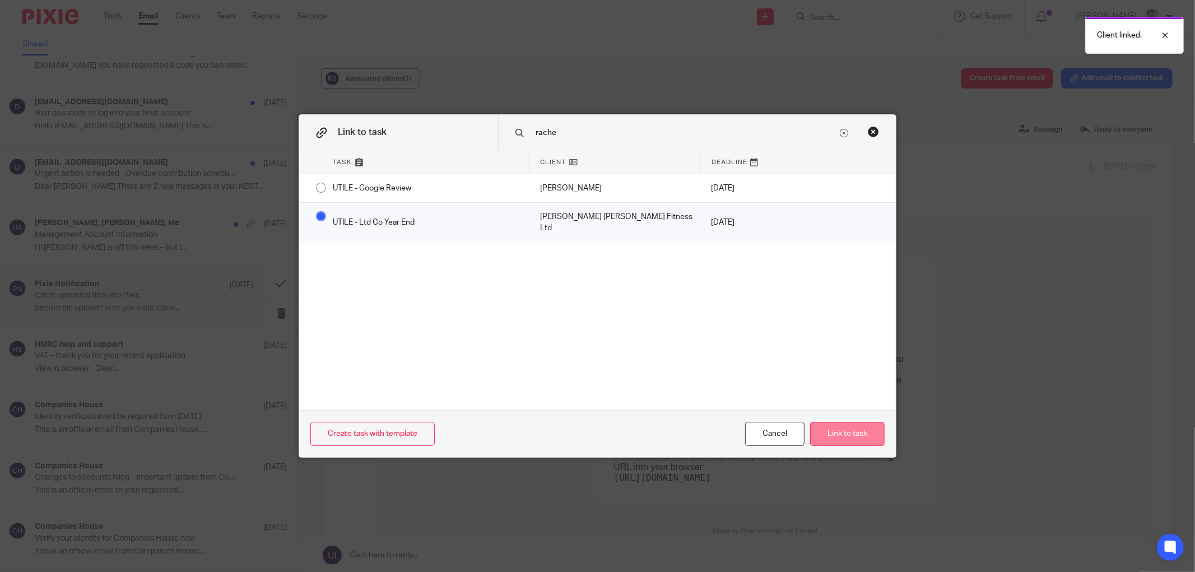
click at [826, 433] on button "Link to task" at bounding box center [847, 434] width 75 height 24
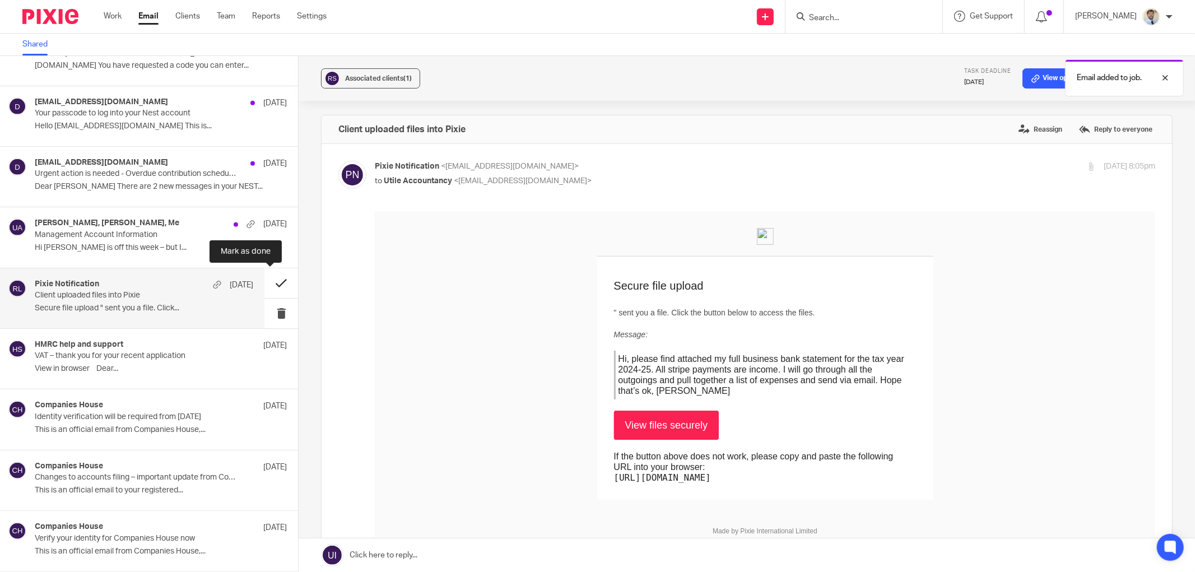
click at [265, 284] on button at bounding box center [281, 283] width 34 height 30
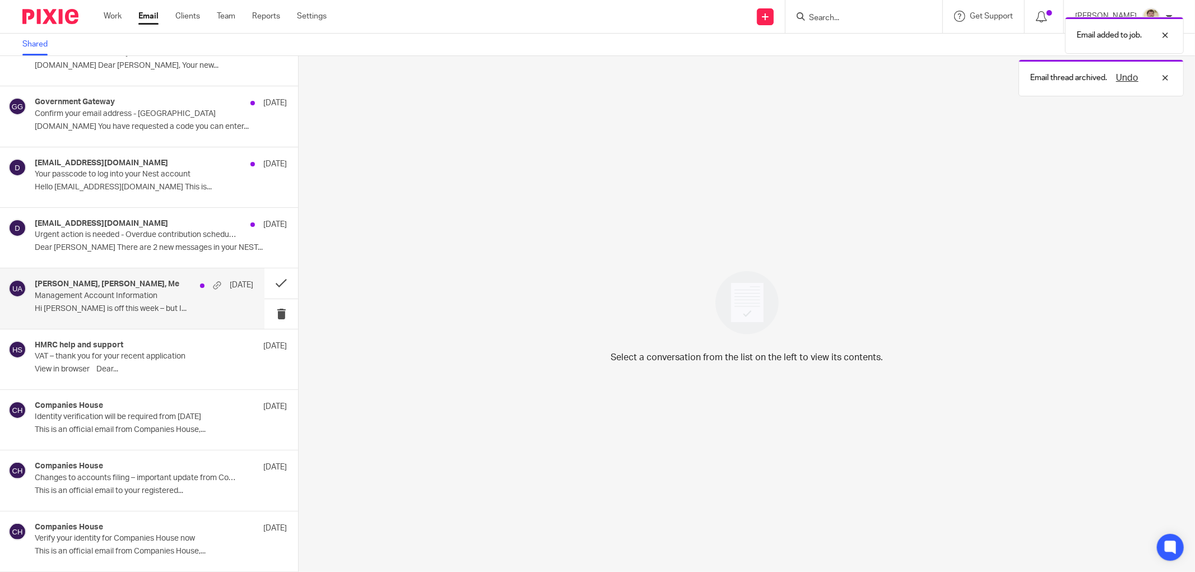
scroll to position [699, 0]
click at [165, 301] on div "Emma Dyson, Zoe Jones, Me 14 Aug Management Account Information Hi Ellie Zoe is…" at bounding box center [144, 299] width 219 height 38
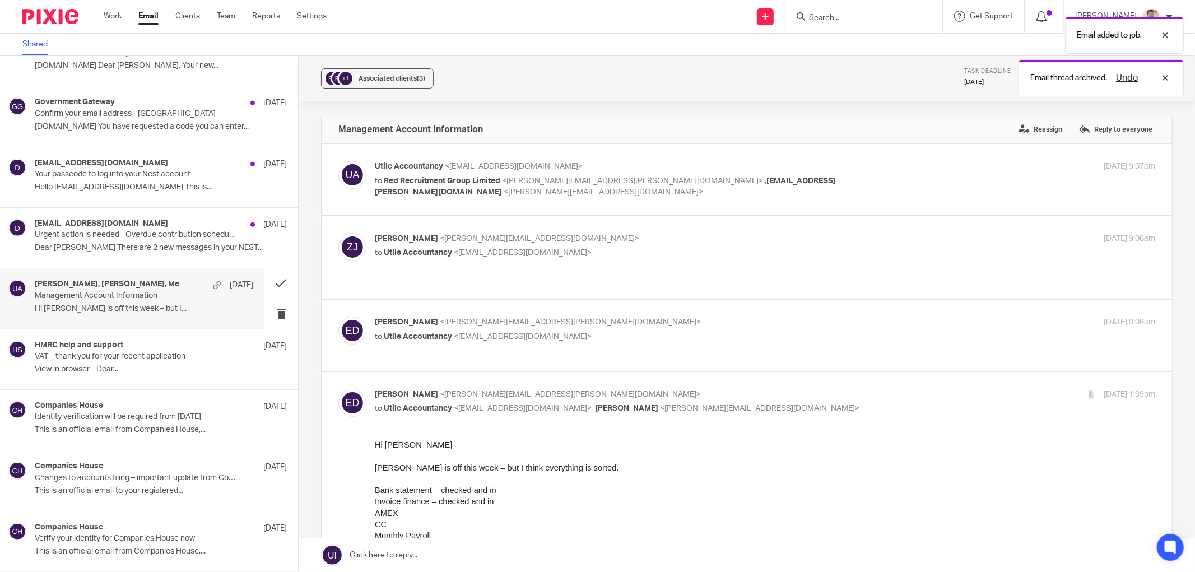
scroll to position [0, 0]
click at [740, 284] on label at bounding box center [747, 257] width 851 height 82
click at [338, 233] on input "checkbox" at bounding box center [338, 233] width 1 height 1
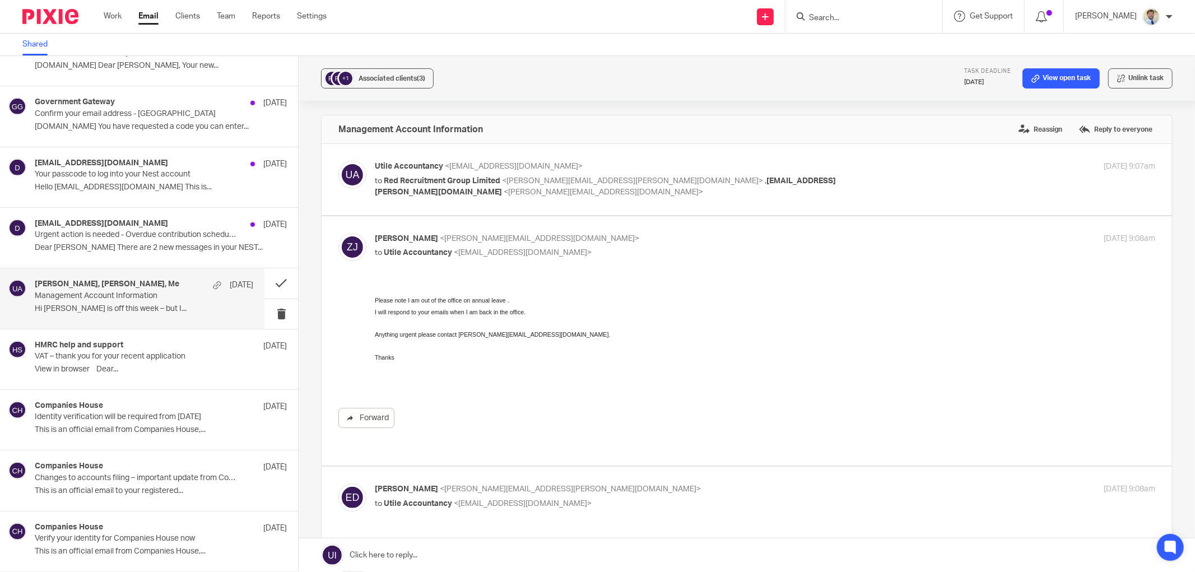
click at [643, 275] on div "Zoe Jones <zoe.jones@redrecruitmentgroup.co.uk> to Utile Accountancy <info@util…" at bounding box center [746, 341] width 817 height 216
click at [662, 243] on p "Zoe Jones <zoe.jones@redrecruitmentgroup.co.uk>" at bounding box center [635, 239] width 521 height 12
checkbox input "false"
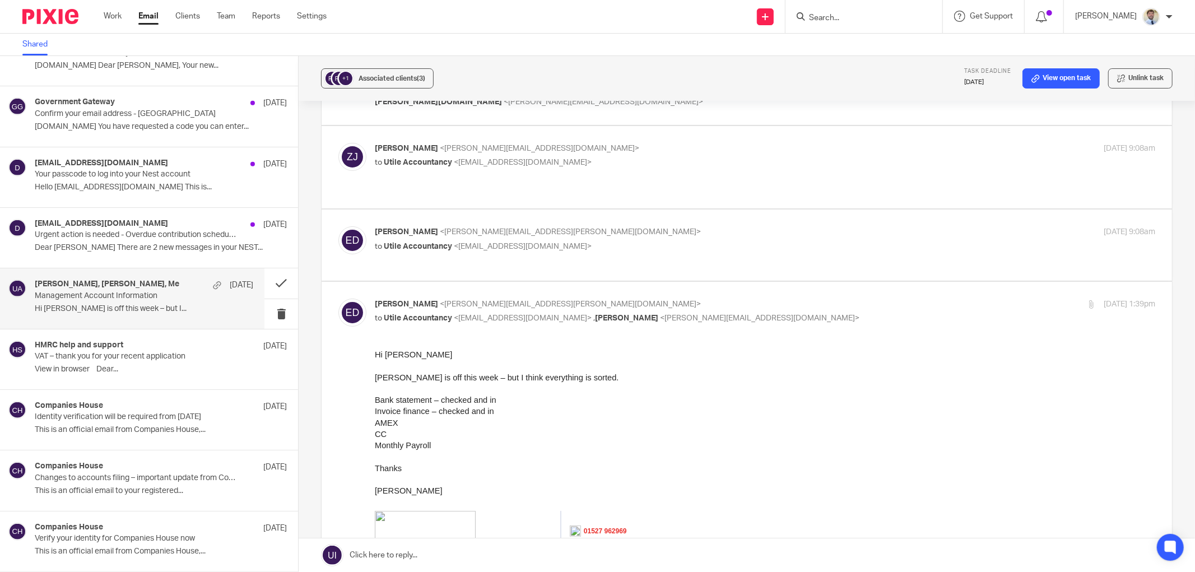
scroll to position [249, 0]
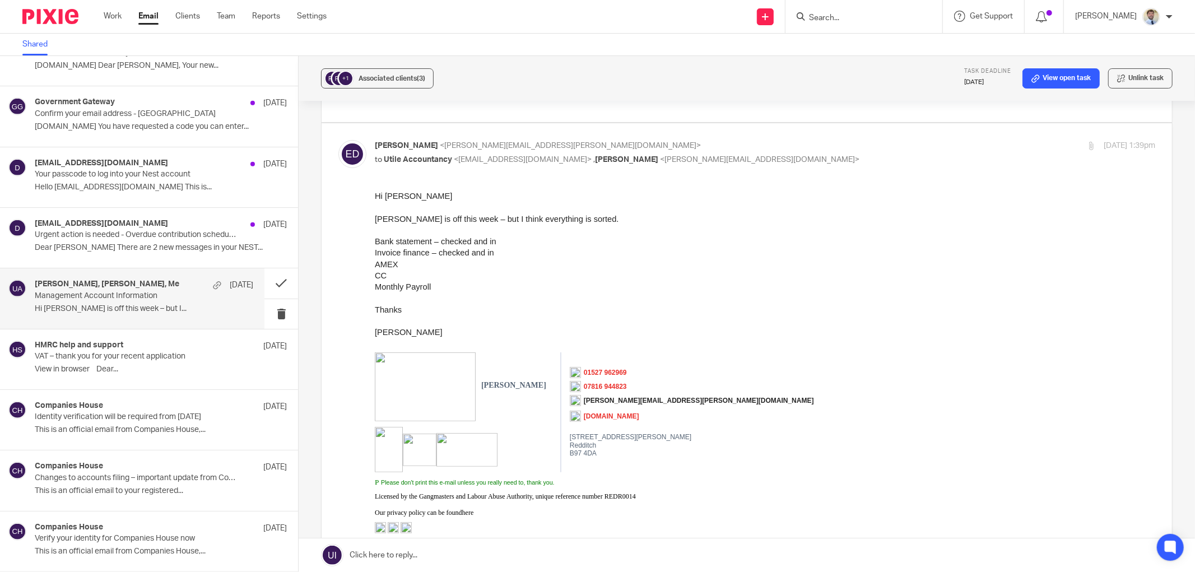
click at [148, 305] on p "Hi Ellie Zoe is off this week – but I..." at bounding box center [144, 309] width 219 height 10
click at [370, 80] on span "Associated clients (3)" at bounding box center [392, 78] width 67 height 7
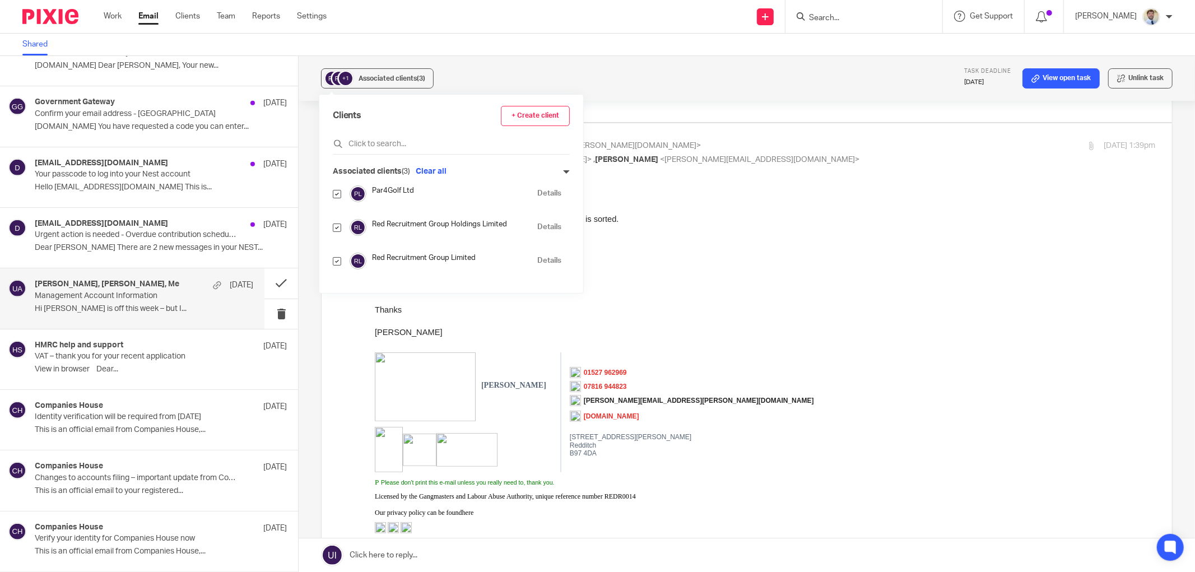
click at [337, 193] on input "checkbox" at bounding box center [337, 194] width 8 height 8
checkbox input "false"
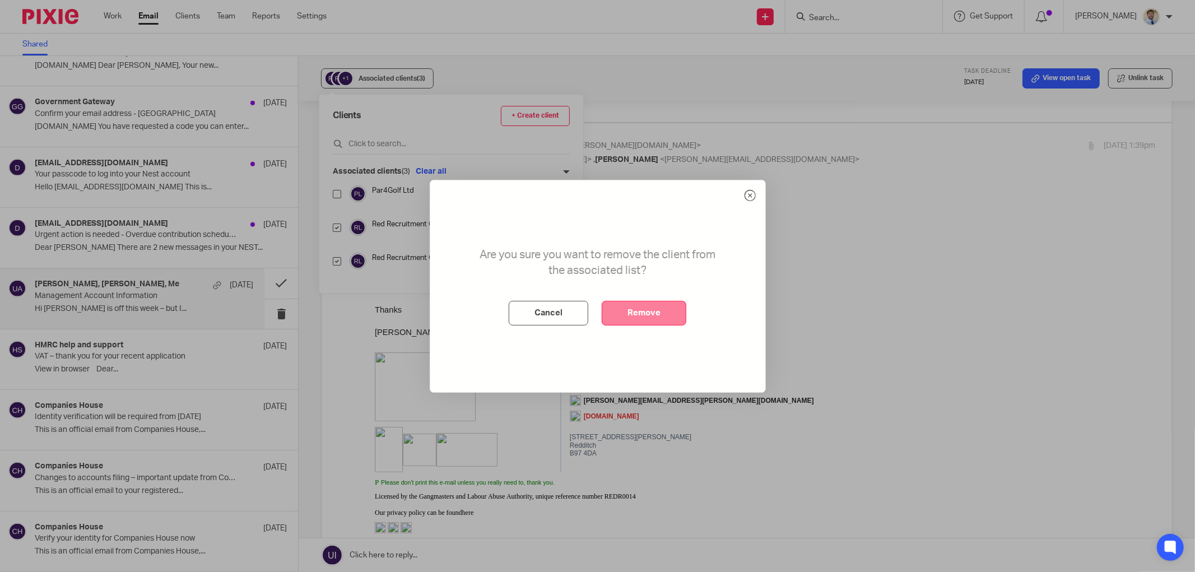
click at [656, 312] on button "Remove" at bounding box center [644, 313] width 85 height 25
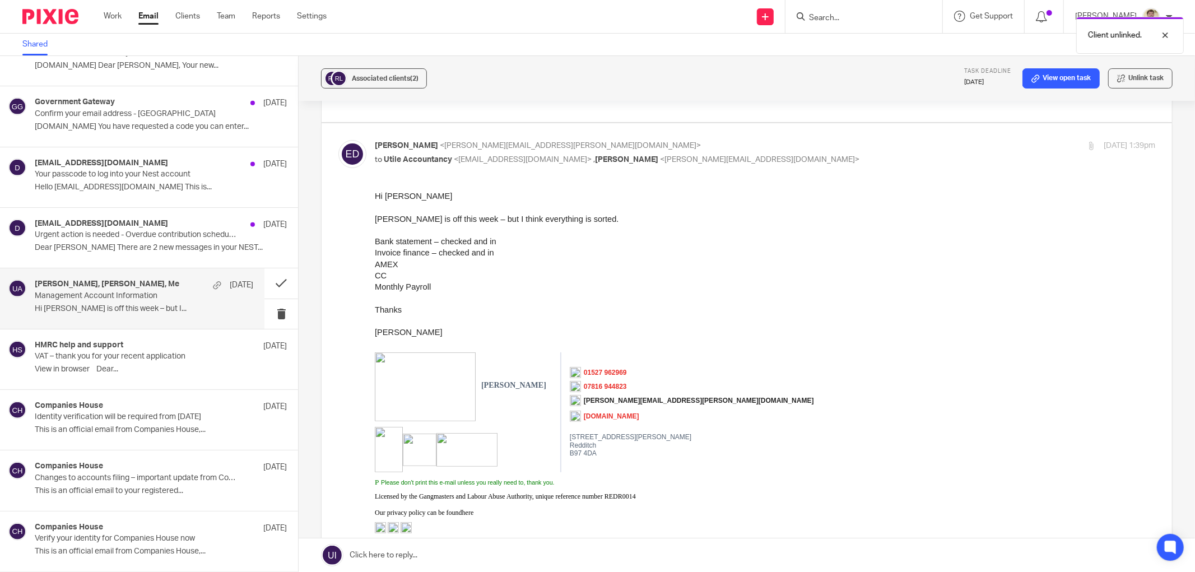
click at [365, 67] on div "Associated clients (2) Task deadline 12 Sep 2025 View open task Unlink task" at bounding box center [747, 78] width 896 height 45
click at [360, 80] on span "Associated clients (2)" at bounding box center [385, 78] width 67 height 7
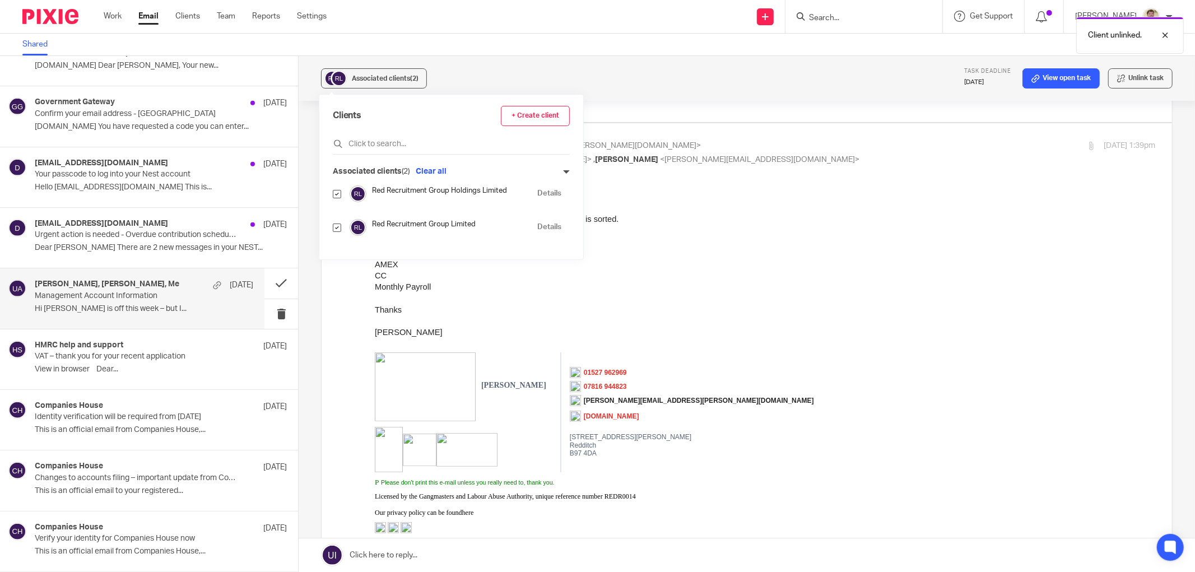
click at [339, 194] on input "checkbox" at bounding box center [337, 194] width 8 height 8
checkbox input "false"
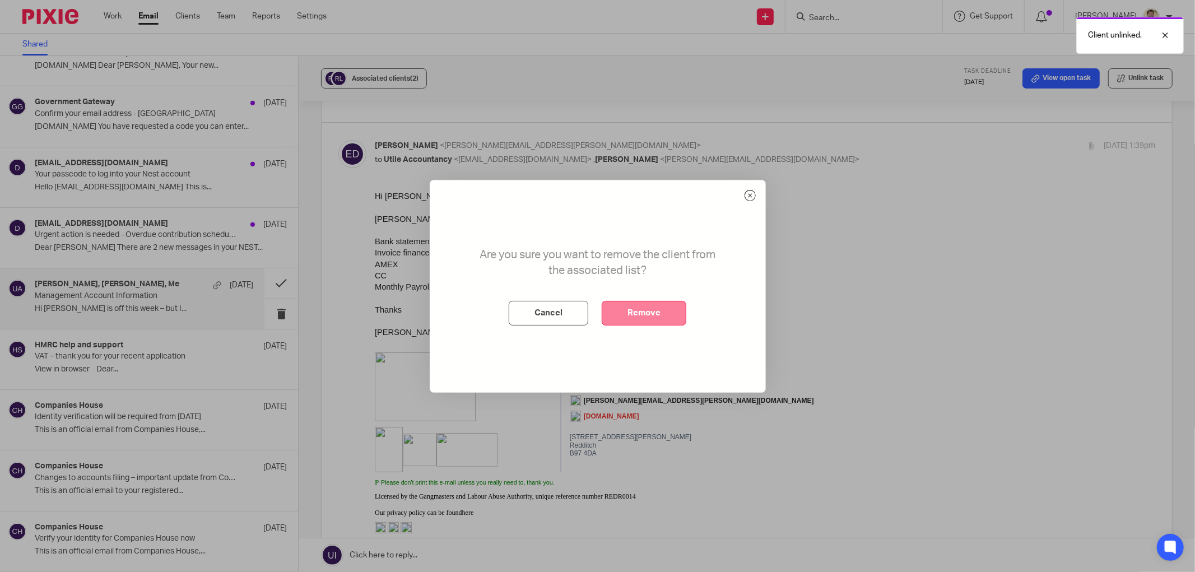
click at [628, 309] on button "Remove" at bounding box center [644, 313] width 85 height 25
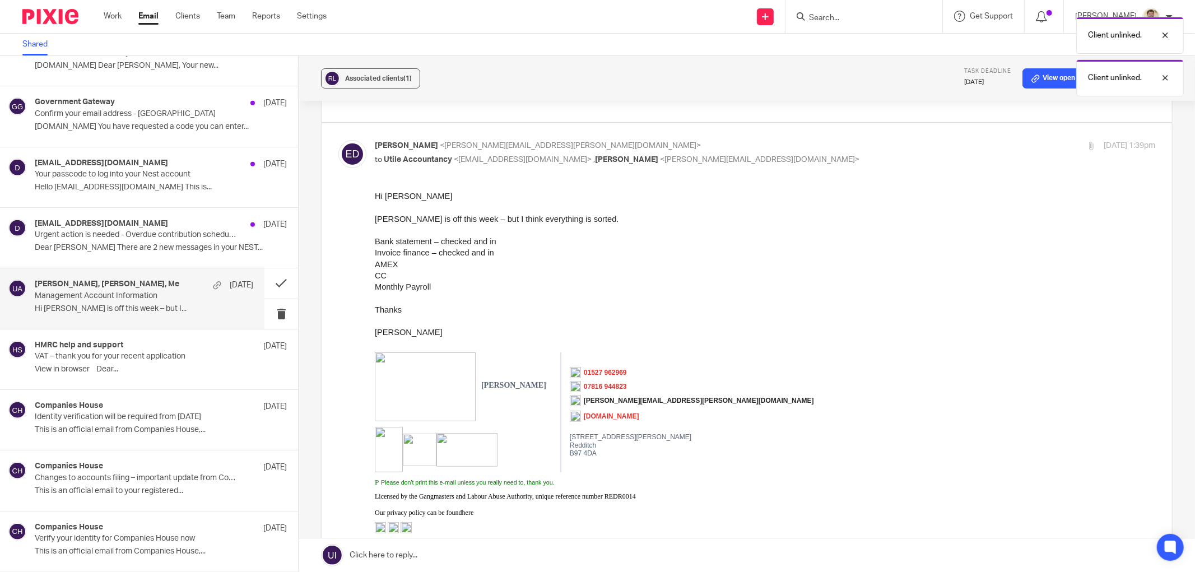
drag, startPoint x: 1048, startPoint y: 77, endPoint x: 920, endPoint y: 54, distance: 129.7
click at [918, 54] on div "Client unlinked. Client unlinked." at bounding box center [891, 53] width 587 height 85
click at [1165, 77] on div at bounding box center [1157, 77] width 30 height 13
click at [183, 301] on div "Emma Dyson, Zoe Jones, Me 14 Aug Management Account Information Hi Ellie Zoe is…" at bounding box center [144, 299] width 219 height 38
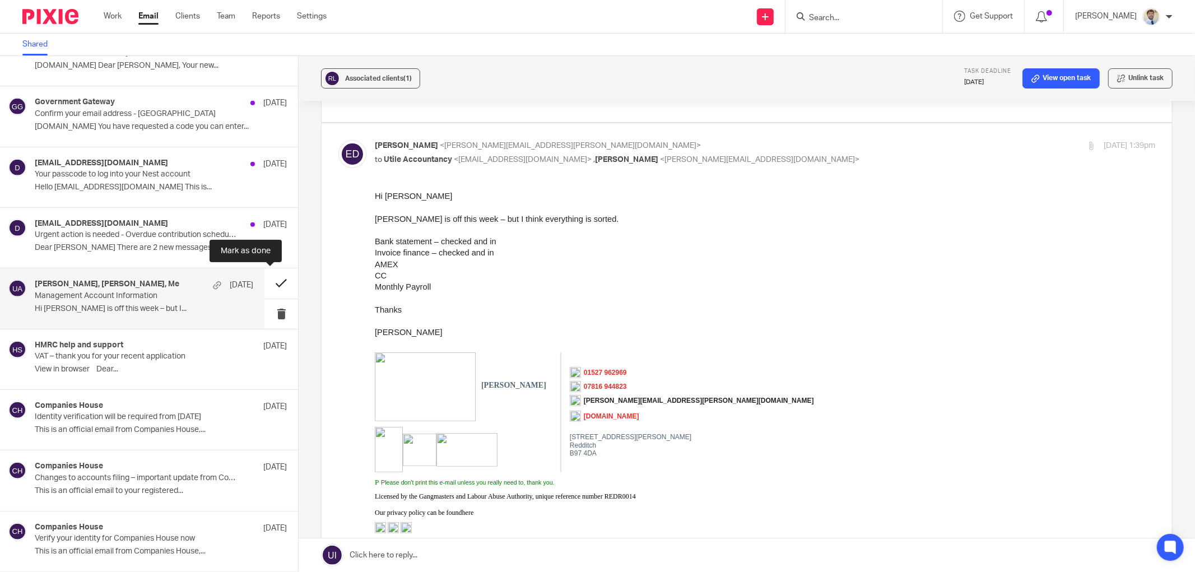
click at [264, 281] on button at bounding box center [281, 283] width 34 height 30
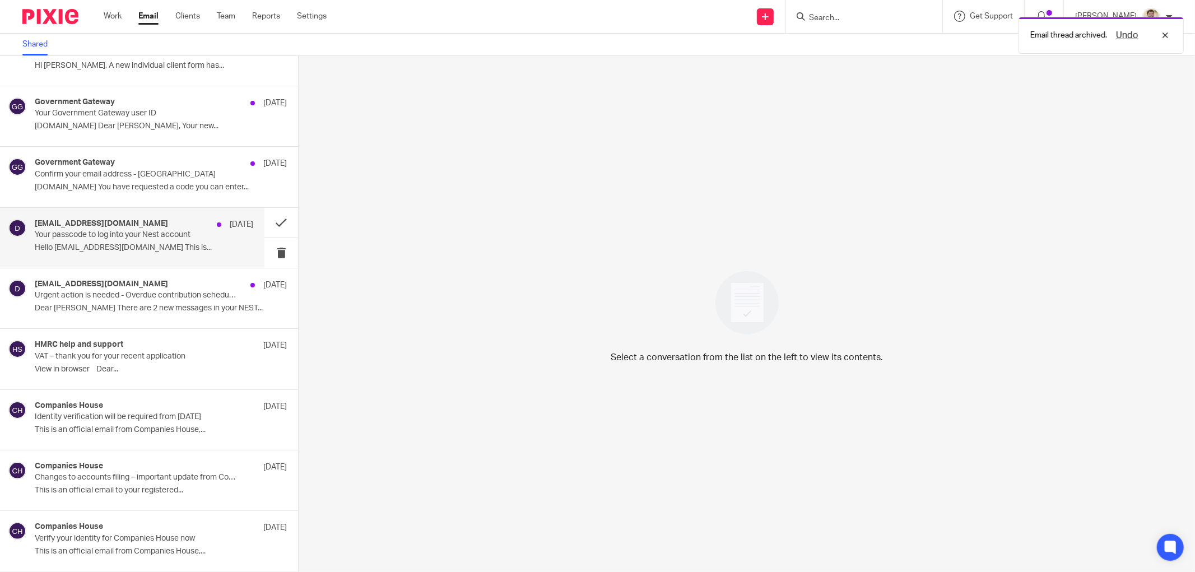
scroll to position [639, 0]
click at [89, 320] on div "do_not_reply@nestpensions.org.uk 14 Aug Urgent action is needed - Overdue contr…" at bounding box center [132, 298] width 264 height 60
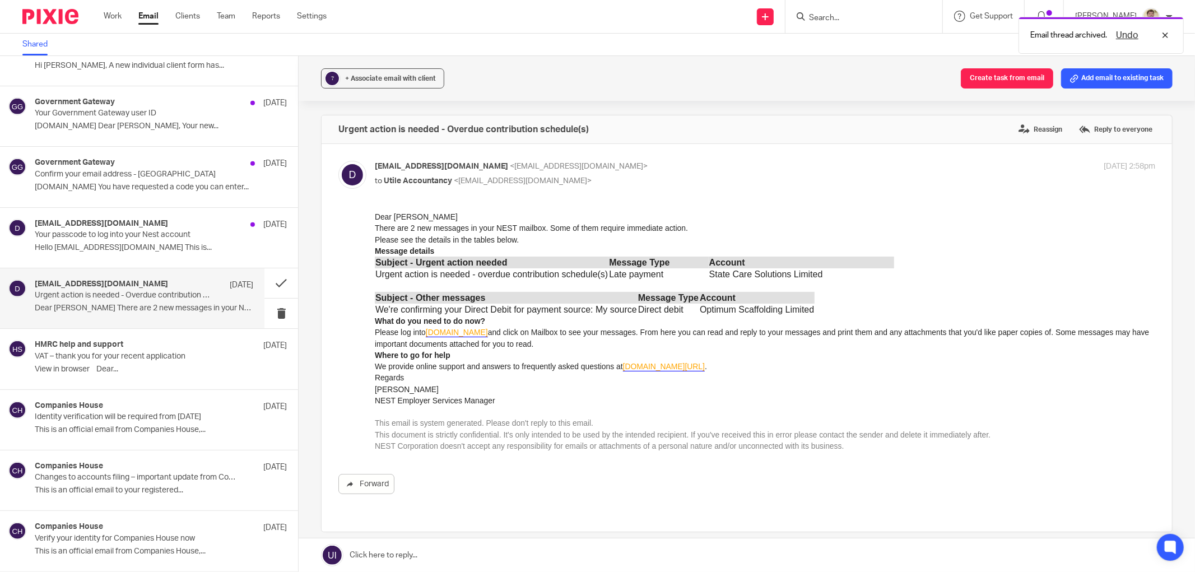
scroll to position [0, 0]
click at [267, 314] on button at bounding box center [281, 314] width 34 height 30
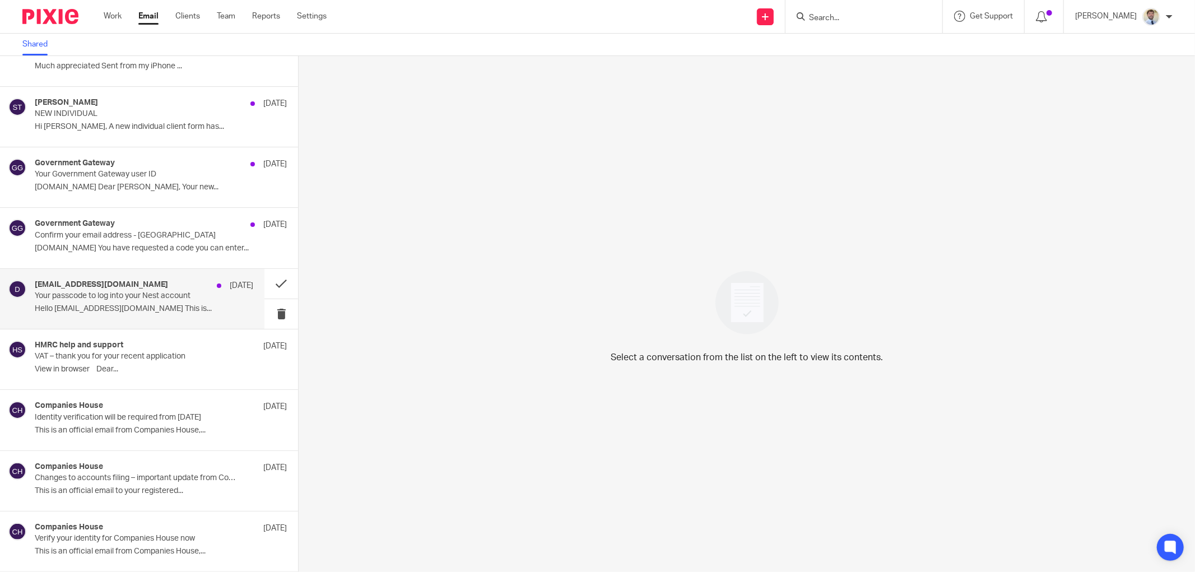
click at [226, 310] on p "Hello hello@utileaccountancy.co.uk This is..." at bounding box center [144, 309] width 219 height 10
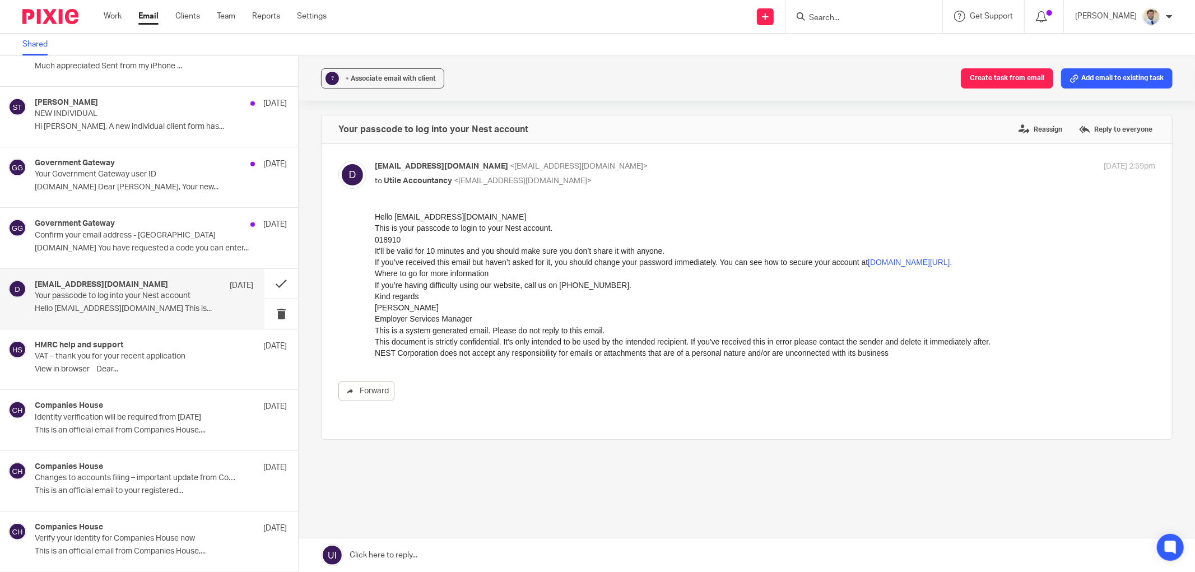
scroll to position [0, 0]
click at [157, 359] on p "VAT – thank you for your recent application" at bounding box center [122, 357] width 175 height 10
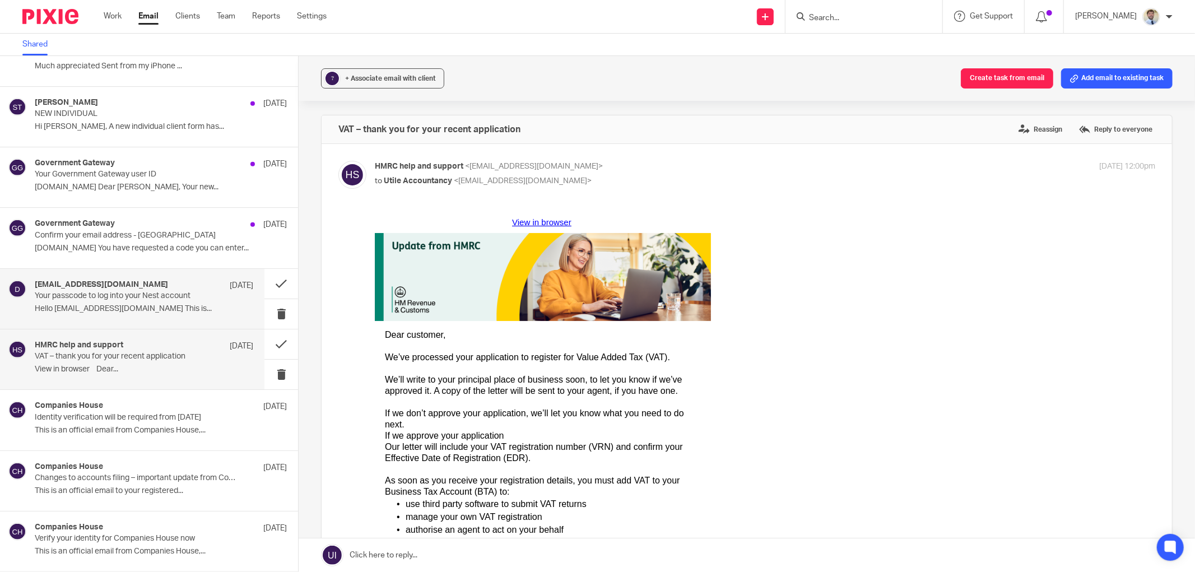
click at [223, 308] on p "Hello hello@utileaccountancy.co.uk This is..." at bounding box center [144, 309] width 219 height 10
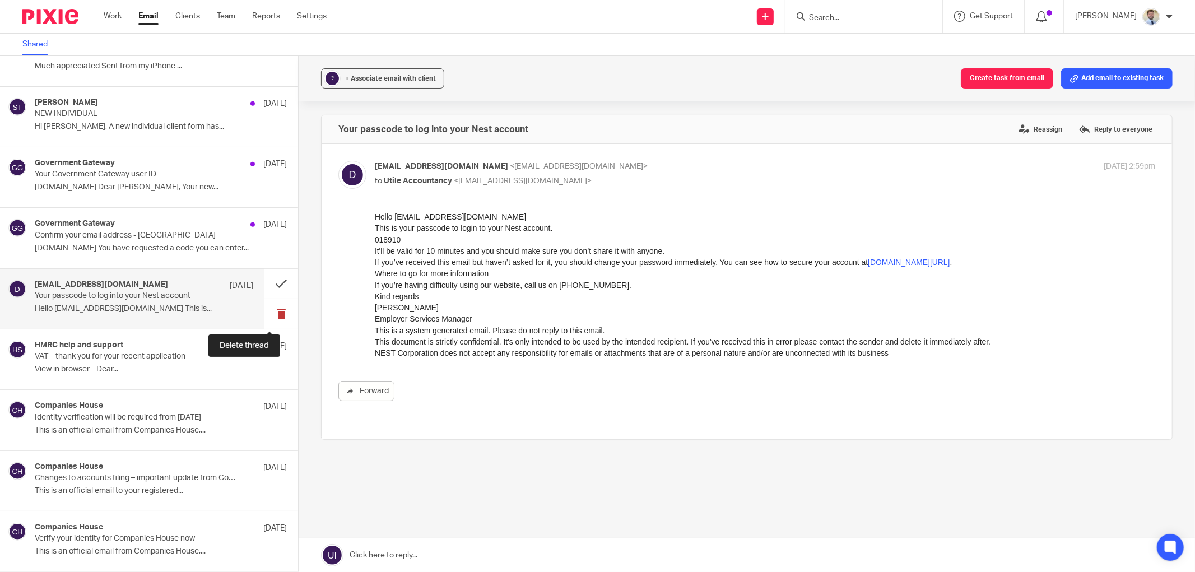
click at [273, 311] on button at bounding box center [281, 314] width 34 height 30
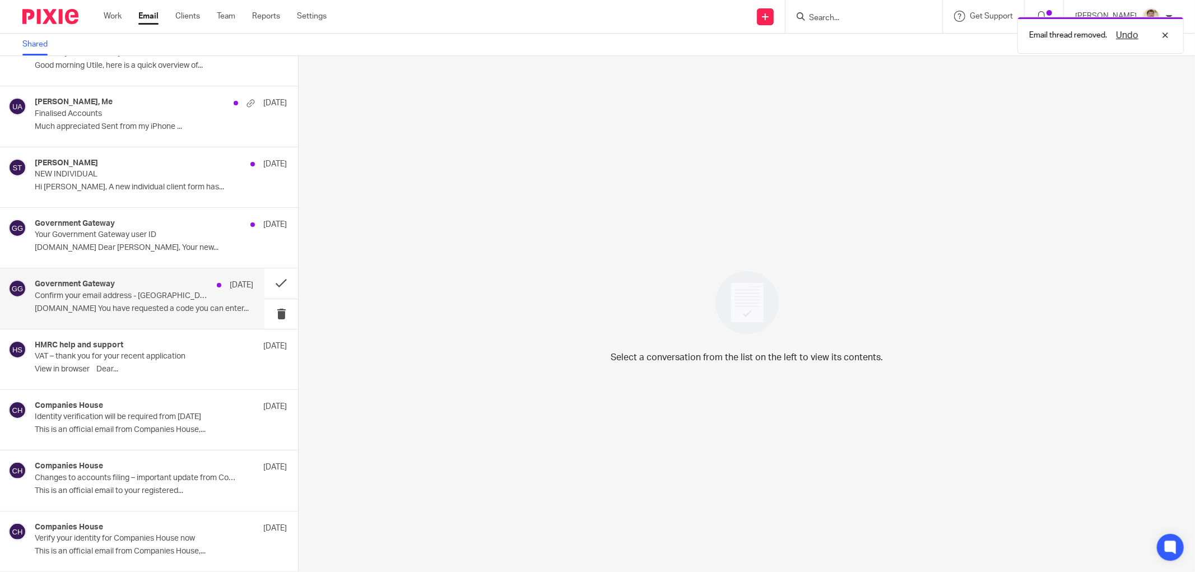
click at [151, 288] on div "Government Gateway 14 Aug" at bounding box center [144, 285] width 219 height 11
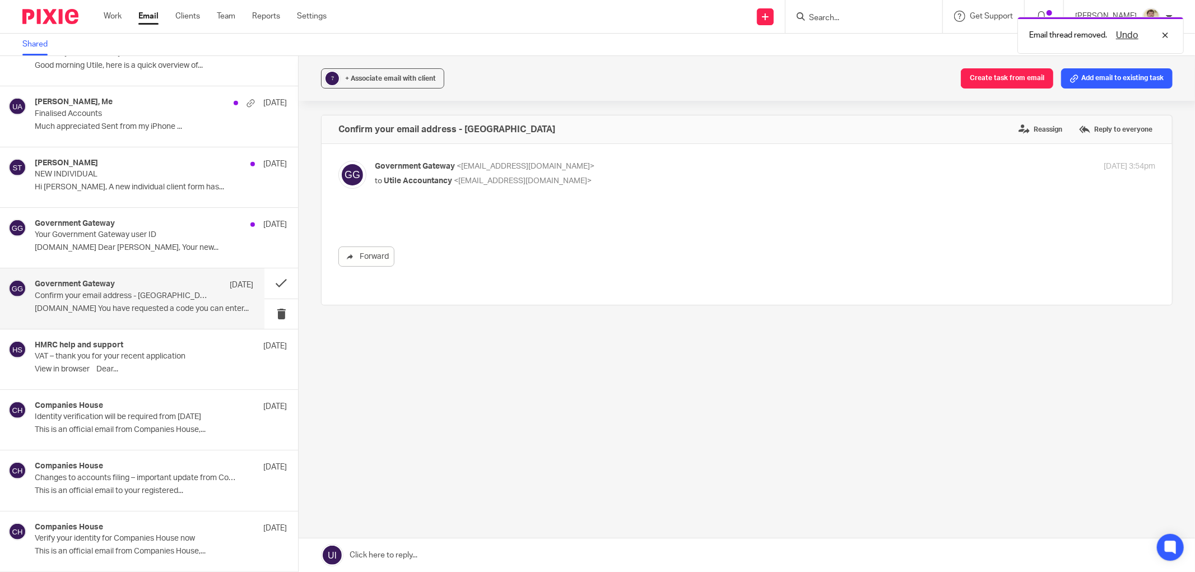
scroll to position [0, 0]
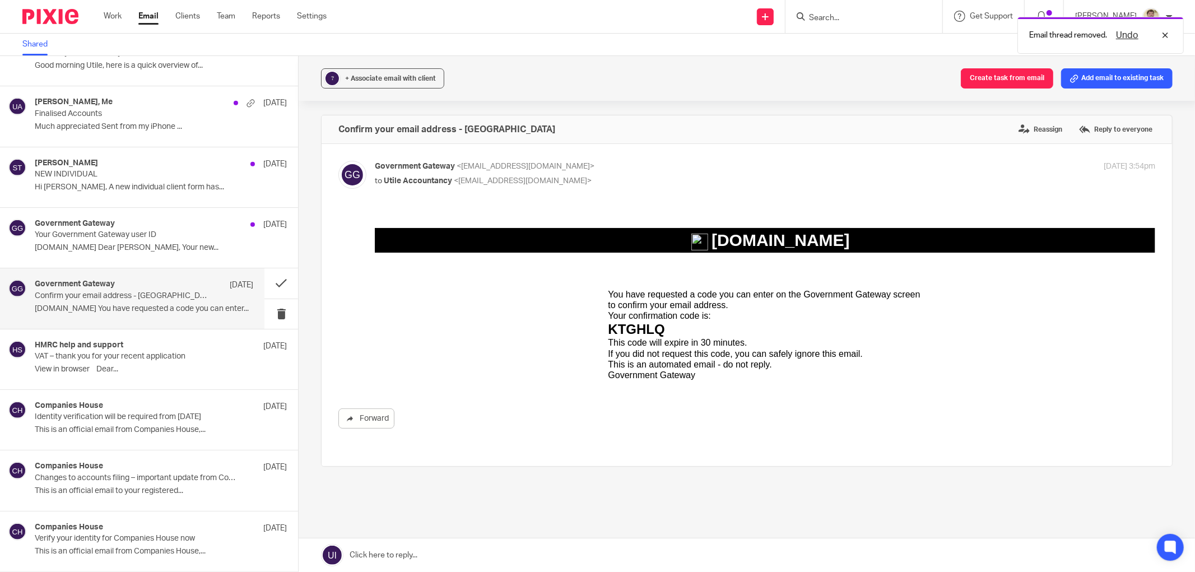
click at [500, 334] on div "GOV.UK You have requested a code you can enter on the Government Gateway screen…" at bounding box center [765, 298] width 780 height 175
click at [264, 312] on button at bounding box center [281, 314] width 34 height 30
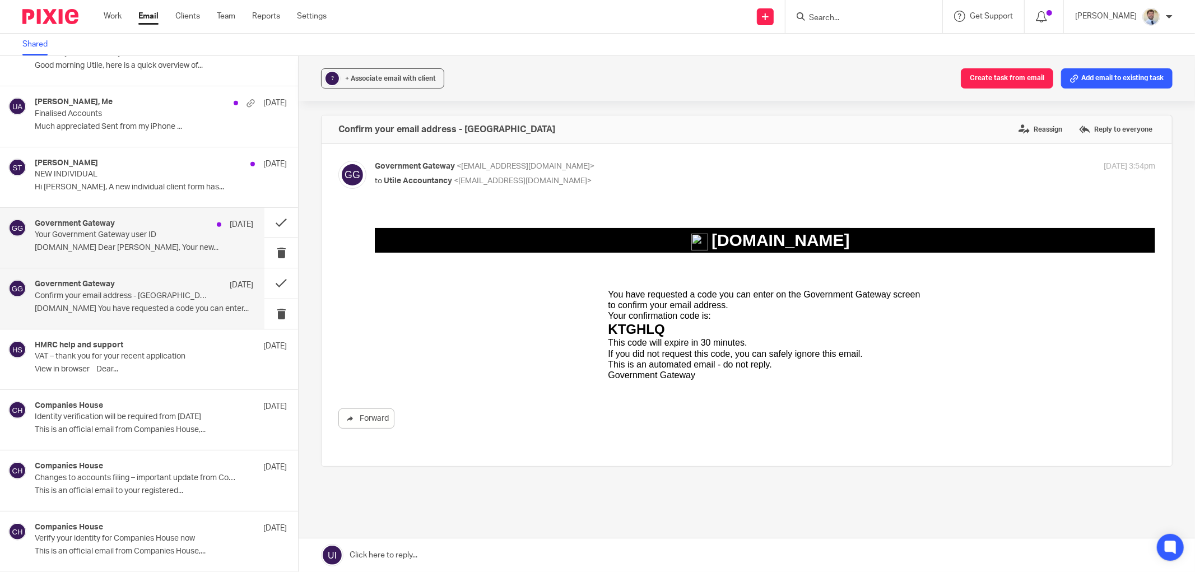
scroll to position [456, 0]
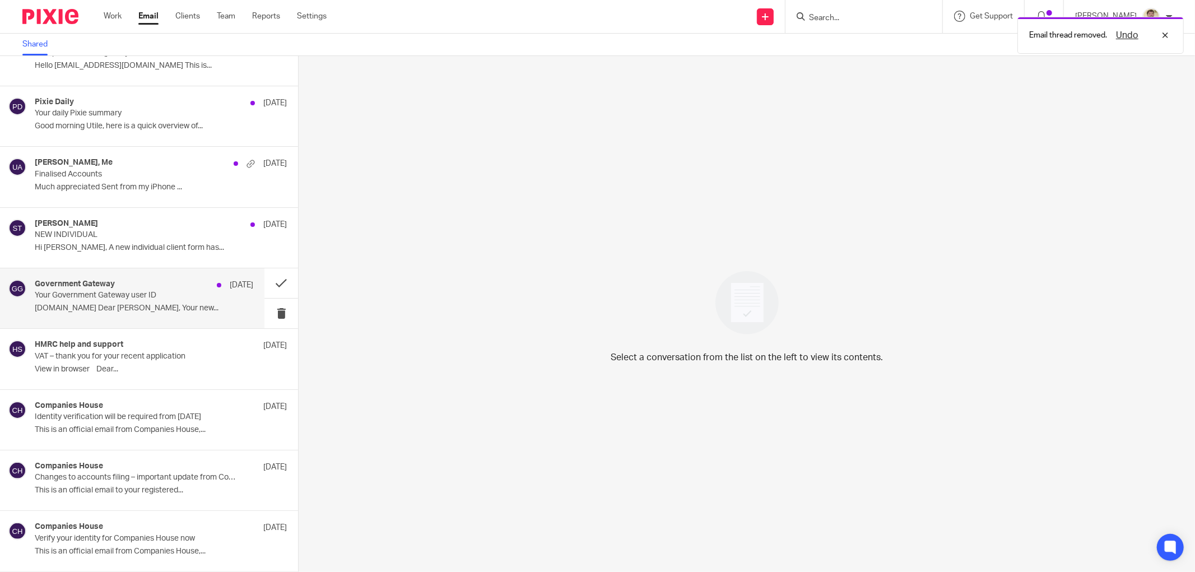
click at [164, 315] on div "Government Gateway 14 Aug Your Government Gateway user ID GOV.UK Dear Scott She…" at bounding box center [144, 299] width 219 height 38
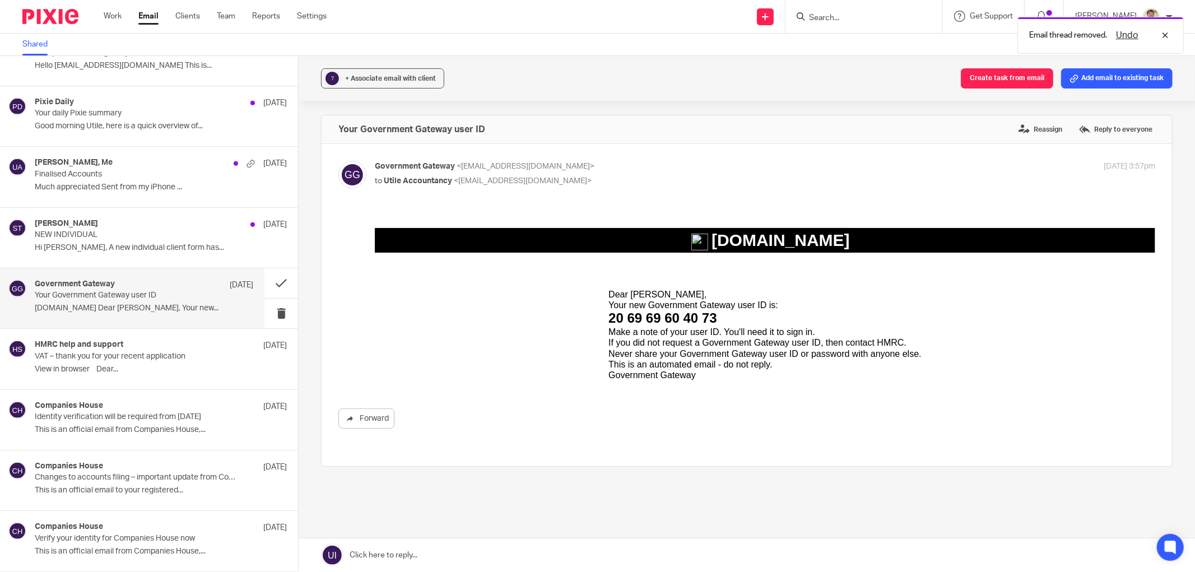
scroll to position [0, 0]
click at [669, 306] on p "Your new Government Gateway user ID is:" at bounding box center [764, 304] width 313 height 11
drag, startPoint x: 724, startPoint y: 316, endPoint x: 598, endPoint y: 315, distance: 126.1
click at [603, 315] on td "Dear Scott Shearan, Your new Government Gateway user ID is: 20 69 69 60 40 73 M…" at bounding box center [765, 330] width 324 height 111
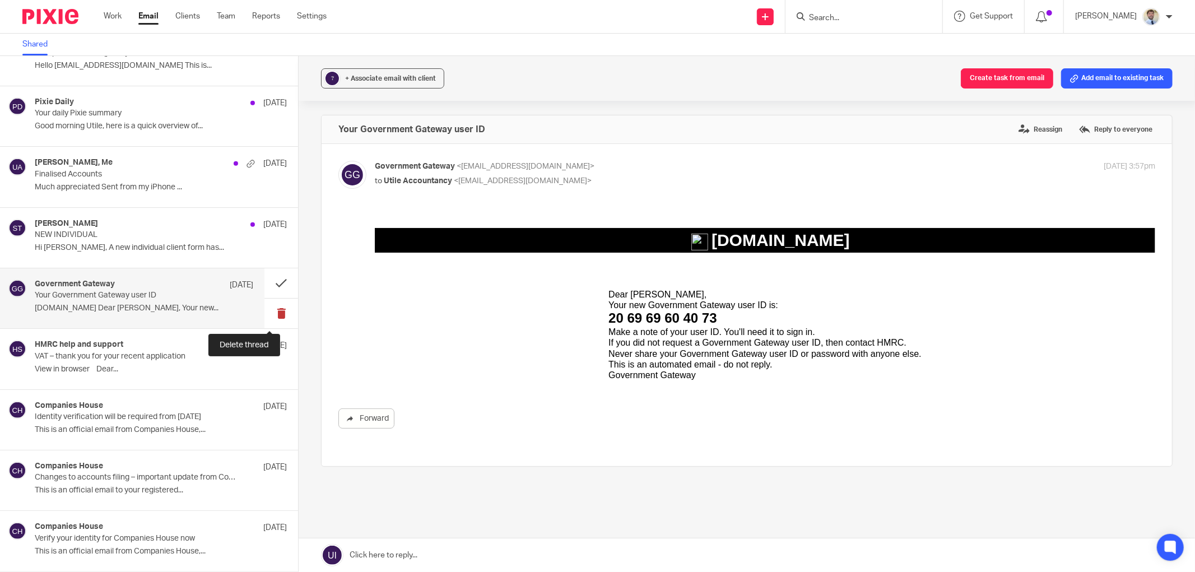
click at [271, 315] on button at bounding box center [281, 314] width 34 height 30
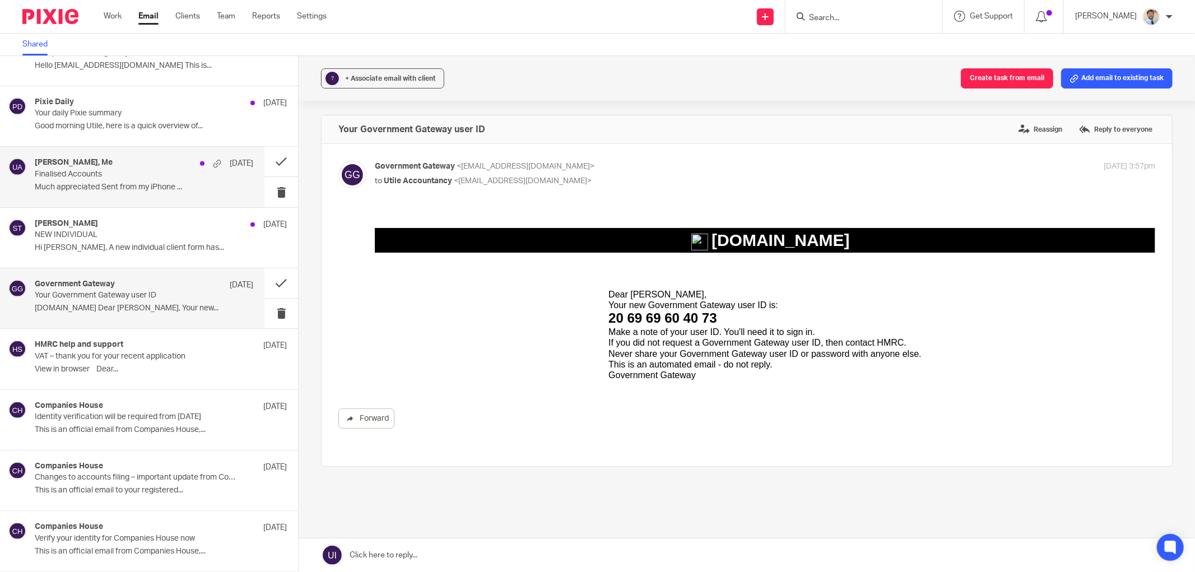
scroll to position [395, 0]
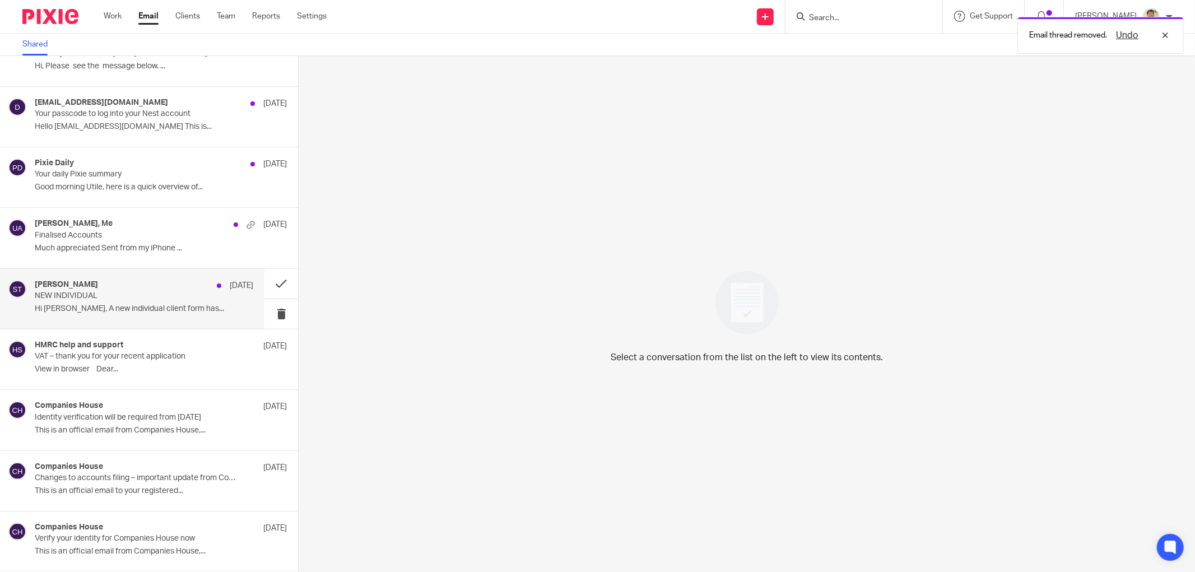
click at [141, 301] on div "Sam Taylor 14 Aug NEW INDIVIDUAL Hi James, A new individual client form has..." at bounding box center [144, 299] width 219 height 38
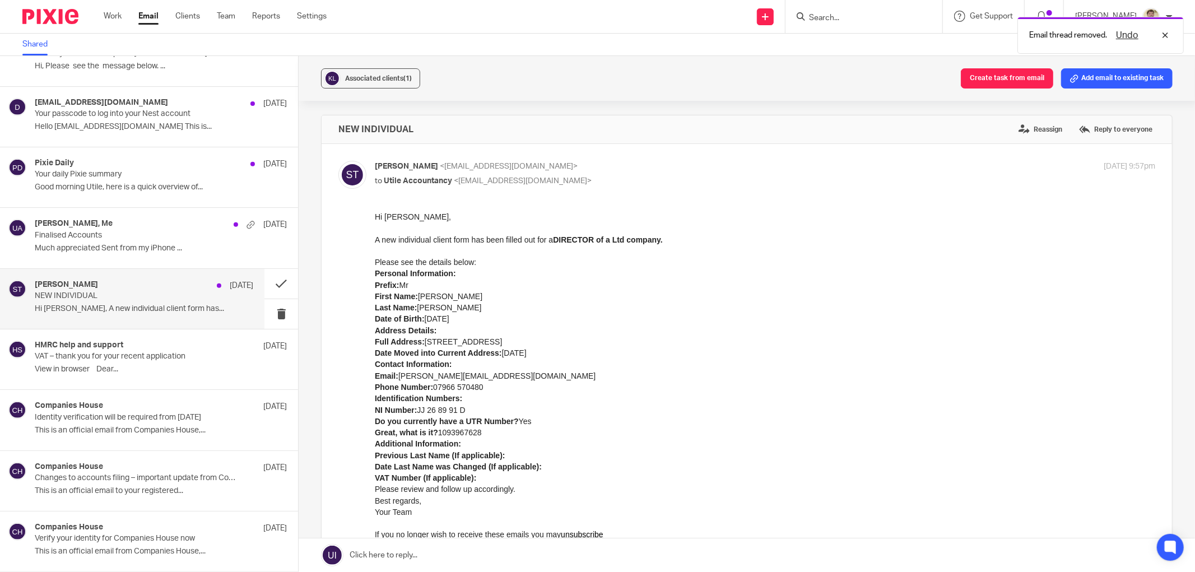
scroll to position [0, 0]
click at [368, 75] on span "Associated clients (1)" at bounding box center [378, 78] width 67 height 7
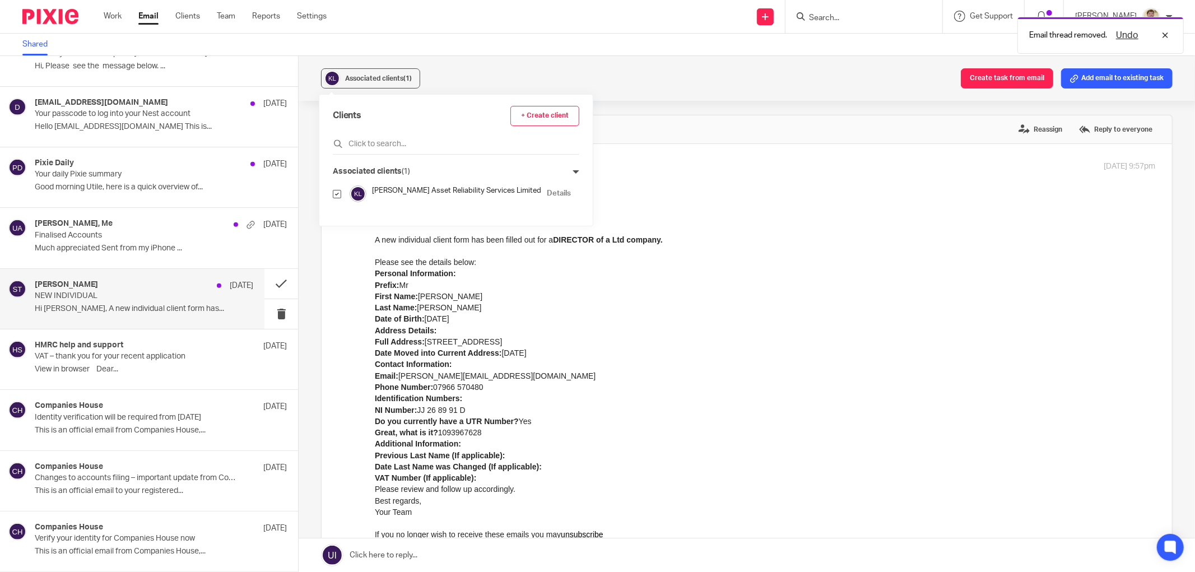
click at [337, 194] on input "checkbox" at bounding box center [337, 194] width 8 height 8
checkbox input "false"
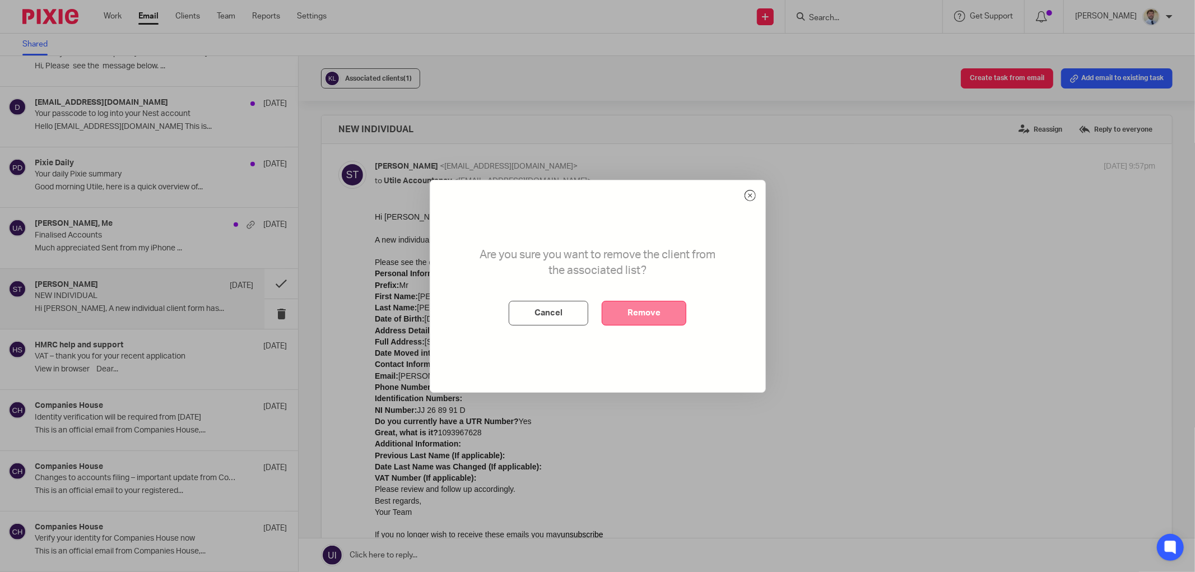
click at [614, 312] on button "Remove" at bounding box center [644, 313] width 85 height 25
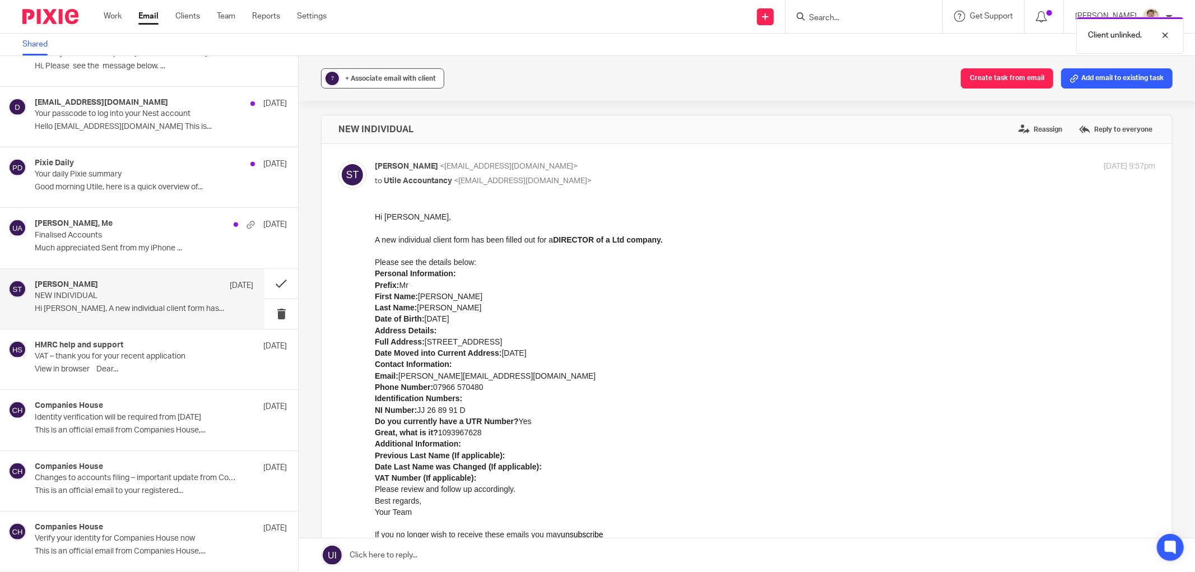
click at [398, 73] on div "+ Associate email with client" at bounding box center [390, 78] width 91 height 11
click at [391, 146] on input "text" at bounding box center [451, 143] width 237 height 11
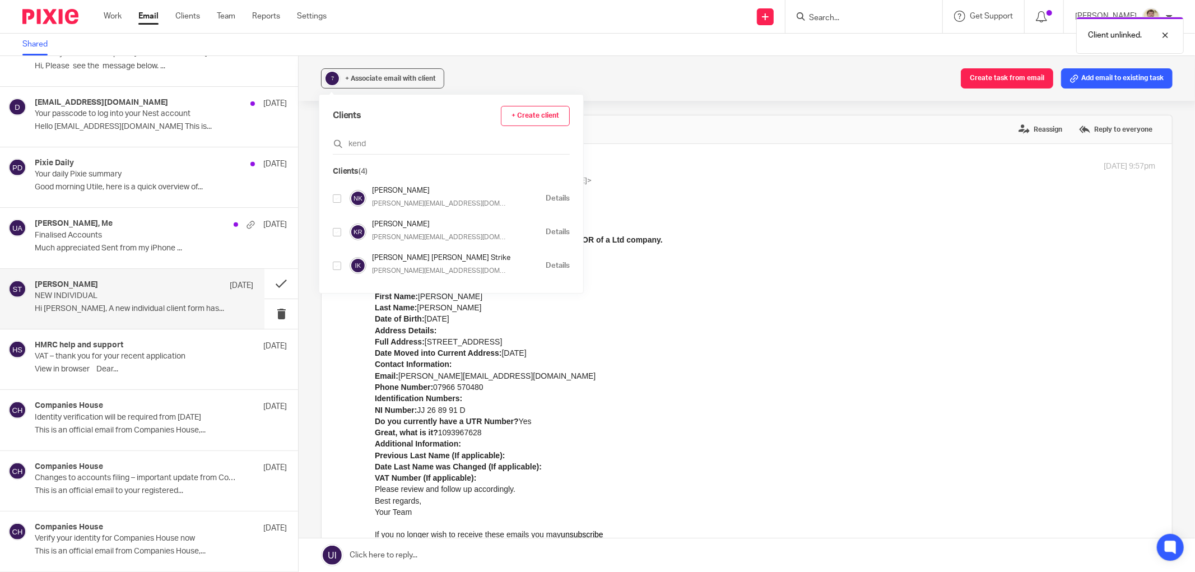
type input "kend"
click at [334, 201] on input "checkbox" at bounding box center [337, 198] width 8 height 8
checkbox input "true"
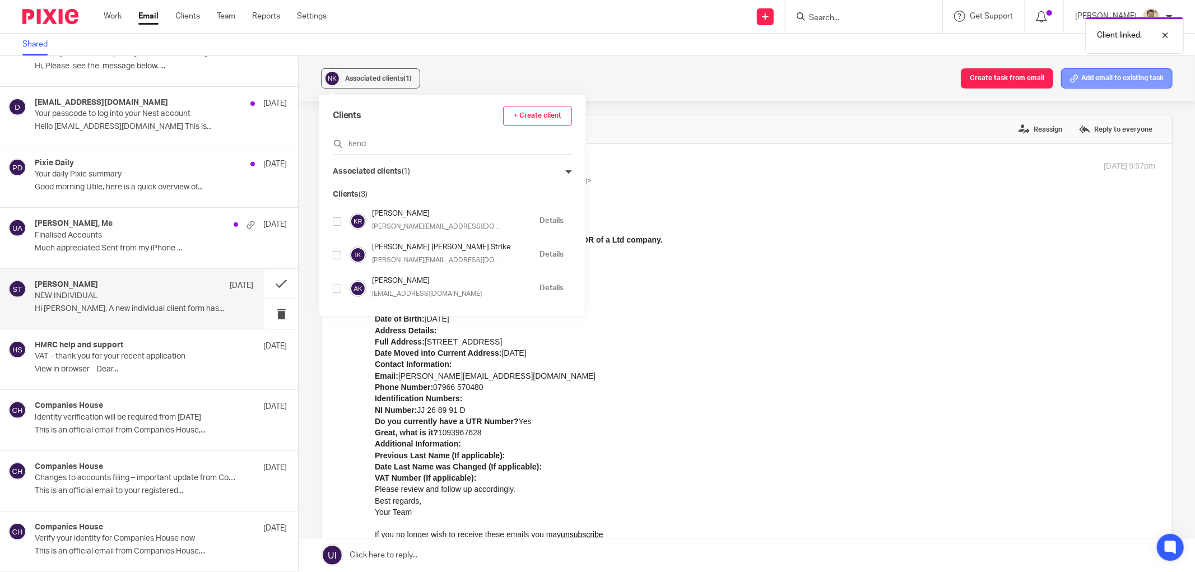
click at [1070, 75] on icon at bounding box center [1074, 79] width 8 height 8
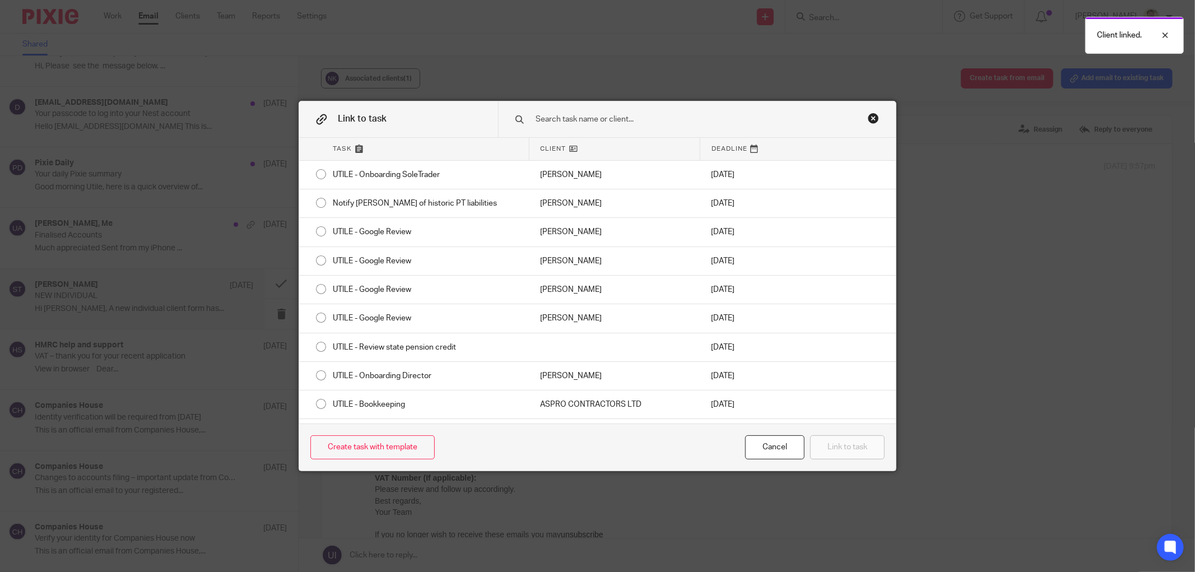
click at [632, 128] on div at bounding box center [697, 118] width 398 height 35
click at [618, 119] on input "text" at bounding box center [686, 119] width 303 height 12
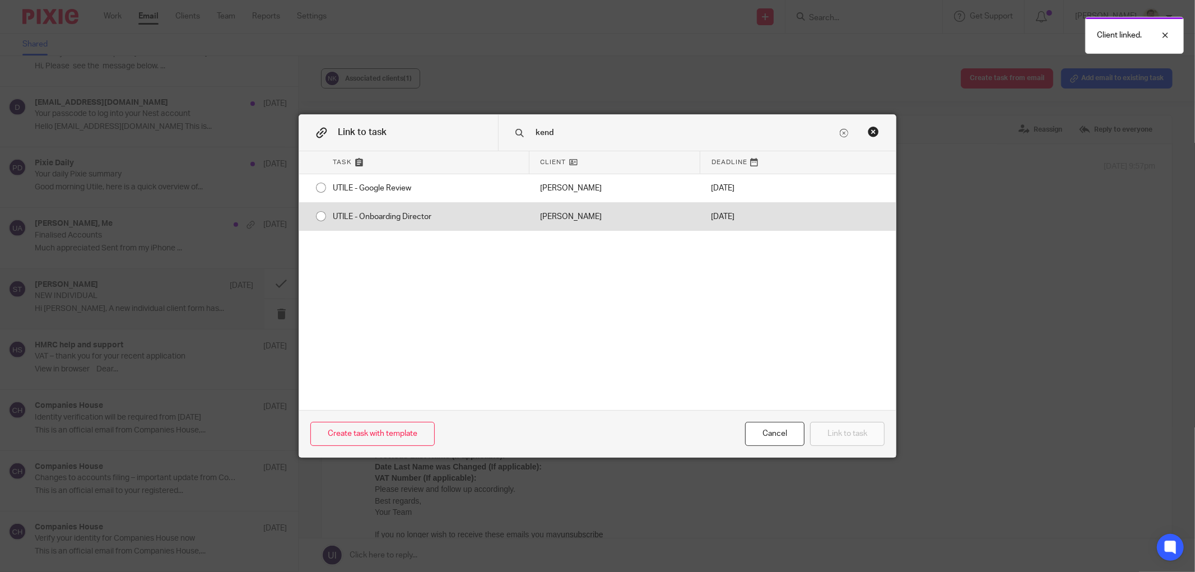
type input "kend"
click at [351, 220] on div "UTILE - Onboarding Director" at bounding box center [425, 217] width 207 height 28
radio input "true"
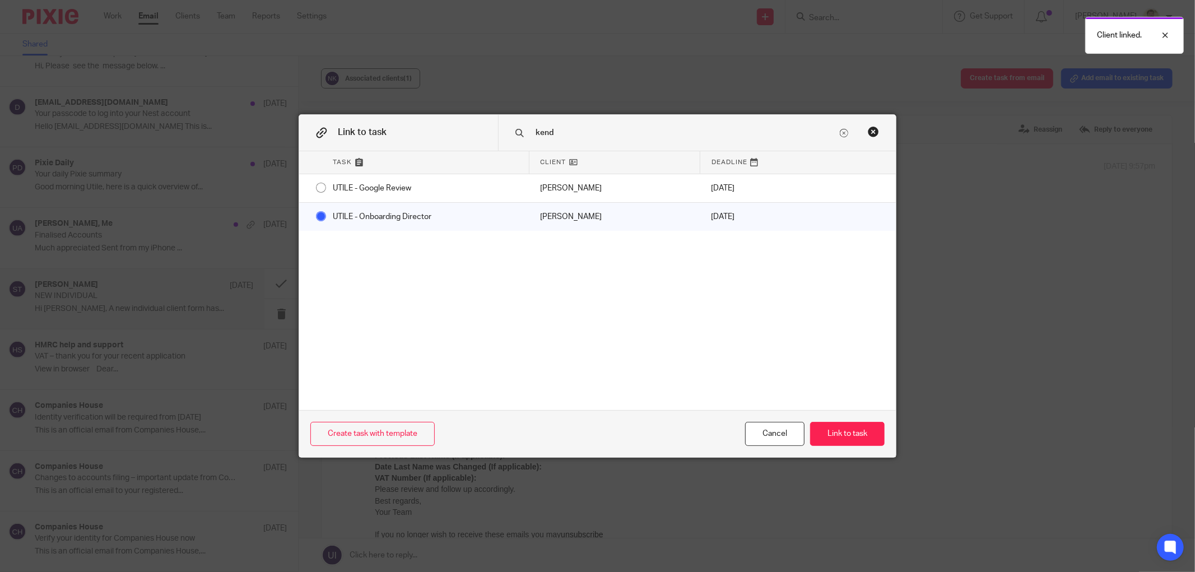
click at [841, 449] on div "Create task with template Cancel Link to task" at bounding box center [597, 433] width 597 height 47
click at [841, 440] on button "Link to task" at bounding box center [847, 434] width 75 height 24
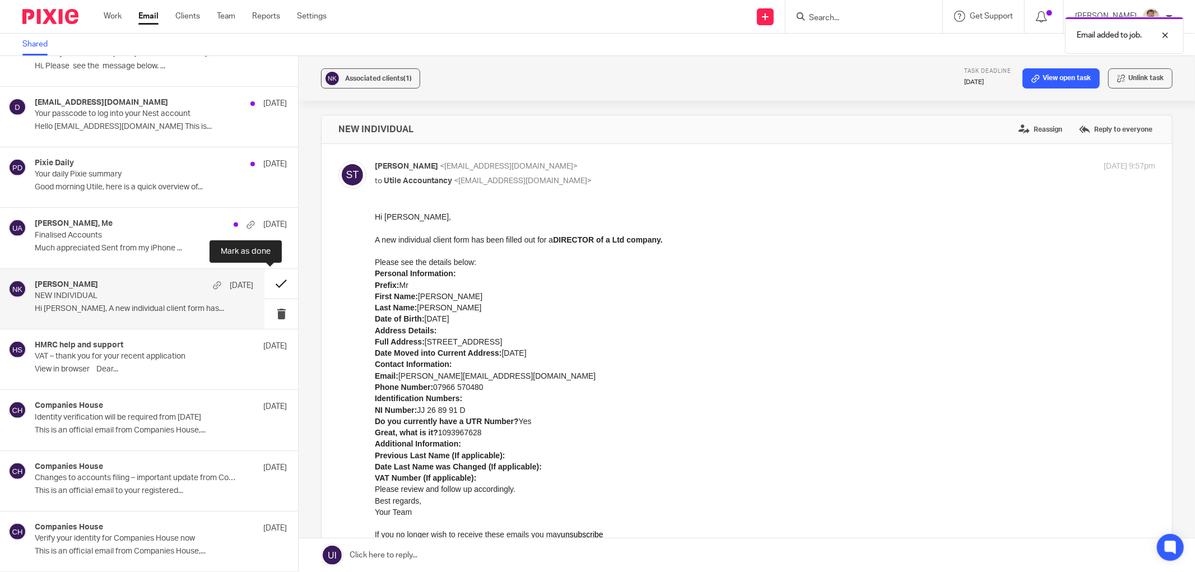
click at [267, 284] on button at bounding box center [281, 284] width 34 height 30
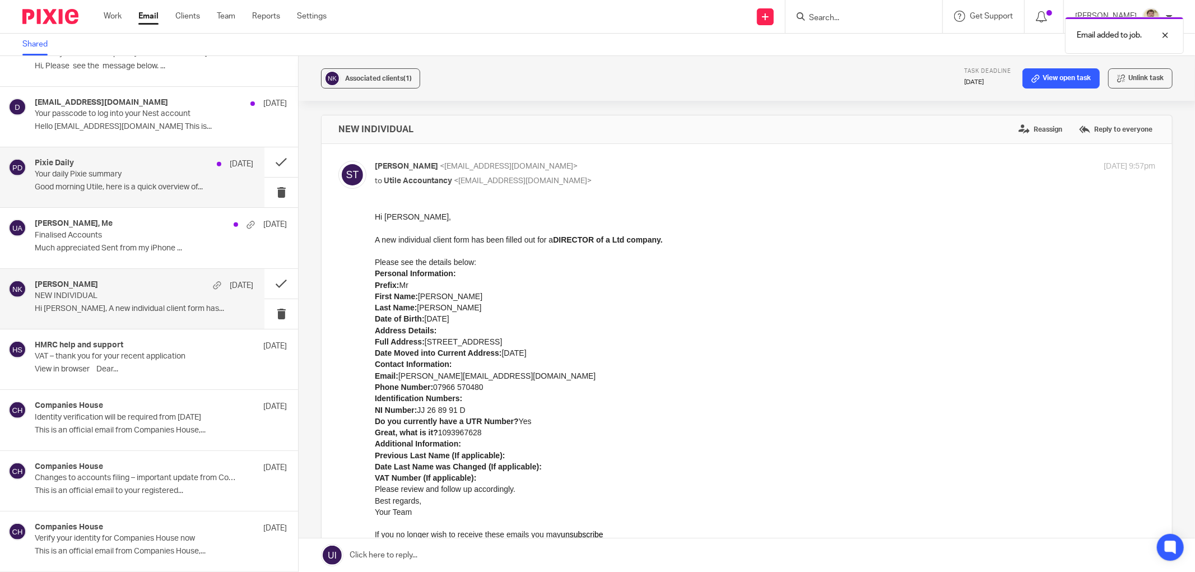
scroll to position [334, 0]
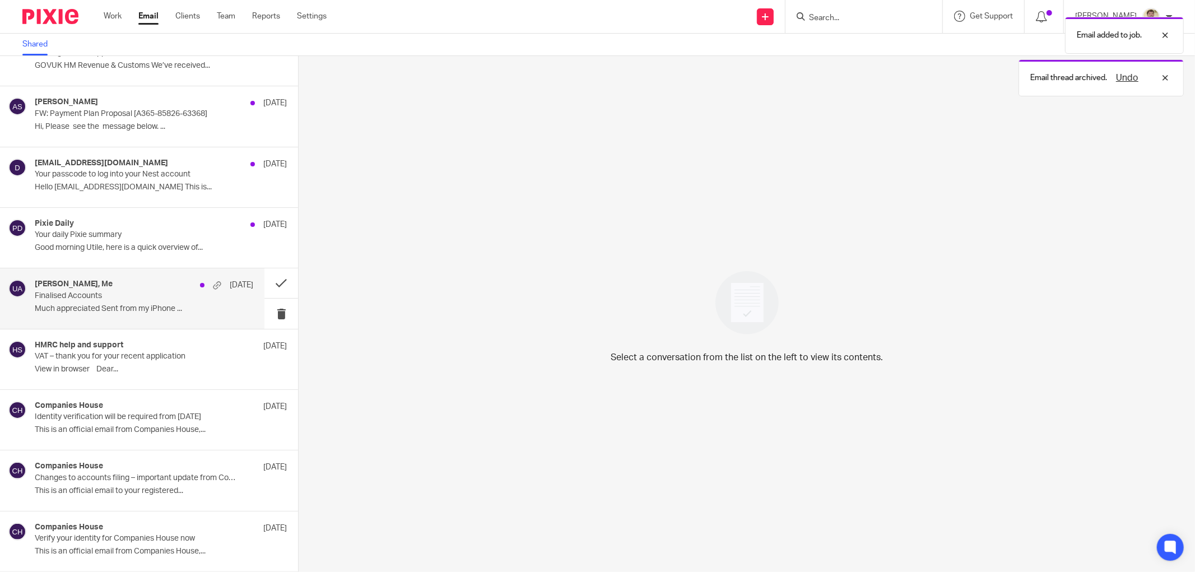
click at [128, 276] on div "Max Hogan, Me 15 Aug Finalised Accounts Much appreciated Sent from my iPhone ..." at bounding box center [132, 298] width 264 height 60
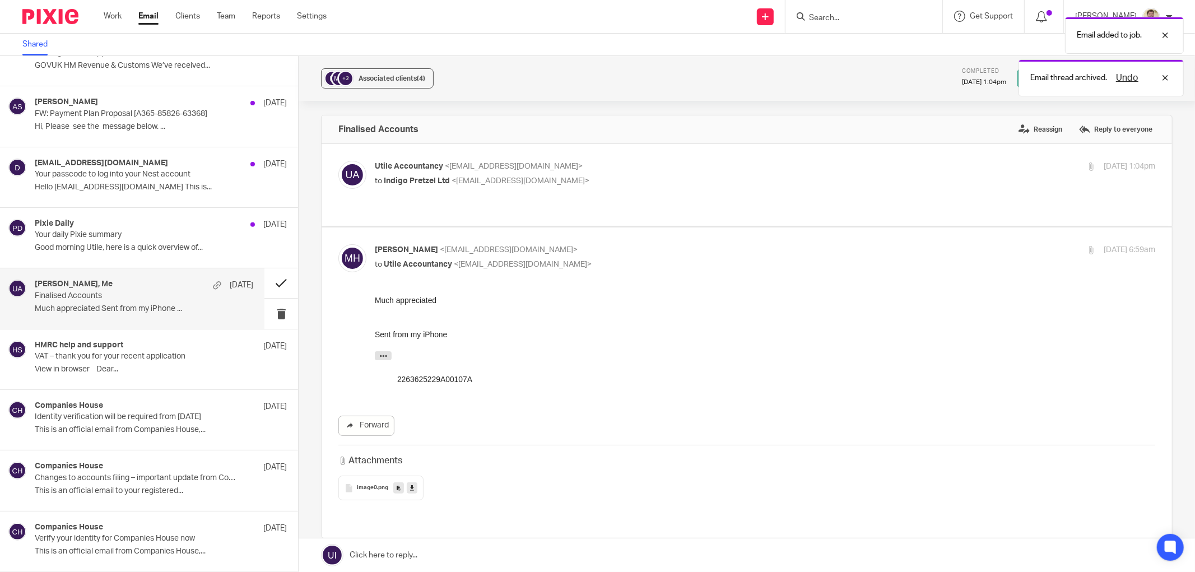
scroll to position [0, 0]
click at [359, 80] on span "Associated clients (4)" at bounding box center [392, 78] width 67 height 7
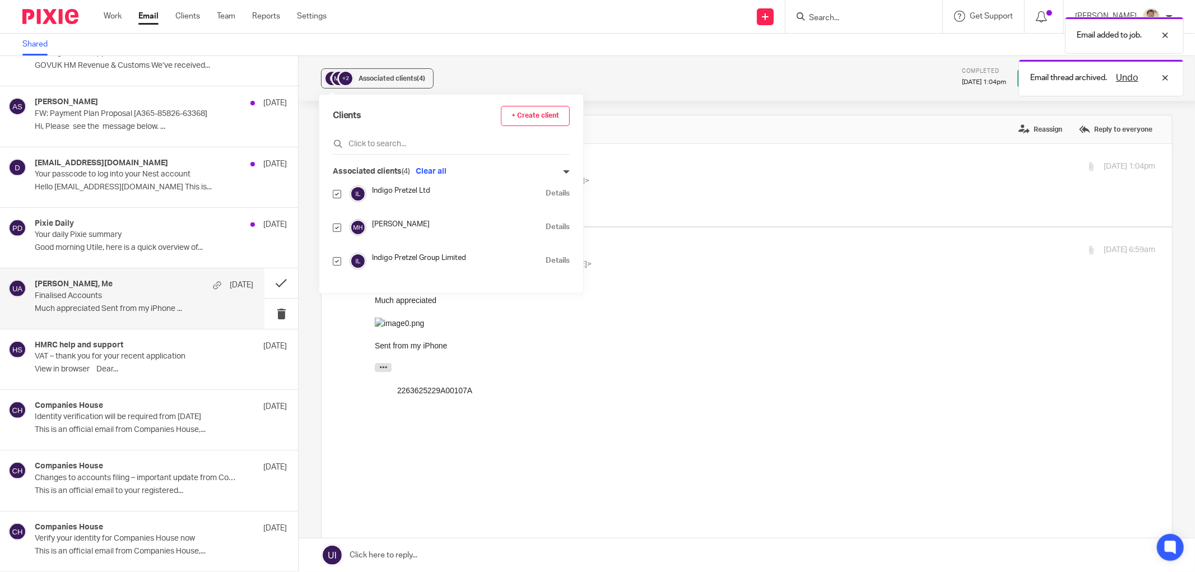
click at [334, 224] on input "checkbox" at bounding box center [337, 228] width 8 height 8
checkbox input "false"
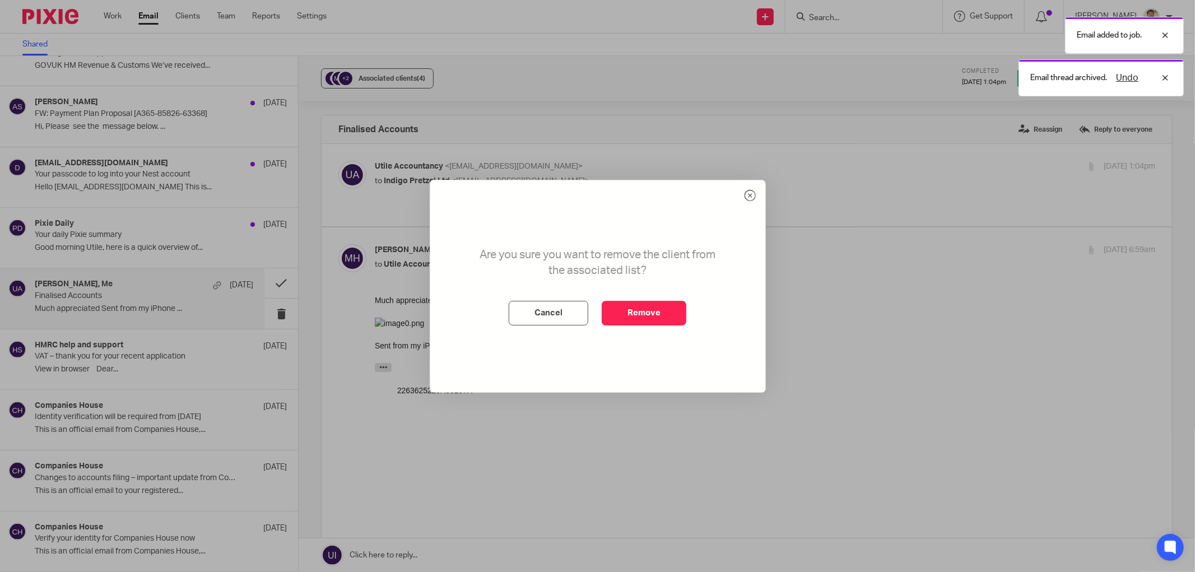
drag, startPoint x: 631, startPoint y: 310, endPoint x: 488, endPoint y: 299, distance: 143.3
click at [630, 310] on button "Remove" at bounding box center [644, 313] width 85 height 25
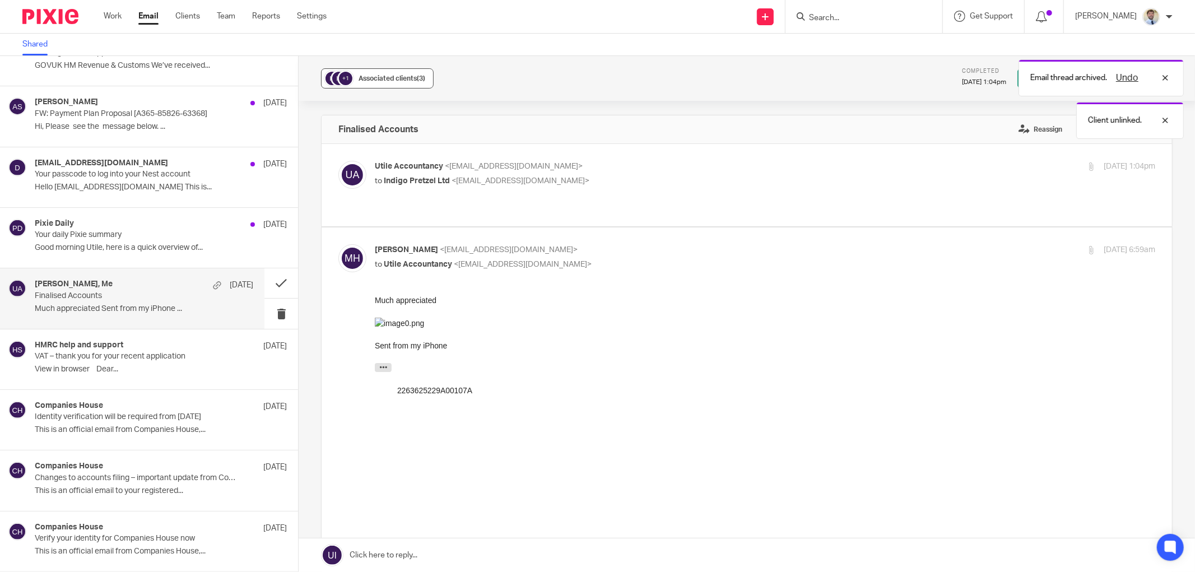
click at [361, 85] on button "+1 Associated clients (3)" at bounding box center [377, 78] width 113 height 20
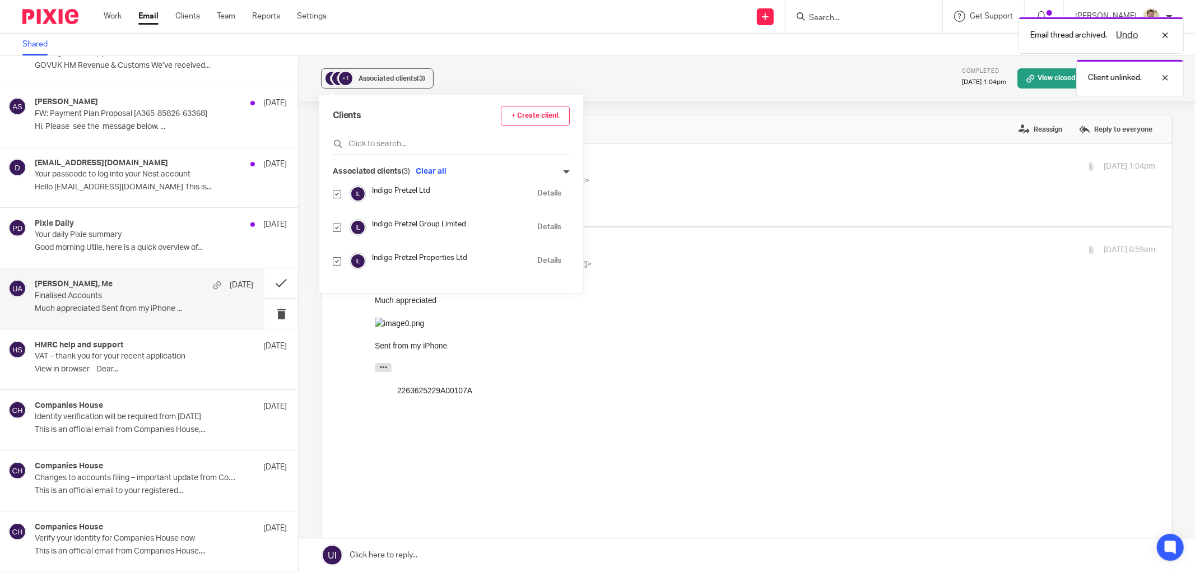
click at [338, 230] on input "checkbox" at bounding box center [337, 228] width 8 height 8
checkbox input "false"
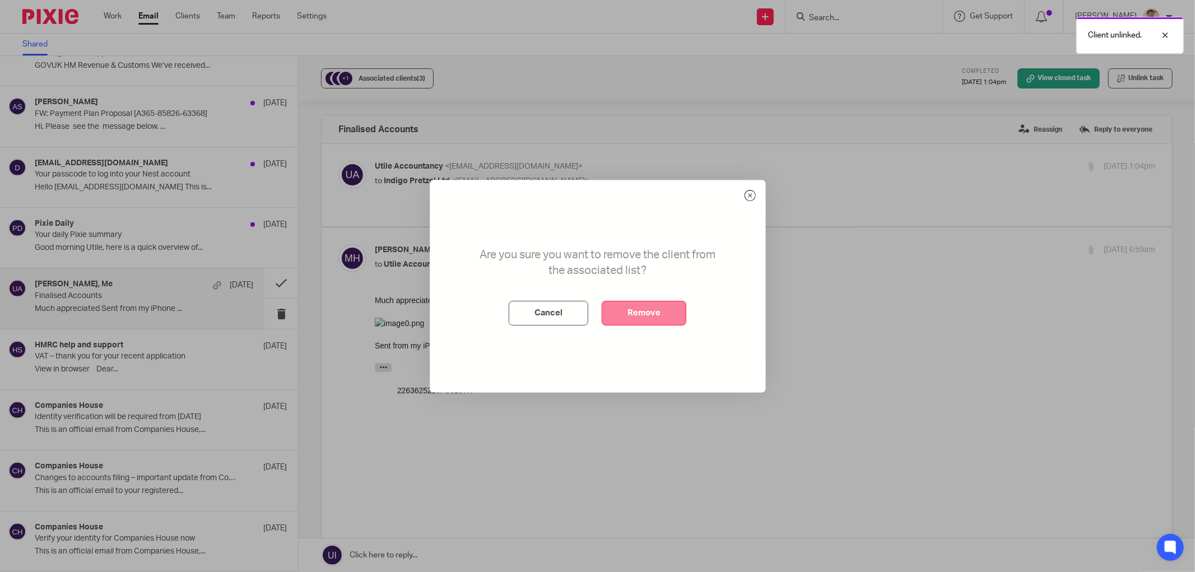
click at [642, 306] on button "Remove" at bounding box center [644, 313] width 85 height 25
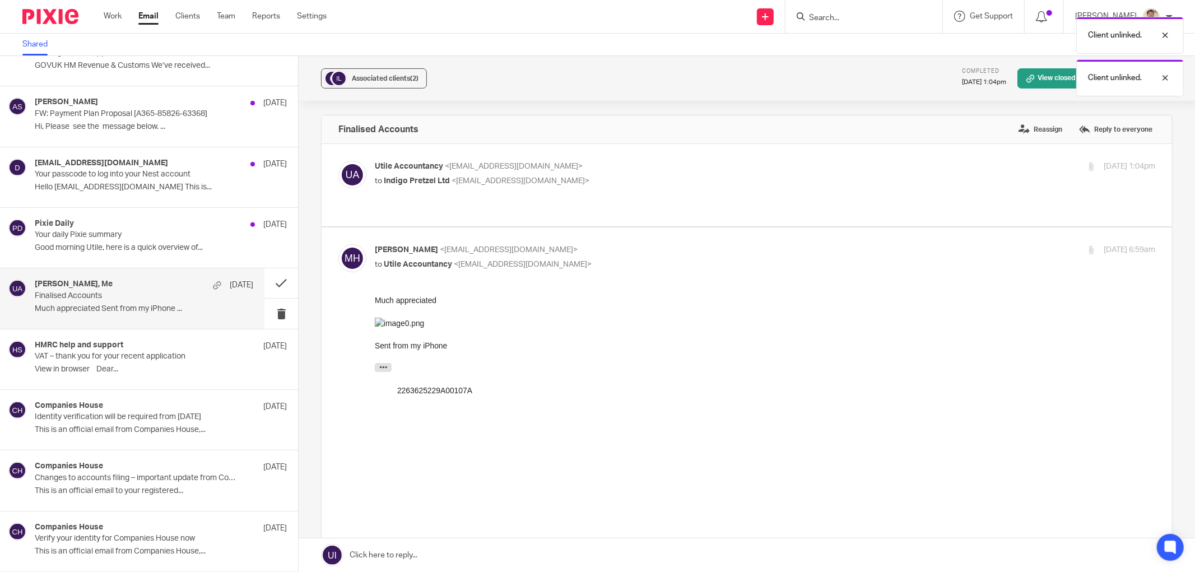
click at [371, 57] on div "Associated clients (2) Completed 14 Aug 2025 1:04pm View closed task Unlink task" at bounding box center [747, 78] width 896 height 45
click at [367, 71] on button "Associated clients (2)" at bounding box center [374, 78] width 106 height 20
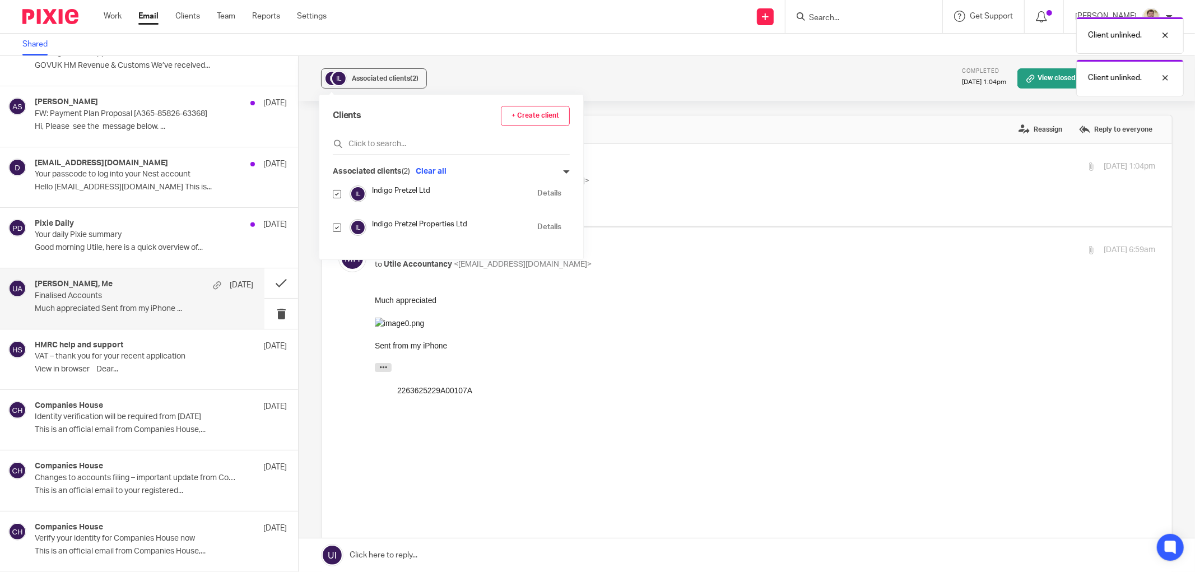
click at [338, 225] on input "checkbox" at bounding box center [337, 228] width 8 height 8
checkbox input "false"
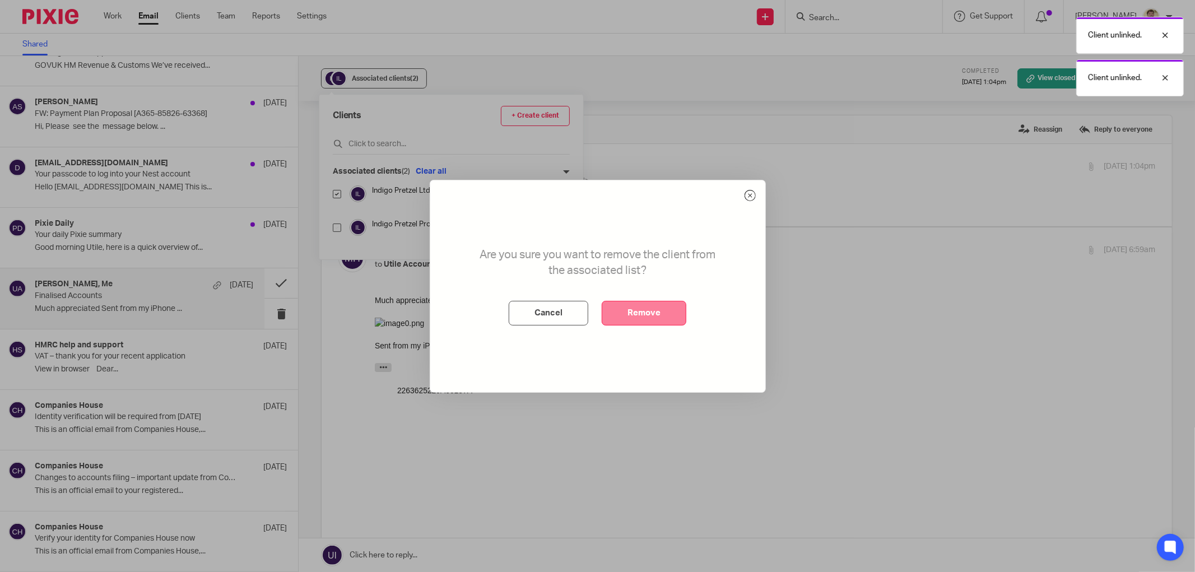
click at [639, 313] on button "Remove" at bounding box center [644, 313] width 85 height 25
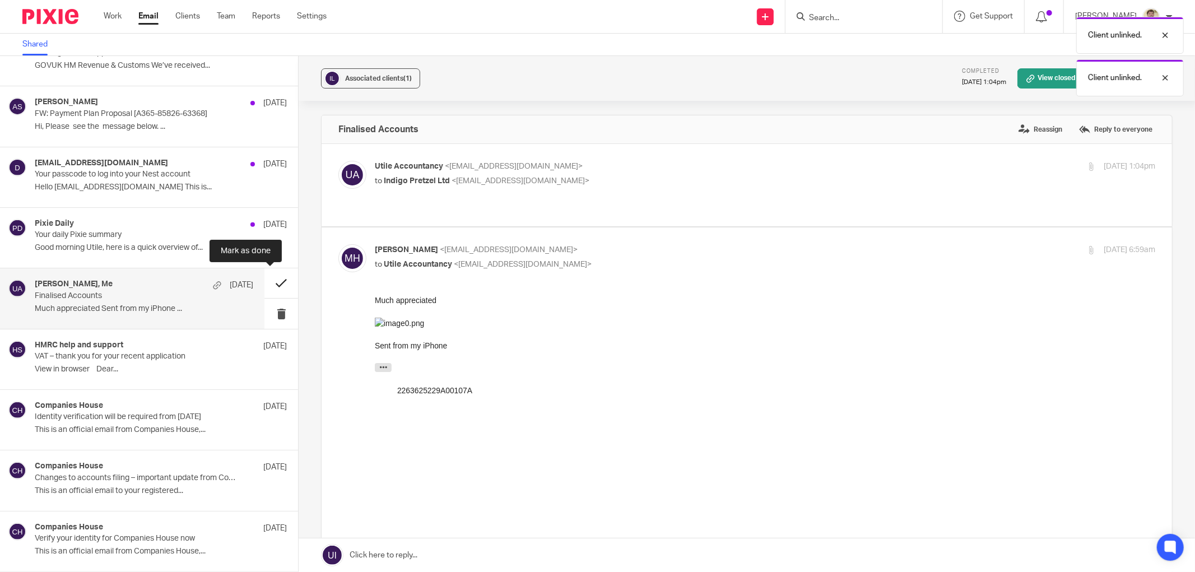
click at [271, 282] on button at bounding box center [281, 283] width 34 height 30
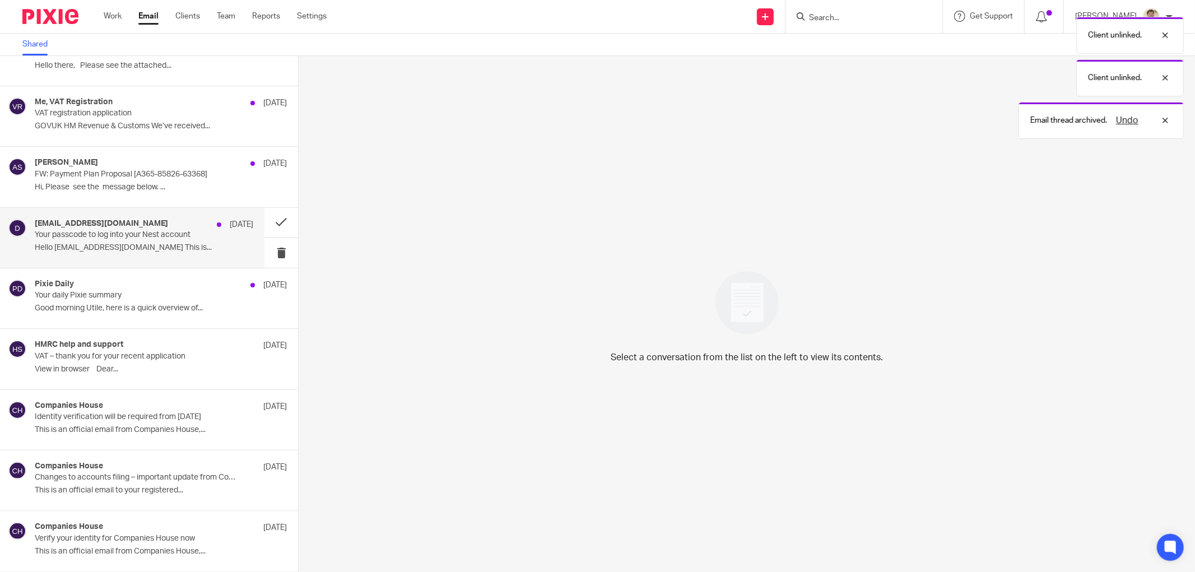
scroll to position [273, 0]
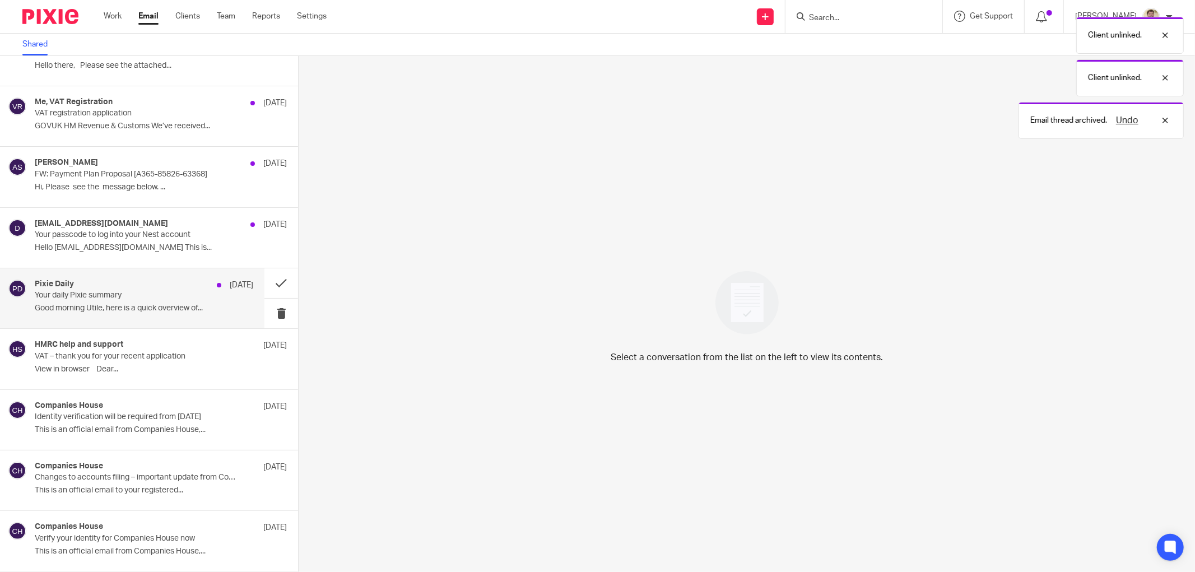
click at [112, 305] on p "Good morning Utile, here is a quick overview of..." at bounding box center [144, 309] width 219 height 10
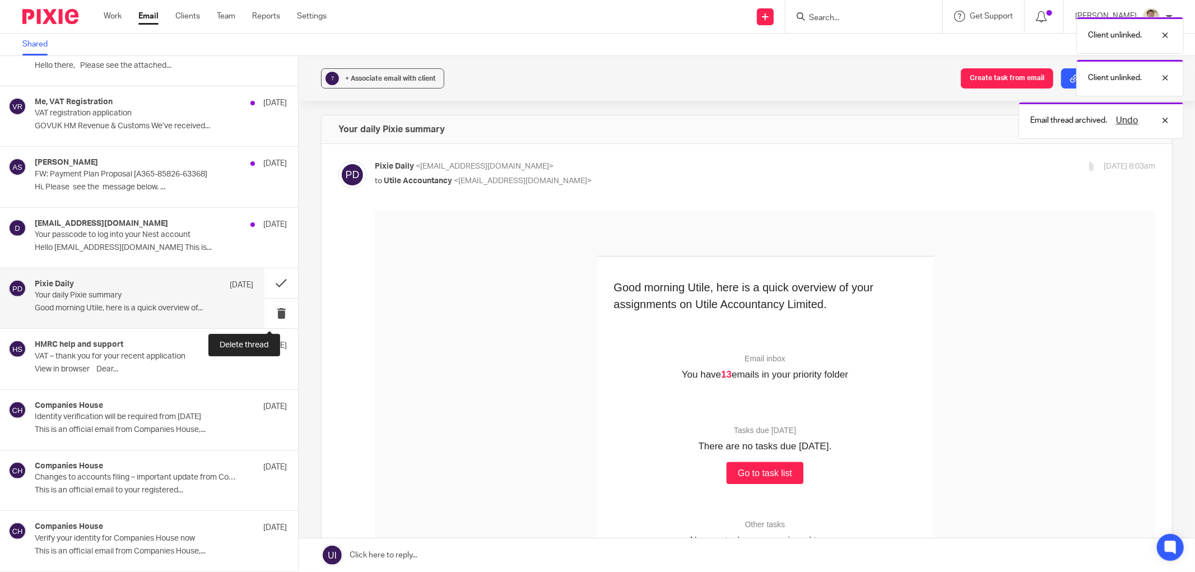
scroll to position [0, 0]
click at [266, 305] on button at bounding box center [281, 314] width 34 height 30
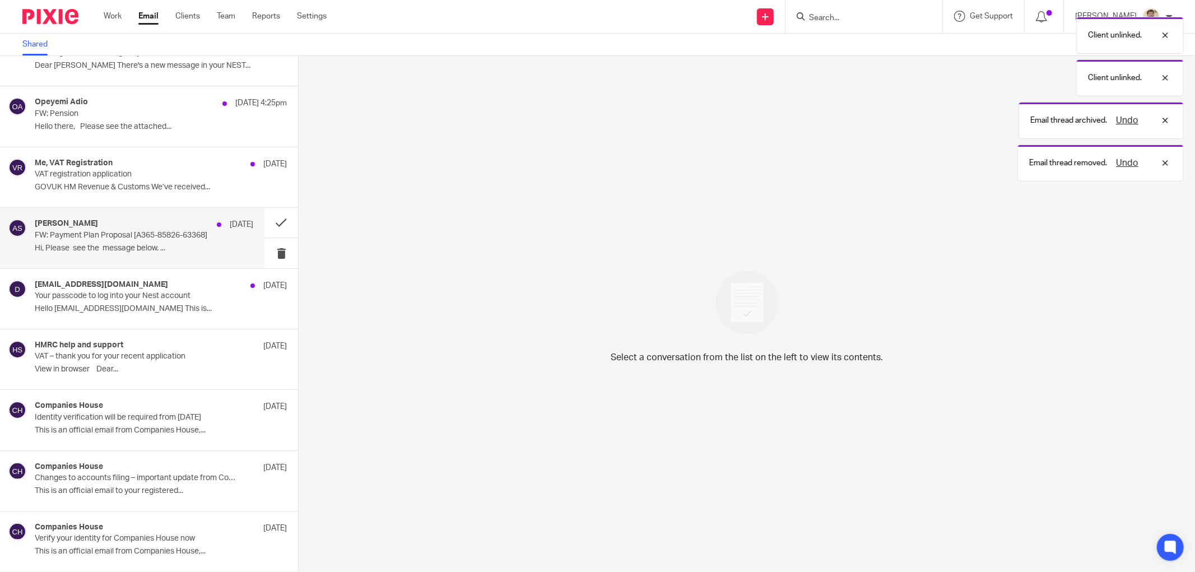
scroll to position [213, 0]
click at [156, 253] on div "Augustina Santos 15 Aug FW: Payment Plan Proposal [A365-85826-63368] Hi, Please…" at bounding box center [144, 238] width 219 height 38
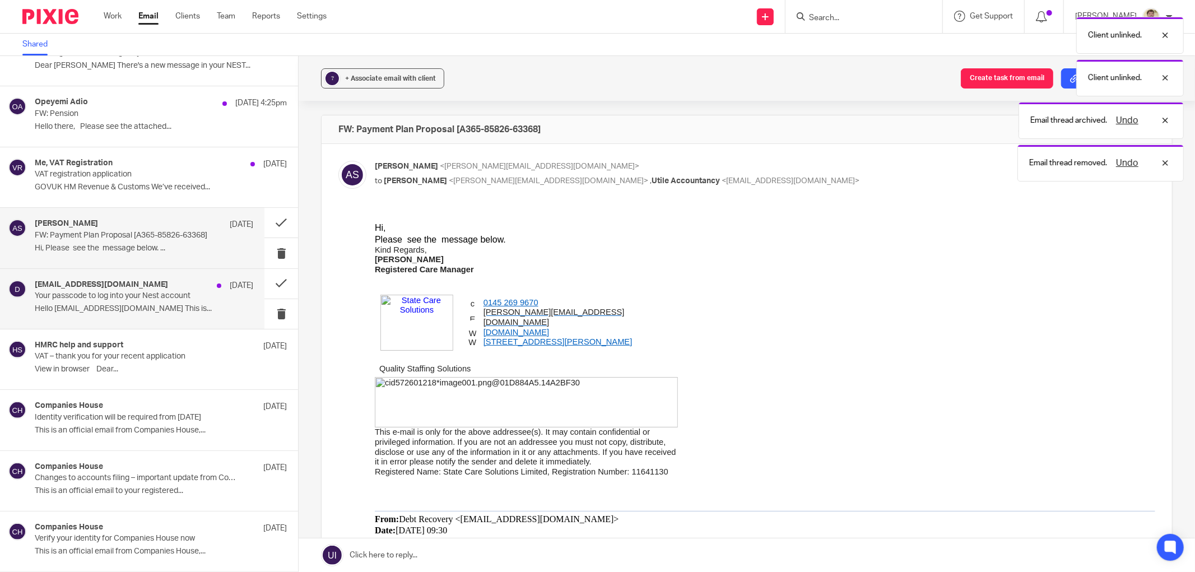
scroll to position [0, 0]
click at [159, 304] on p "Hello hello@utileaccountancy.co.uk This is..." at bounding box center [144, 309] width 219 height 10
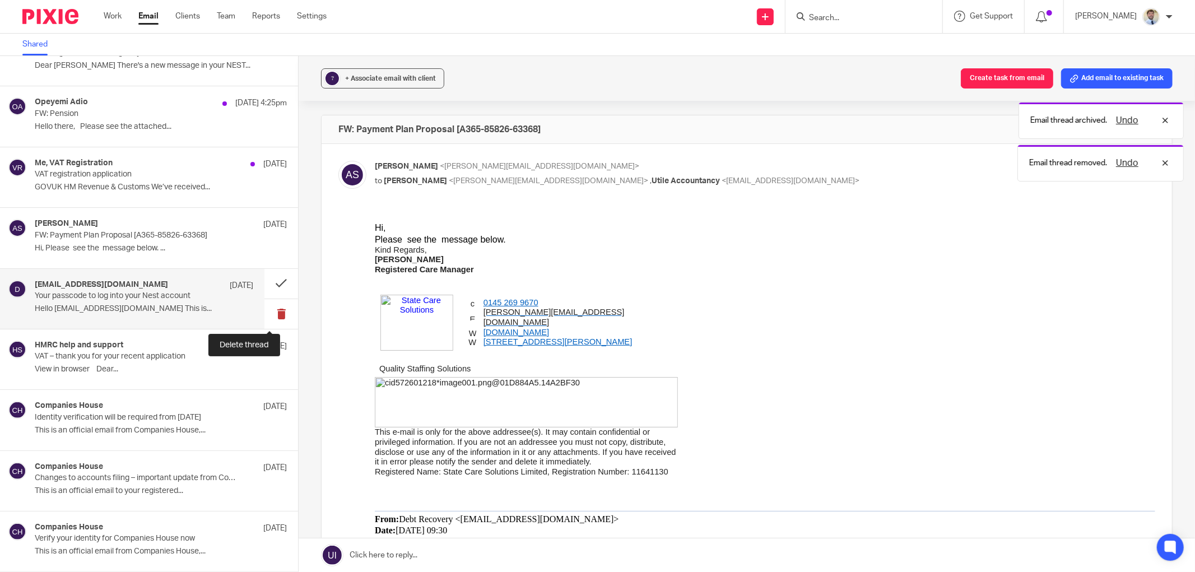
click at [266, 309] on button at bounding box center [281, 314] width 34 height 30
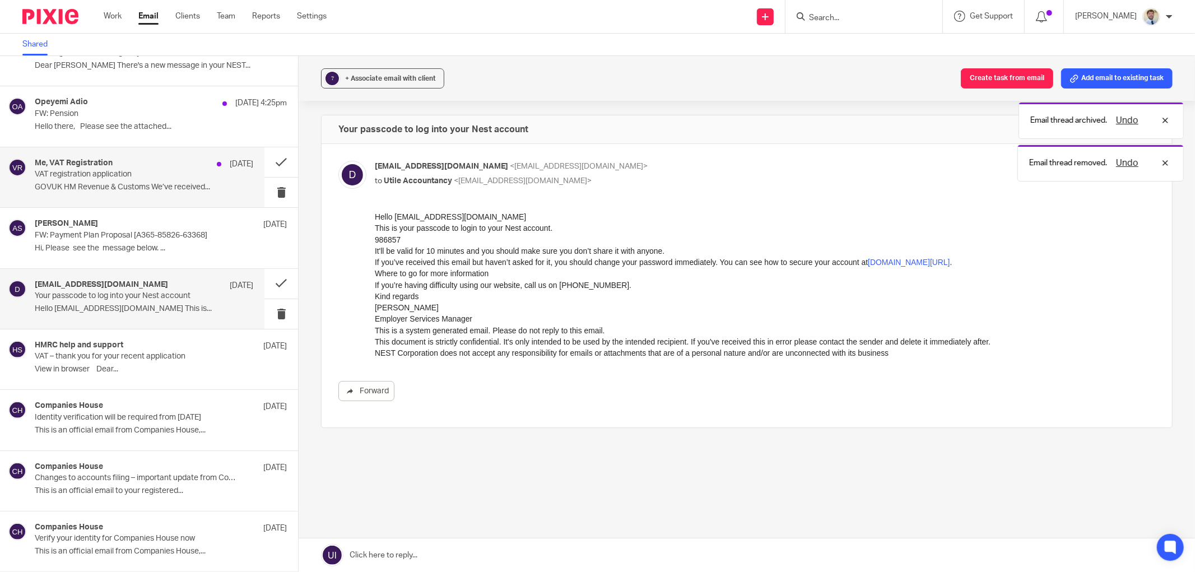
scroll to position [152, 0]
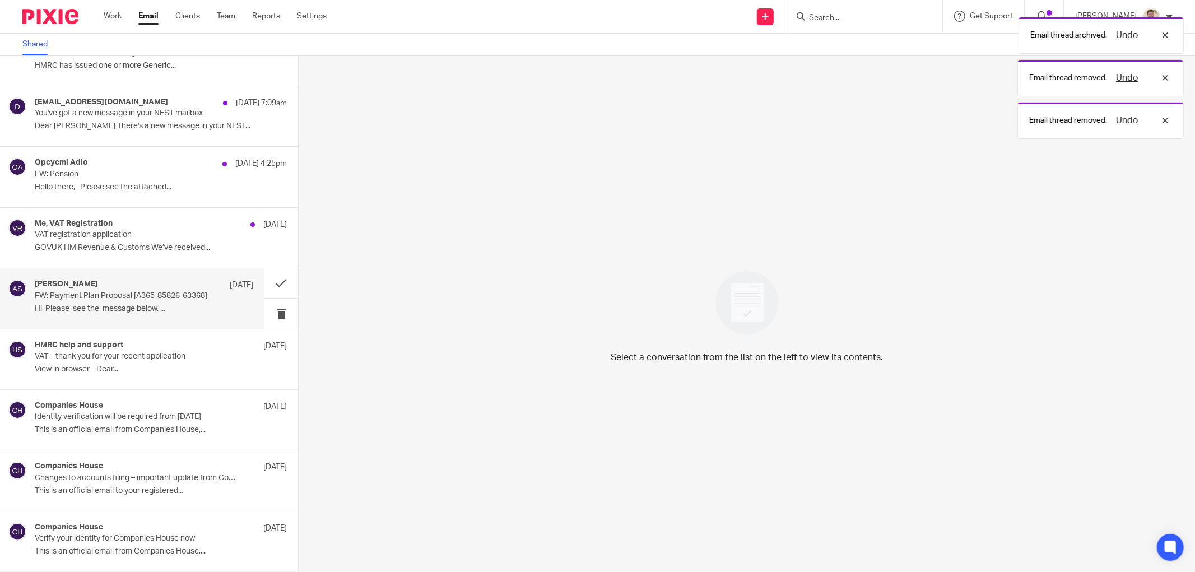
click at [142, 294] on p "FW: Payment Plan Proposal [A365-85826-63368]" at bounding box center [122, 296] width 175 height 10
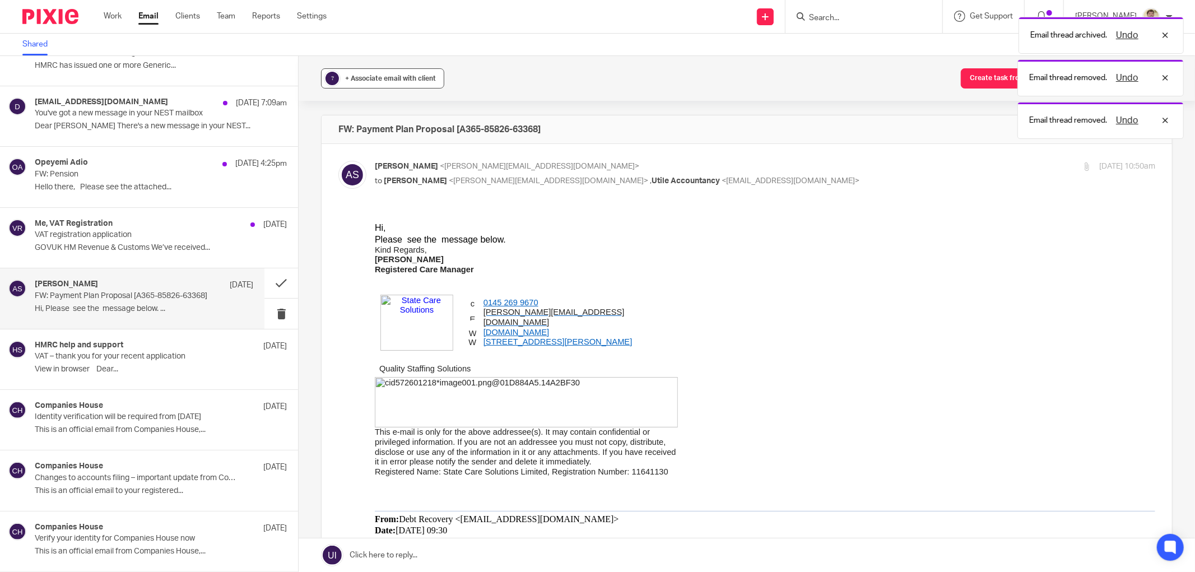
scroll to position [0, 0]
click at [375, 83] on div "+ Associate email with client" at bounding box center [390, 78] width 91 height 11
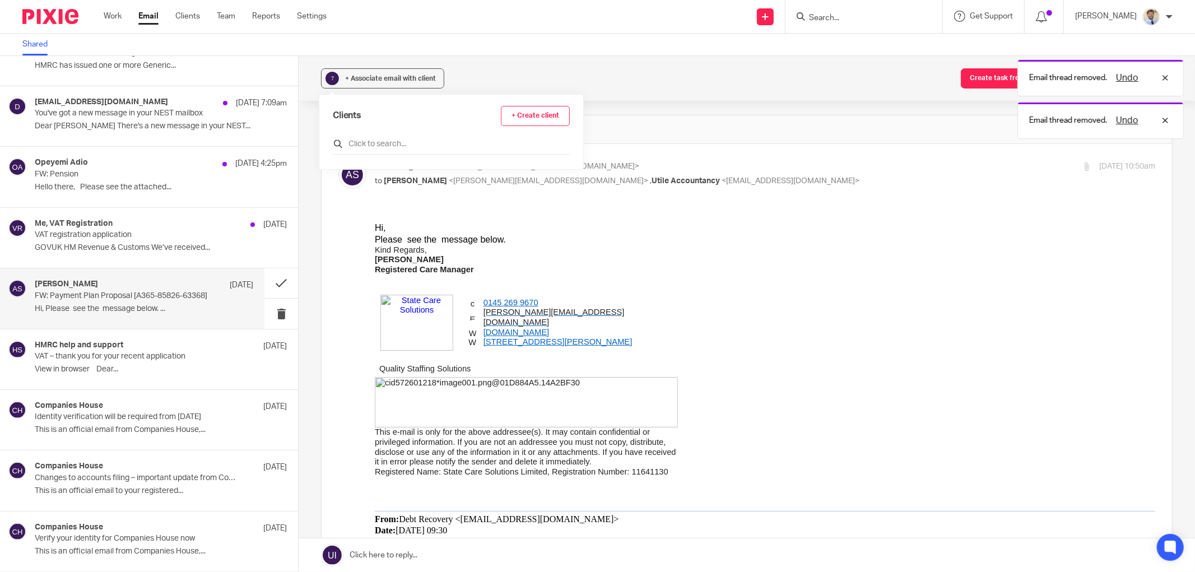
click at [351, 147] on input "text" at bounding box center [451, 143] width 237 height 11
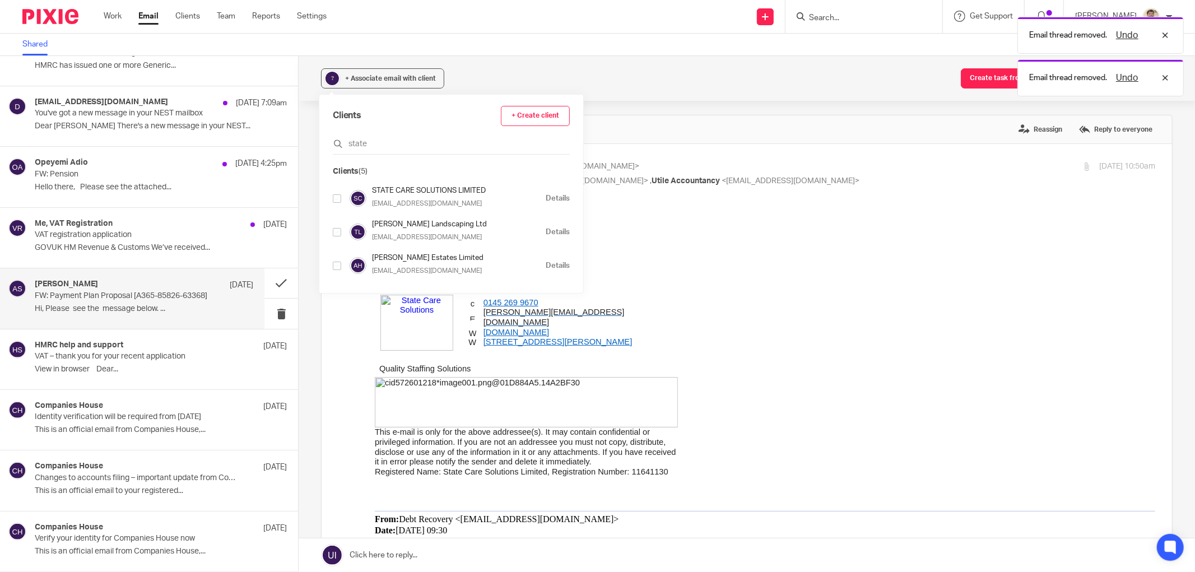
type input "state"
click at [334, 197] on input "checkbox" at bounding box center [337, 198] width 8 height 8
checkbox input "true"
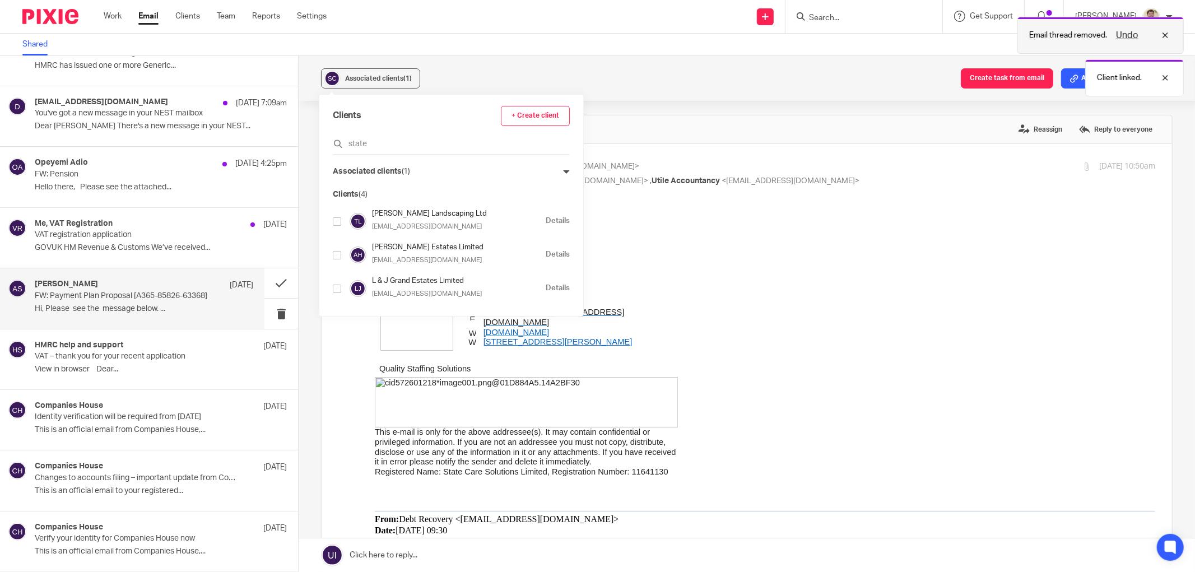
click at [1166, 35] on div "Undo" at bounding box center [1139, 35] width 65 height 13
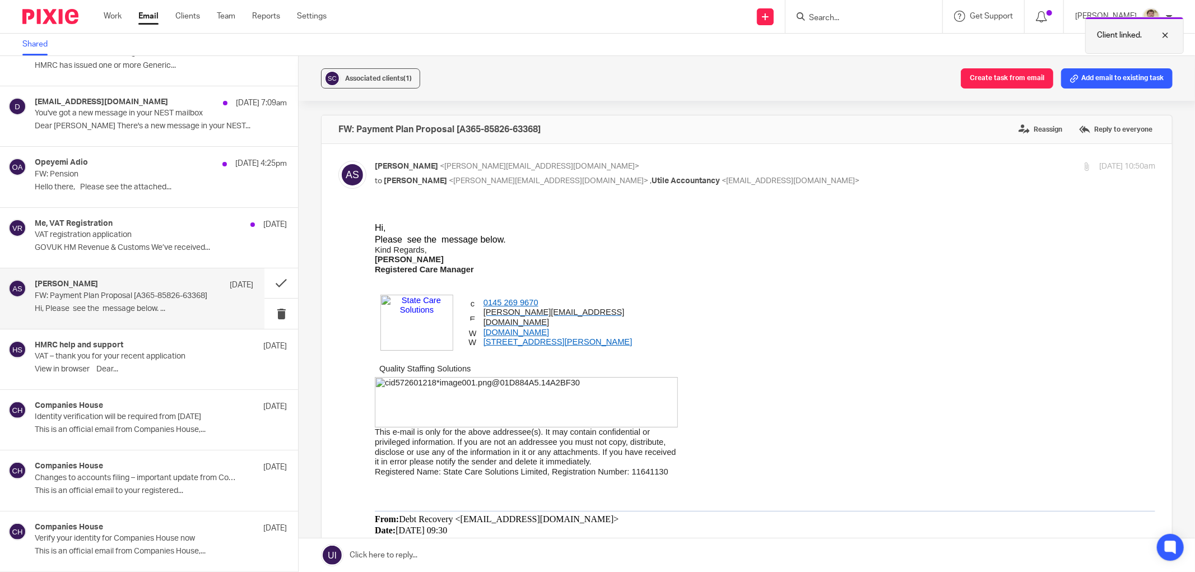
click at [1169, 26] on div "Client linked." at bounding box center [1134, 35] width 99 height 37
click at [1090, 79] on button "Add email to existing task" at bounding box center [1116, 78] width 111 height 20
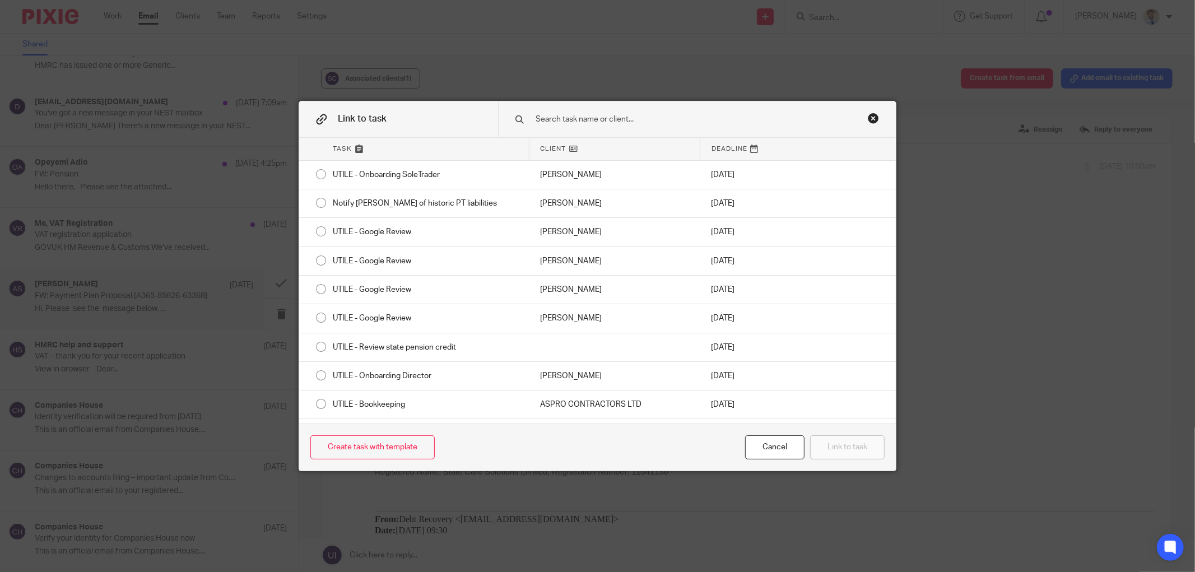
click at [567, 126] on div at bounding box center [697, 118] width 398 height 35
click at [566, 118] on input "text" at bounding box center [686, 119] width 303 height 12
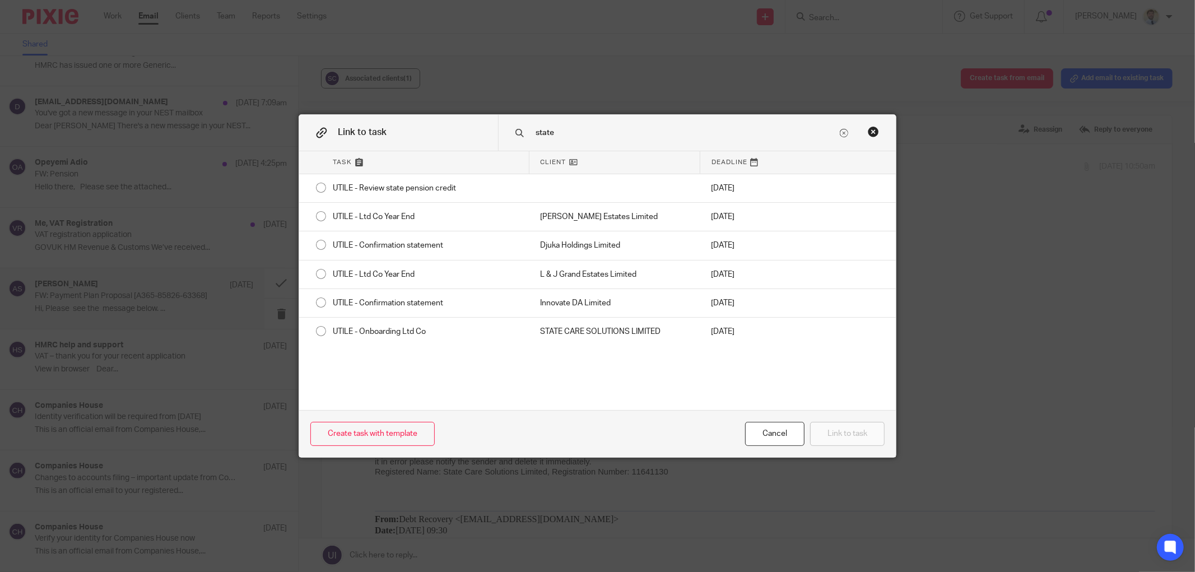
type input "state"
click at [870, 129] on div "Close this dialog window" at bounding box center [873, 131] width 11 height 11
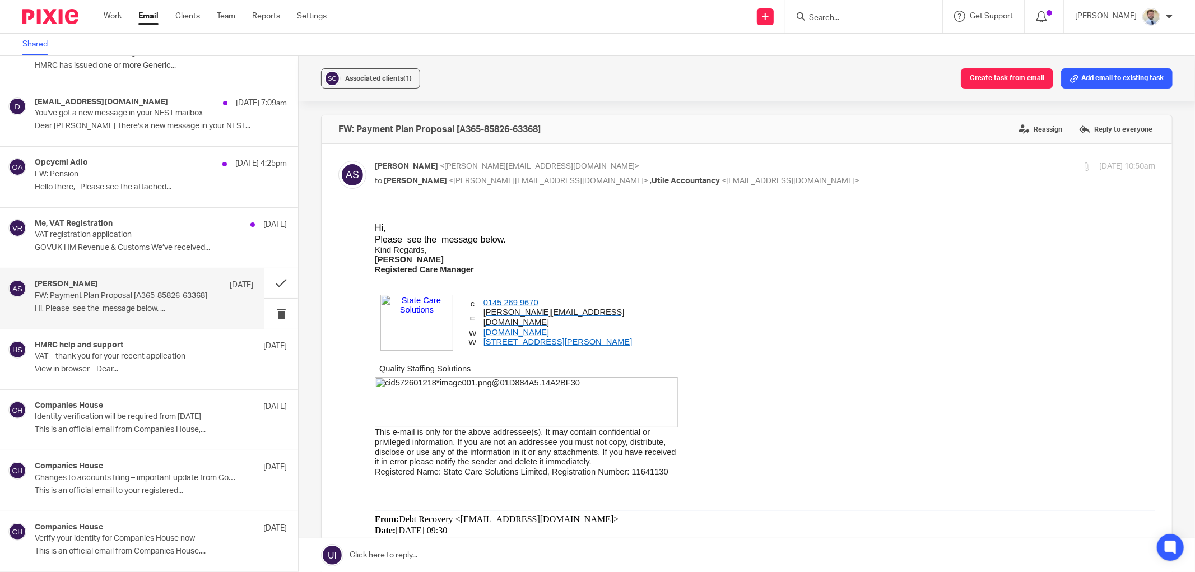
click at [838, 11] on form at bounding box center [867, 17] width 119 height 14
click at [838, 17] on input "Search" at bounding box center [858, 18] width 101 height 10
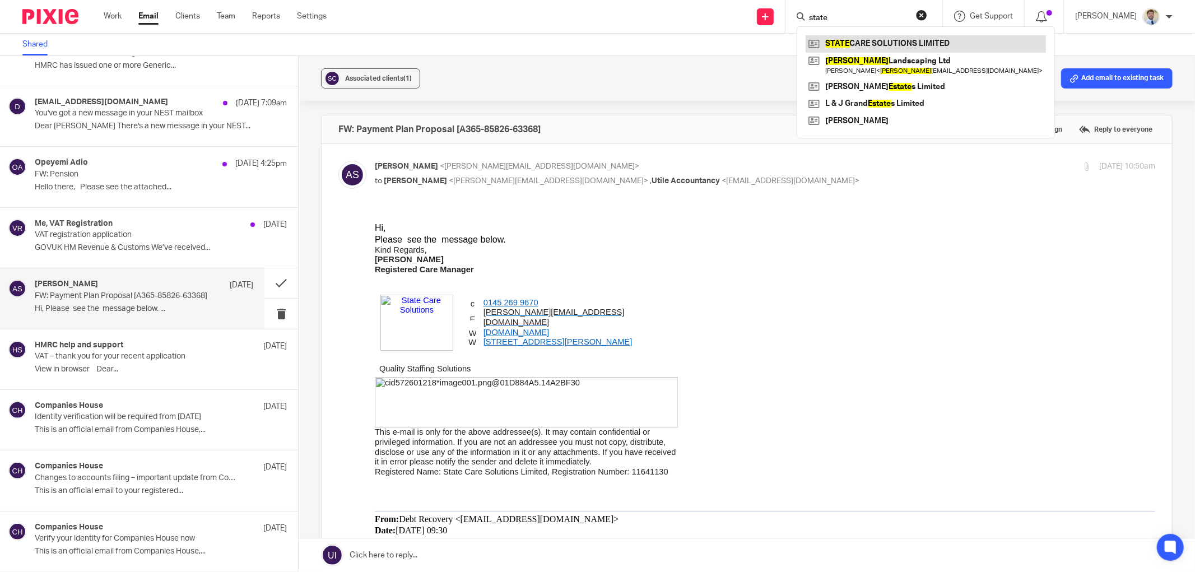
type input "state"
click at [859, 42] on link at bounding box center [926, 43] width 240 height 17
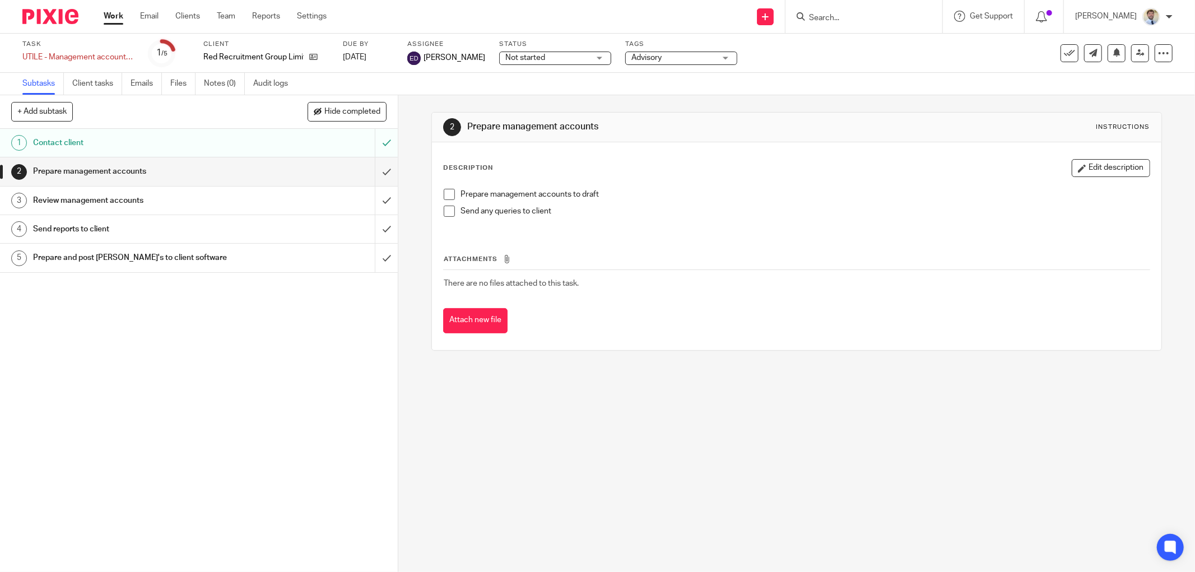
click at [639, 60] on span "Advisory" at bounding box center [646, 58] width 30 height 8
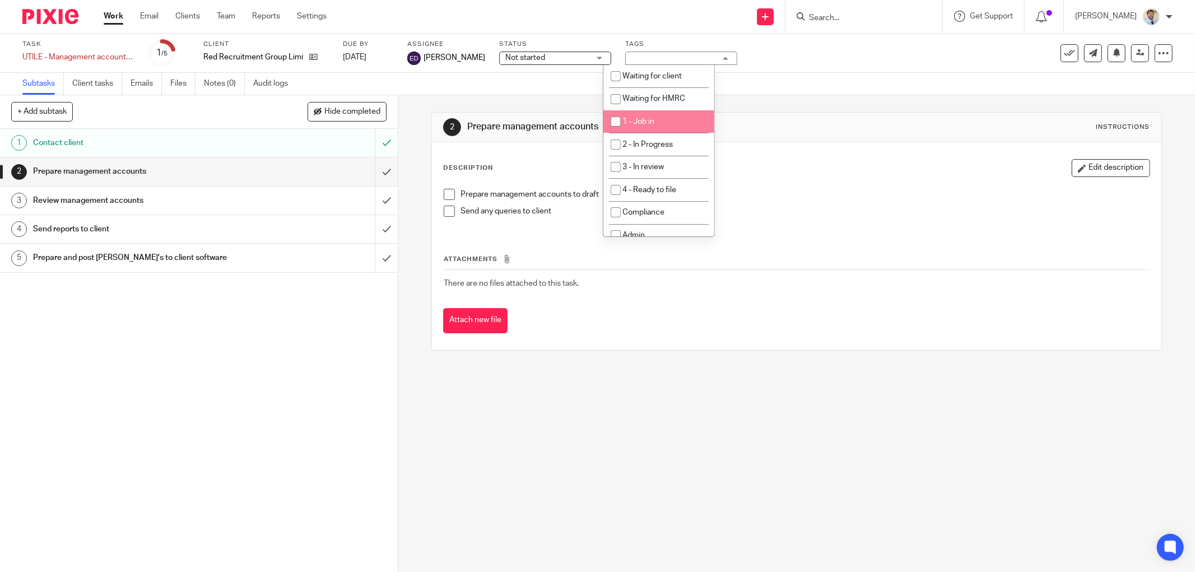
click at [628, 119] on span "1 - Job in" at bounding box center [638, 122] width 32 height 8
checkbox input "true"
click at [456, 58] on span "[PERSON_NAME]" at bounding box center [455, 57] width 62 height 11
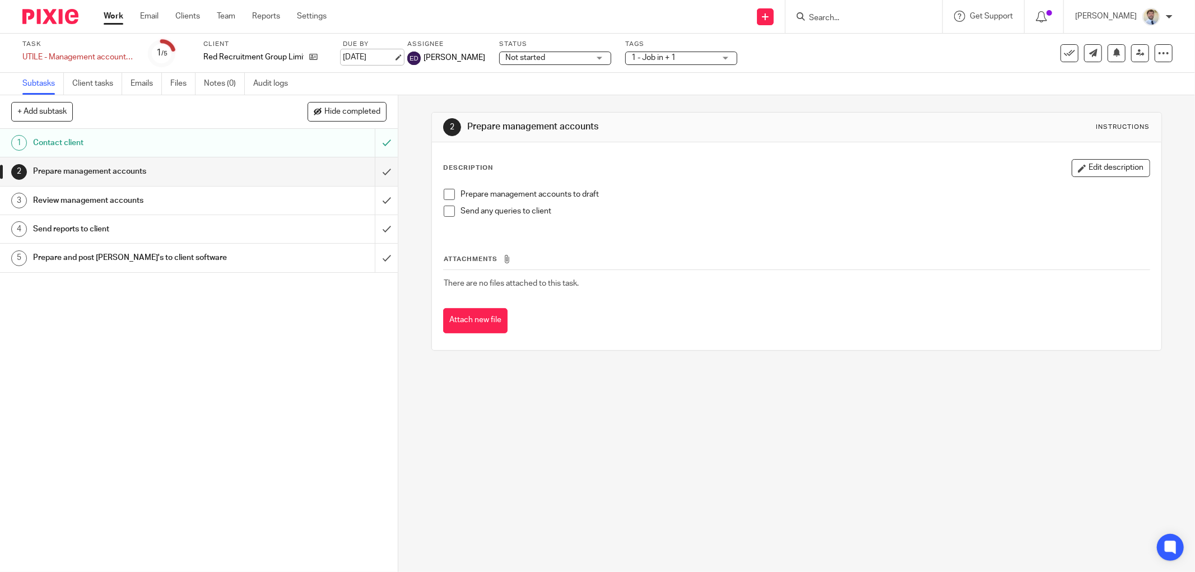
click at [373, 57] on link "[DATE]" at bounding box center [368, 58] width 50 height 12
click at [483, 88] on div "Subtasks Client tasks Emails Files Notes (0) Audit logs" at bounding box center [597, 84] width 1195 height 22
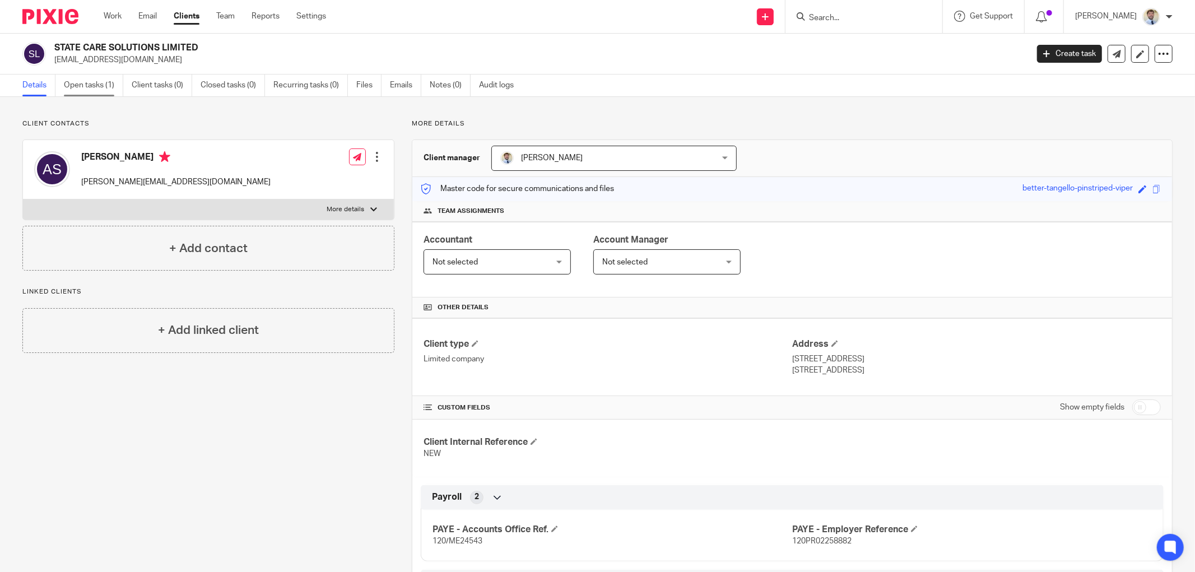
click at [77, 85] on link "Open tasks (1)" at bounding box center [93, 86] width 59 height 22
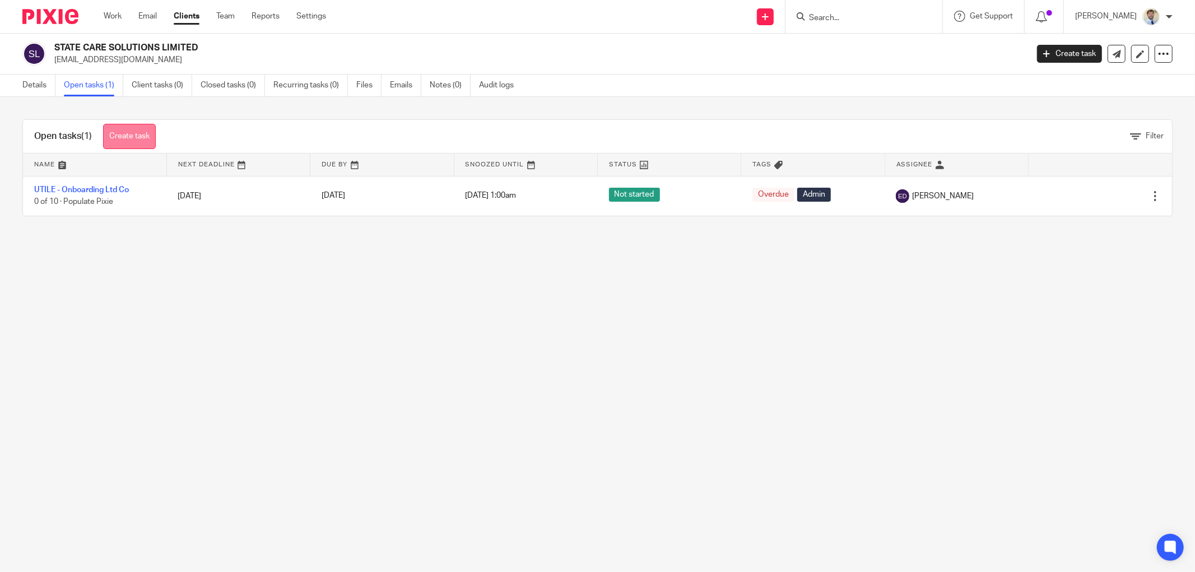
click at [124, 136] on link "Create task" at bounding box center [129, 136] width 53 height 25
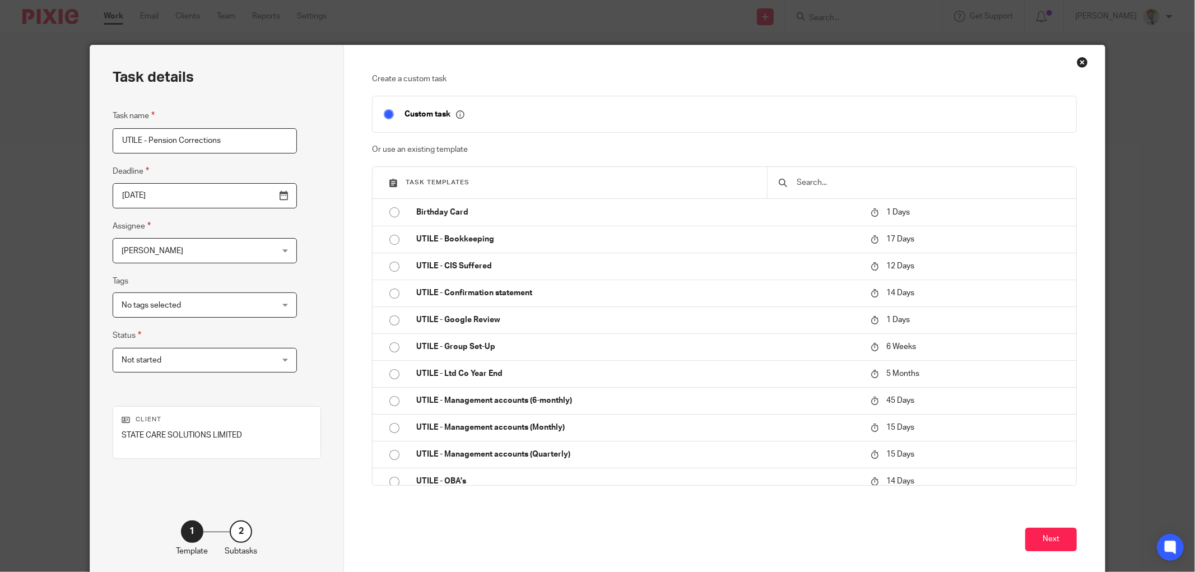
type input "UTILE - Pension Corrections"
click at [239, 195] on input "[DATE]" at bounding box center [205, 195] width 184 height 25
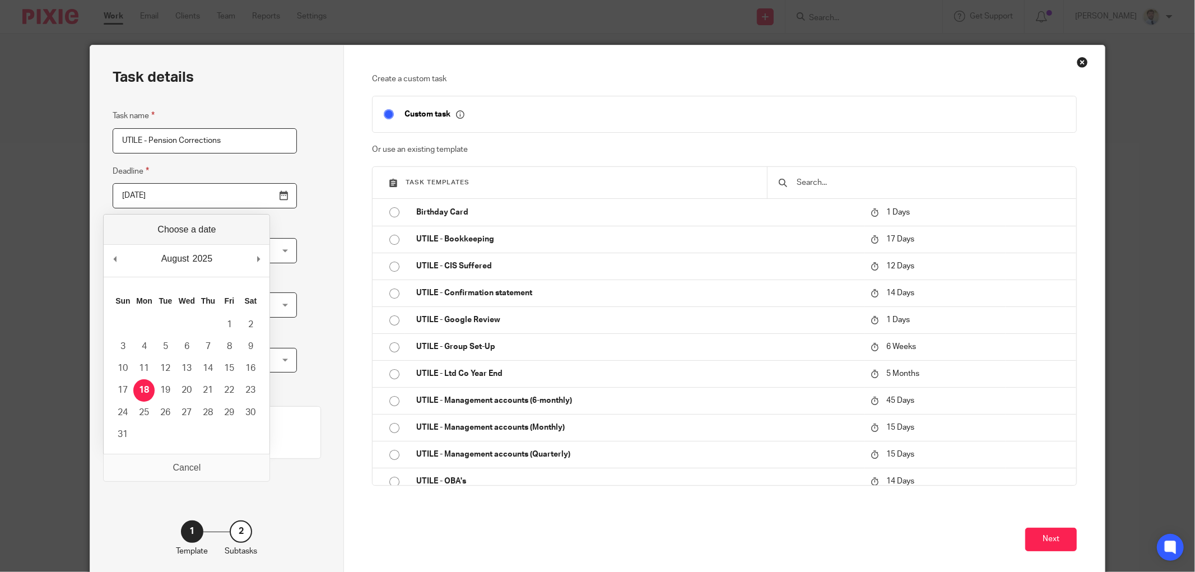
click at [285, 197] on div "Task details Task name UTILE - Pension Corrections Deadline [DATE] Assignee [PE…" at bounding box center [217, 312] width 254 height 534
click at [259, 201] on input "[DATE]" at bounding box center [205, 195] width 184 height 25
click at [284, 182] on div "Task details Task name UTILE - Pension Corrections Deadline [DATE] Assignee [PE…" at bounding box center [217, 312] width 254 height 534
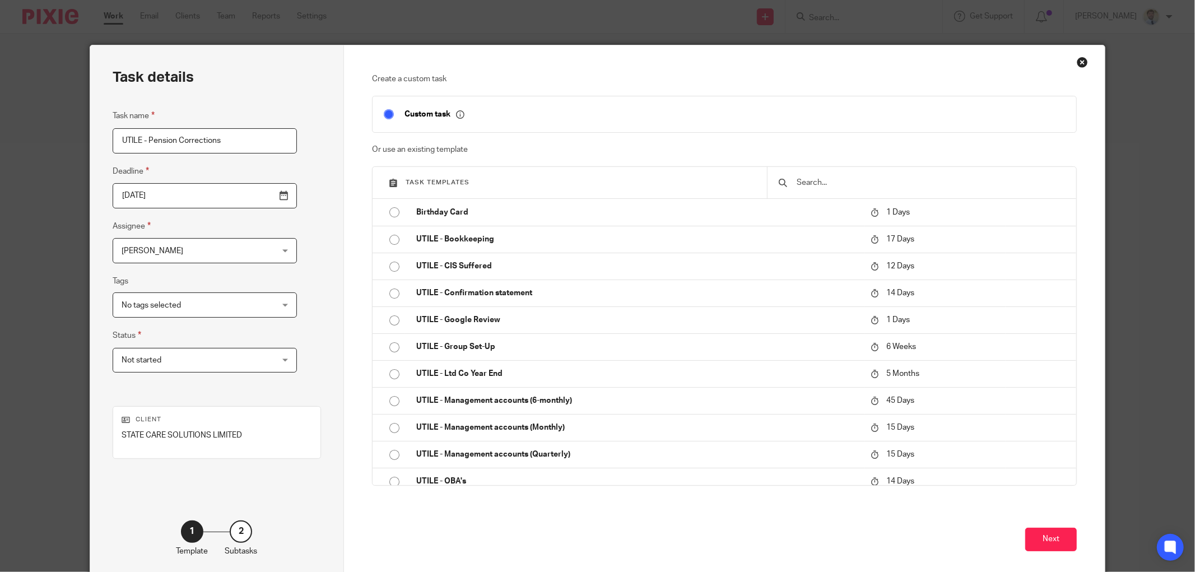
click at [152, 248] on span "[PERSON_NAME]" at bounding box center [153, 251] width 62 height 8
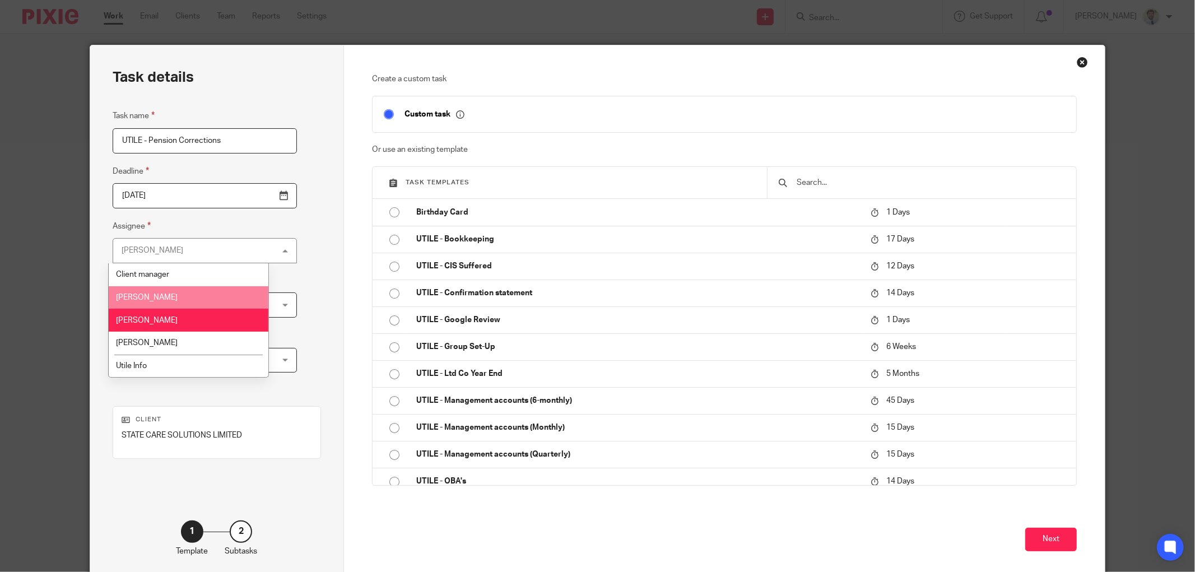
click at [140, 299] on span "[PERSON_NAME]" at bounding box center [147, 298] width 62 height 8
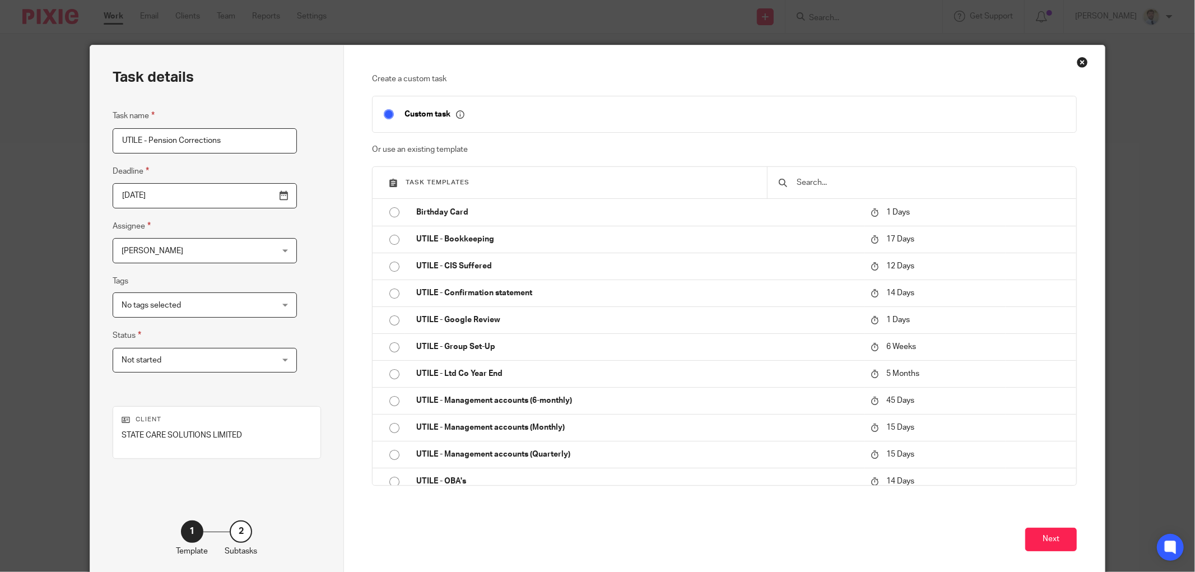
click at [166, 371] on span "Not started" at bounding box center [192, 360] width 140 height 24
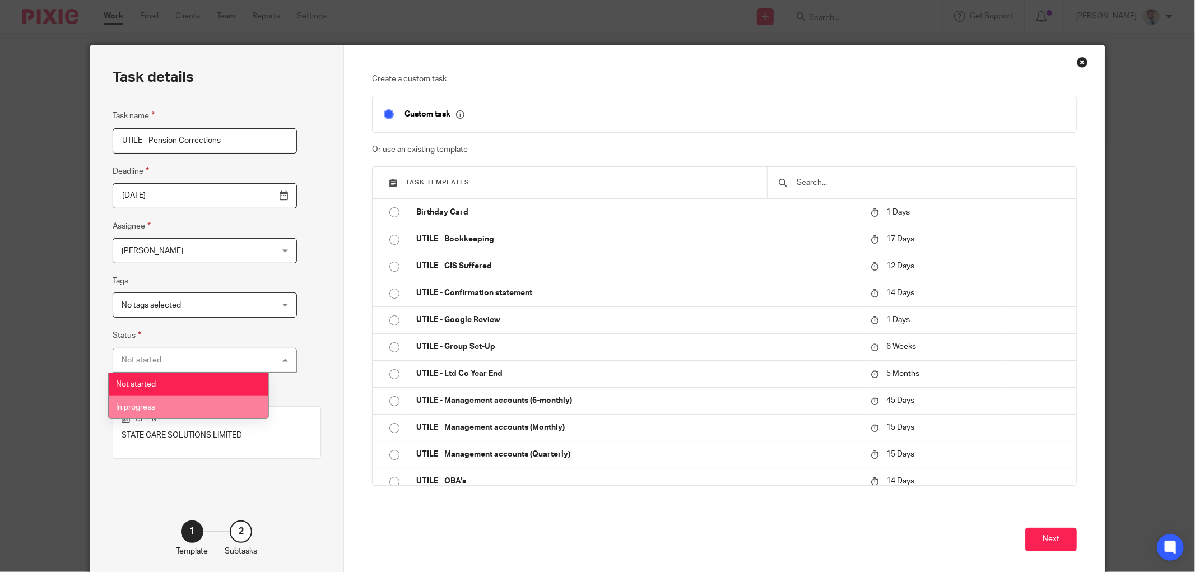
click at [148, 410] on span "In progress" at bounding box center [135, 407] width 39 height 8
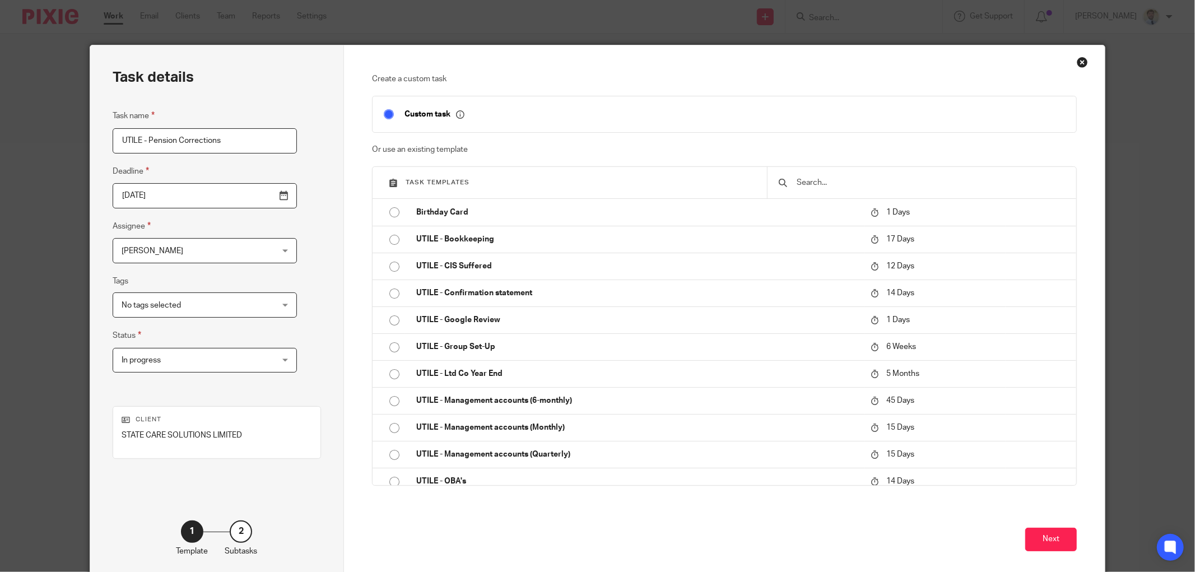
click at [157, 310] on span "No tags selected" at bounding box center [192, 305] width 140 height 24
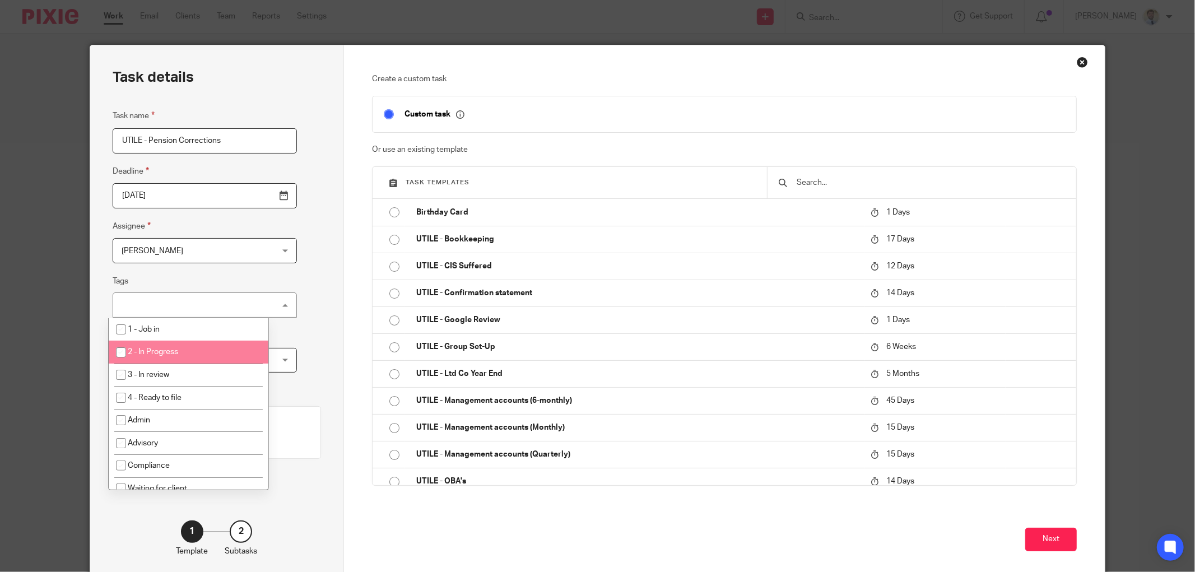
click at [146, 348] on li "2 - In Progress" at bounding box center [189, 352] width 160 height 23
checkbox input "true"
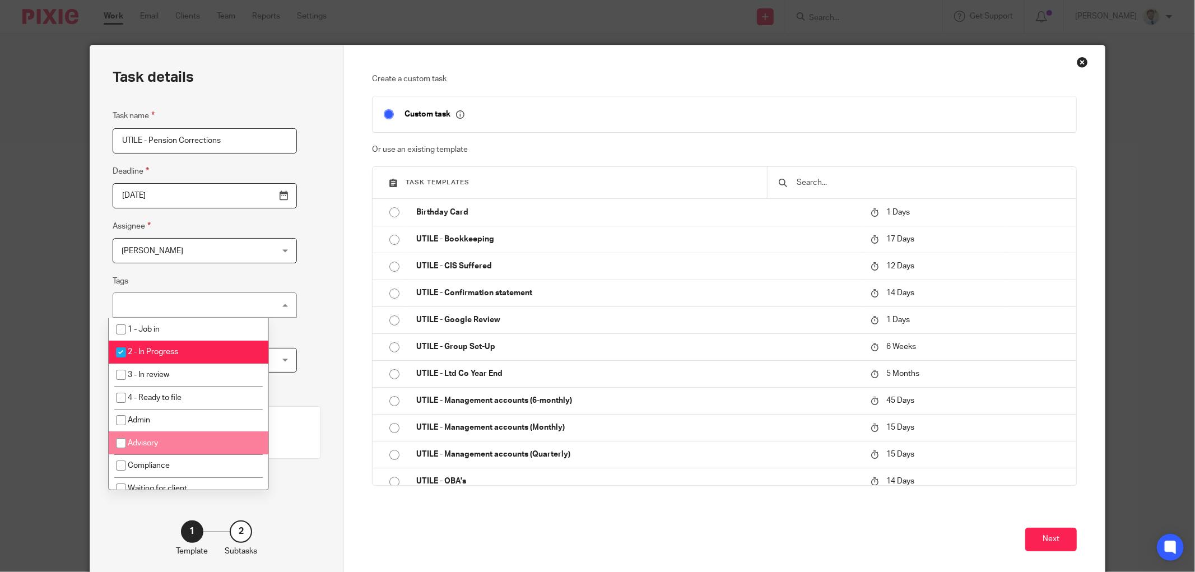
click at [172, 439] on li "Advisory" at bounding box center [189, 442] width 160 height 23
checkbox input "true"
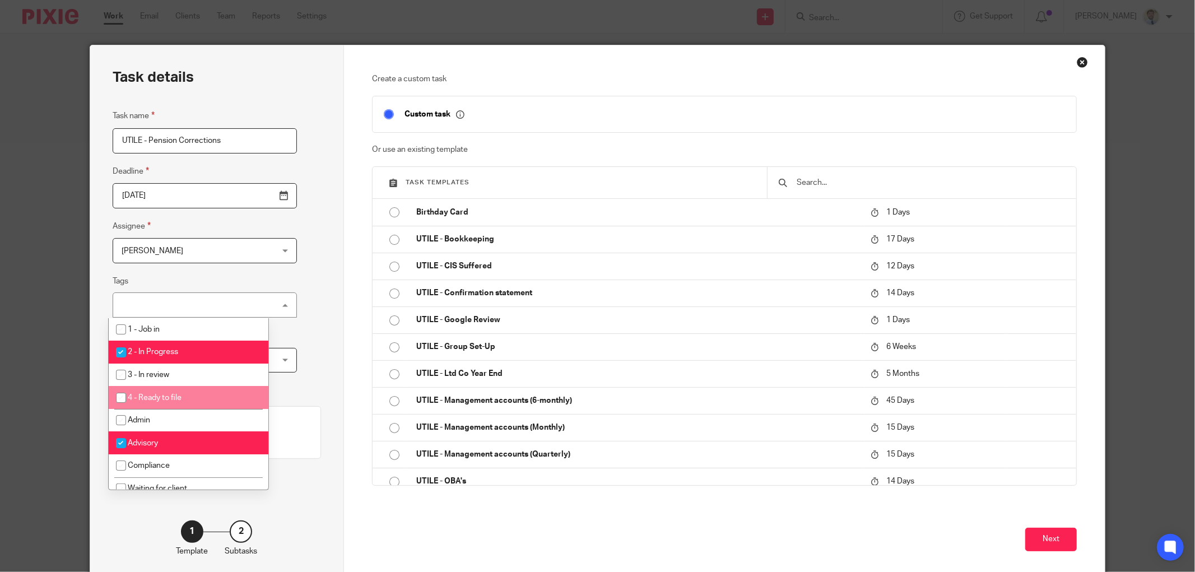
click at [315, 338] on div "Task details Task name UTILE - Pension Corrections Deadline [DATE] Assignee [PE…" at bounding box center [217, 312] width 254 height 534
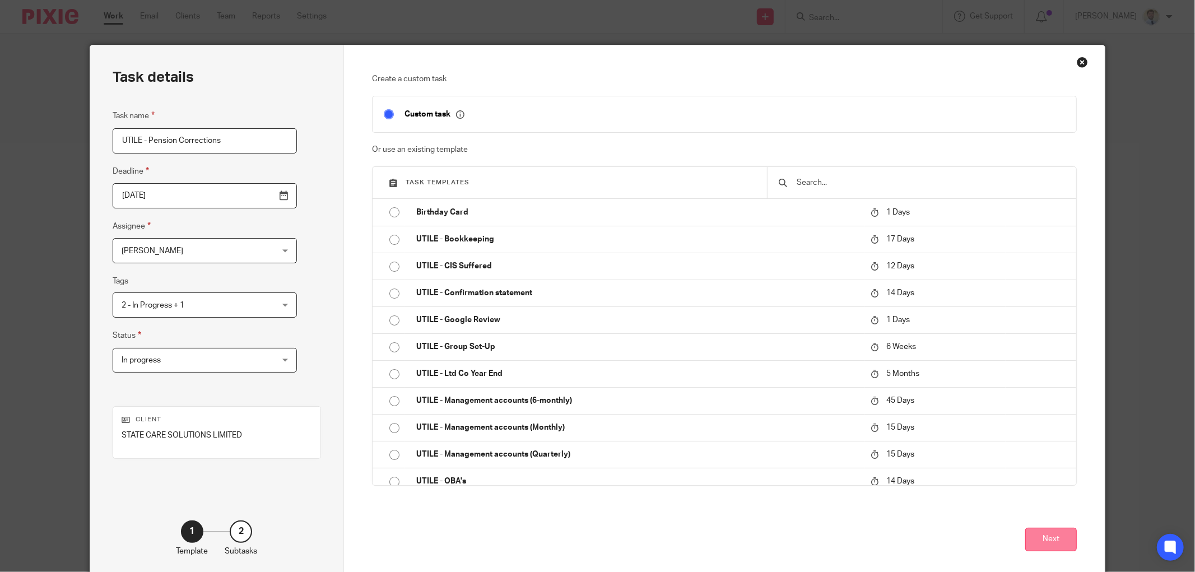
click at [1056, 534] on button "Next" at bounding box center [1051, 540] width 52 height 24
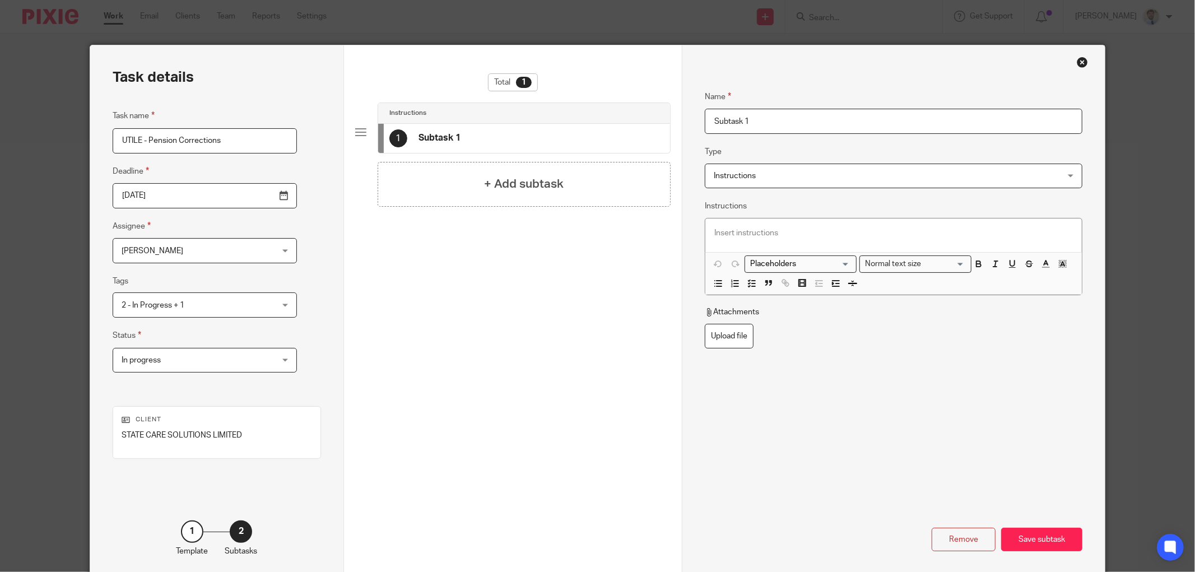
drag, startPoint x: 772, startPoint y: 123, endPoint x: 363, endPoint y: 141, distance: 409.9
click at [373, 137] on div "Task details Task name UTILE - Pension Corrections Deadline 2025-08-18 Assignee…" at bounding box center [597, 312] width 1015 height 534
click at [797, 231] on p at bounding box center [893, 232] width 359 height 11
drag, startPoint x: 903, startPoint y: 124, endPoint x: 521, endPoint y: 113, distance: 381.7
click at [521, 113] on div "Task details Task name UTILE - Pension Corrections Deadline 2025-08-18 Assignee…" at bounding box center [597, 312] width 1015 height 534
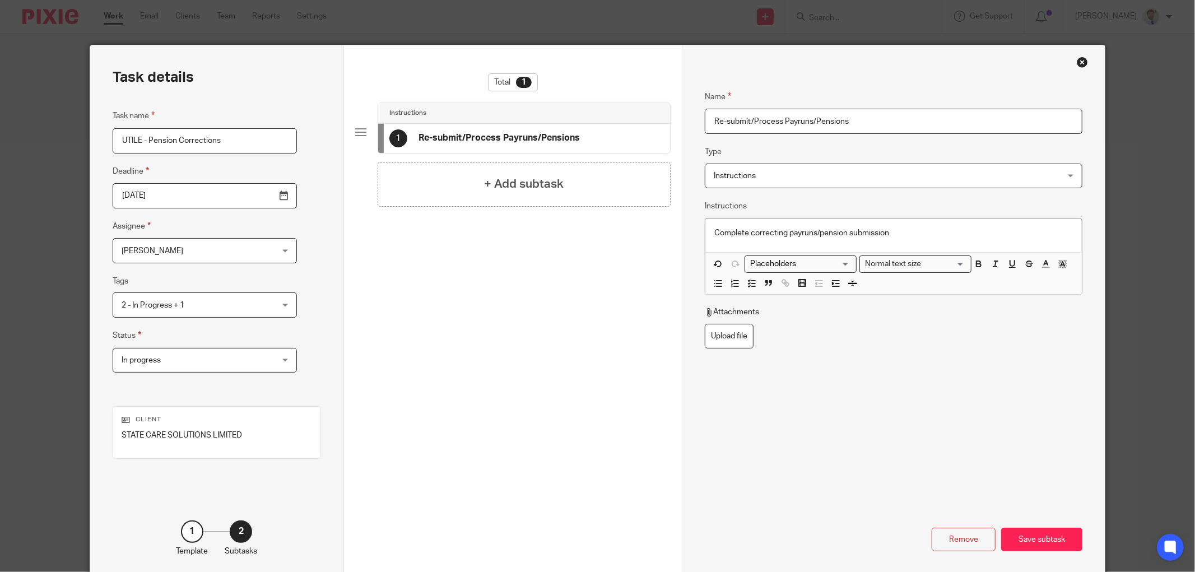
type input "Re-submit/Process Payruns/Pensions"
click at [1022, 540] on div "Save subtask" at bounding box center [1041, 540] width 81 height 24
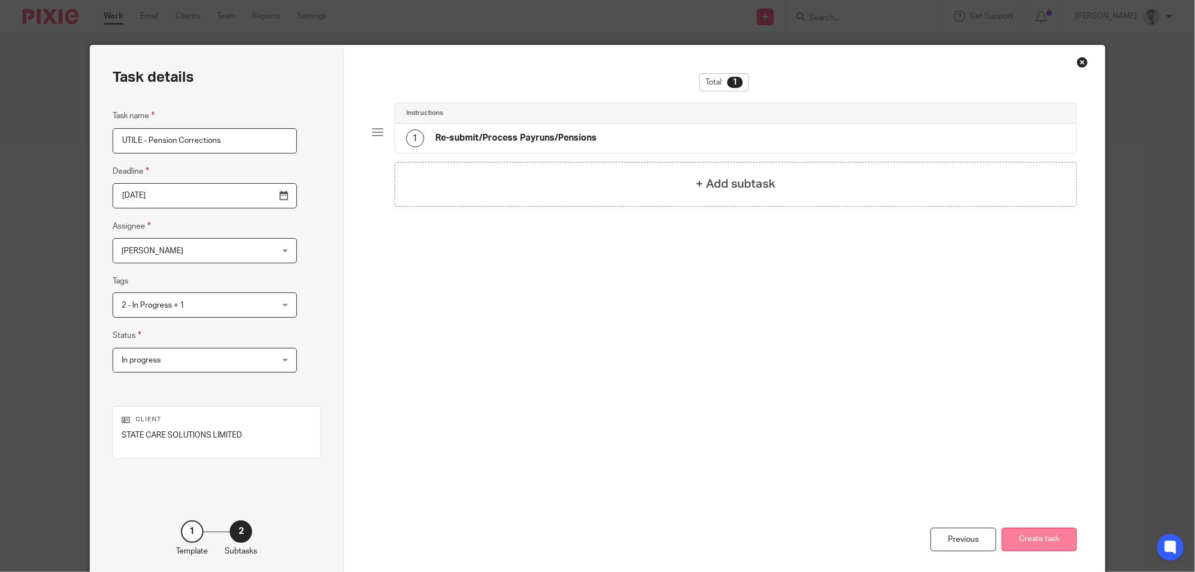
drag, startPoint x: 1027, startPoint y: 547, endPoint x: 1028, endPoint y: 541, distance: 6.2
click at [1028, 542] on button "Create task" at bounding box center [1039, 540] width 75 height 24
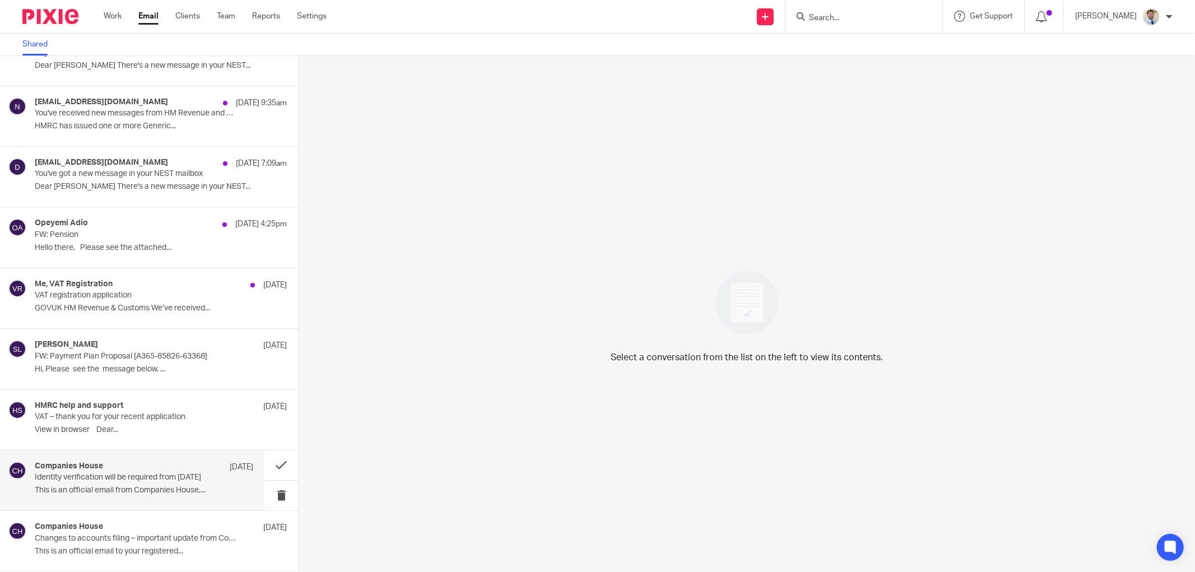
scroll to position [152, 0]
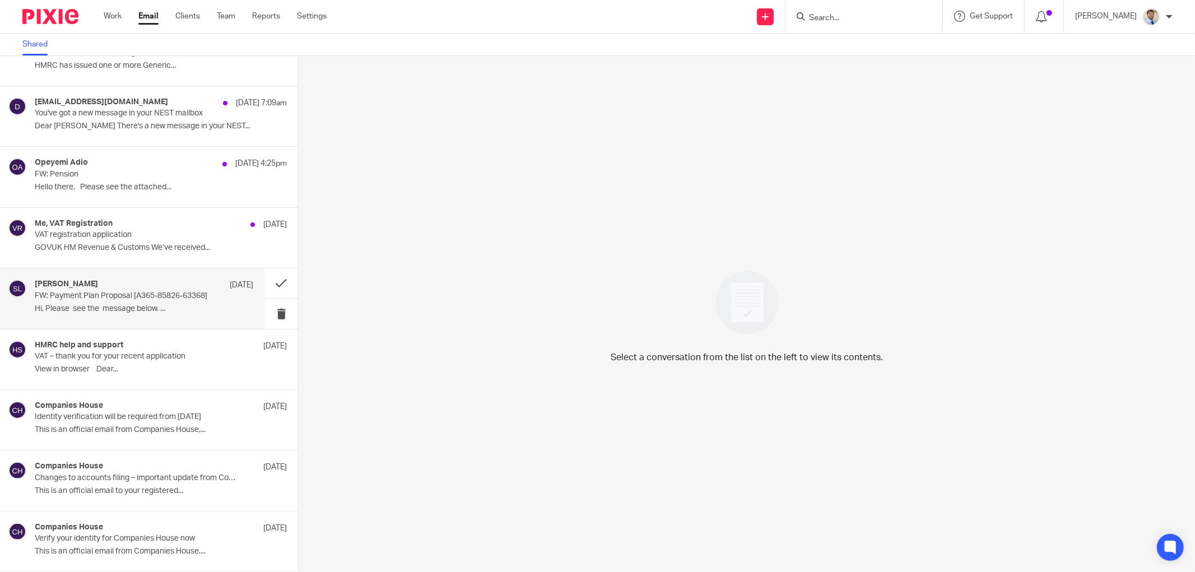
click at [97, 297] on p "FW: Payment Plan Proposal [A365-85826-63368]" at bounding box center [122, 296] width 175 height 10
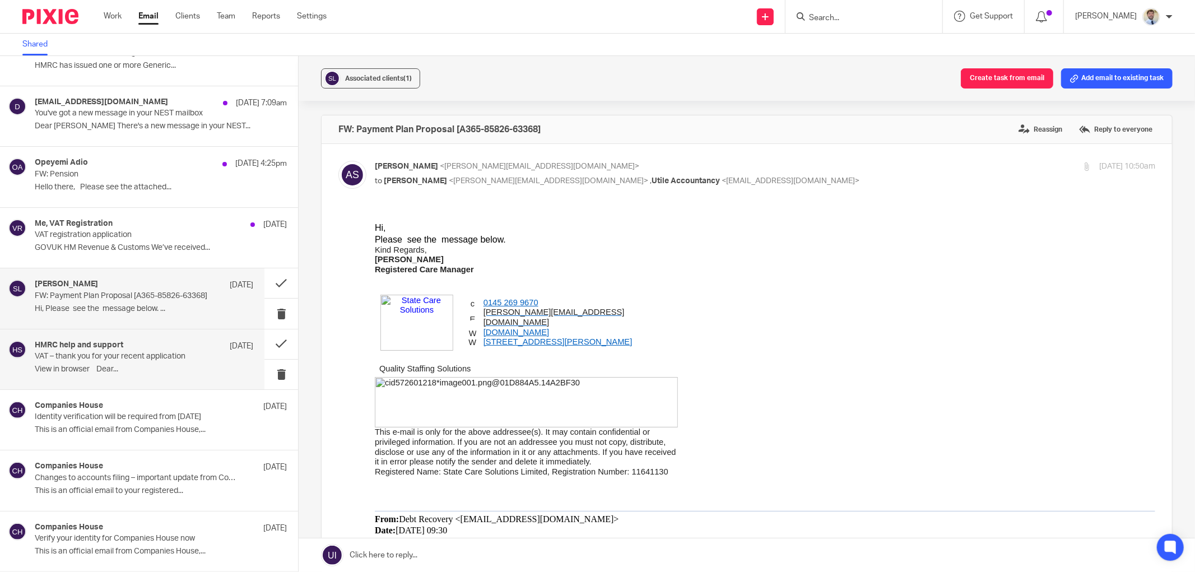
scroll to position [0, 0]
click at [332, 75] on img at bounding box center [332, 78] width 17 height 17
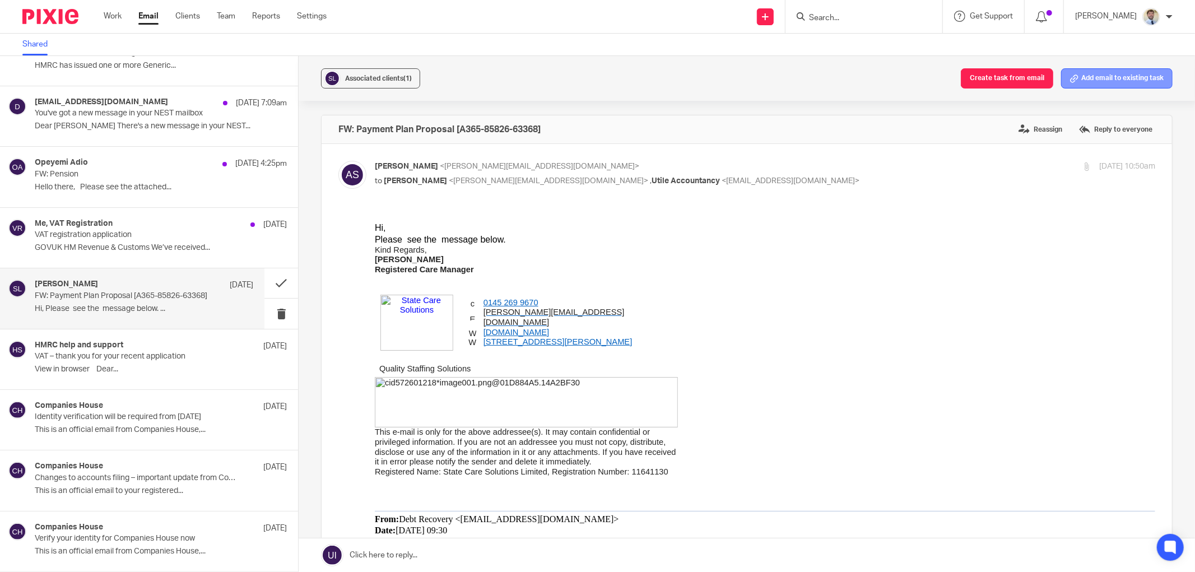
click at [1105, 79] on button "Add email to existing task" at bounding box center [1116, 78] width 111 height 20
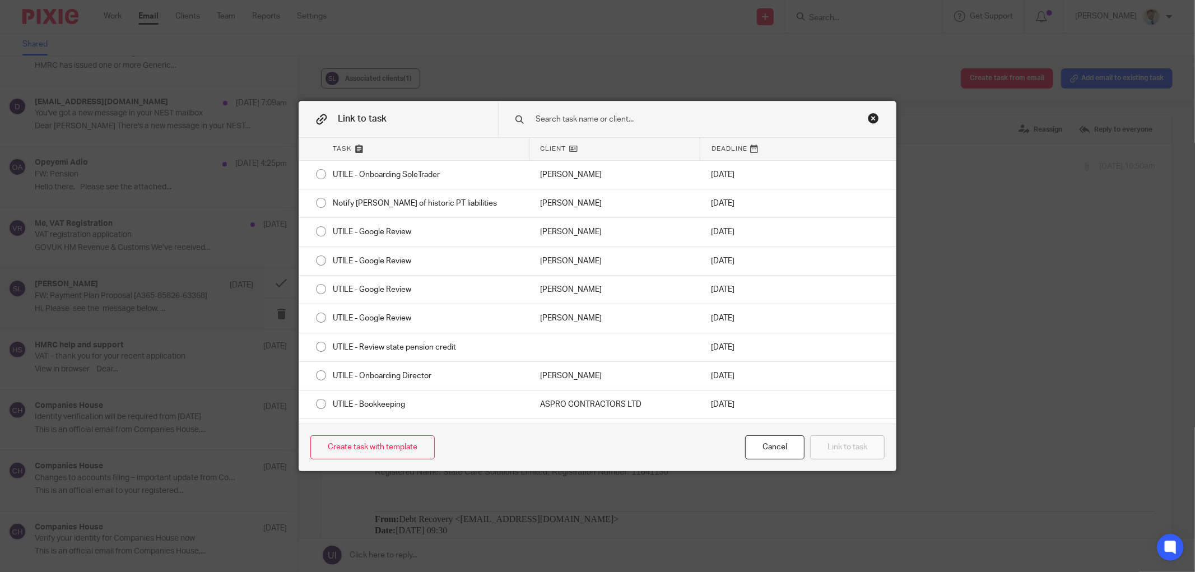
click at [574, 123] on input "text" at bounding box center [686, 119] width 303 height 12
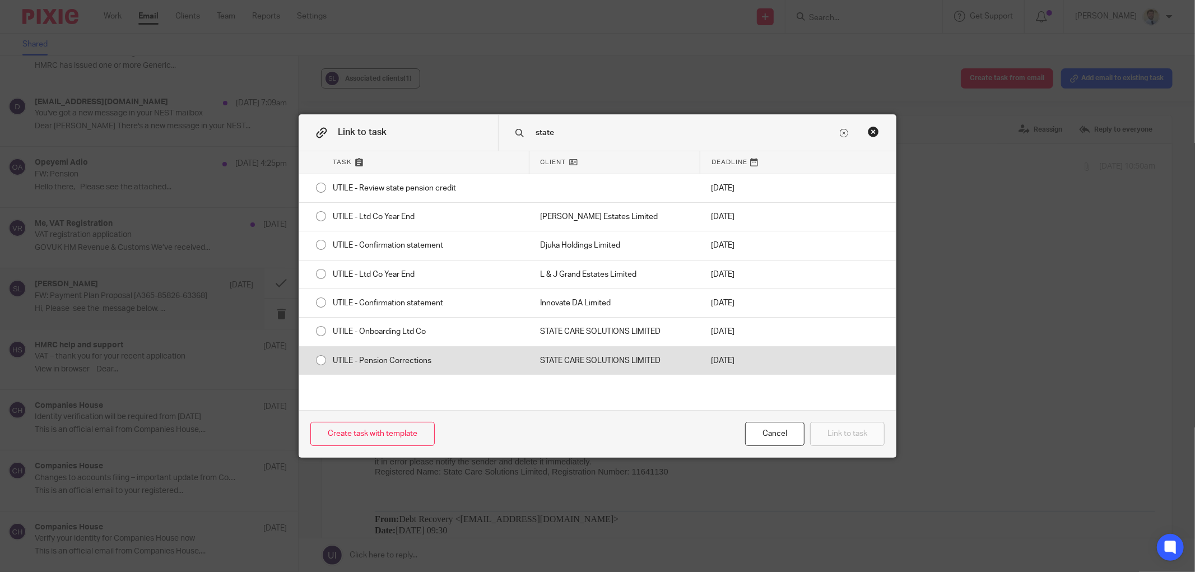
type input "state"
click at [331, 361] on div "UTILE - Pension Corrections" at bounding box center [425, 361] width 207 height 28
radio input "true"
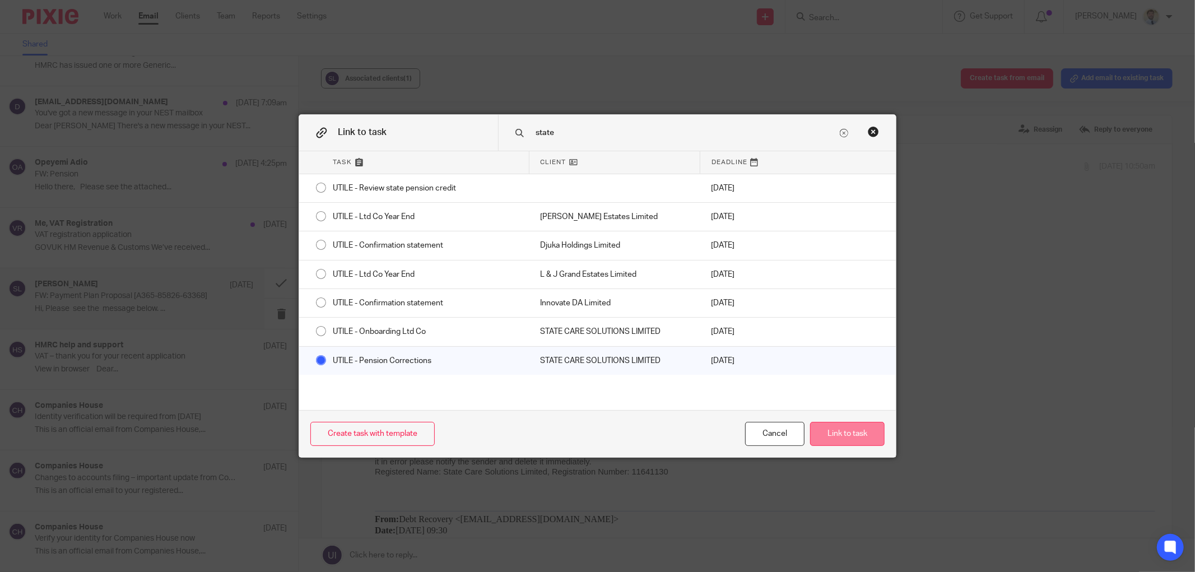
click at [849, 438] on button "Link to task" at bounding box center [847, 434] width 75 height 24
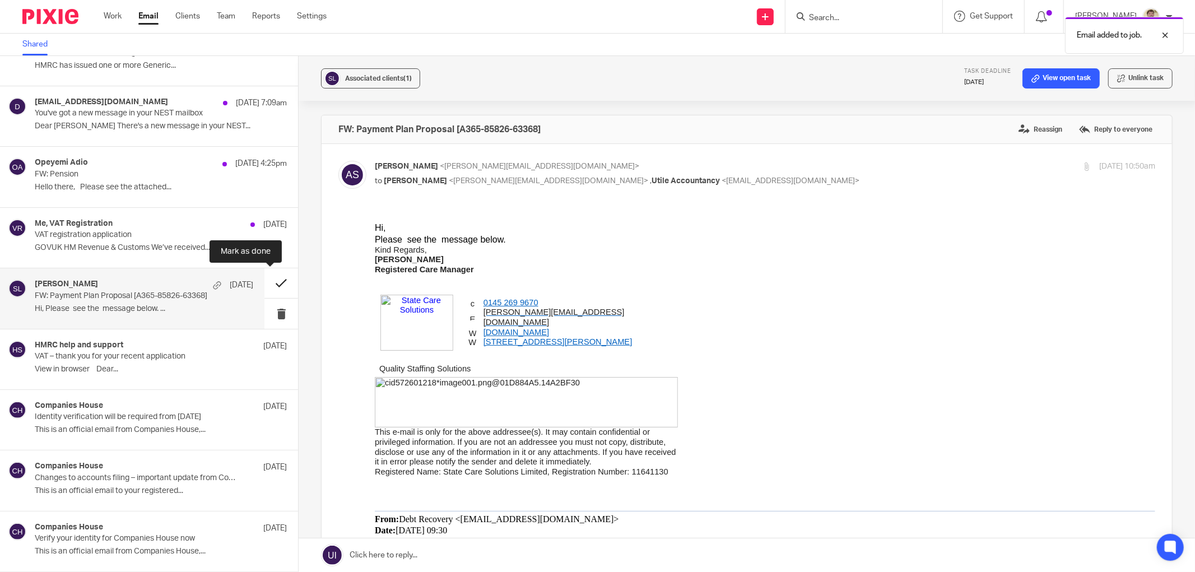
click at [268, 282] on button at bounding box center [281, 283] width 34 height 30
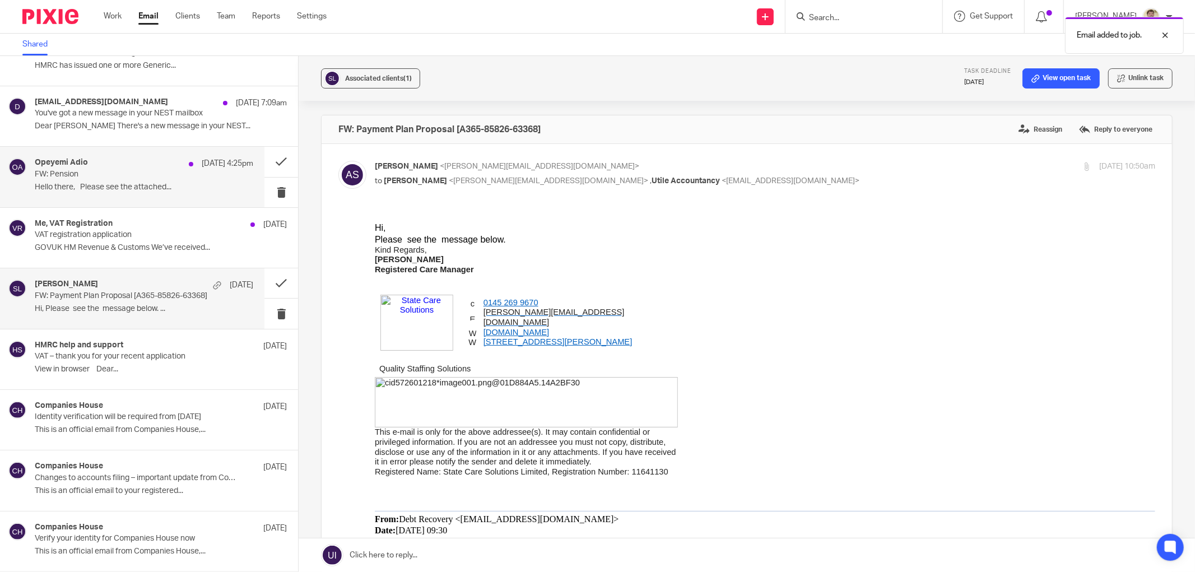
scroll to position [91, 0]
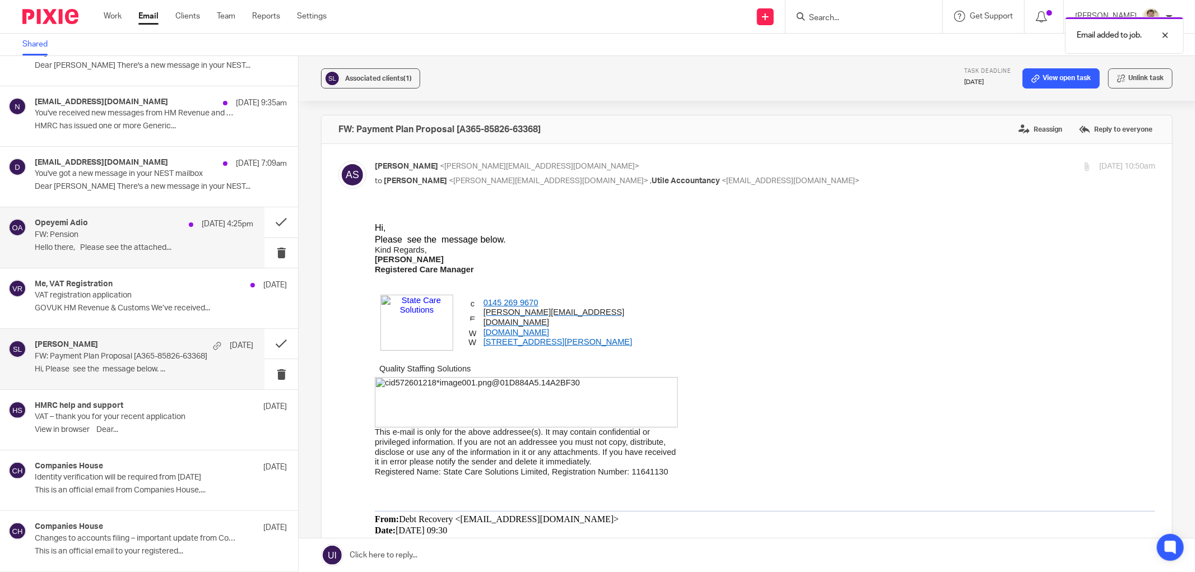
click at [100, 239] on p "FW: Pension" at bounding box center [122, 235] width 175 height 10
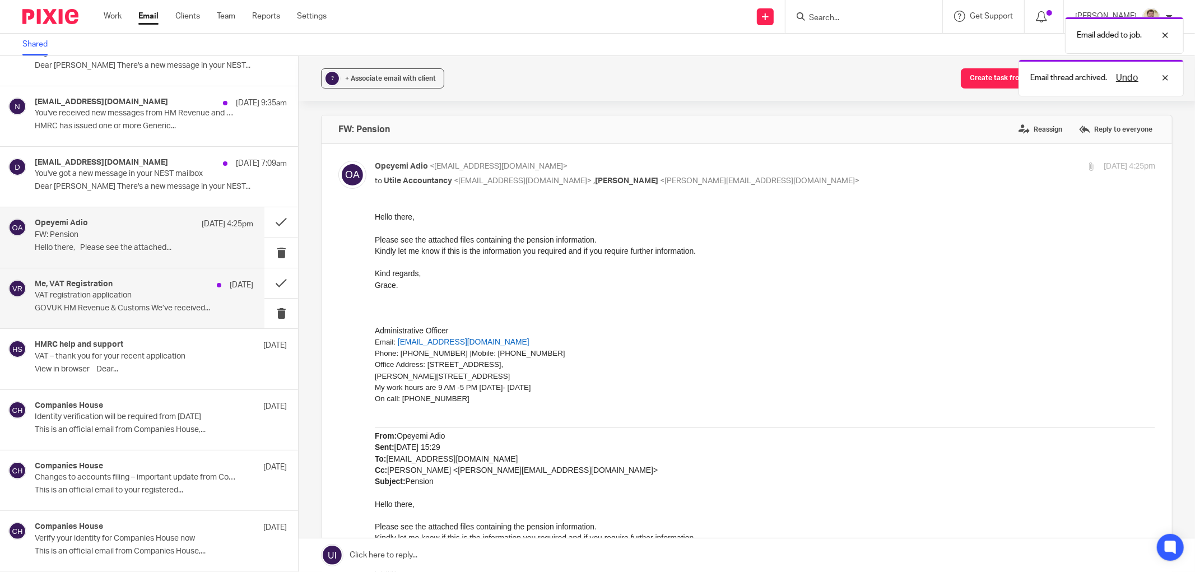
scroll to position [0, 0]
click at [96, 291] on p "VAT registration application" at bounding box center [122, 296] width 175 height 10
click at [150, 291] on p "VAT registration application" at bounding box center [122, 296] width 175 height 10
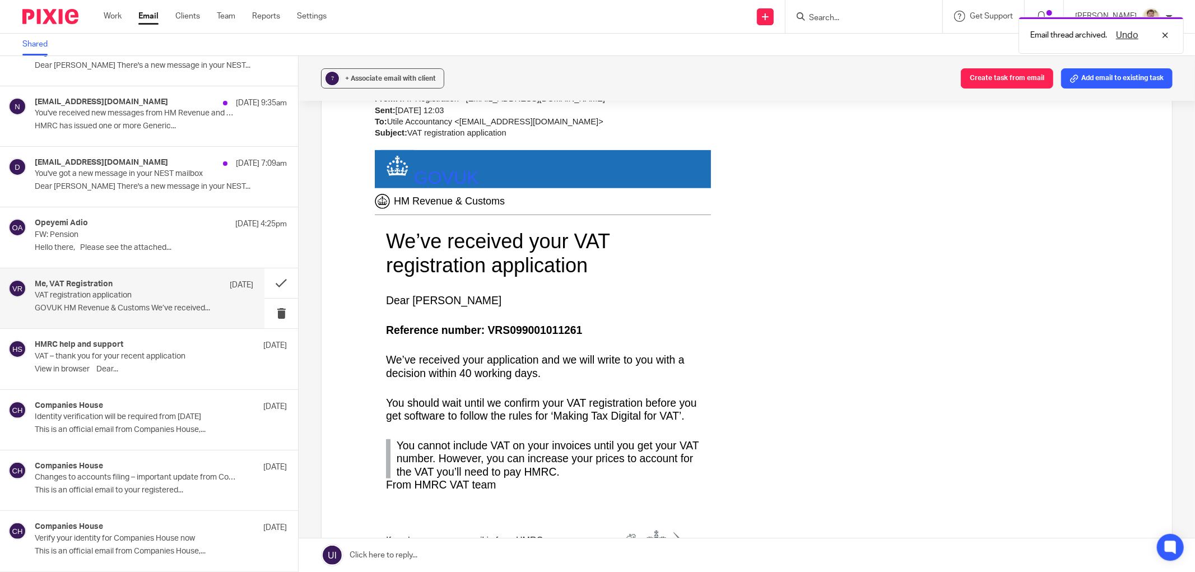
scroll to position [435, 0]
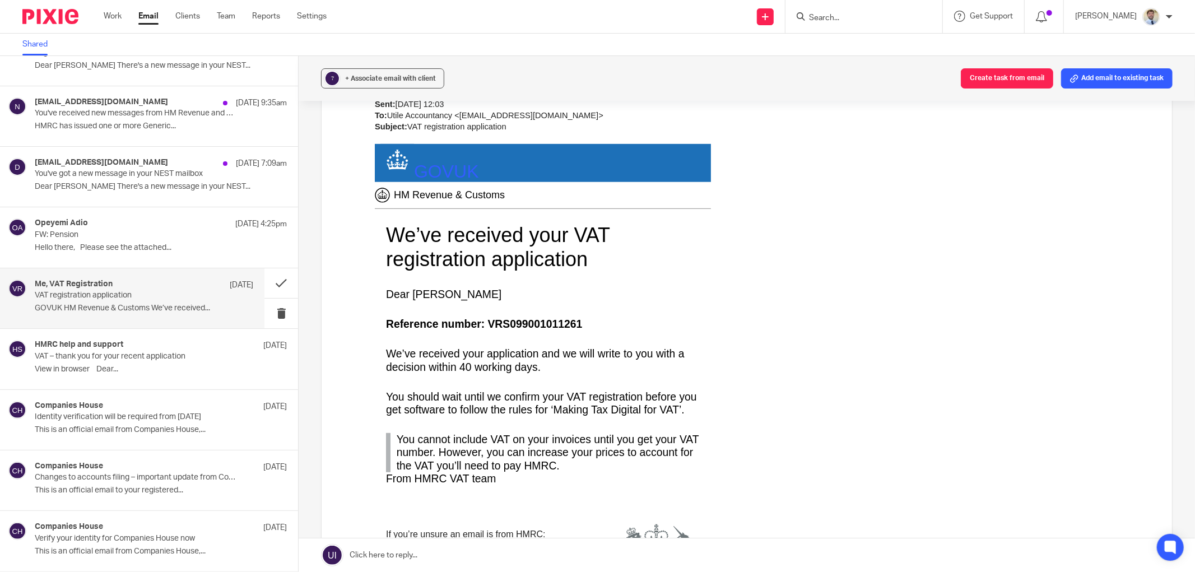
click at [467, 327] on span "Reference number: VRS099001011261" at bounding box center [484, 325] width 196 height 12
click at [492, 322] on span "Reference number: VRS099001011261" at bounding box center [484, 325] width 196 height 12
click at [362, 76] on span "+ Associate email with client" at bounding box center [390, 78] width 91 height 7
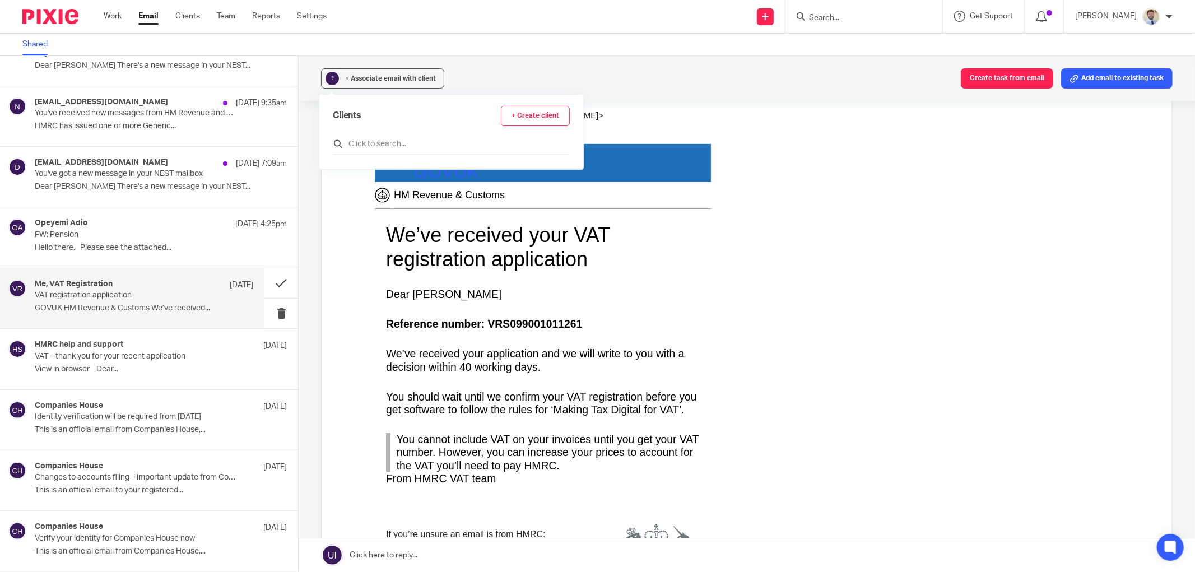
click at [355, 148] on input "text" at bounding box center [451, 143] width 237 height 11
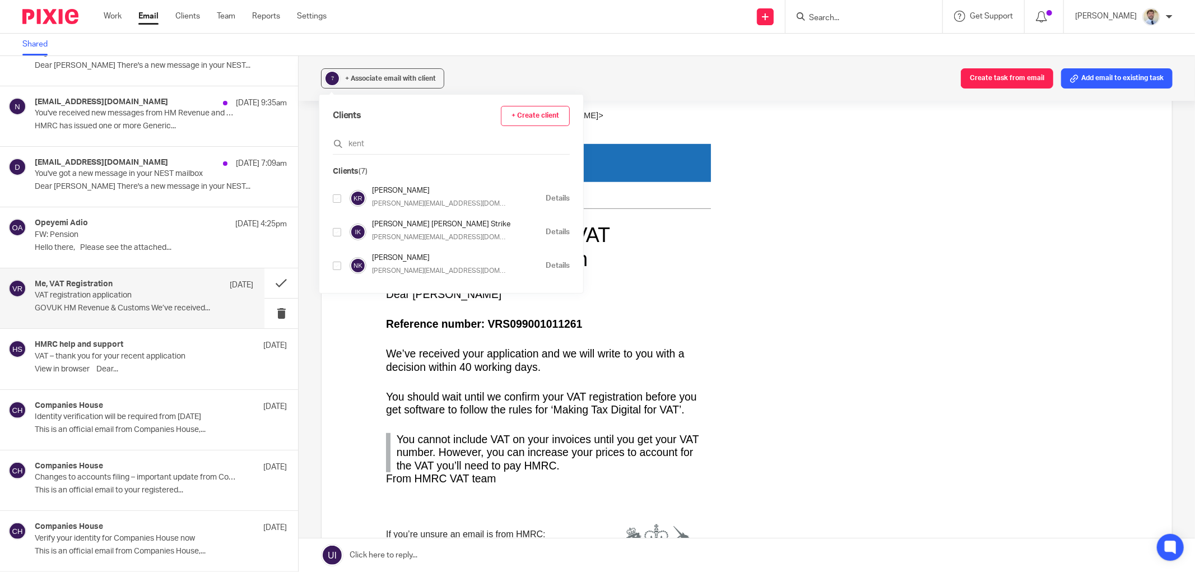
drag, startPoint x: 373, startPoint y: 141, endPoint x: 315, endPoint y: 146, distance: 57.3
click at [315, 146] on div "do_not_reply@nestpensions.org.uk 9:09am Your passcode to log into your Nest acc…" at bounding box center [597, 314] width 1195 height 516
type input "ryl"
click at [335, 267] on input "checkbox" at bounding box center [337, 266] width 8 height 8
checkbox input "true"
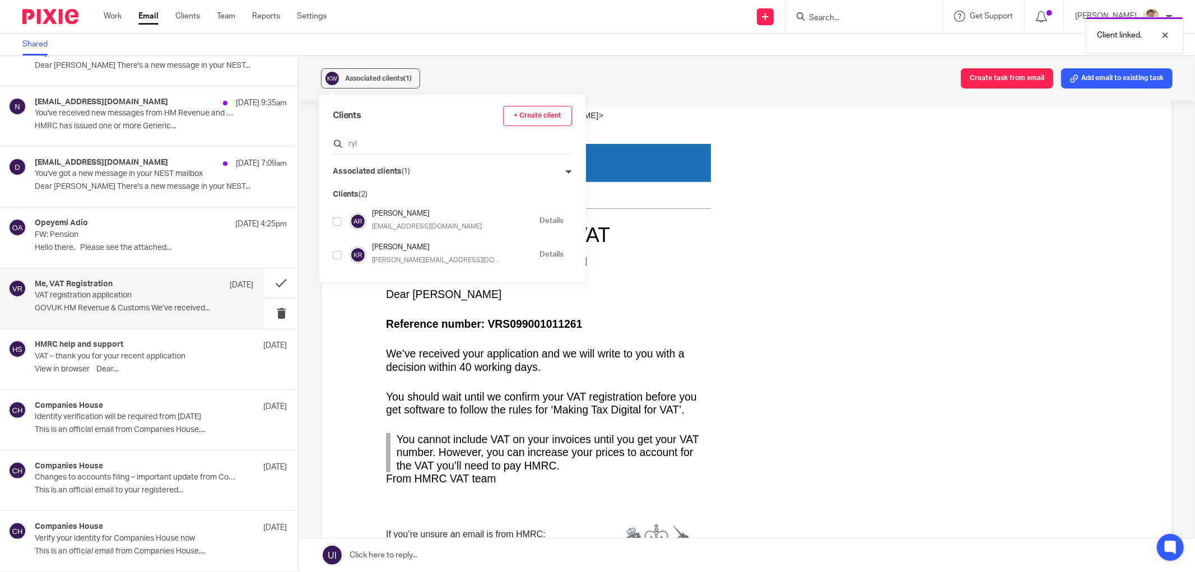
click at [384, 146] on input "ryl" at bounding box center [452, 143] width 239 height 11
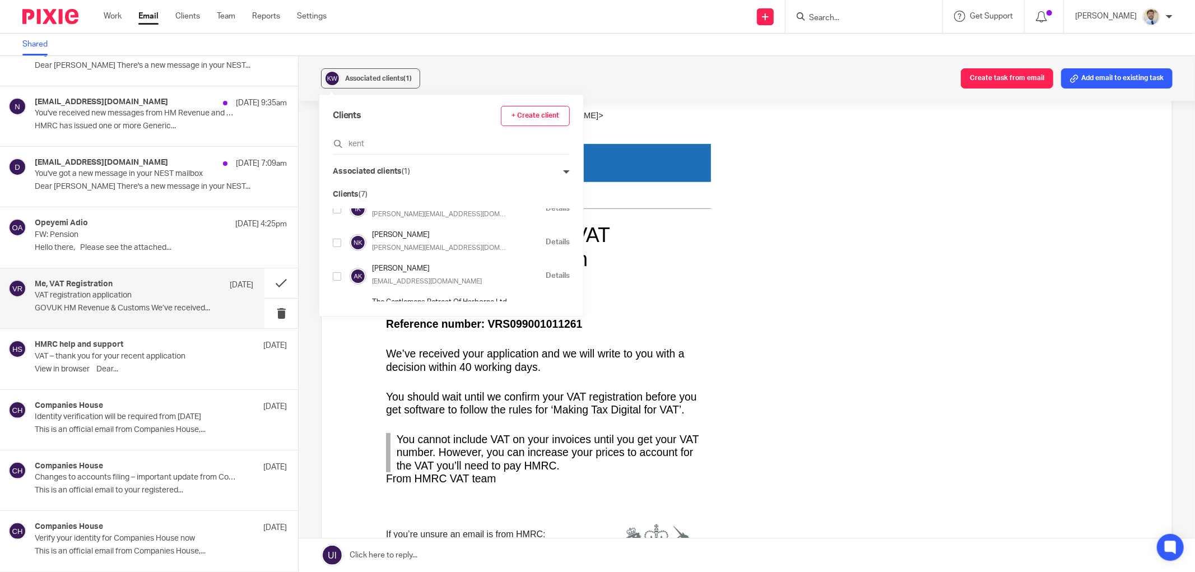
scroll to position [0, 0]
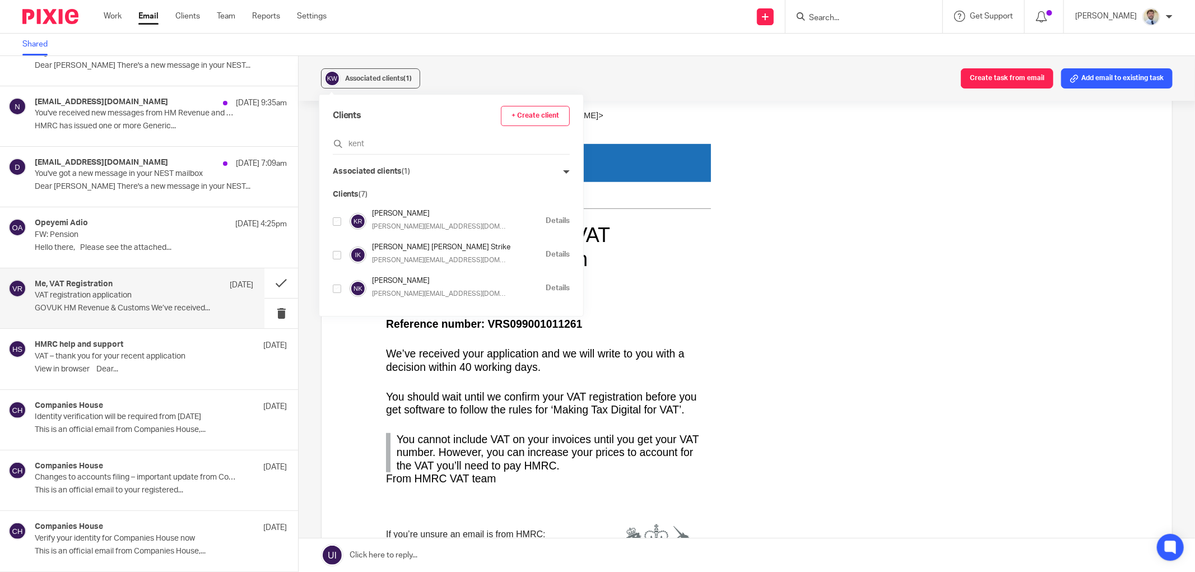
type input "kent"
click at [972, 227] on div "GOVUK HM Revenue & Customs We’ve received your VAT registration application Dea…" at bounding box center [765, 375] width 780 height 461
click at [1080, 71] on button "Add email to existing task" at bounding box center [1116, 78] width 111 height 20
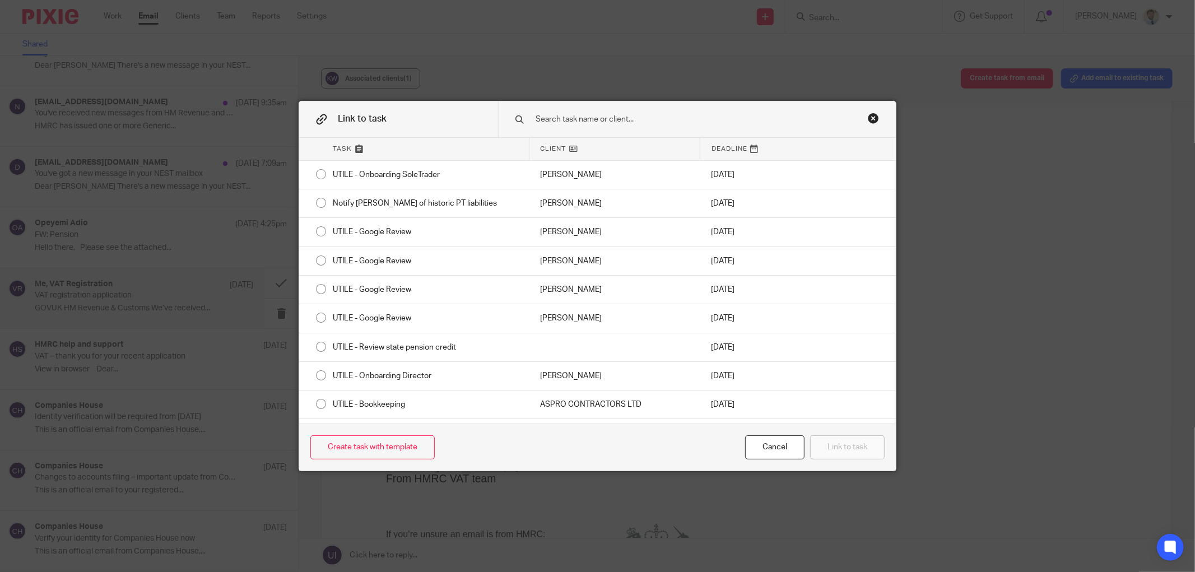
click at [571, 120] on input "text" at bounding box center [686, 119] width 303 height 12
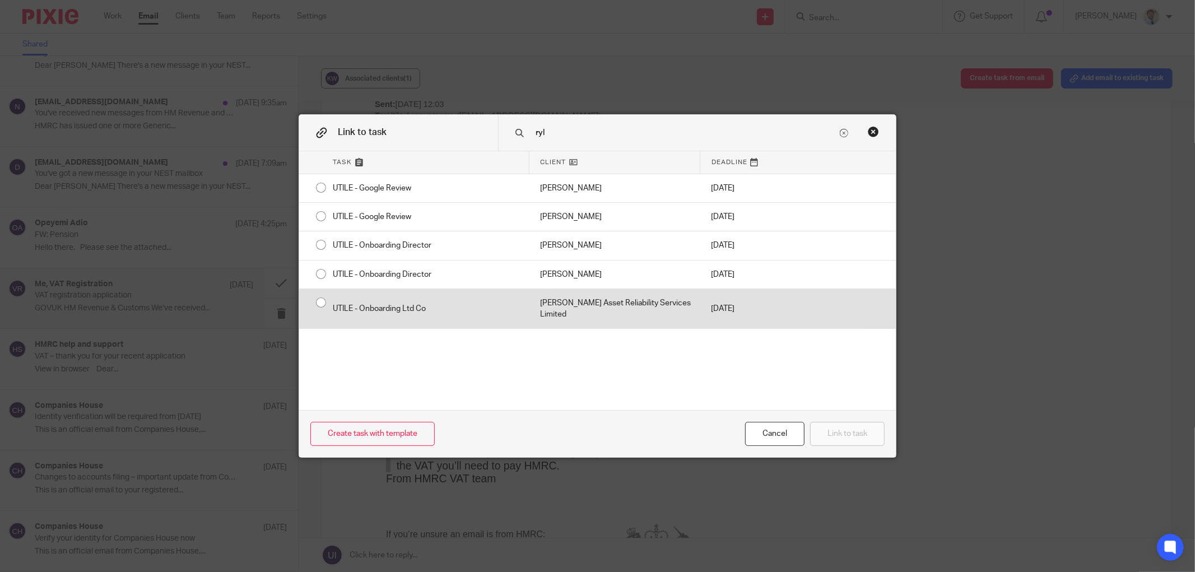
type input "ryl"
click at [466, 316] on div "UTILE - Onboarding Ltd Co" at bounding box center [425, 309] width 207 height 40
radio input "true"
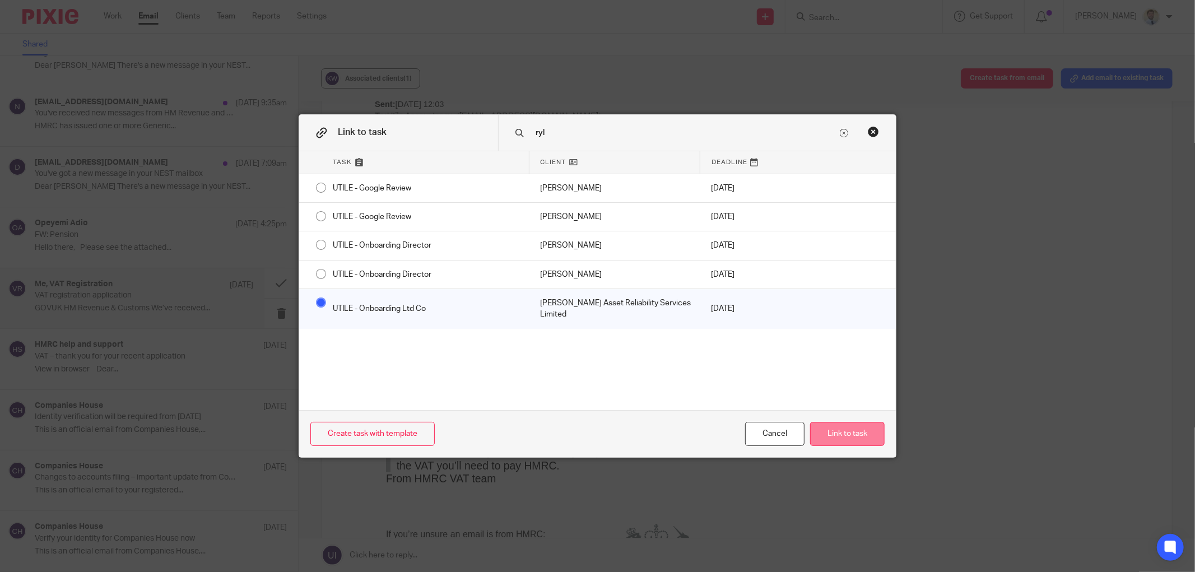
click at [852, 437] on button "Link to task" at bounding box center [847, 434] width 75 height 24
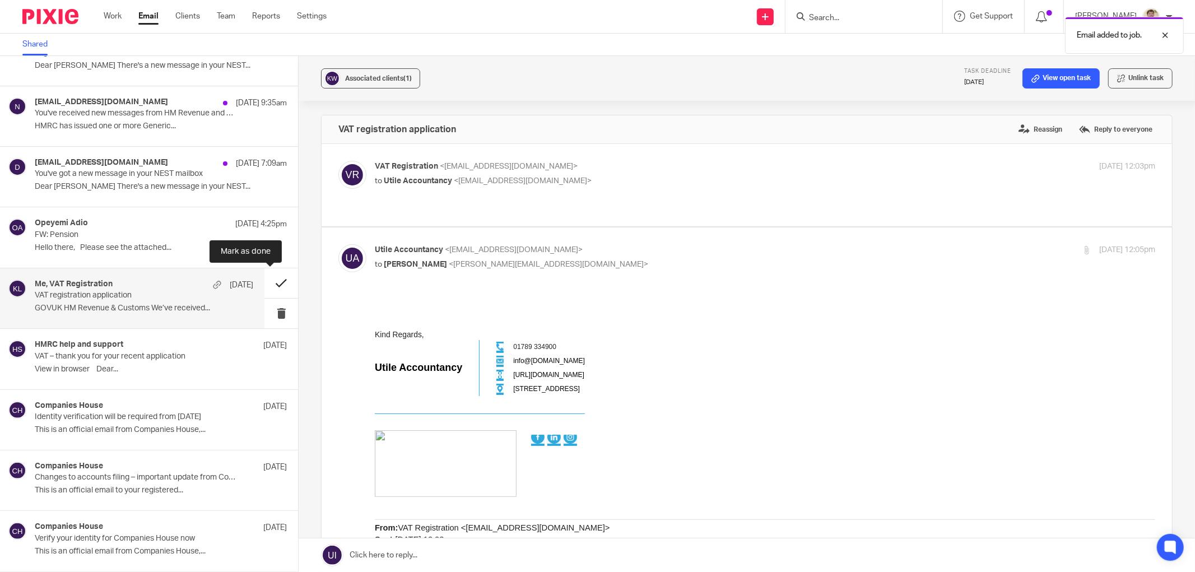
click at [275, 281] on button at bounding box center [281, 283] width 34 height 30
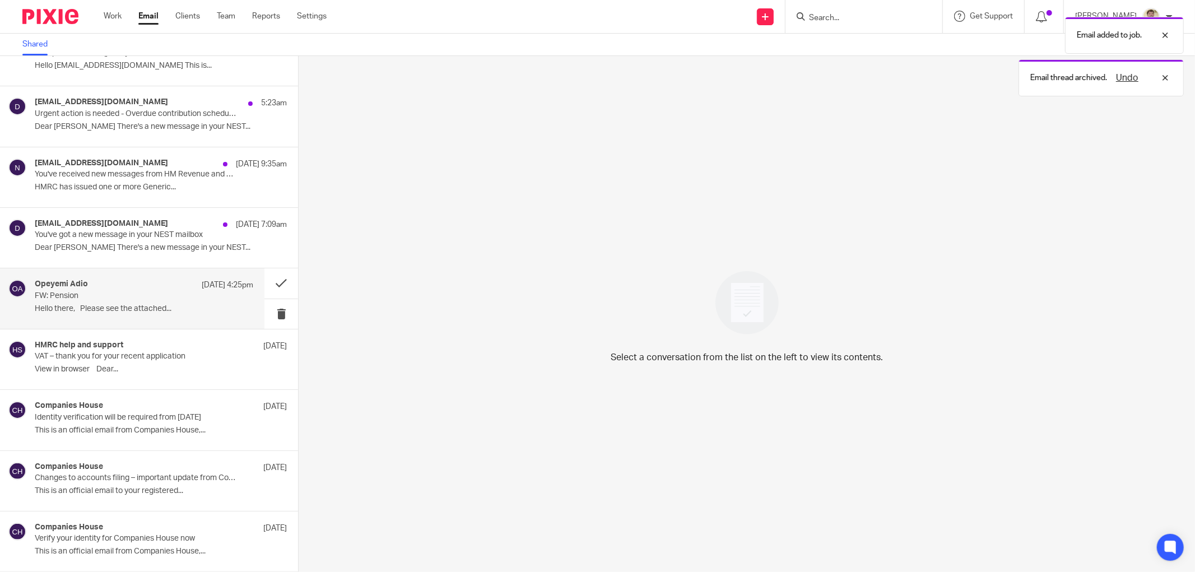
click at [101, 296] on p "FW: Pension" at bounding box center [122, 296] width 175 height 10
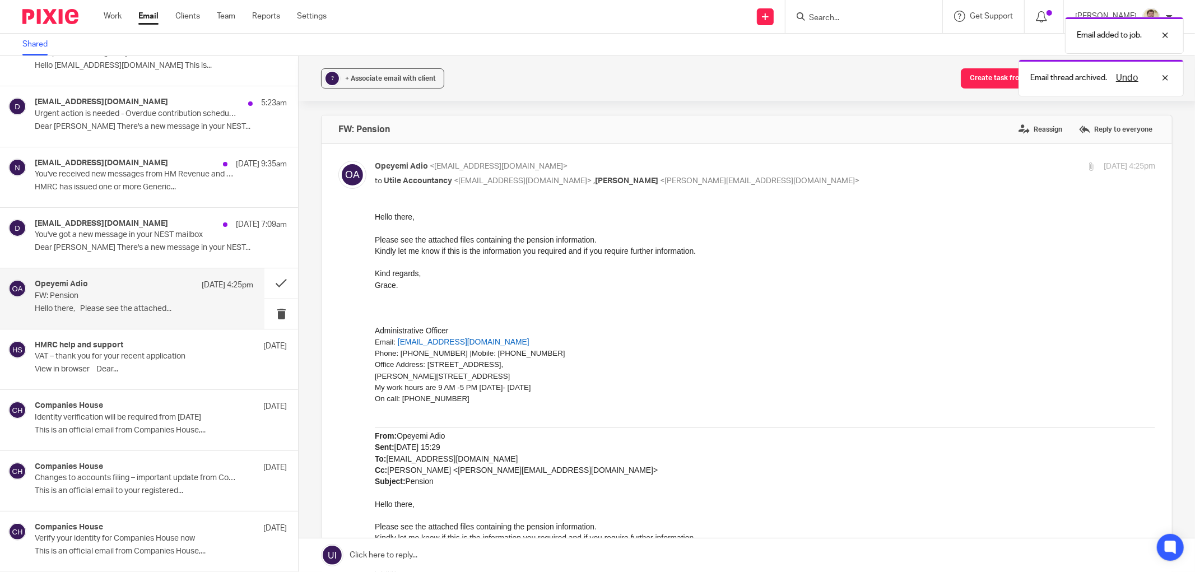
scroll to position [0, 0]
click at [366, 73] on div "+ Associate email with client" at bounding box center [390, 78] width 91 height 11
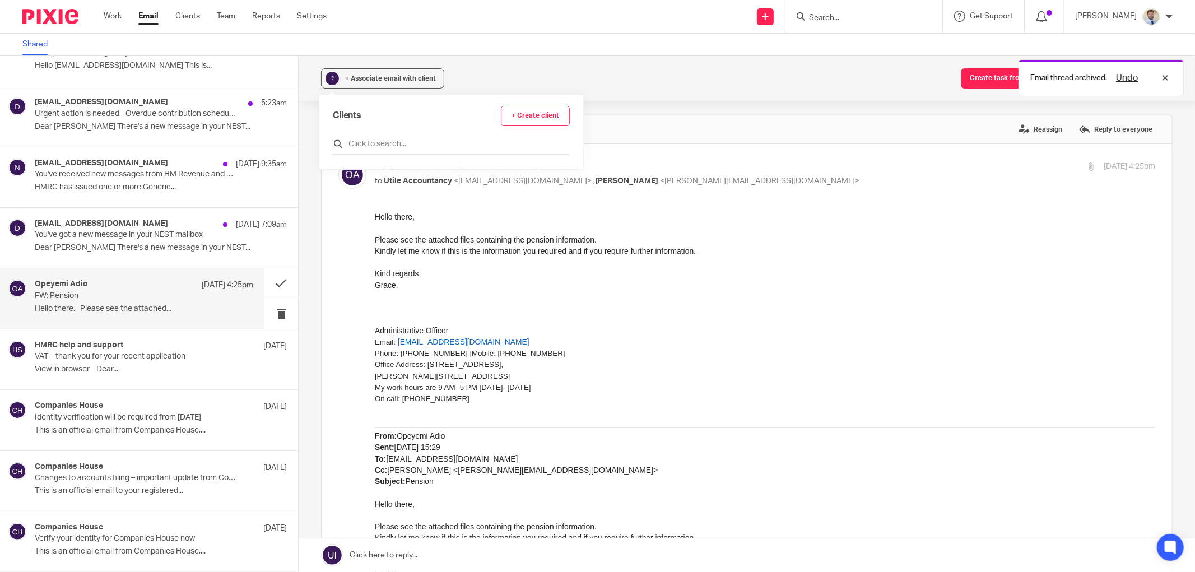
click at [356, 142] on input "text" at bounding box center [451, 143] width 237 height 11
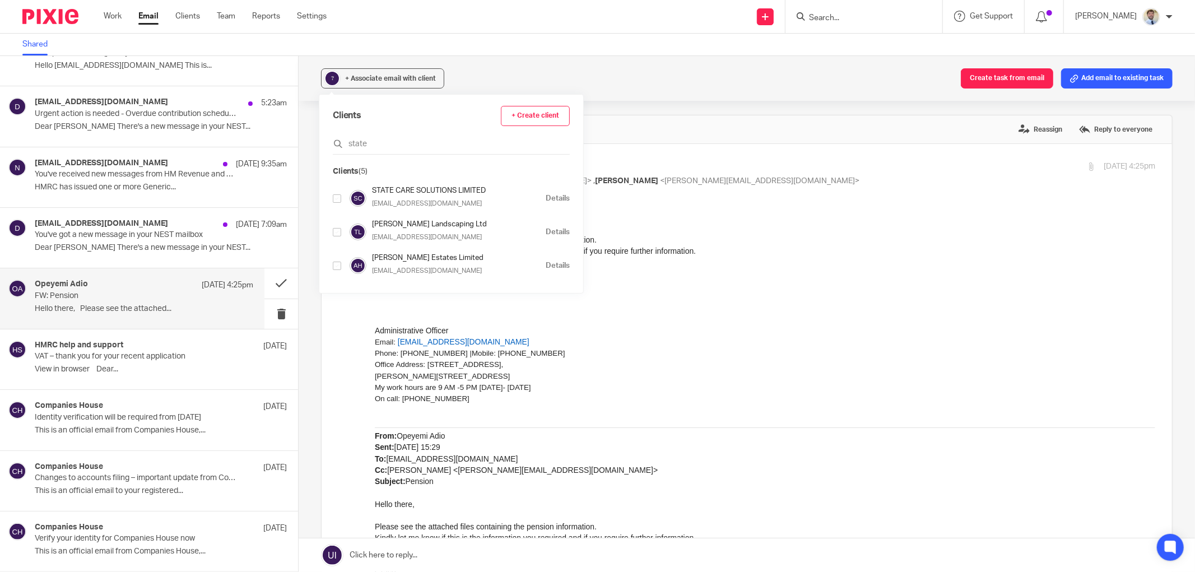
type input "state"
click at [335, 199] on input "checkbox" at bounding box center [337, 198] width 8 height 8
checkbox input "true"
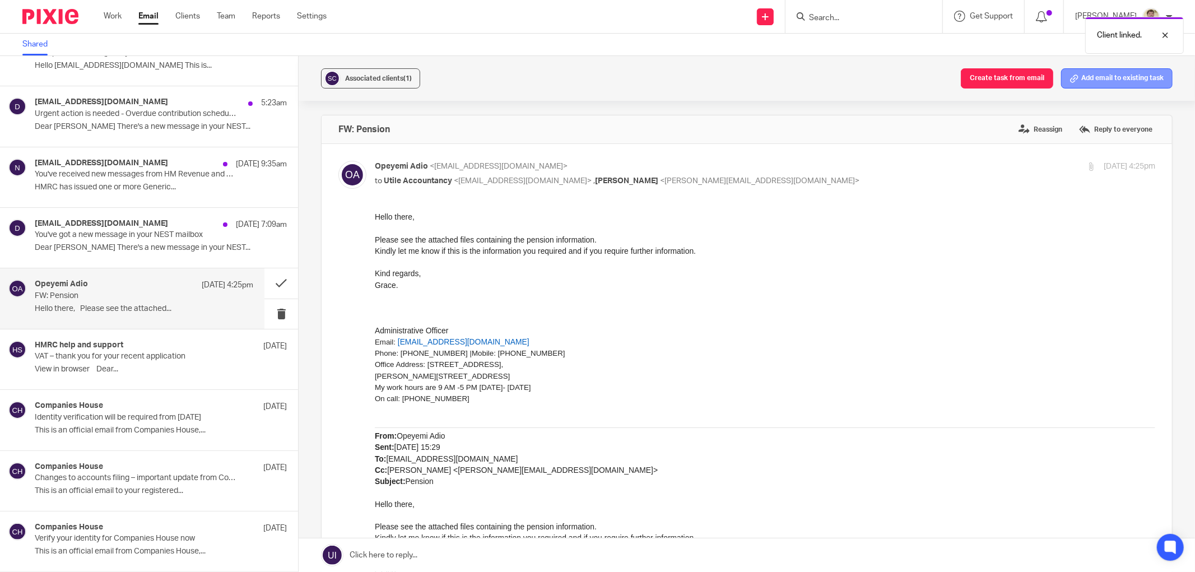
click at [1089, 77] on button "Add email to existing task" at bounding box center [1116, 78] width 111 height 20
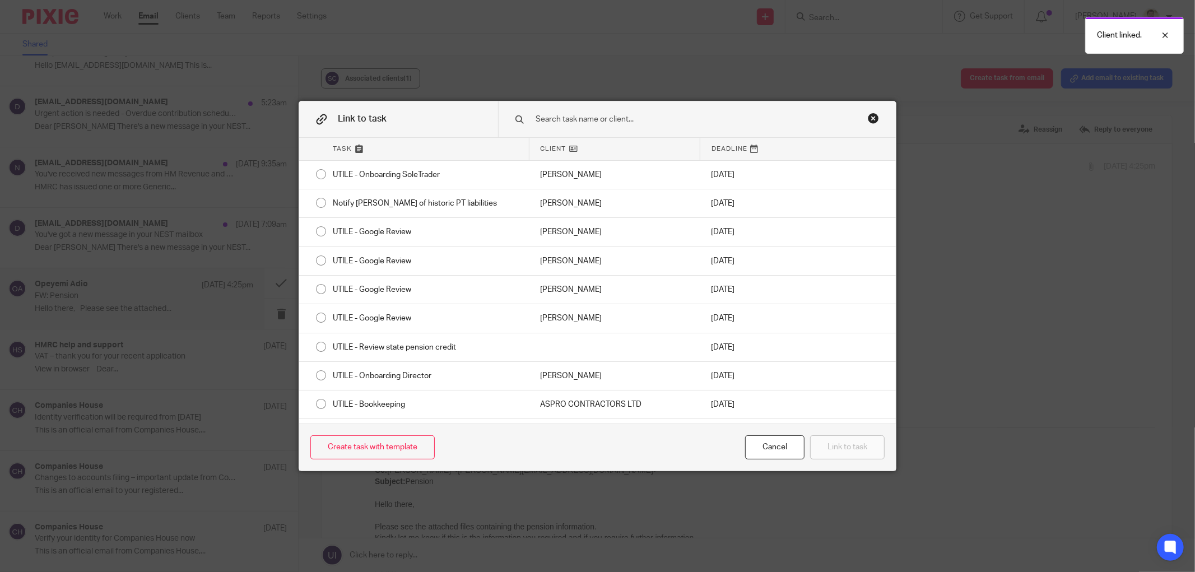
click at [574, 119] on input "text" at bounding box center [686, 119] width 303 height 12
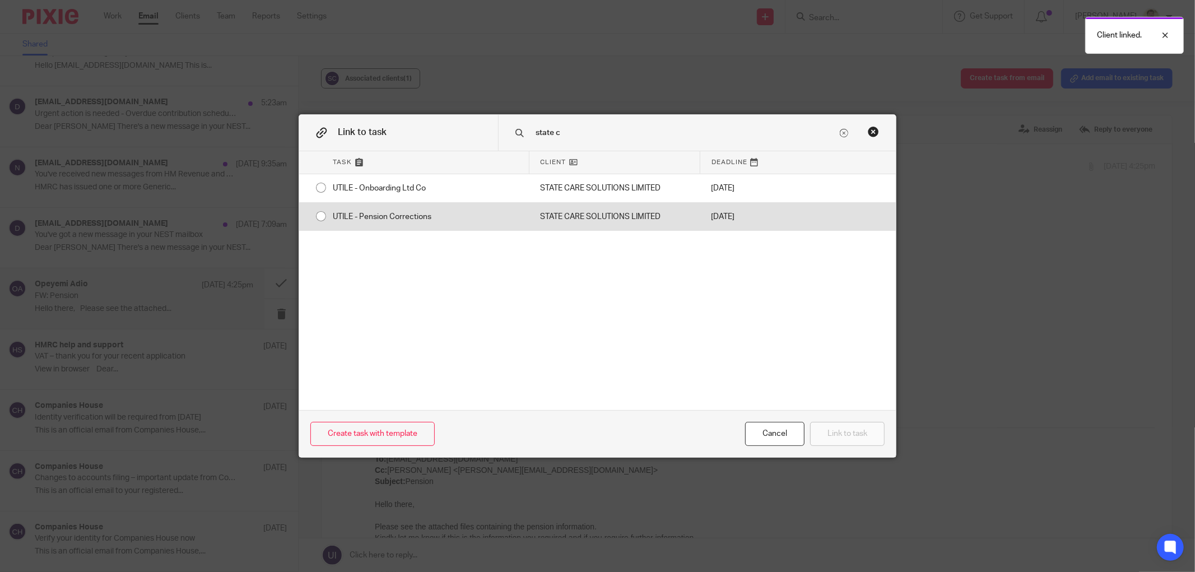
type input "state c"
click at [315, 210] on input "radio" at bounding box center [320, 216] width 21 height 21
radio input "false"
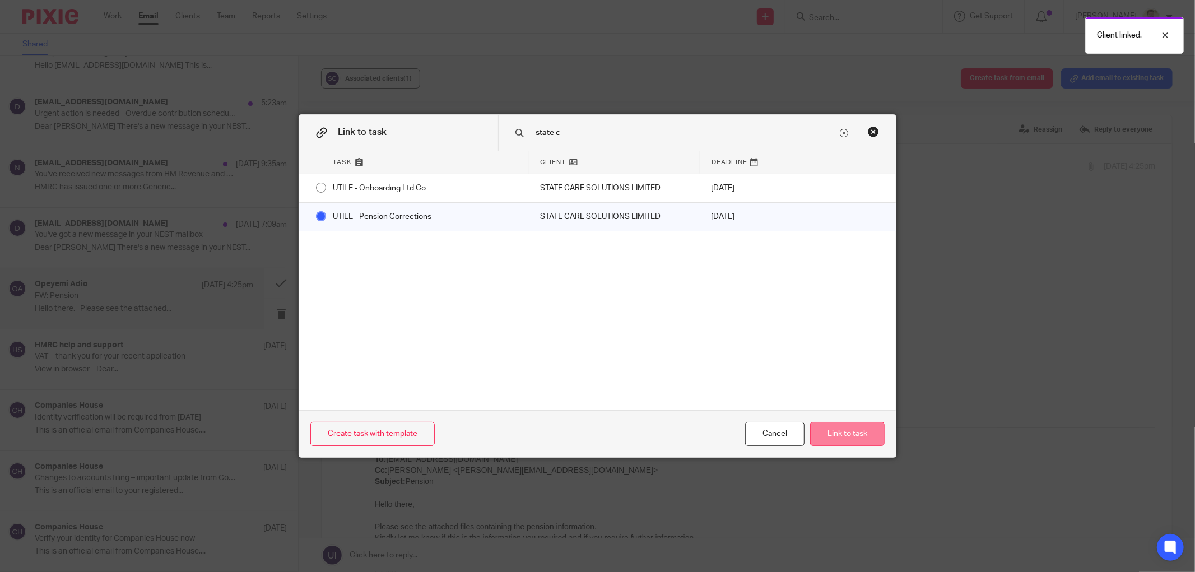
click at [815, 426] on button "Link to task" at bounding box center [847, 434] width 75 height 24
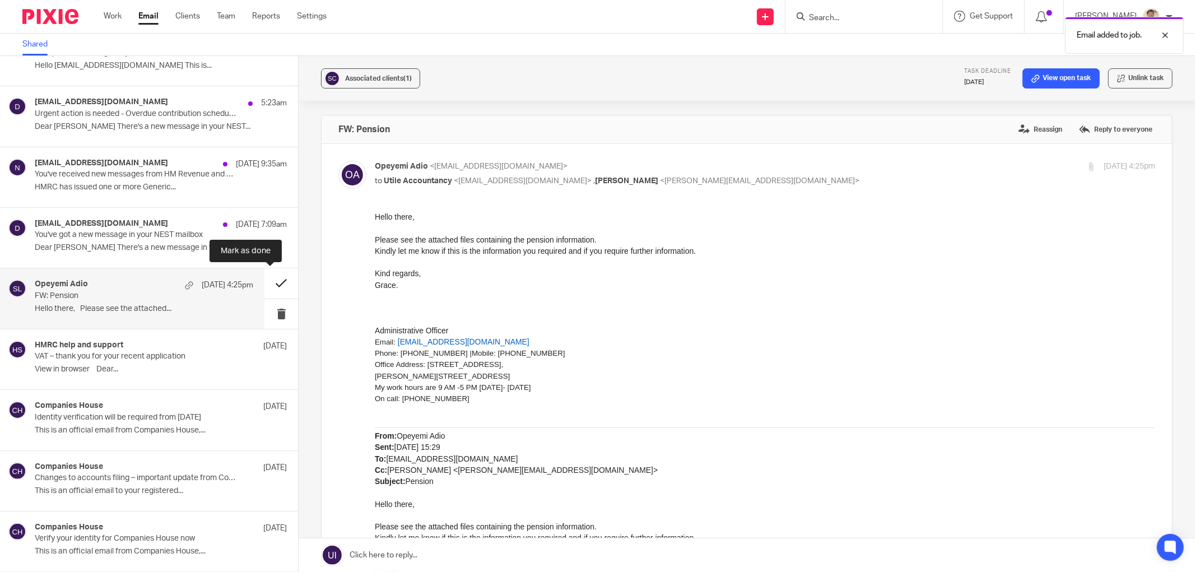
click at [268, 285] on button at bounding box center [281, 283] width 34 height 30
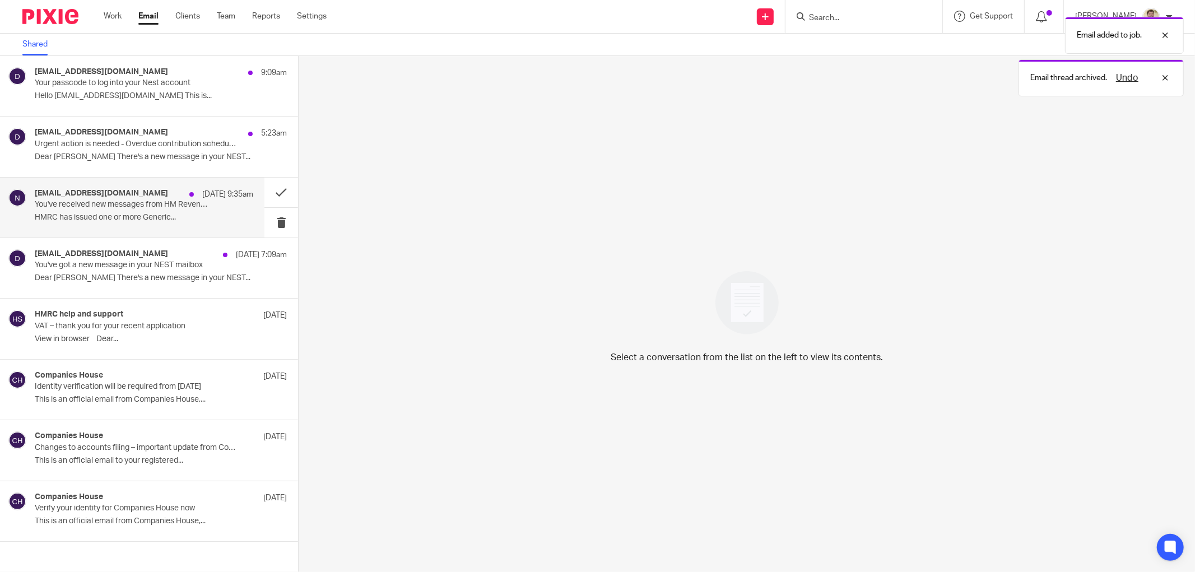
click at [96, 215] on p "HMRC has issued one or more Generic..." at bounding box center [144, 218] width 219 height 10
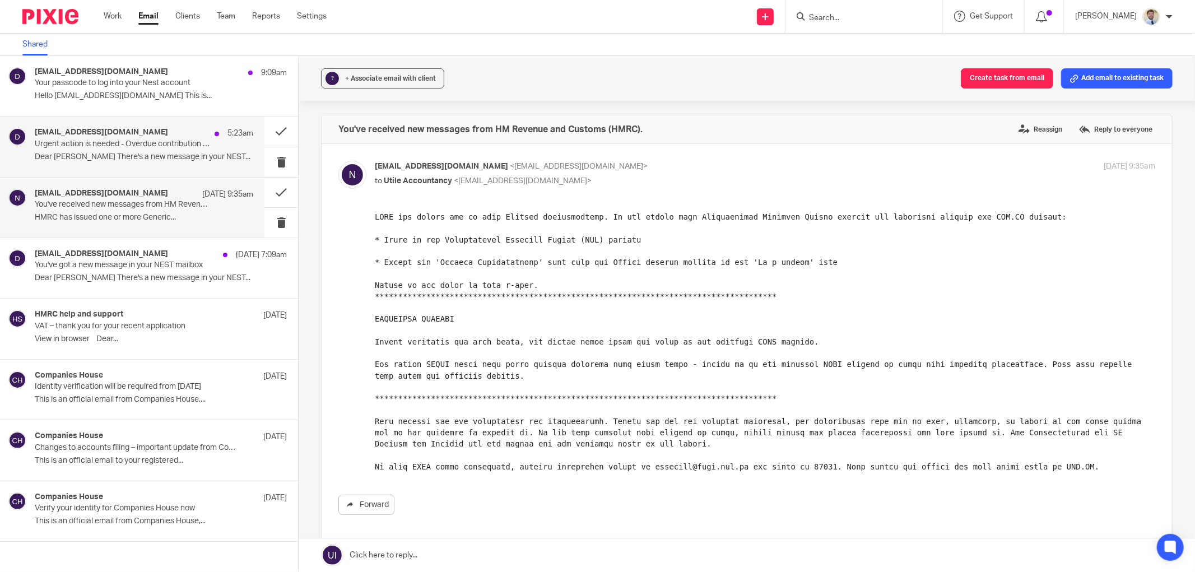
click at [129, 159] on p "Dear Sam There's a new message in your NEST..." at bounding box center [144, 157] width 219 height 10
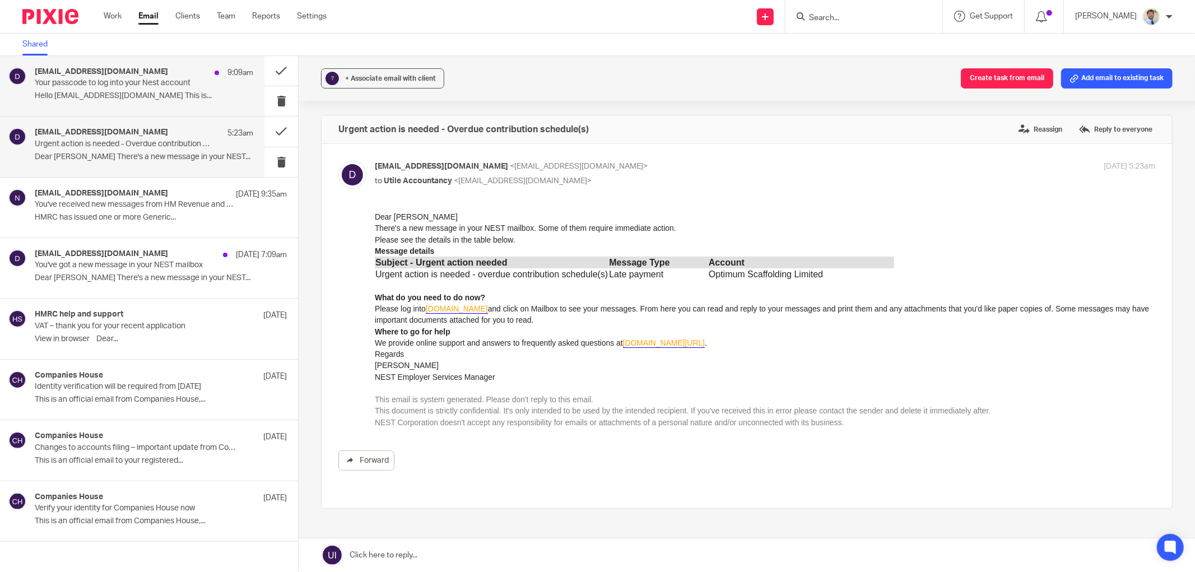
click at [180, 85] on p "Your passcode to log into your Nest account" at bounding box center [122, 83] width 175 height 10
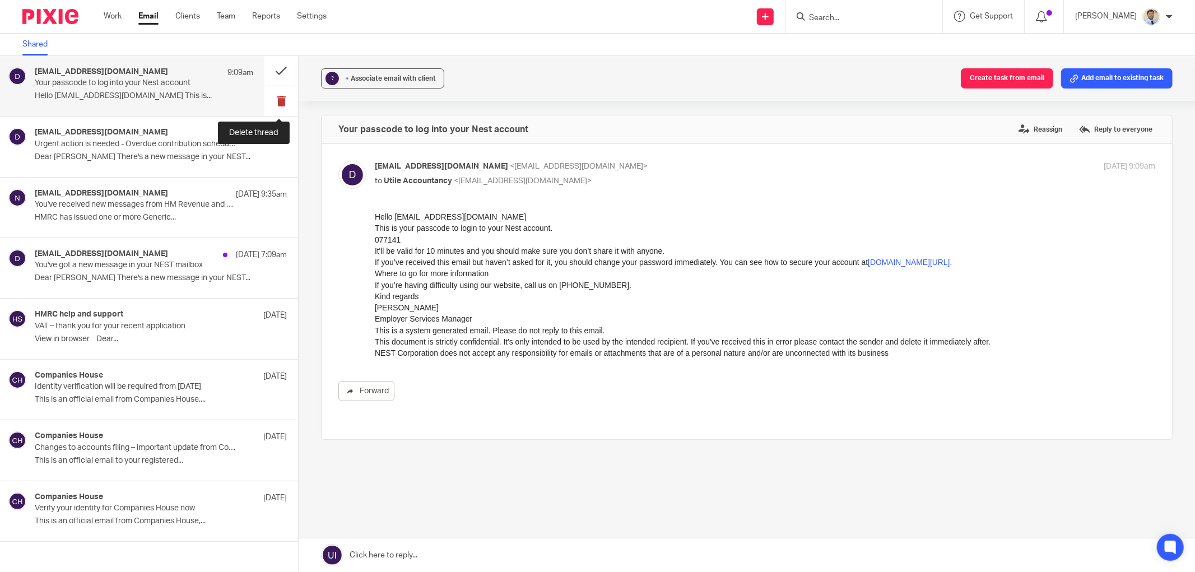
click at [276, 92] on button at bounding box center [281, 101] width 34 height 30
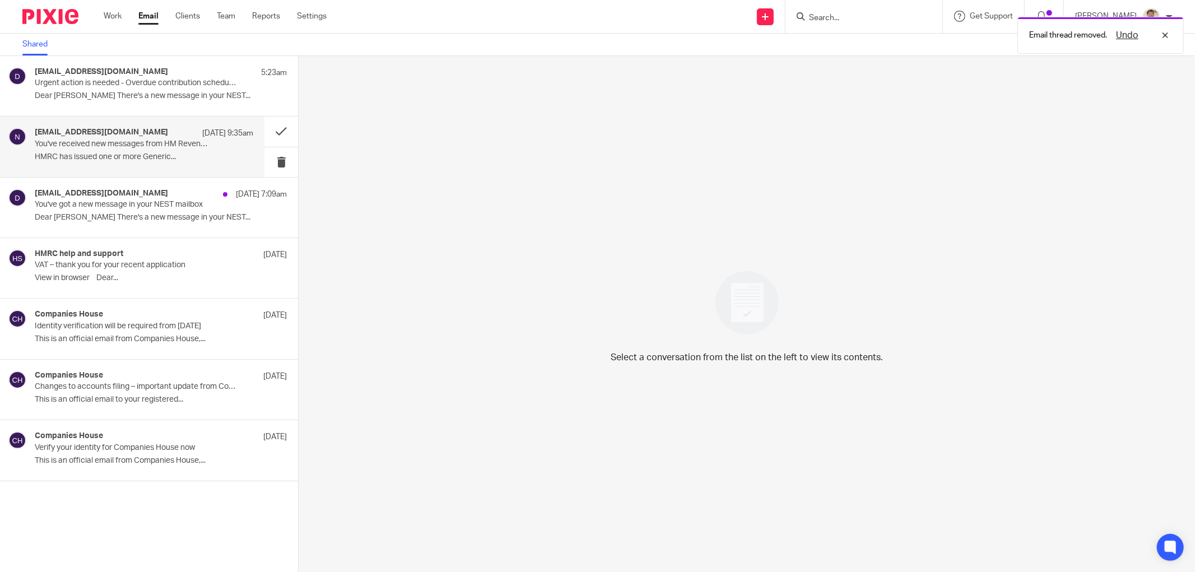
click at [125, 140] on p "You've received new messages from HM Revenue and Customs (HMRC)." at bounding box center [122, 145] width 175 height 10
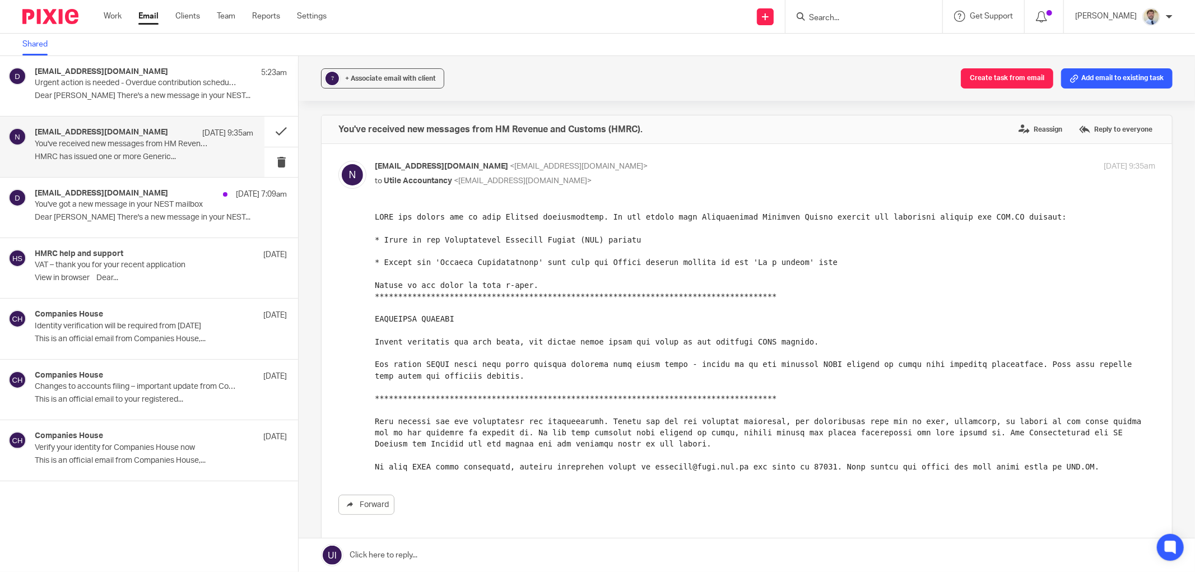
click at [309, 383] on div "? + Associate email with client Create task from email Add email to existing ta…" at bounding box center [747, 314] width 896 height 516
click at [122, 153] on p "HMRC has issued one or more Generic..." at bounding box center [144, 157] width 219 height 10
click at [275, 134] on button at bounding box center [281, 132] width 34 height 30
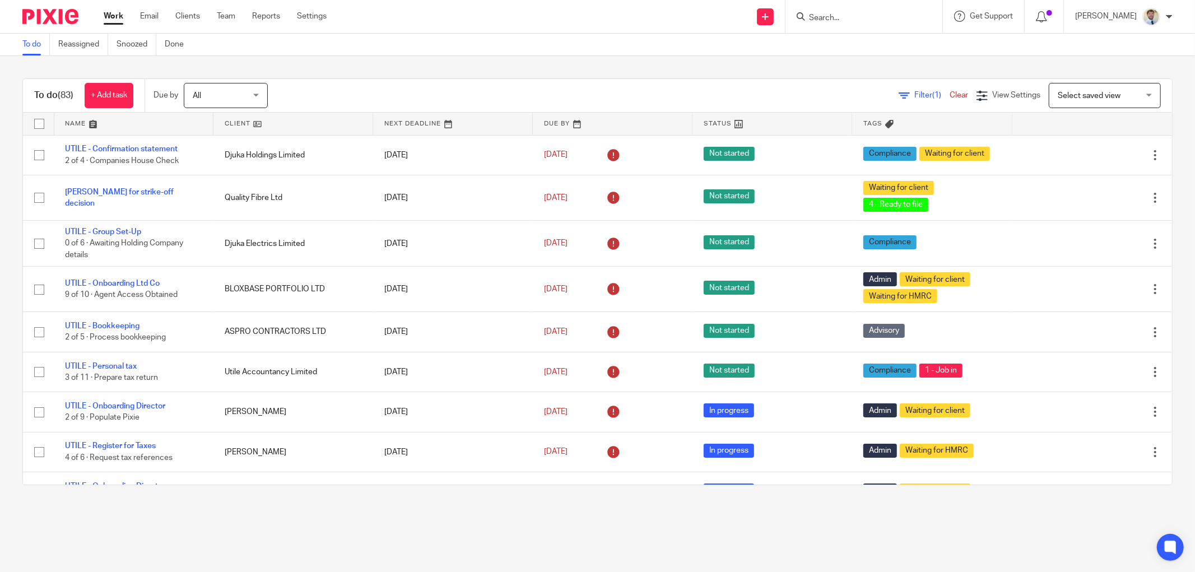
click at [324, 82] on div "To do (83) + Add task Due by All All [DATE] [DATE] This week Next week This mon…" at bounding box center [597, 96] width 1149 height 34
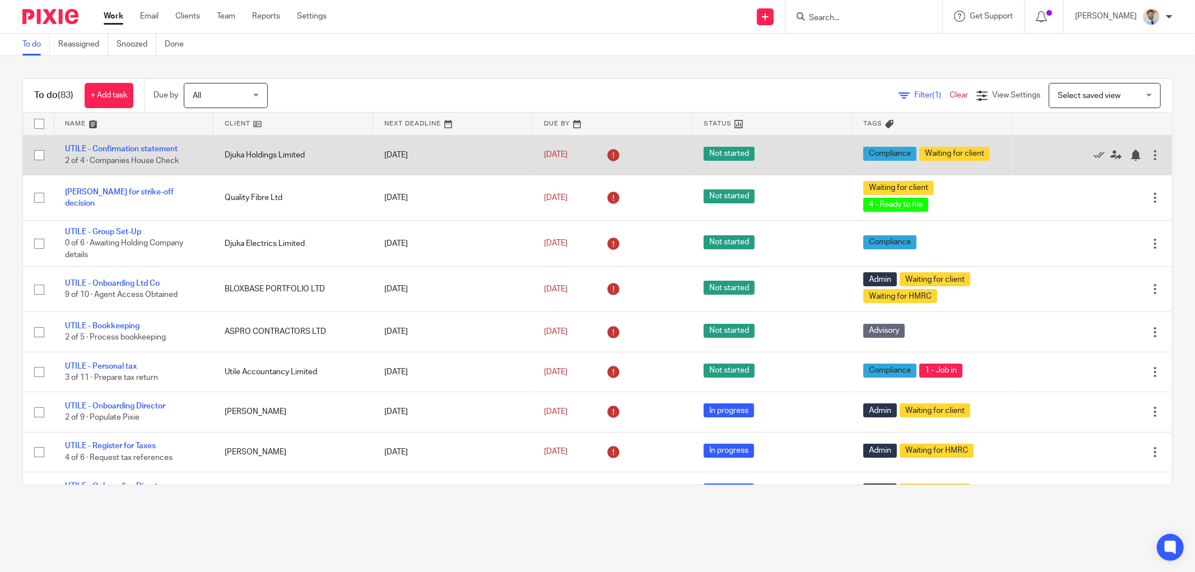
click at [305, 159] on td "Djuka Holdings Limited" at bounding box center [293, 155] width 160 height 40
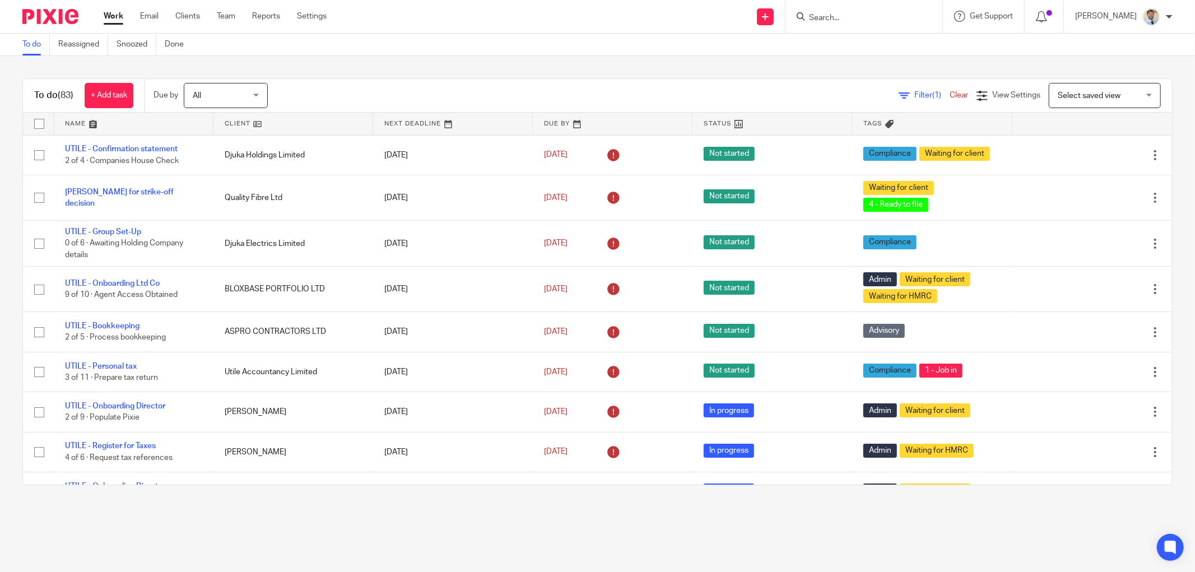
click at [134, 17] on ul "Work Email Clients Team Reports Settings" at bounding box center [224, 16] width 240 height 11
click at [145, 13] on link "Email" at bounding box center [149, 16] width 18 height 11
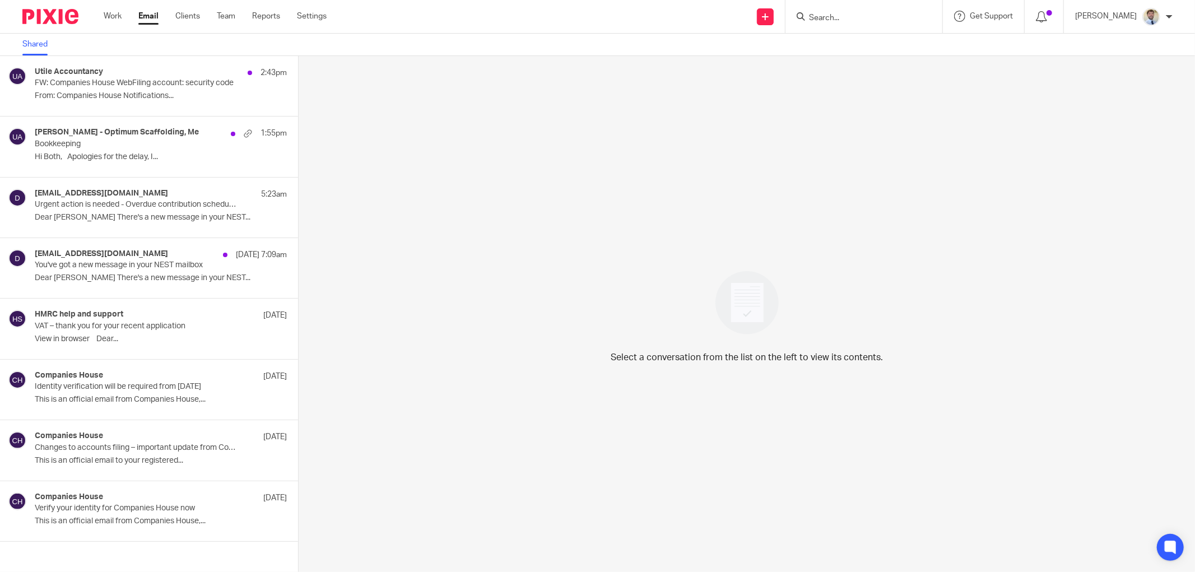
click at [839, 14] on input "Search" at bounding box center [858, 18] width 101 height 10
click at [83, 86] on p "FW: Companies House WebFiling account: security code" at bounding box center [122, 83] width 175 height 10
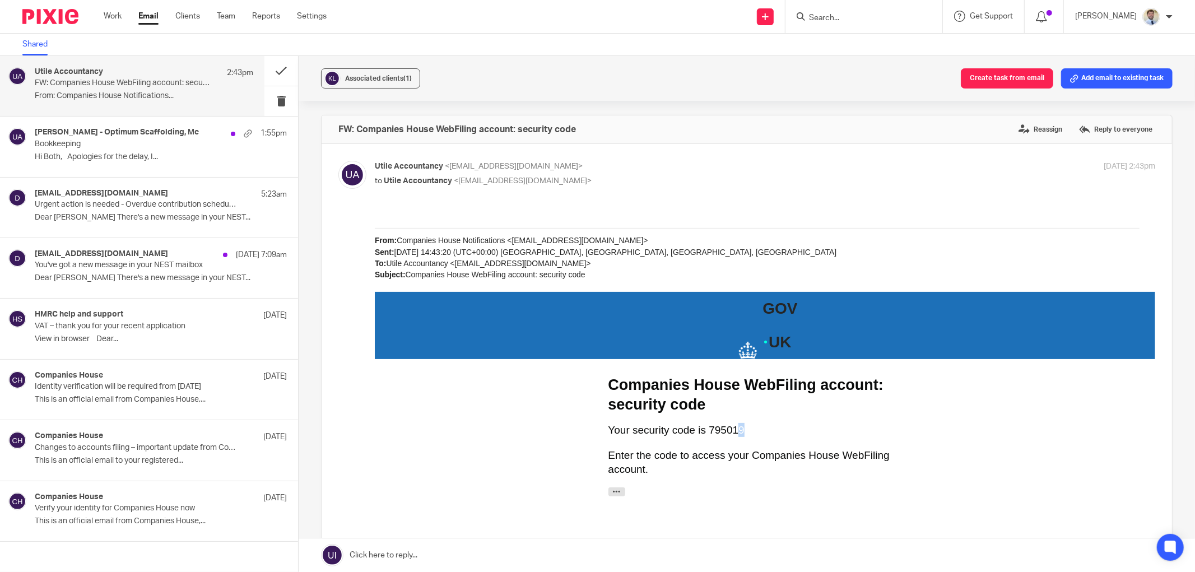
drag, startPoint x: 738, startPoint y: 427, endPoint x: 718, endPoint y: 429, distance: 20.9
click at [718, 429] on p "Your security code is 795019" at bounding box center [765, 429] width 314 height 14
click at [267, 99] on button at bounding box center [281, 101] width 34 height 30
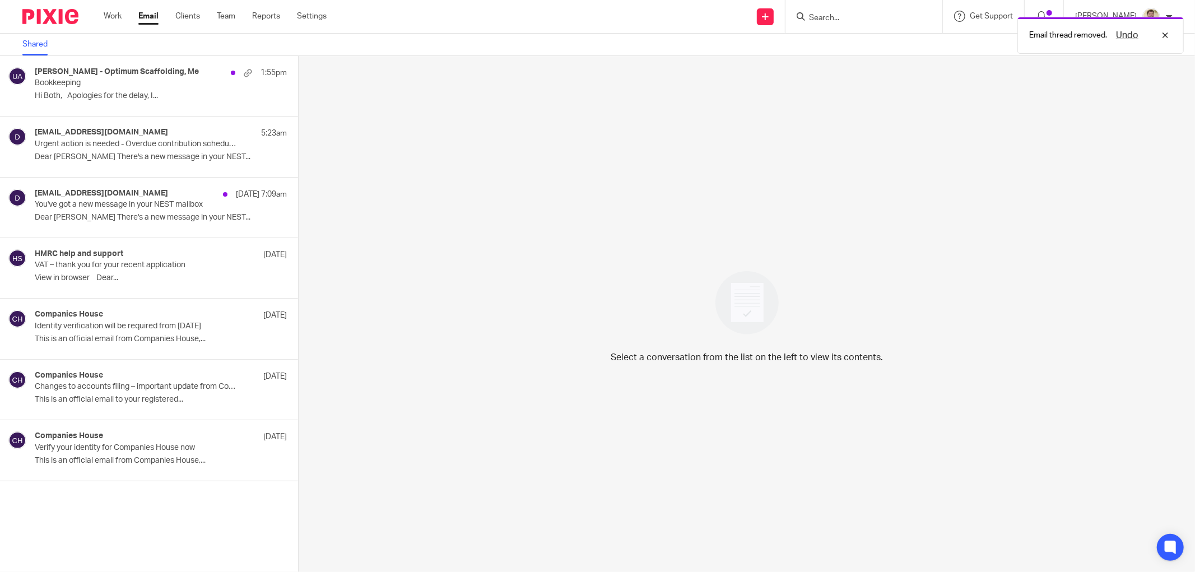
click at [844, 19] on div "Email thread removed. Undo" at bounding box center [891, 32] width 587 height 43
click at [844, 15] on div "Email thread removed. Undo" at bounding box center [891, 32] width 587 height 43
drag, startPoint x: 828, startPoint y: 15, endPoint x: 1028, endPoint y: 16, distance: 200.6
click at [828, 15] on div "Email thread removed. Undo" at bounding box center [891, 32] width 587 height 43
click at [1164, 36] on div "Undo" at bounding box center [1139, 35] width 65 height 13
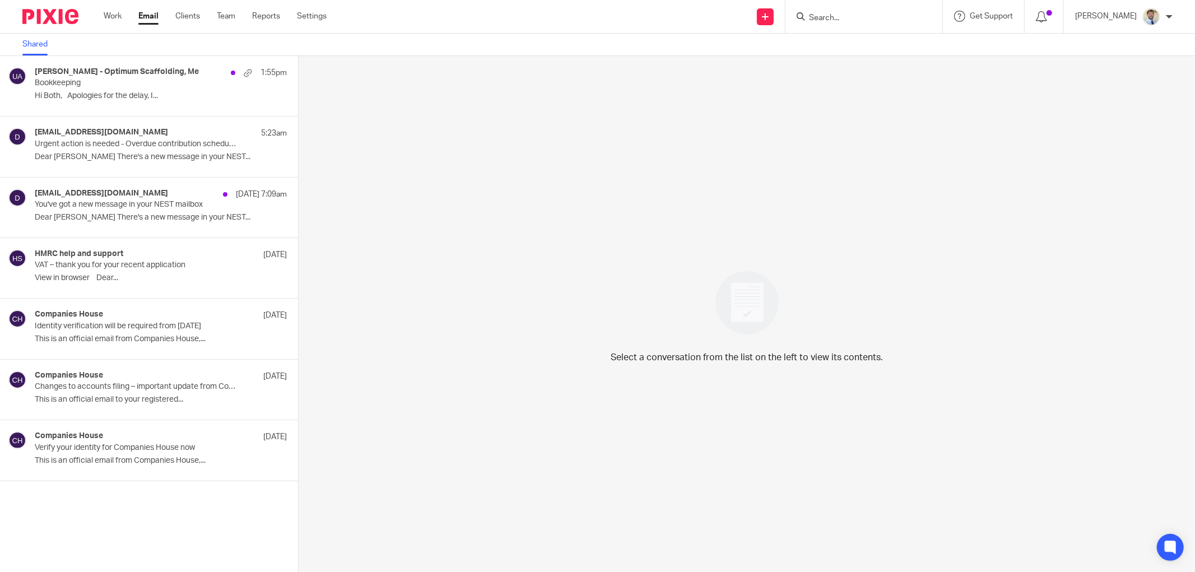
click at [837, 15] on input "Search" at bounding box center [858, 18] width 101 height 10
type input "djukl"
click at [870, 41] on link at bounding box center [875, 43] width 139 height 17
click at [942, 13] on div "djukl Djuka Holdings Limited Djuka Electrics Limited Djuka Scaffolding Limited" at bounding box center [864, 16] width 157 height 33
click at [927, 13] on button "reset" at bounding box center [921, 15] width 11 height 11
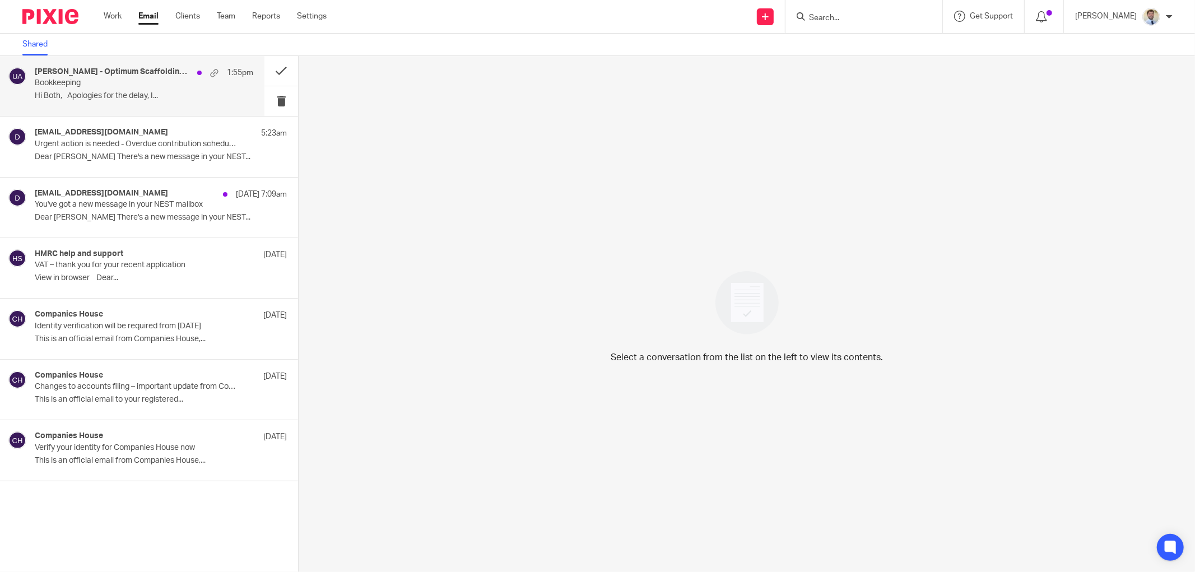
click at [106, 93] on p "Hi Both, Apologies for the delay, I..." at bounding box center [144, 96] width 219 height 10
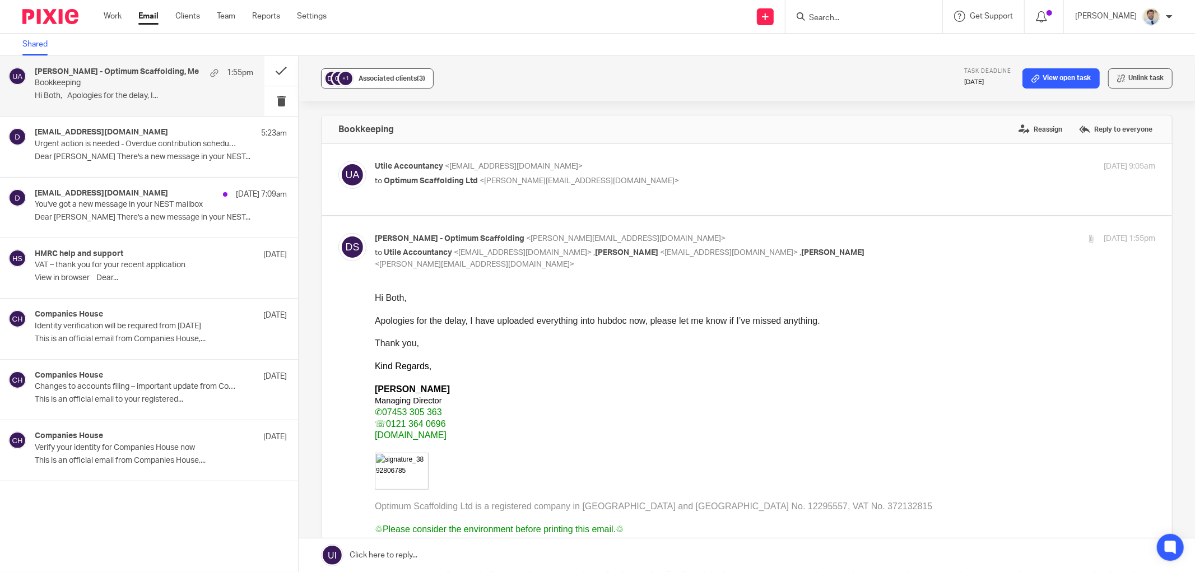
click at [377, 75] on span "Associated clients (3)" at bounding box center [392, 78] width 67 height 7
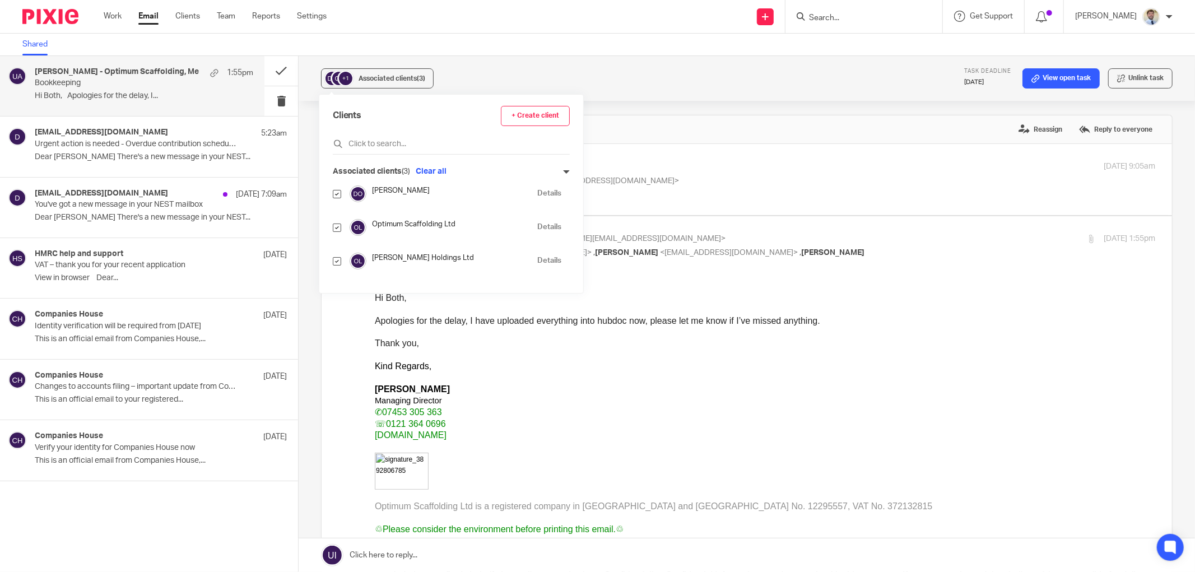
click at [334, 192] on input "checkbox" at bounding box center [337, 194] width 8 height 8
checkbox input "false"
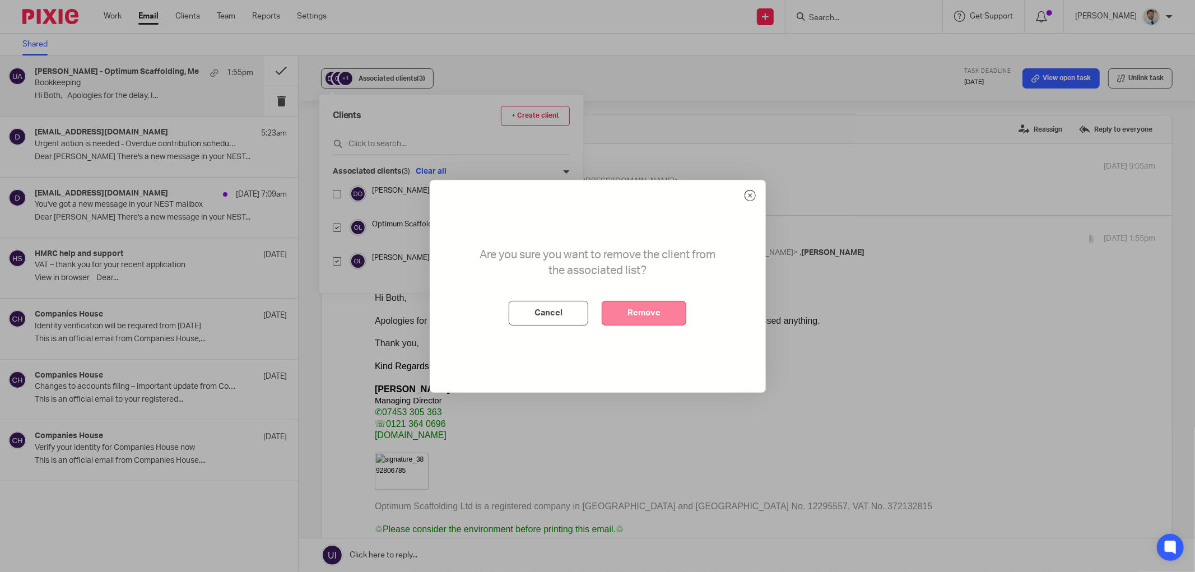
click at [617, 306] on button "Remove" at bounding box center [644, 313] width 85 height 25
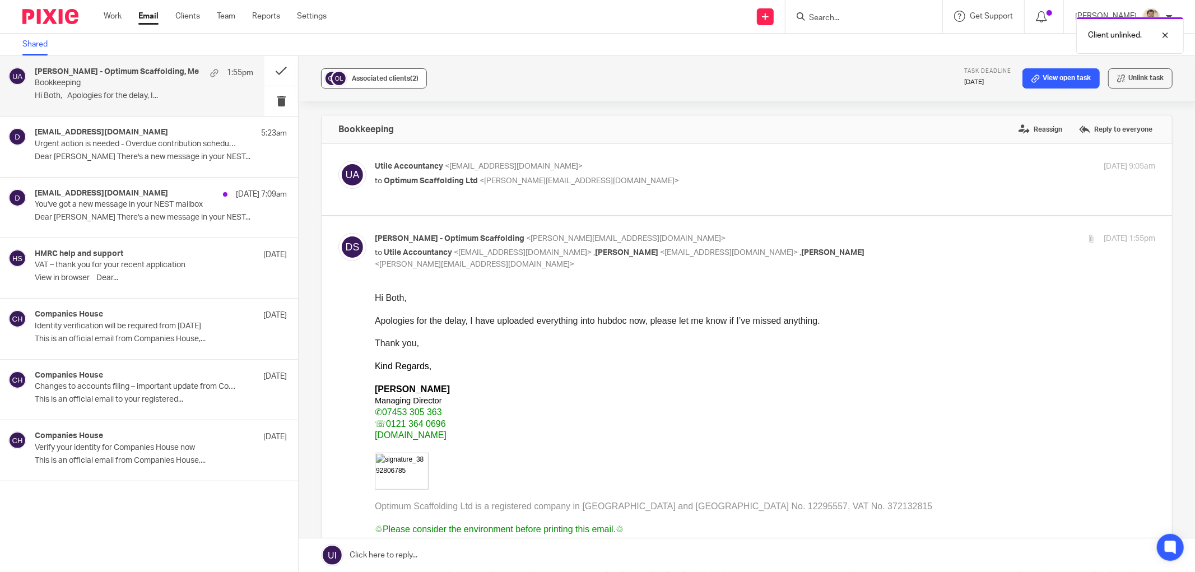
click at [368, 71] on button "Associated clients (2)" at bounding box center [374, 78] width 106 height 20
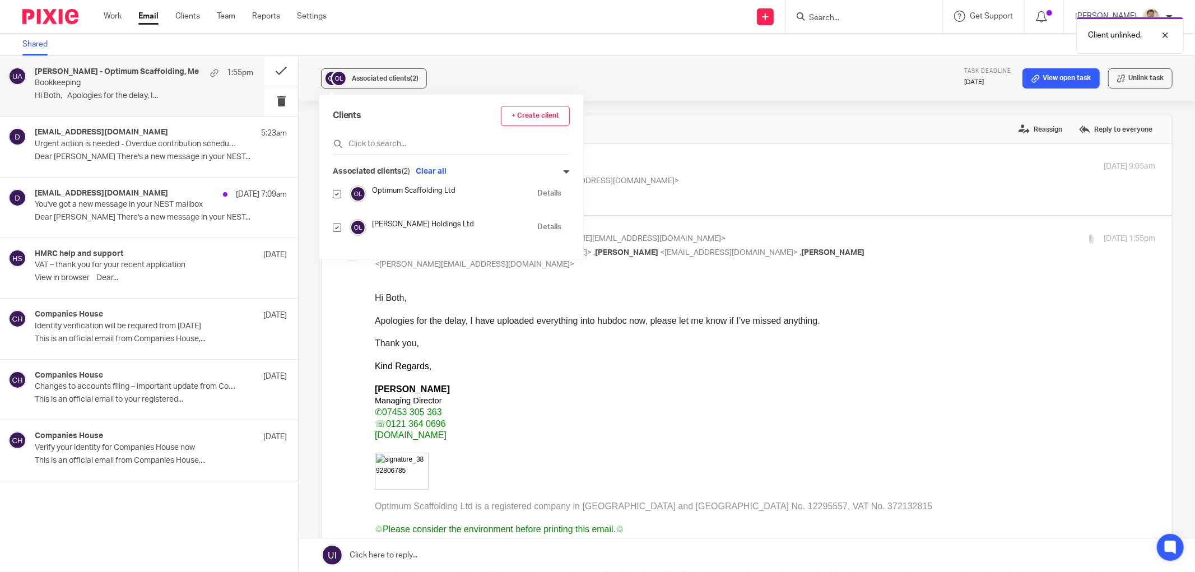
click at [333, 231] on input "checkbox" at bounding box center [337, 228] width 8 height 8
checkbox input "false"
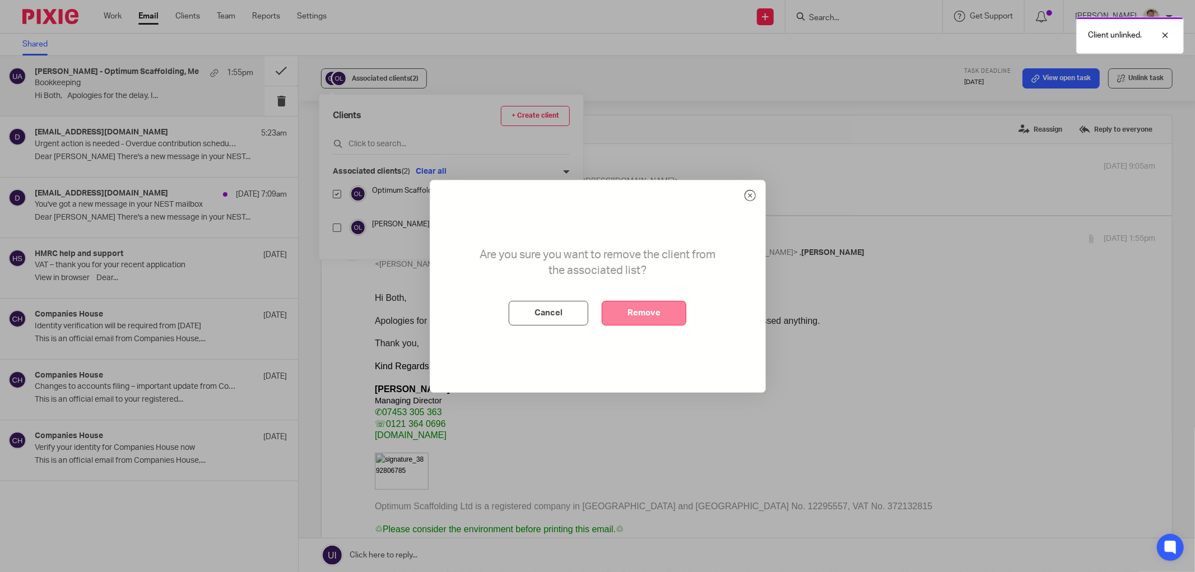
click at [658, 317] on button "Remove" at bounding box center [644, 313] width 85 height 25
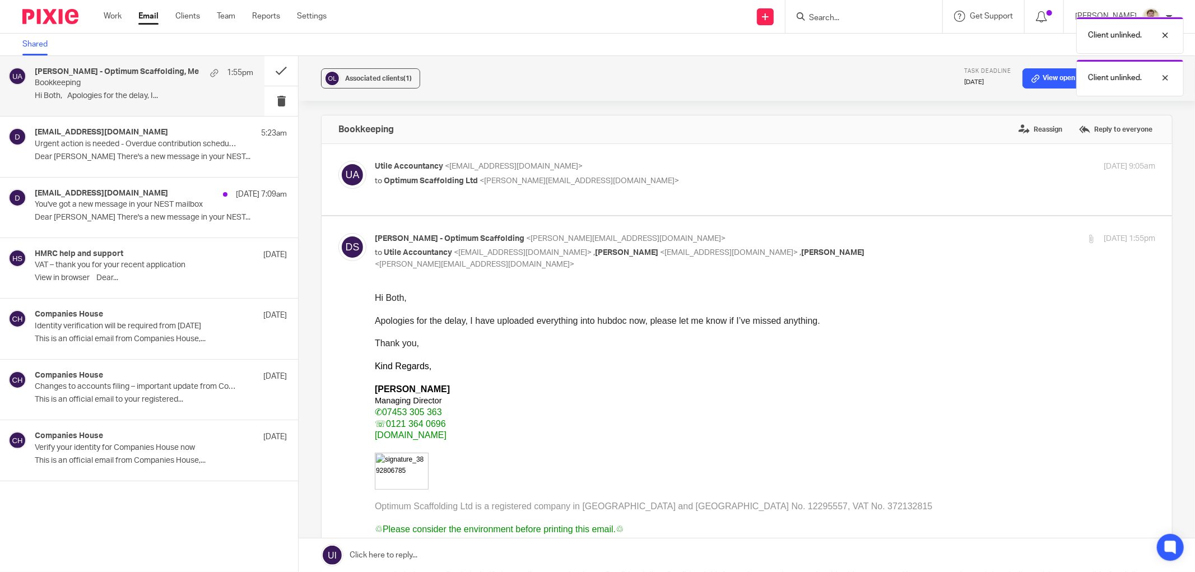
drag, startPoint x: 557, startPoint y: 71, endPoint x: 542, endPoint y: 71, distance: 15.7
click at [557, 71] on div "Associated clients (1) Task deadline 17 Aug 2025 View open task Unlink task" at bounding box center [747, 78] width 896 height 45
click at [276, 69] on button at bounding box center [281, 71] width 34 height 30
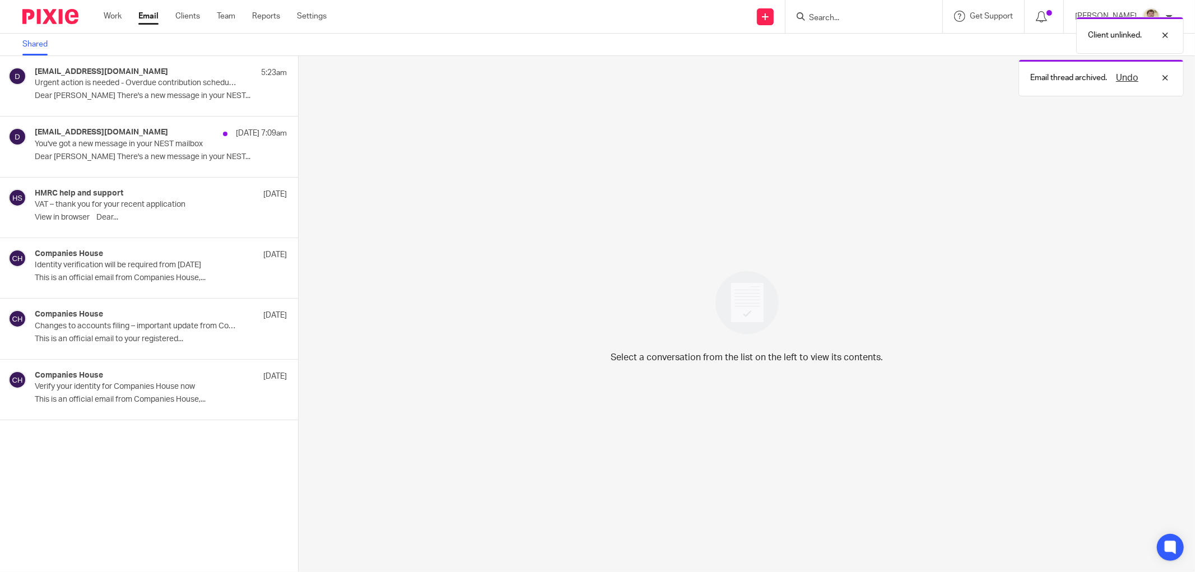
click at [856, 18] on div "Client unlinked. Email thread archived. Undo" at bounding box center [891, 53] width 587 height 85
click at [905, 26] on div "Email thread archived. Undo" at bounding box center [891, 53] width 587 height 85
click at [891, 21] on div "Email thread archived. Undo" at bounding box center [891, 32] width 587 height 43
click at [885, 20] on div "Email thread archived. Undo" at bounding box center [891, 32] width 587 height 43
click at [1166, 34] on div "Undo" at bounding box center [1139, 35] width 65 height 13
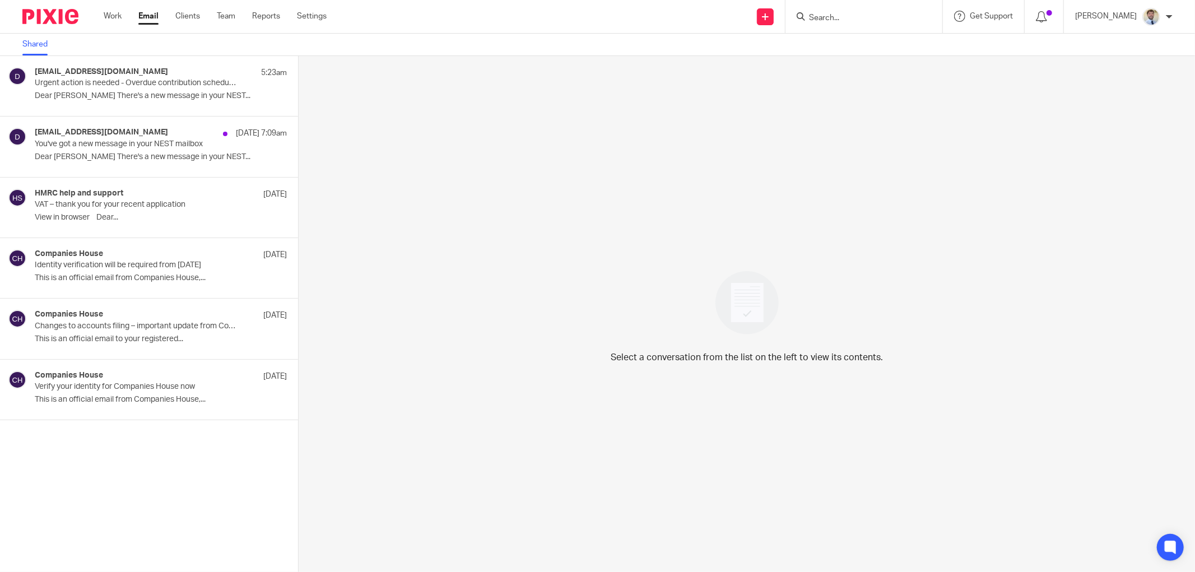
click at [843, 15] on input "Search" at bounding box center [858, 18] width 101 height 10
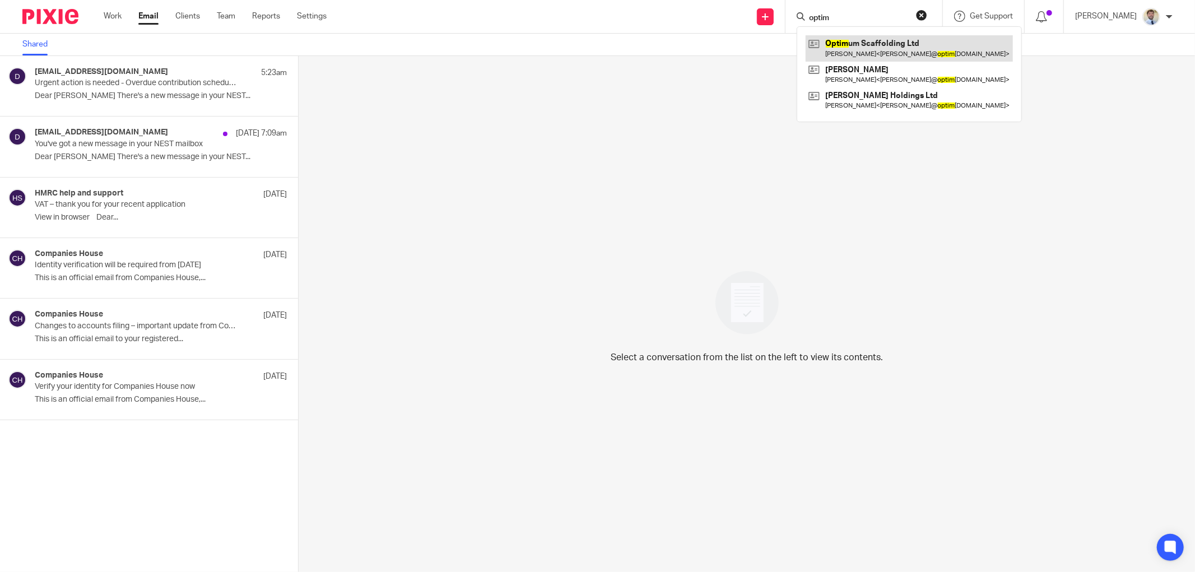
type input "optim"
click at [854, 42] on link at bounding box center [909, 48] width 207 height 26
drag, startPoint x: 99, startPoint y: 13, endPoint x: 105, endPoint y: 12, distance: 6.3
click at [99, 13] on div "Work Email Clients Team Reports Settings Work Email Clients Team Reports Settin…" at bounding box center [217, 16] width 251 height 33
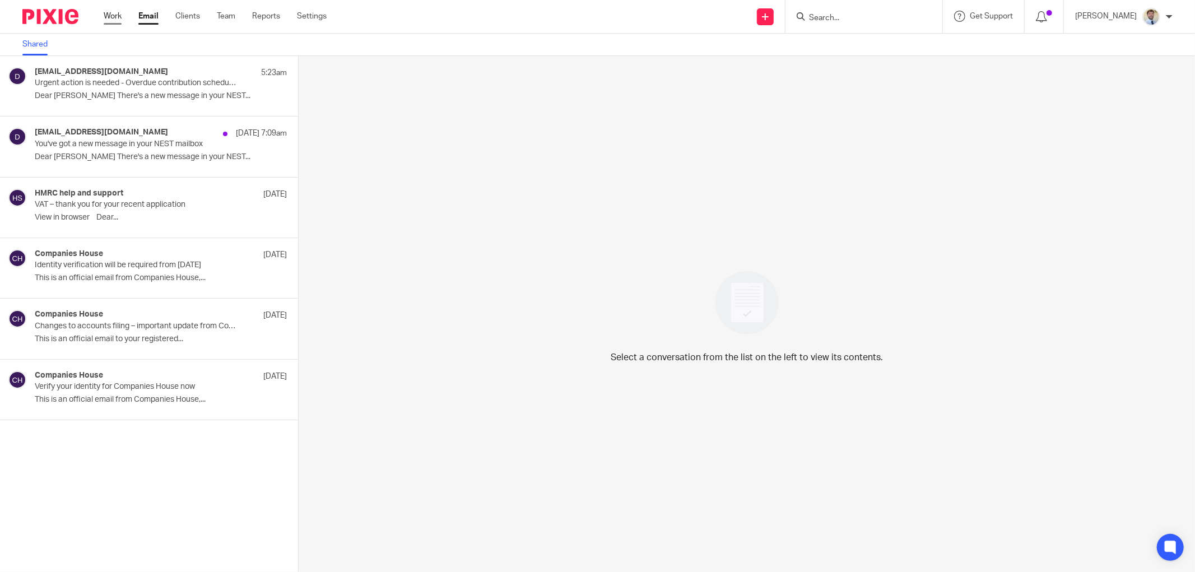
click at [108, 12] on link "Work" at bounding box center [113, 16] width 18 height 11
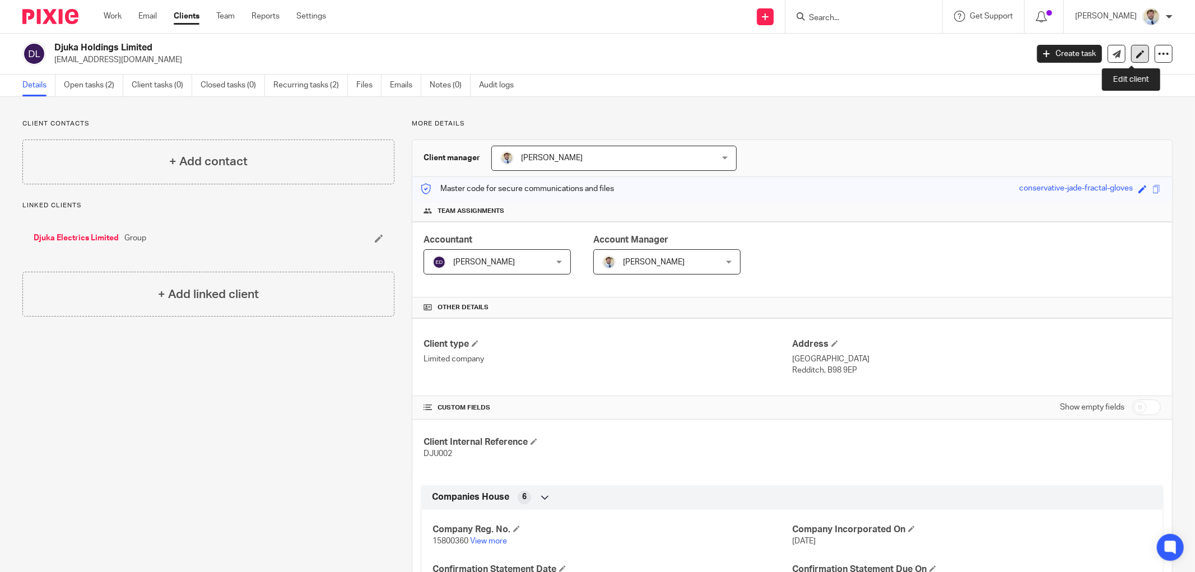
click at [1136, 56] on icon at bounding box center [1140, 54] width 8 height 8
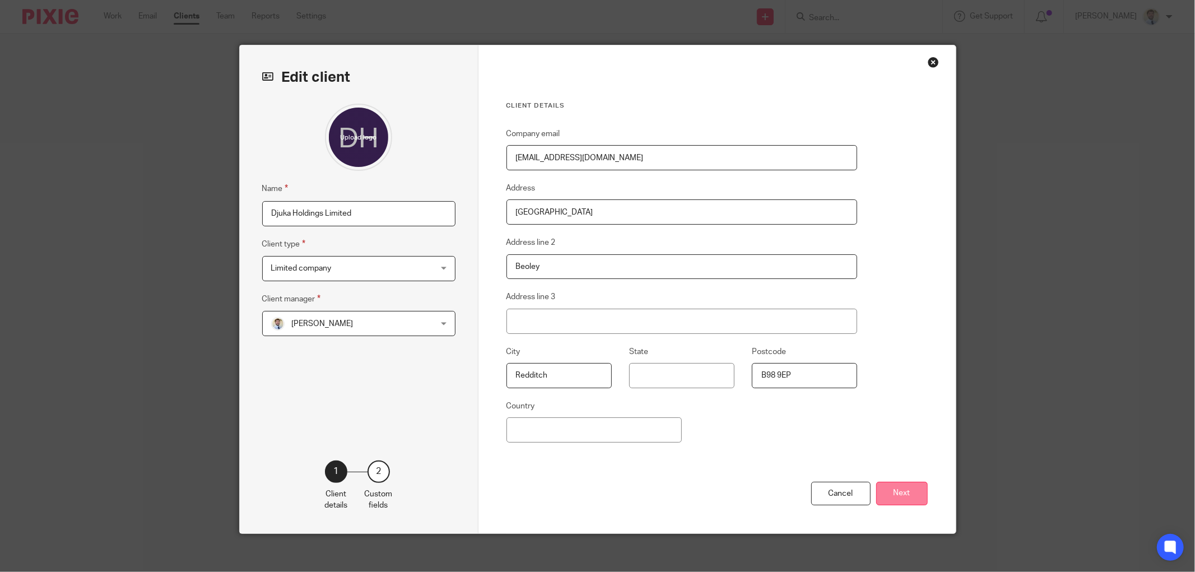
click at [888, 495] on button "Next" at bounding box center [902, 494] width 52 height 24
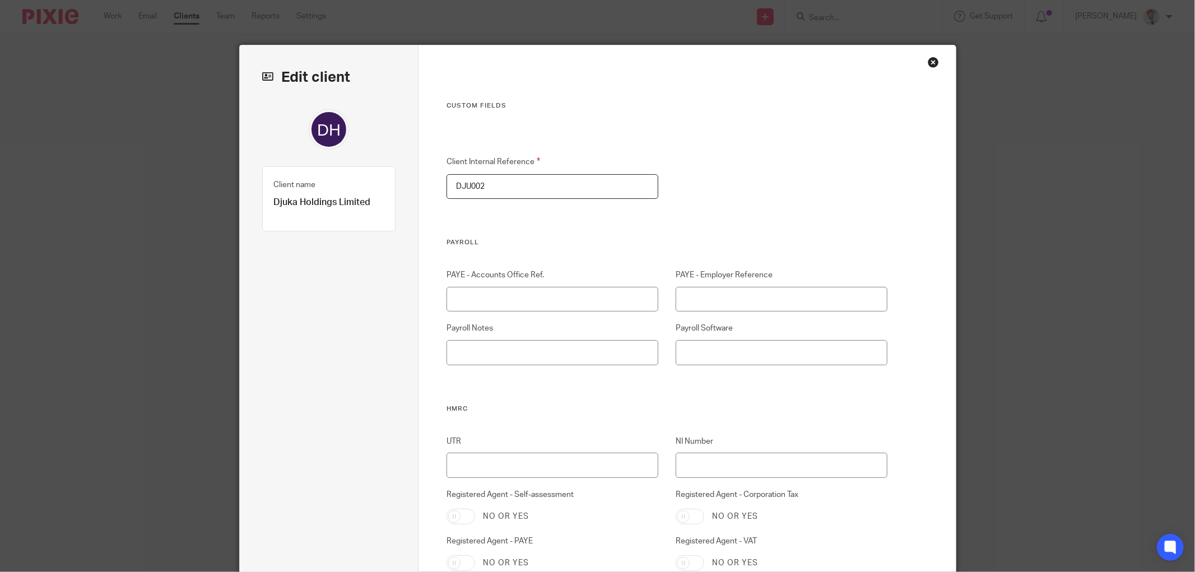
click at [928, 58] on div "Close this dialog window" at bounding box center [933, 62] width 11 height 11
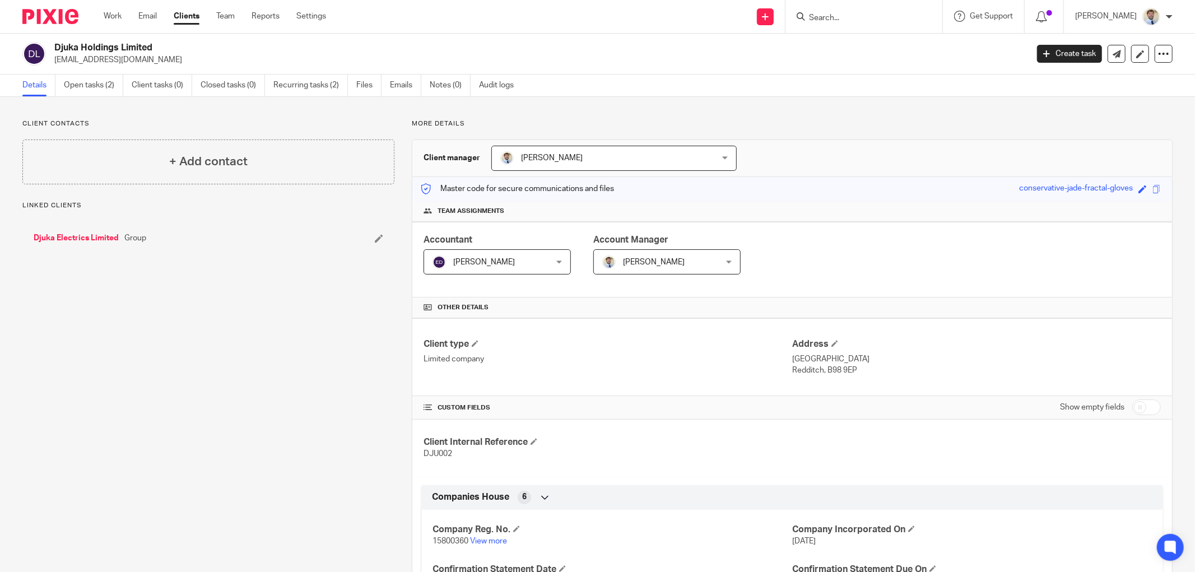
click at [394, 141] on div "More details Client manager [PERSON_NAME] [PERSON_NAME] [PERSON_NAME] [PERSON_N…" at bounding box center [783, 444] width 778 height 650
click at [90, 86] on link "Open tasks (2)" at bounding box center [93, 86] width 59 height 22
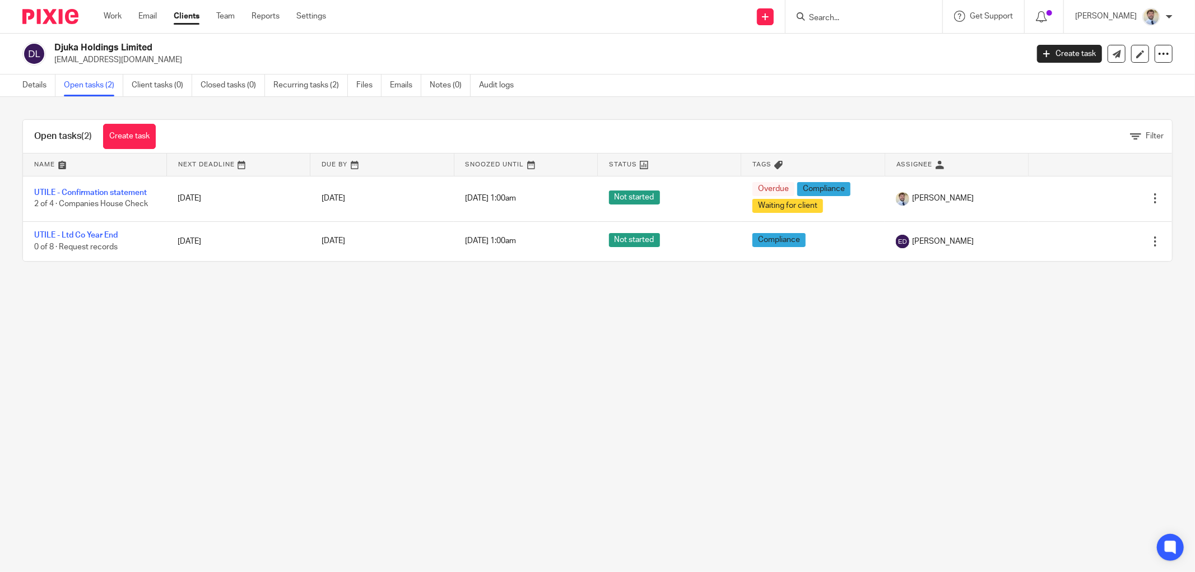
click at [0, 326] on main "Djuka Holdings Limited [EMAIL_ADDRESS][DOMAIN_NAME] Create task Update from Com…" at bounding box center [597, 286] width 1195 height 572
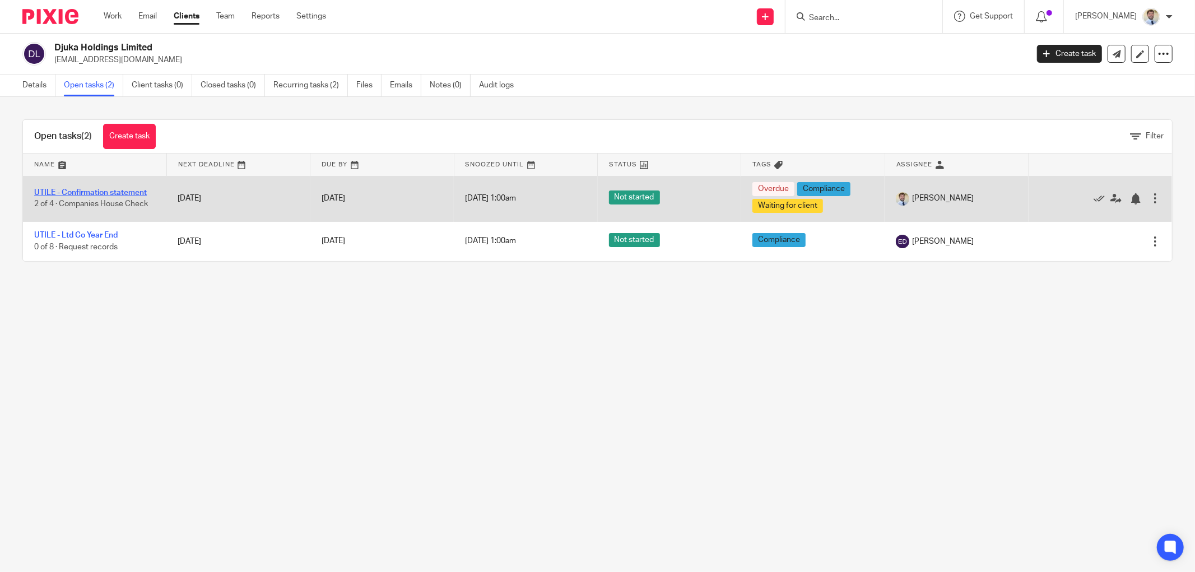
click at [69, 195] on link "UTILE - Confirmation statement" at bounding box center [90, 193] width 113 height 8
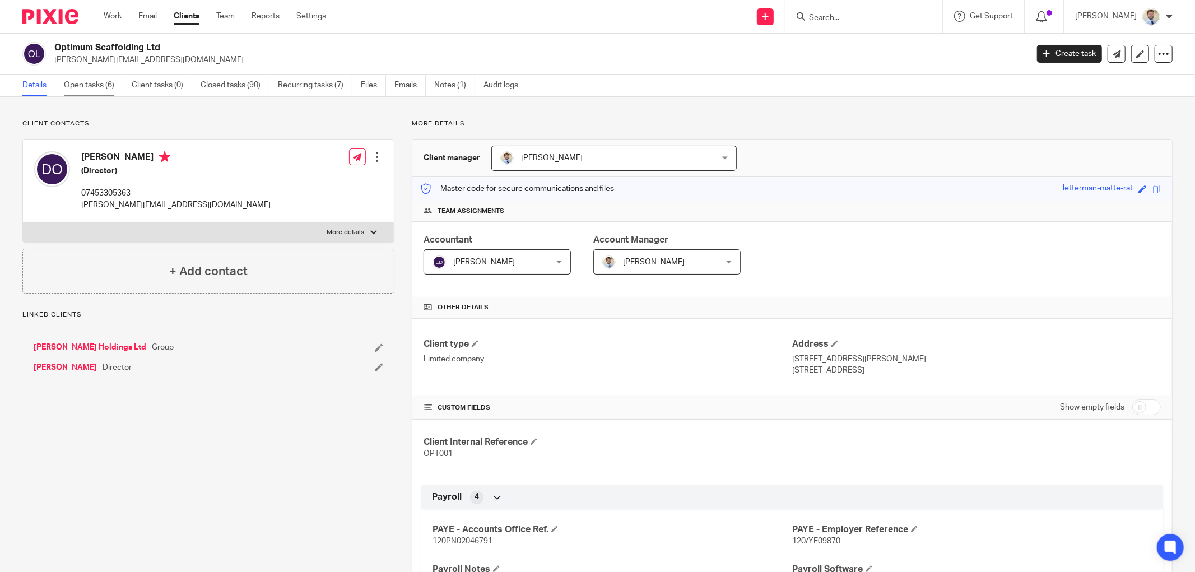
click at [80, 87] on link "Open tasks (6)" at bounding box center [93, 86] width 59 height 22
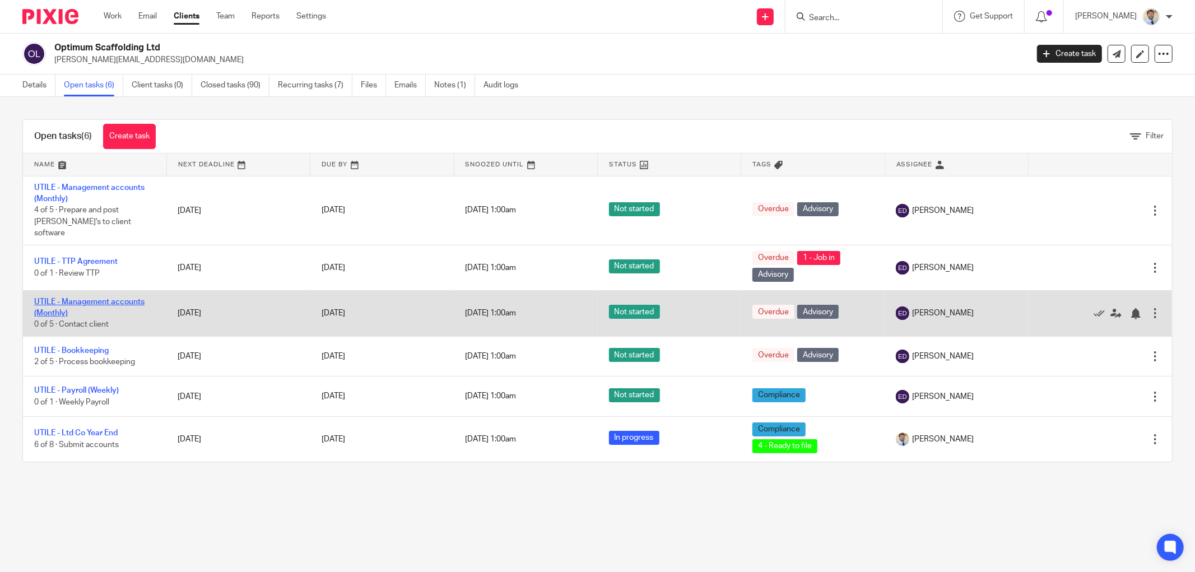
click at [81, 298] on link "UTILE - Management accounts (Monthly)" at bounding box center [89, 307] width 110 height 19
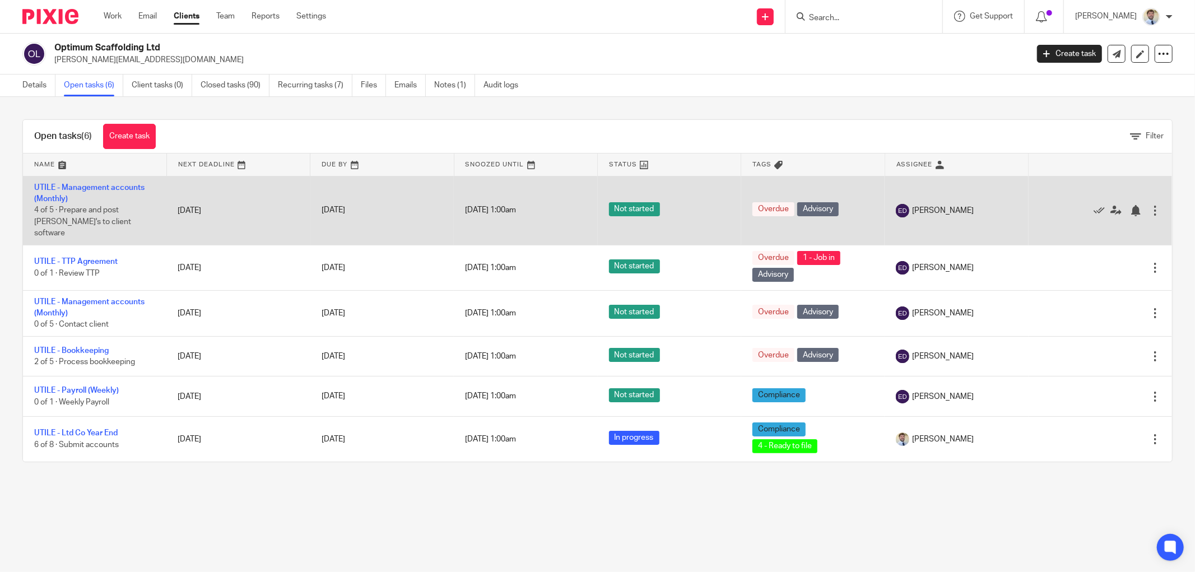
click at [419, 216] on td "[DATE]" at bounding box center [381, 210] width 143 height 69
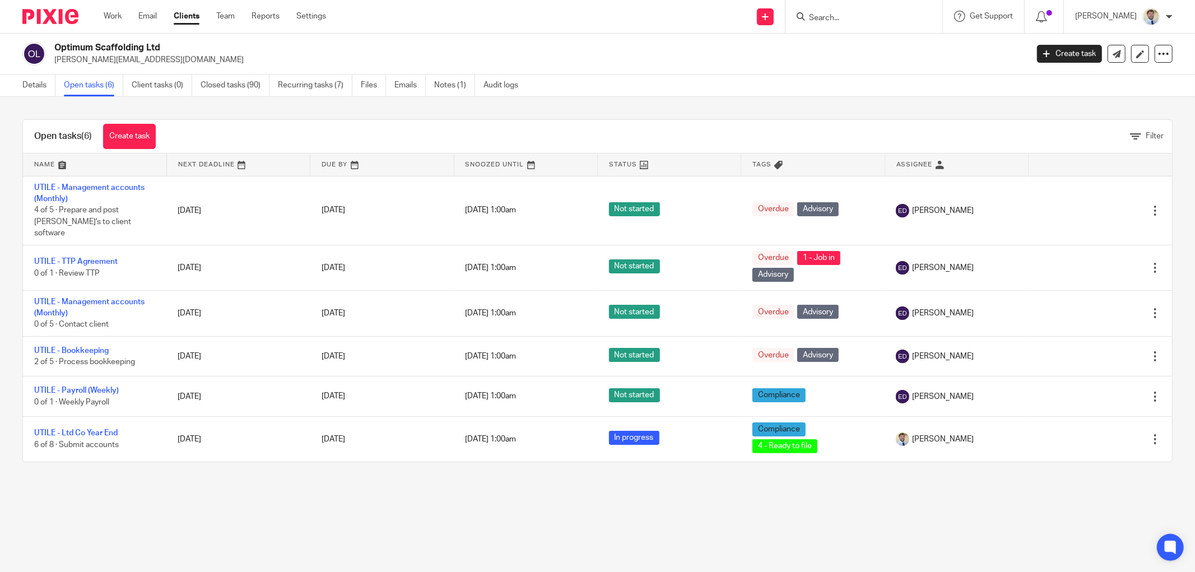
click at [195, 124] on div "Open tasks (6) Create task Filter" at bounding box center [597, 137] width 1149 height 34
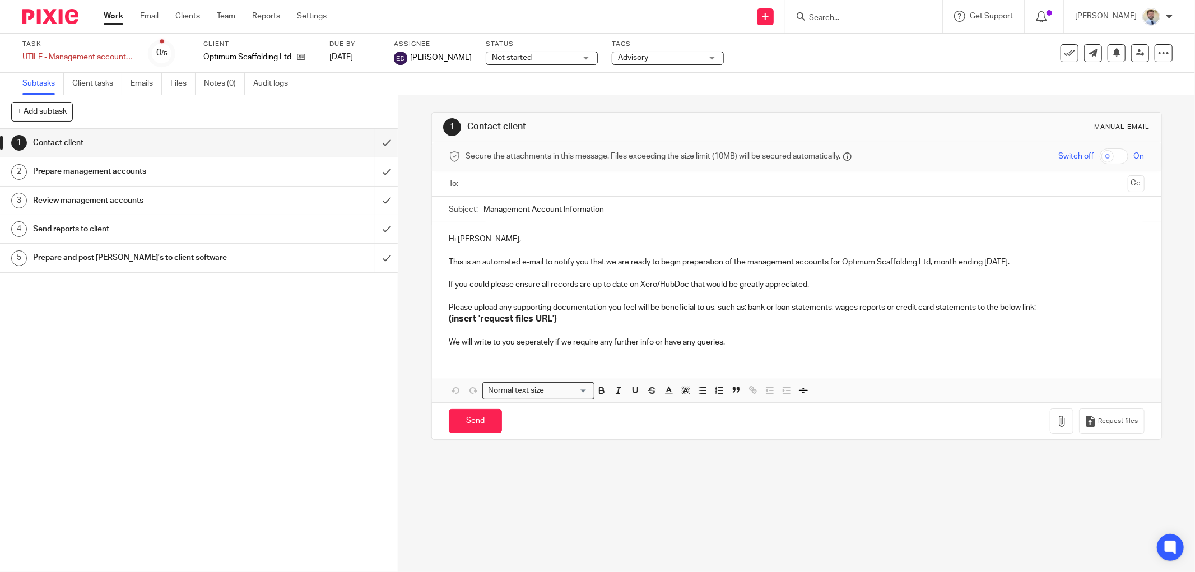
click at [530, 53] on span "Not started" at bounding box center [534, 58] width 84 height 12
click at [618, 63] on span "Advisory" at bounding box center [660, 58] width 84 height 12
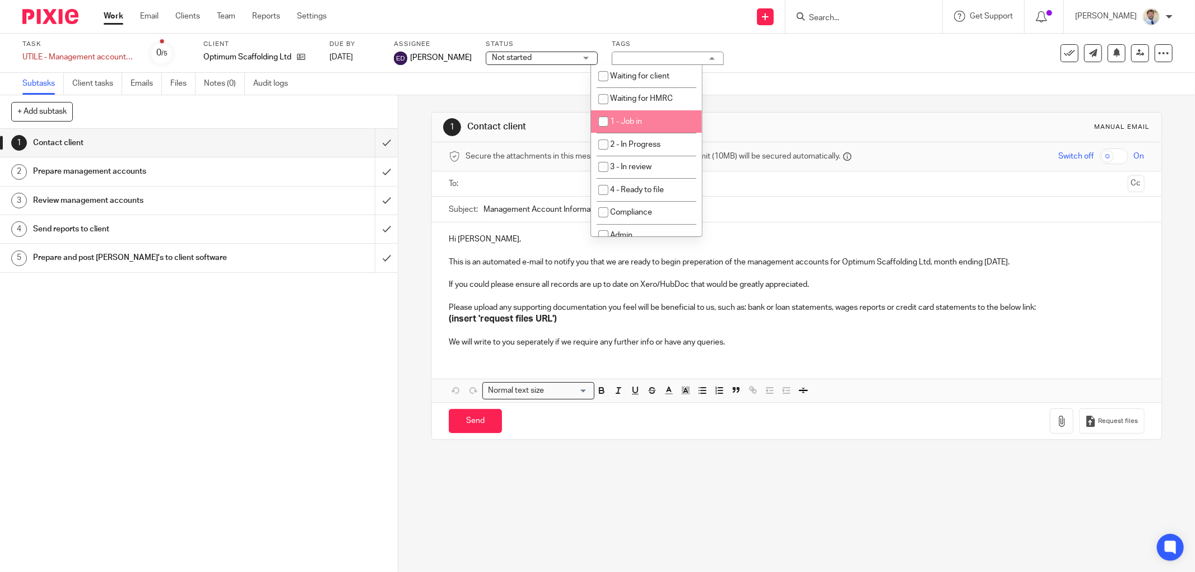
click at [613, 115] on li "1 - Job in" at bounding box center [646, 121] width 111 height 23
checkbox input "true"
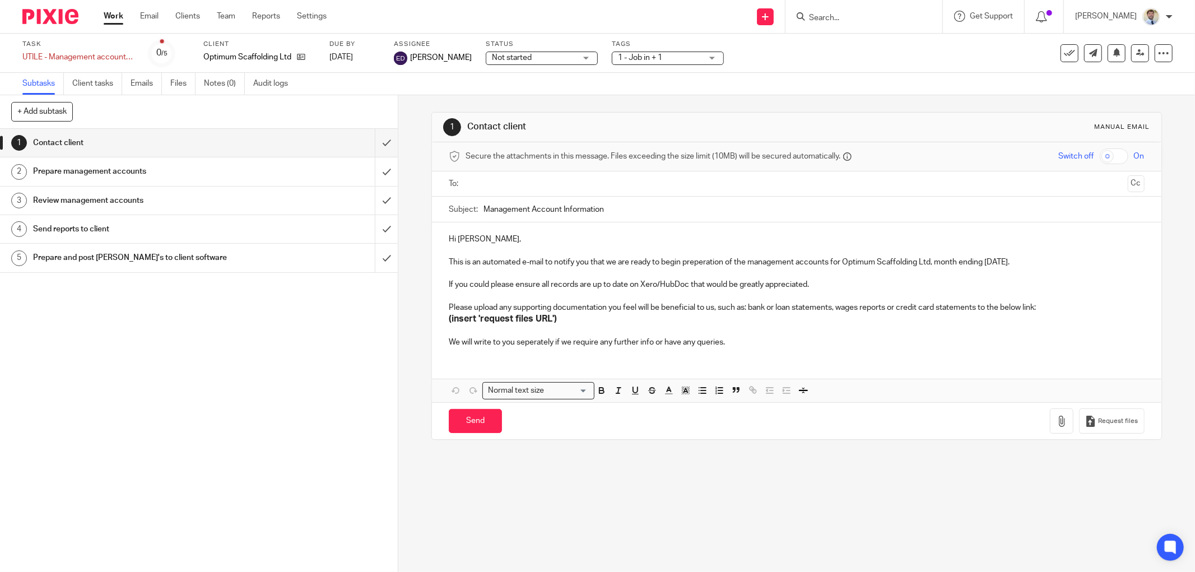
click at [774, 65] on div "Task UTILE - Management accounts (Monthly) Save UTILE - Management accounts (Mo…" at bounding box center [501, 53] width 959 height 27
click at [368, 54] on link "[DATE]" at bounding box center [354, 58] width 50 height 12
click at [546, 101] on div "1 Contact client Manual email Secure the attachments in this message. Files exc…" at bounding box center [796, 275] width 731 height 361
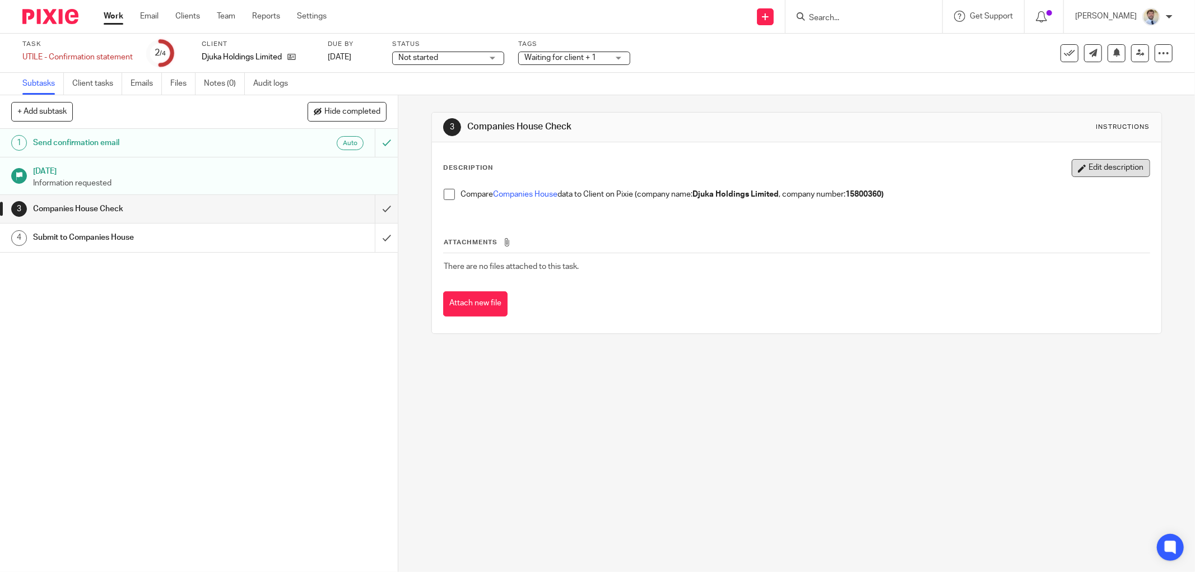
click at [1126, 164] on button "Edit description" at bounding box center [1111, 168] width 78 height 18
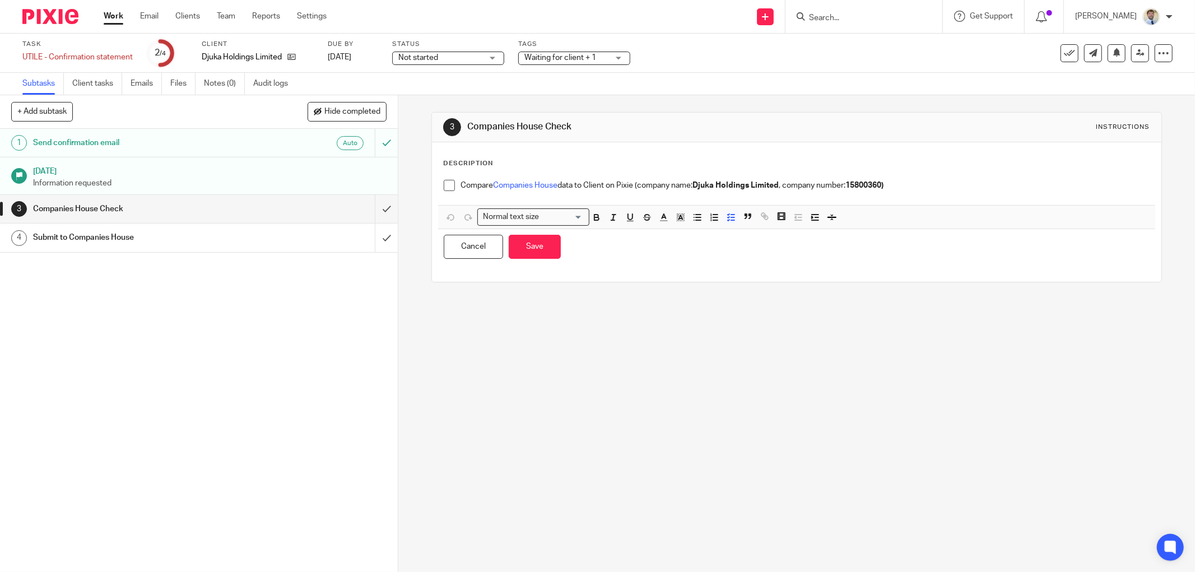
click at [1022, 187] on p "Compare Companies House data to Client on Pixie (company name: Djuka Holdings L…" at bounding box center [805, 185] width 689 height 11
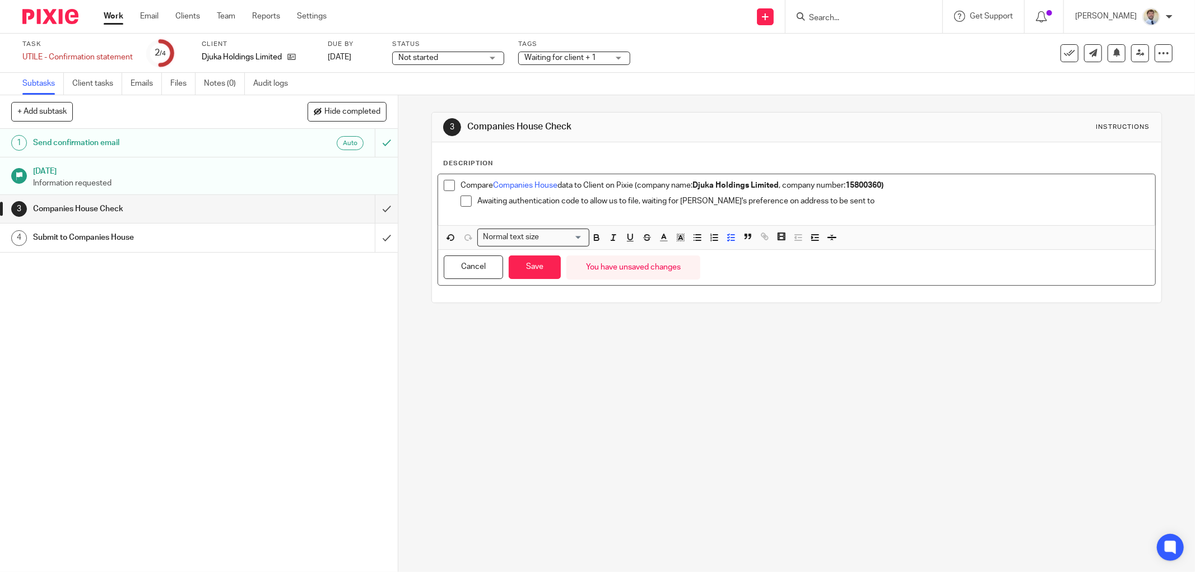
click at [522, 284] on div "Cancel Save You have unsaved changes" at bounding box center [796, 267] width 717 height 35
click at [533, 261] on button "Save" at bounding box center [535, 267] width 52 height 24
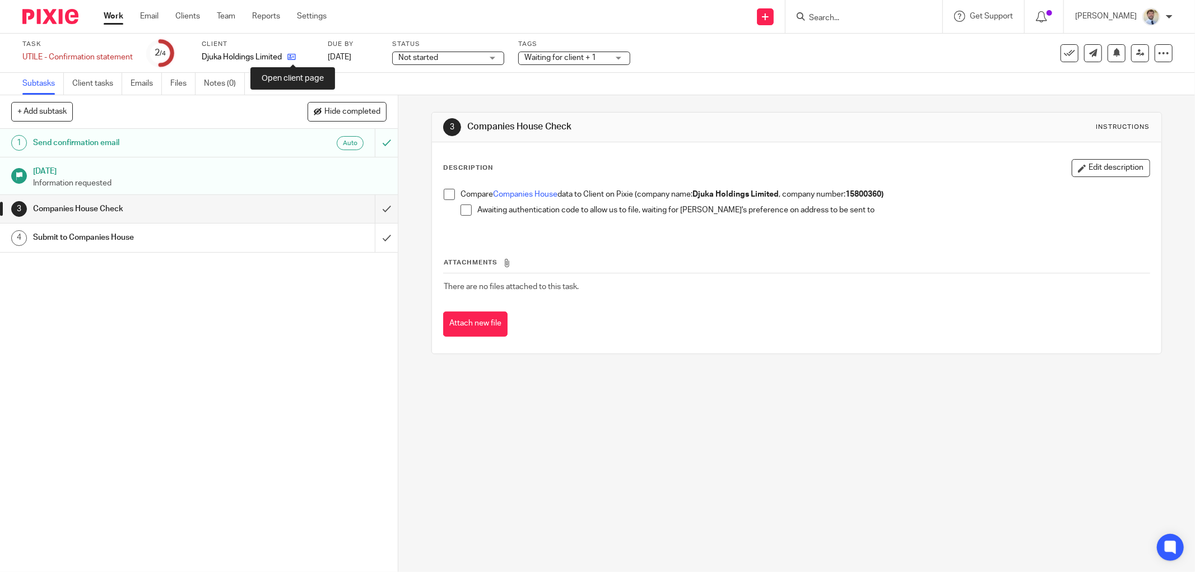
click at [293, 57] on icon at bounding box center [291, 57] width 8 height 8
click at [398, 174] on div "3 Companies House Check Instructions Description Edit description Compare Compa…" at bounding box center [796, 333] width 797 height 477
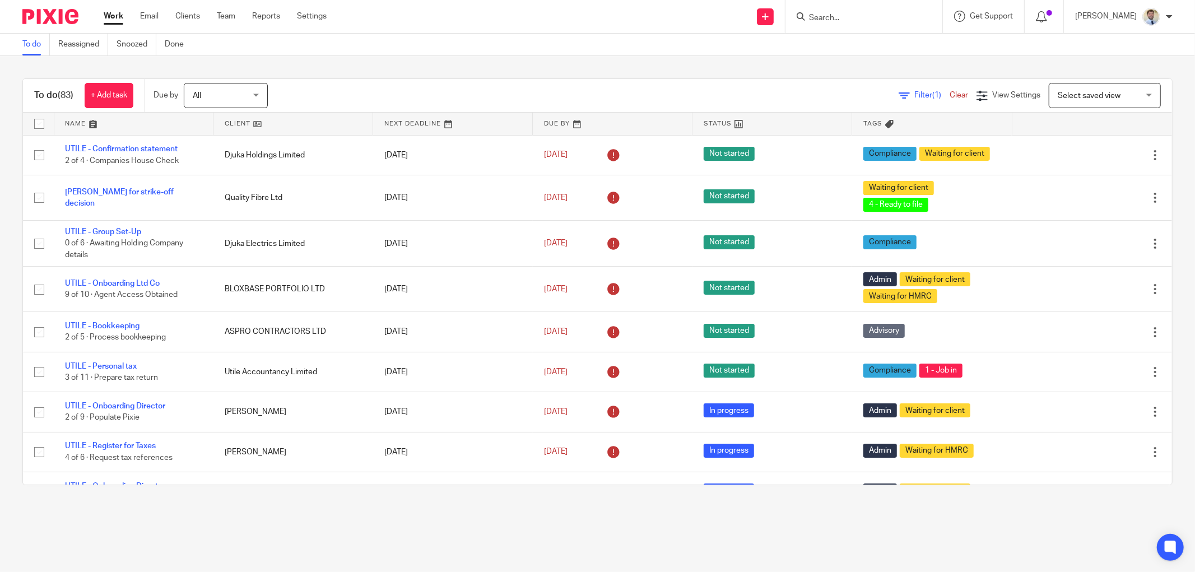
click at [403, 59] on div "To do (83) + Add task Due by All All [DATE] [DATE] This week Next week This mon…" at bounding box center [597, 282] width 1195 height 452
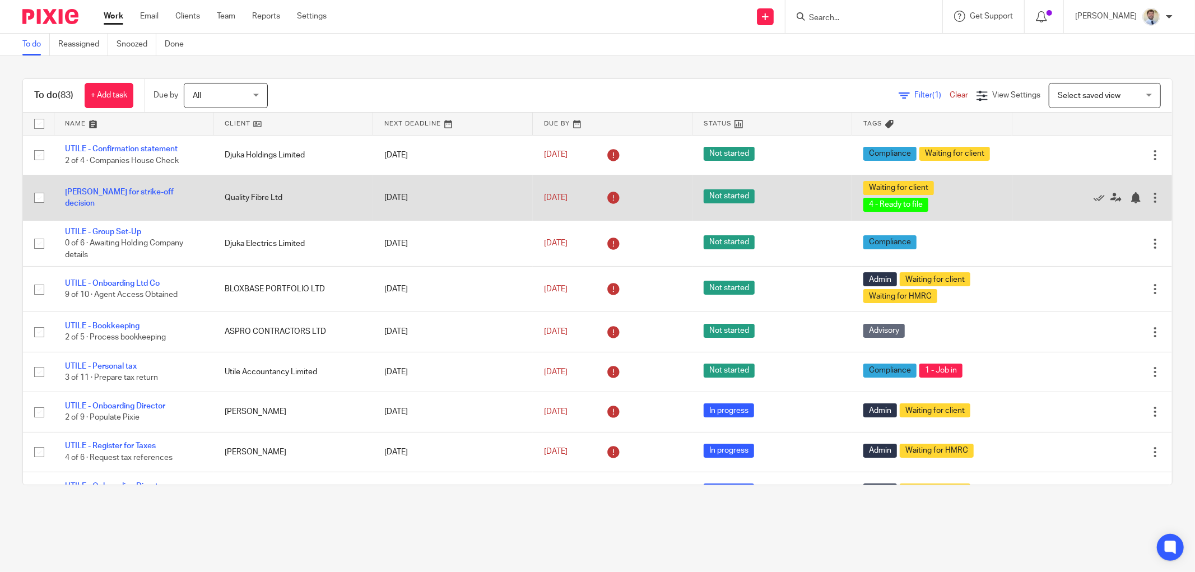
click at [295, 191] on td "Quality Fibre Ltd" at bounding box center [293, 197] width 160 height 45
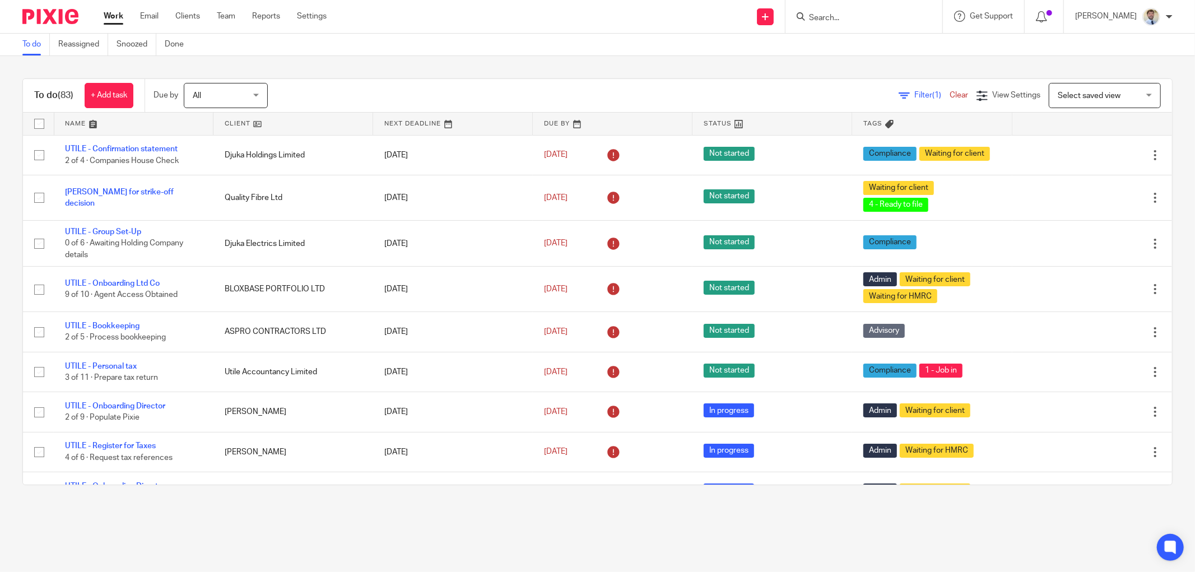
click at [326, 99] on div "Filter (1) Clear View Settings View Settings (1) Filters Clear Save Manage save…" at bounding box center [729, 95] width 885 height 25
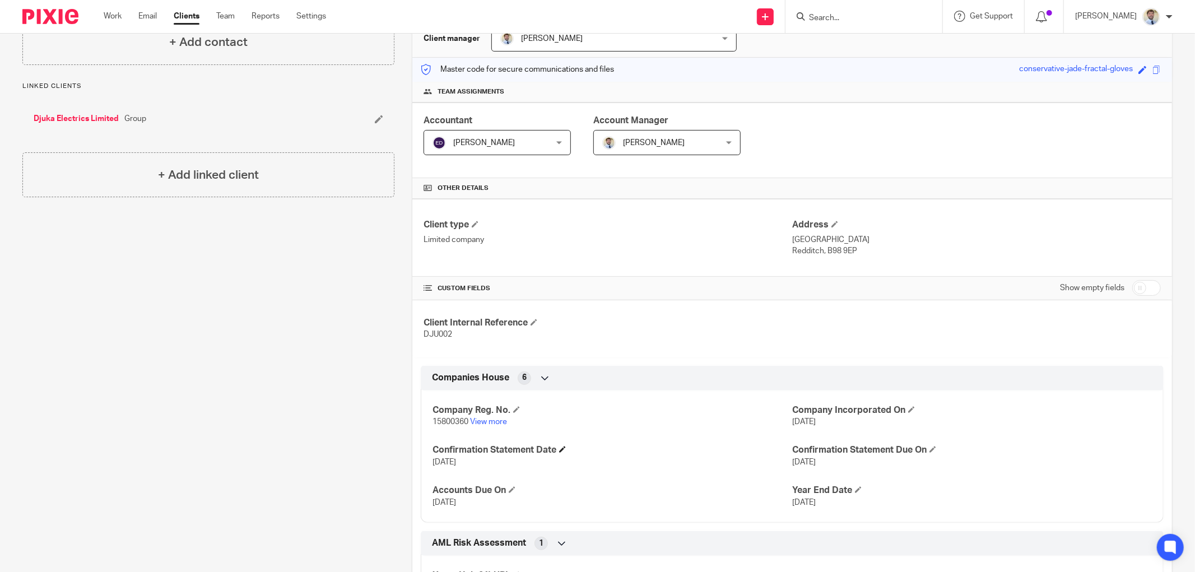
scroll to position [187, 0]
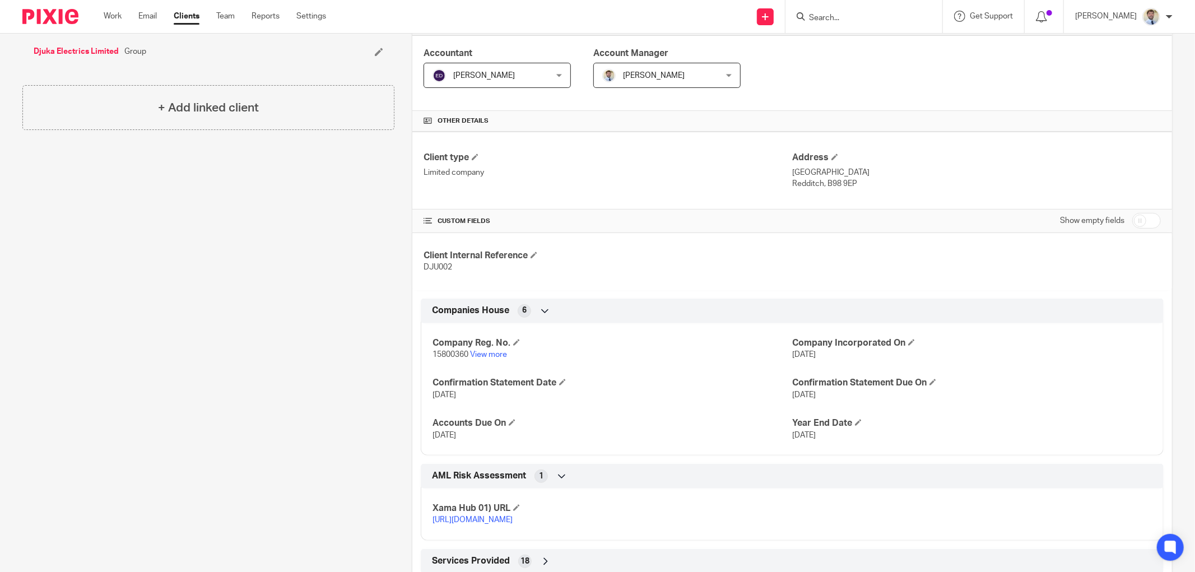
click at [449, 352] on span "15800360" at bounding box center [451, 355] width 36 height 8
copy p "15800360"
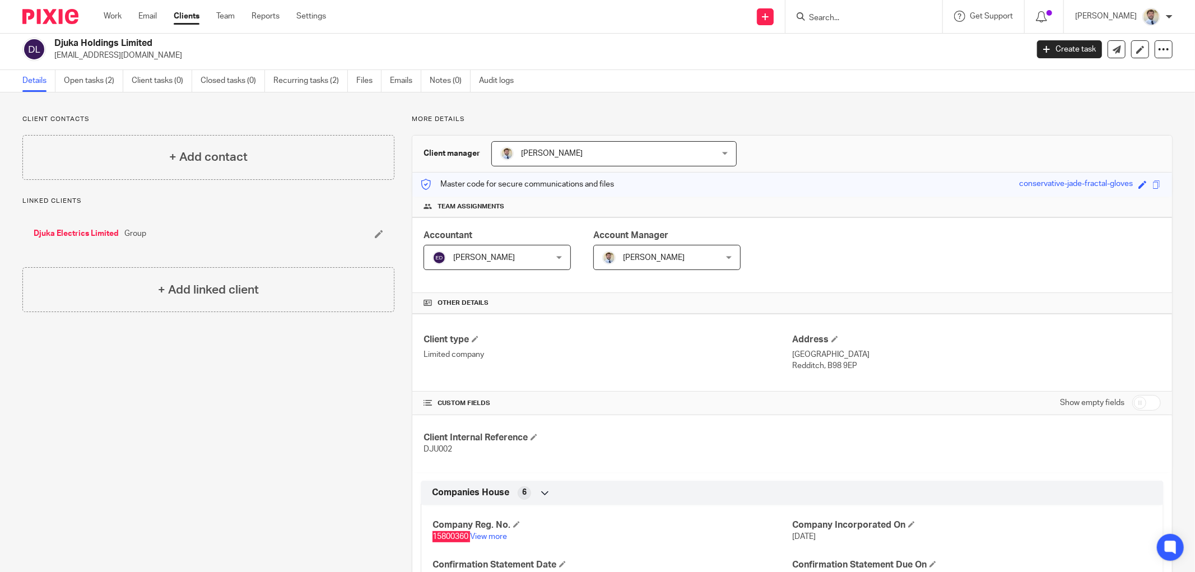
scroll to position [0, 0]
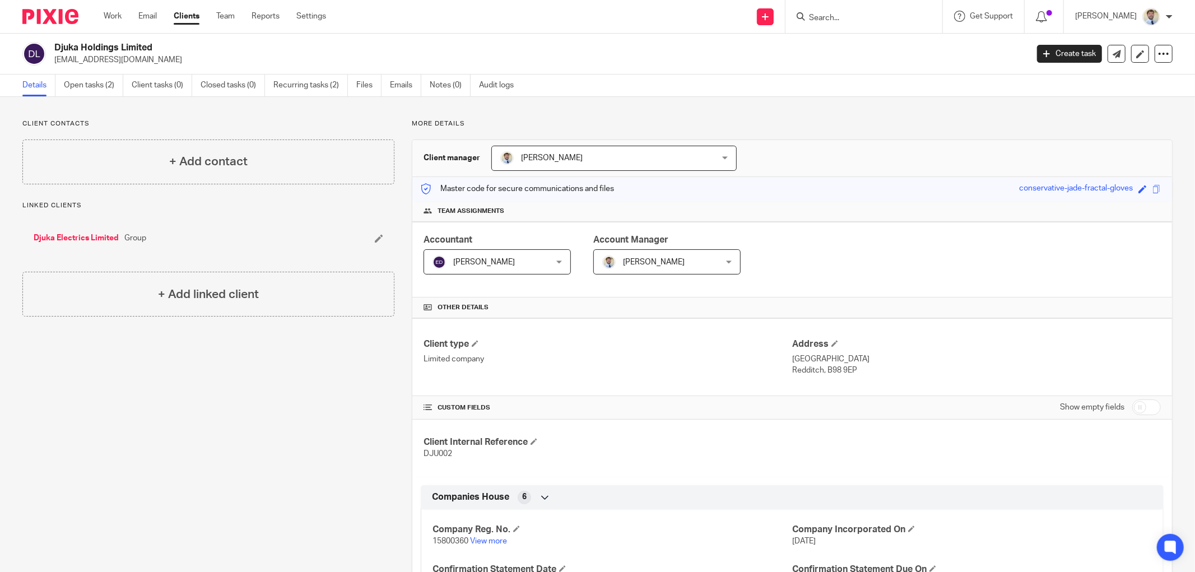
click at [64, 336] on div "Client contacts + Add contact Linked clients Djuka Electrics Limited Group + Ad…" at bounding box center [199, 444] width 389 height 650
click at [84, 289] on div "+ Add linked client" at bounding box center [208, 294] width 372 height 45
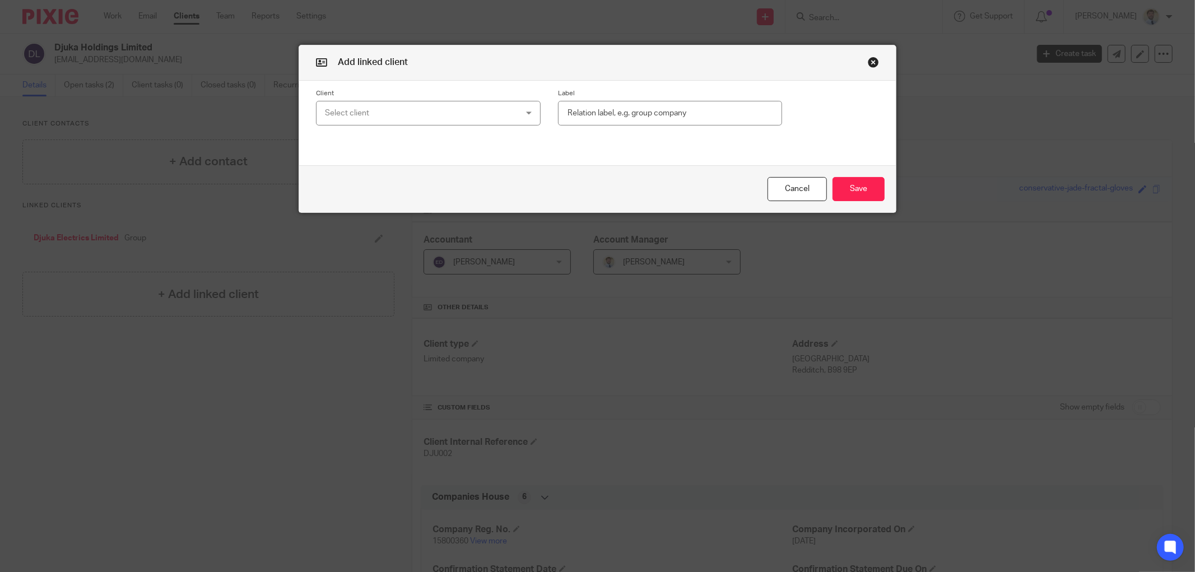
click at [405, 118] on div "Select client" at bounding box center [411, 113] width 172 height 24
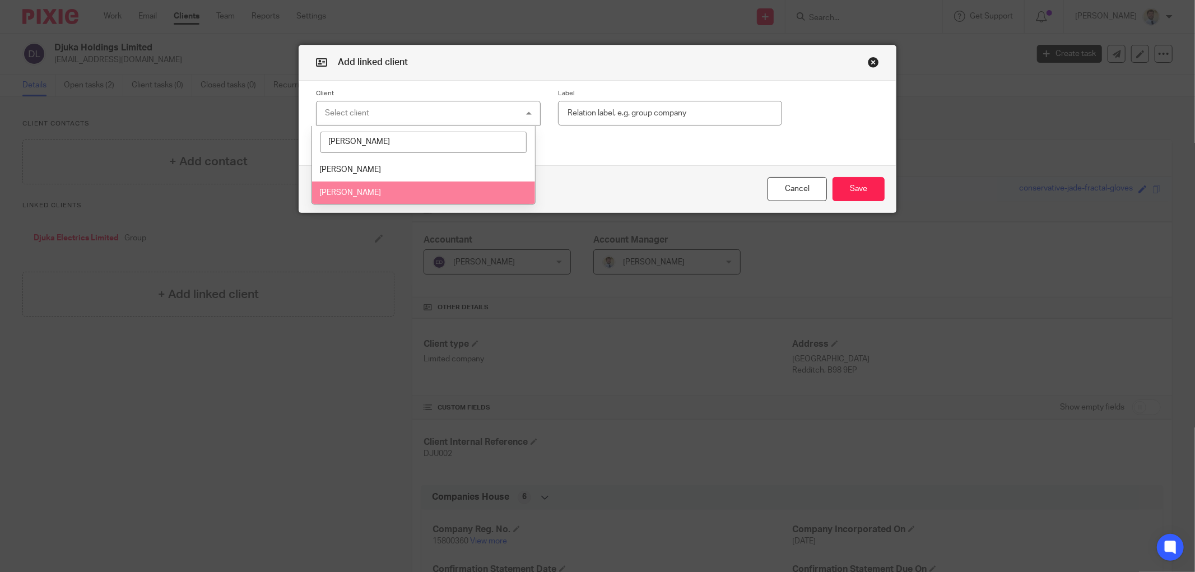
type input "[PERSON_NAME]"
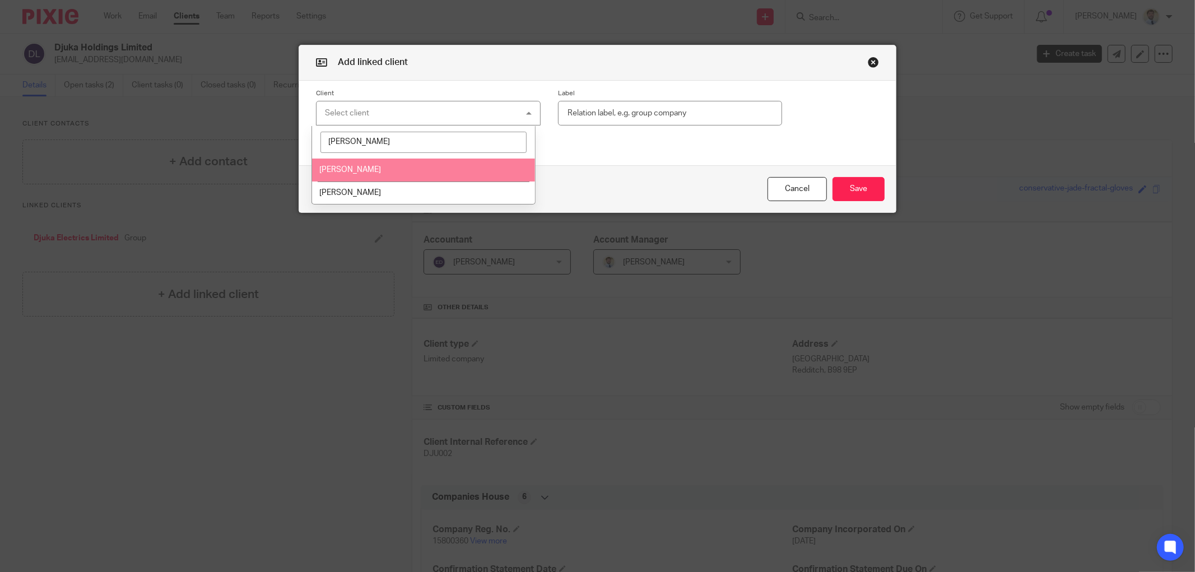
click at [348, 170] on span "[PERSON_NAME]" at bounding box center [350, 170] width 62 height 8
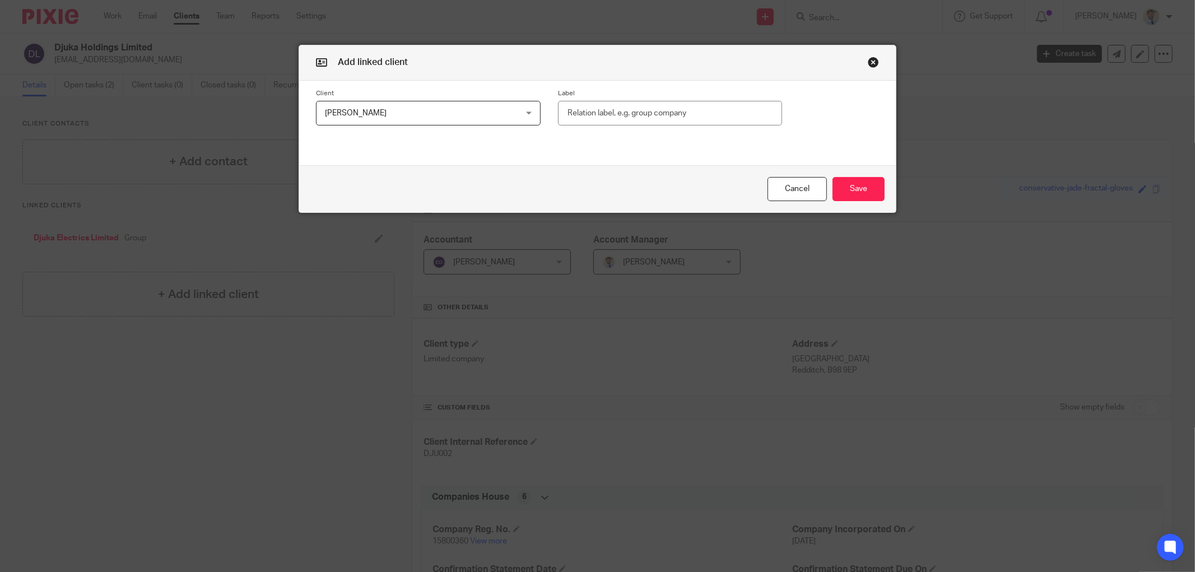
click at [573, 113] on input "text" at bounding box center [670, 113] width 224 height 25
type input "Director"
click at [833, 177] on button "Save" at bounding box center [859, 189] width 52 height 24
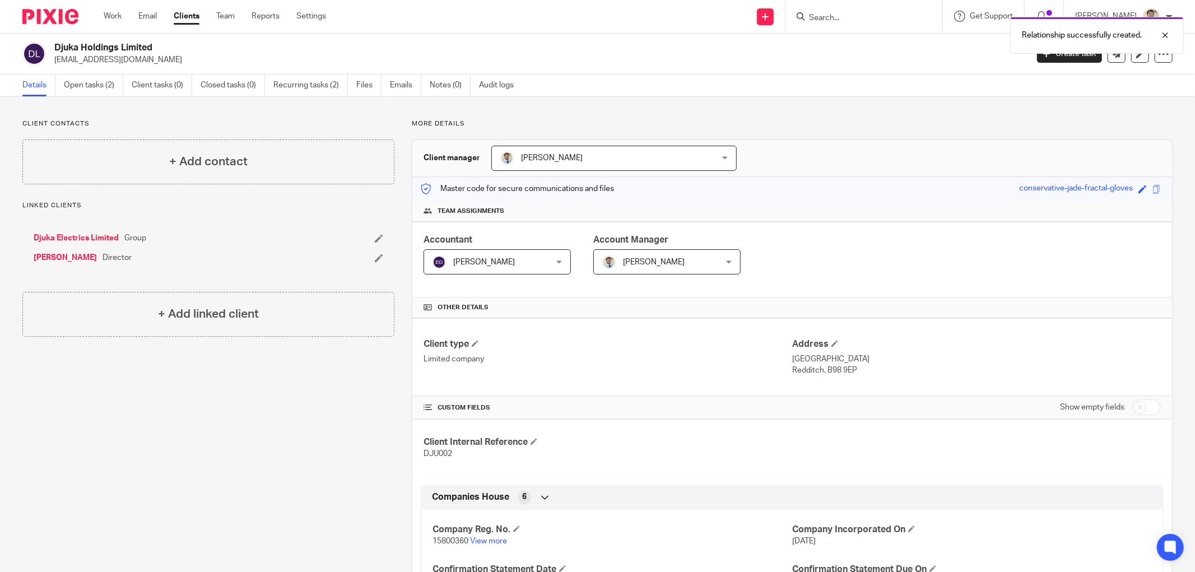
click at [57, 256] on link "[PERSON_NAME]" at bounding box center [65, 257] width 63 height 11
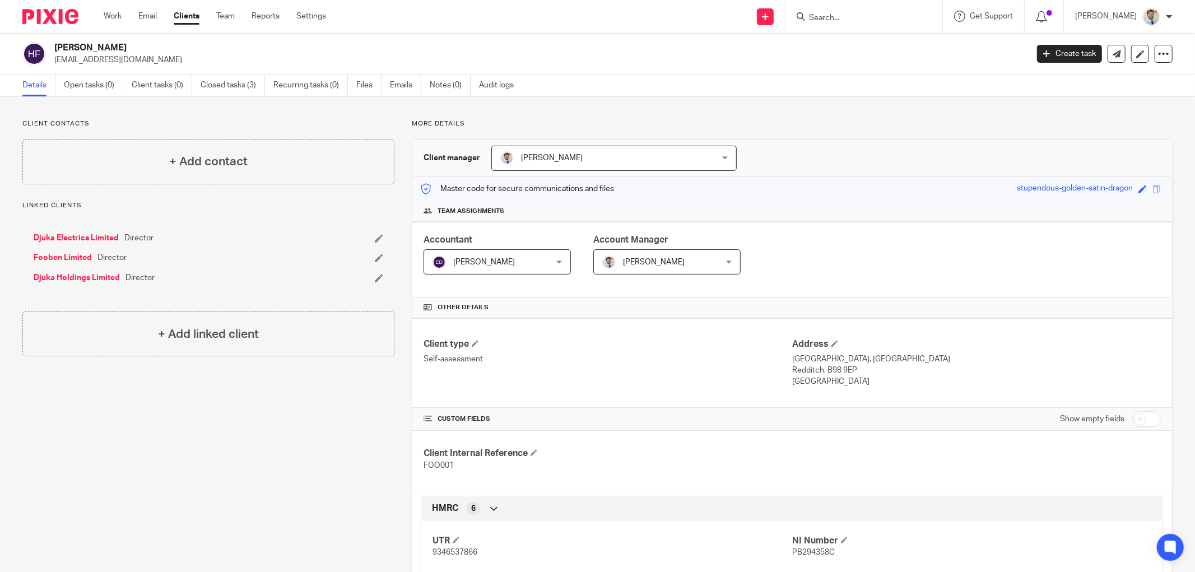
click at [896, 210] on h4 "Team assignments" at bounding box center [792, 211] width 737 height 9
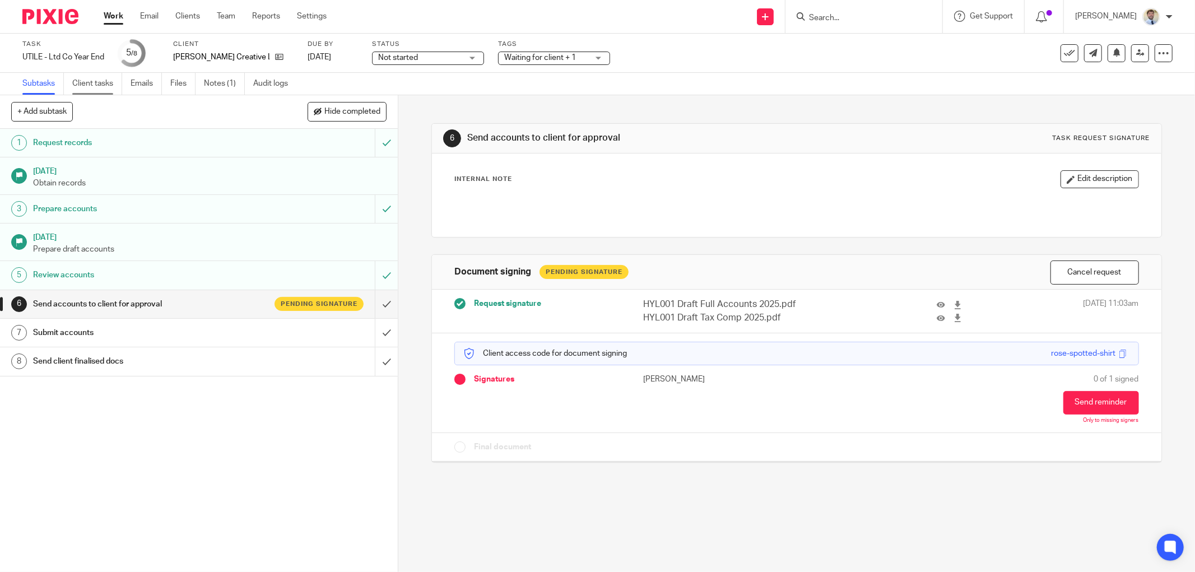
click at [81, 87] on link "Client tasks" at bounding box center [97, 84] width 50 height 22
